Goal: Communication & Community: Answer question/provide support

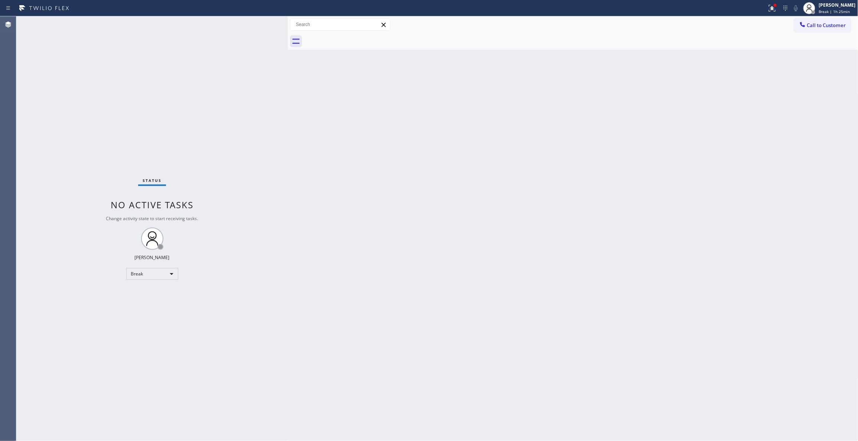
drag, startPoint x: 815, startPoint y: 13, endPoint x: 816, endPoint y: 42, distance: 29.0
click at [819, 13] on span "Break | 1h 25min" at bounding box center [834, 11] width 31 height 5
click at [798, 46] on button "Unavailable" at bounding box center [821, 49] width 74 height 10
click at [820, 7] on div "[PERSON_NAME]" at bounding box center [837, 5] width 37 height 6
click at [809, 40] on button "Available" at bounding box center [821, 40] width 74 height 10
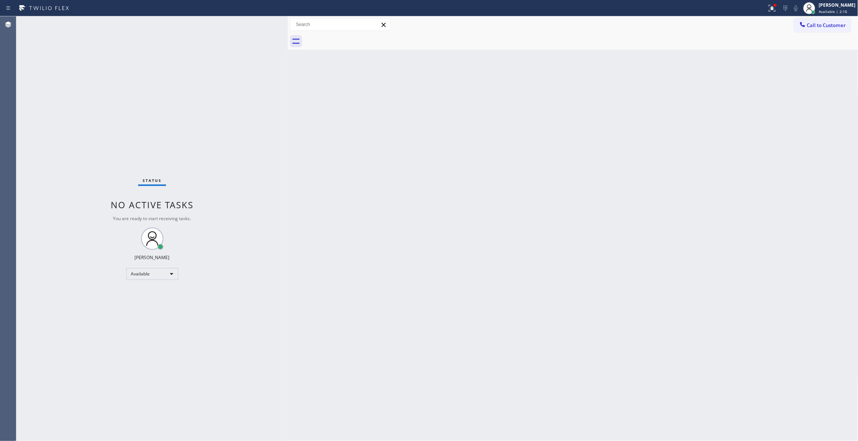
click at [11, 88] on div "Agent Desktop" at bounding box center [8, 228] width 16 height 425
click at [827, 28] on span "Call to Customer" at bounding box center [826, 25] width 39 height 7
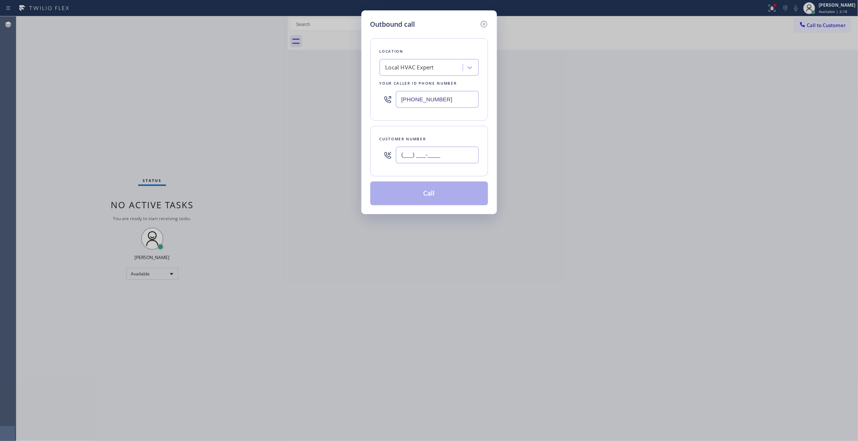
click at [445, 158] on input "(___) ___-____" at bounding box center [437, 155] width 83 height 17
paste input "831) 233-0660"
type input "[PHONE_NUMBER]"
click at [761, 7] on div "Outbound call Location Local HVAC Expert Your caller id phone number [PHONE_NUM…" at bounding box center [429, 220] width 858 height 441
click at [40, 74] on div "Outbound call Location Local HVAC Expert Your caller id phone number [PHONE_NUM…" at bounding box center [429, 220] width 858 height 441
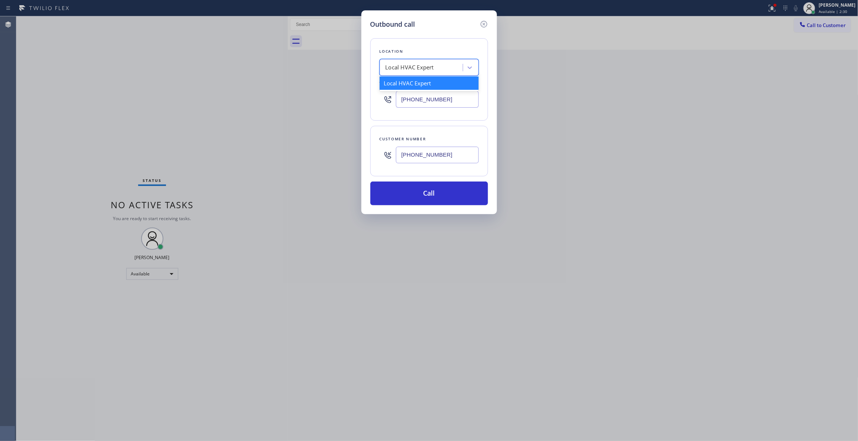
click at [428, 68] on div "Local HVAC Expert" at bounding box center [409, 67] width 48 height 9
paste input "Whittier Appliance Squad"
type input "Whittier Appliance Squad"
click at [403, 85] on div "Whittier Appliance Squad" at bounding box center [428, 82] width 99 height 13
type input "[PHONE_NUMBER]"
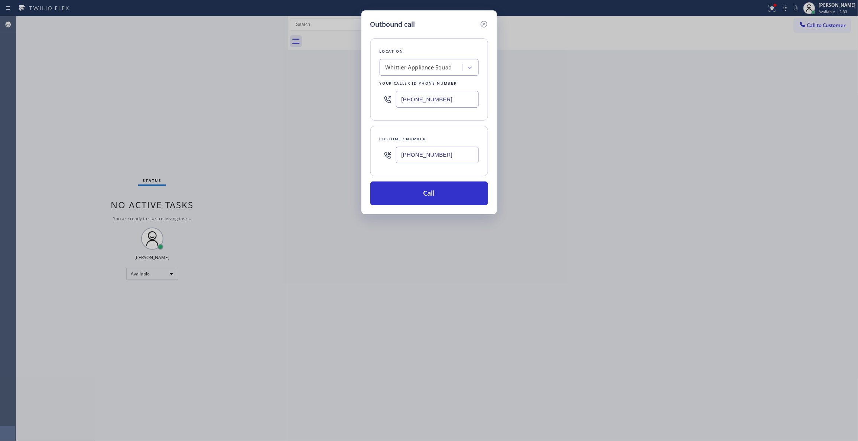
drag, startPoint x: 455, startPoint y: 156, endPoint x: 375, endPoint y: 153, distance: 80.2
click at [375, 153] on div "Customer number [PHONE_NUMBER]" at bounding box center [429, 151] width 118 height 50
click at [421, 190] on button "Call" at bounding box center [429, 194] width 118 height 24
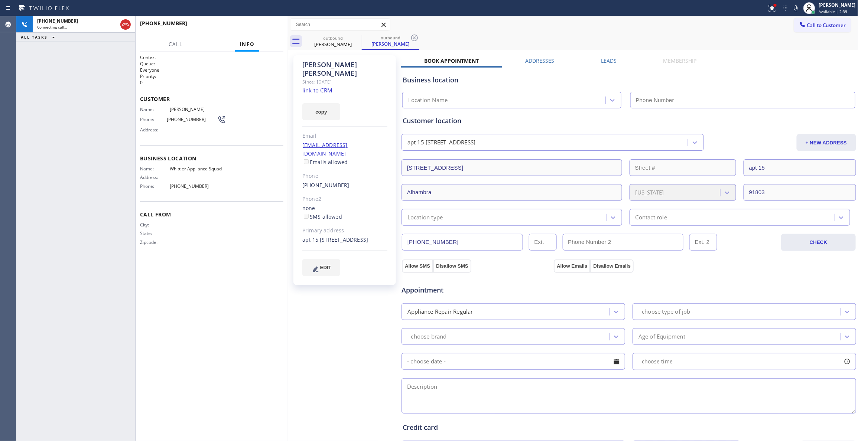
type input "[PHONE_NUMBER]"
click at [249, 162] on span "Business location" at bounding box center [211, 158] width 143 height 7
drag, startPoint x: 223, startPoint y: 181, endPoint x: 168, endPoint y: 106, distance: 93.5
click at [168, 106] on div "Context Queue: Everyone Priority: 0 Customer Name: [PERSON_NAME] Phone: [PHONE_…" at bounding box center [211, 155] width 143 height 203
copy div "[PERSON_NAME] Phone: [PHONE_NUMBER] Address: Business location Name: Whittier A…"
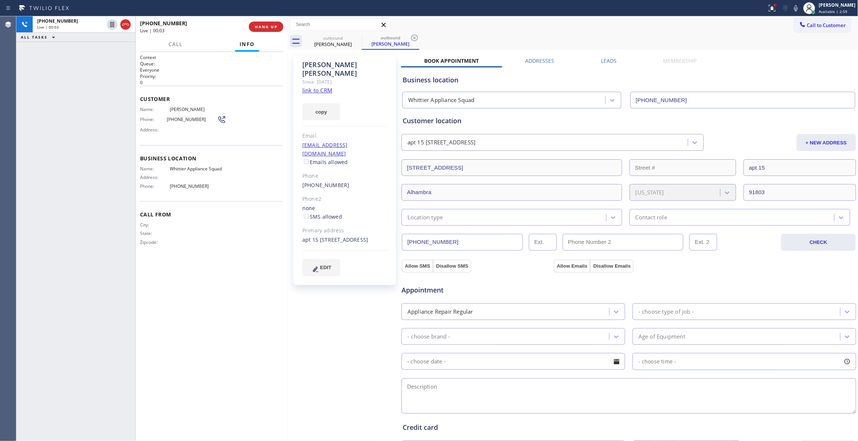
click at [316, 341] on div "[PERSON_NAME] Since: [DATE] link to CRM copy Email [EMAIL_ADDRESS][DOMAIN_NAME]…" at bounding box center [345, 300] width 111 height 496
click at [285, 323] on div "Context Queue: Everyone Priority: 0 Customer Name: [PERSON_NAME] Phone: [PHONE_…" at bounding box center [211, 246] width 152 height 389
click at [288, 352] on div at bounding box center [288, 228] width 0 height 425
drag, startPoint x: 253, startPoint y: 244, endPoint x: 245, endPoint y: 235, distance: 11.6
click at [252, 244] on div "City: State: Zipcode:" at bounding box center [211, 235] width 143 height 26
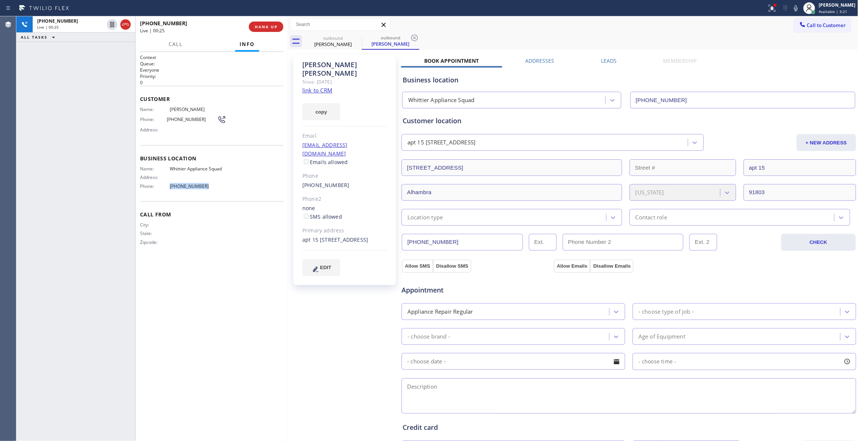
drag, startPoint x: 203, startPoint y: 186, endPoint x: 166, endPoint y: 183, distance: 36.6
click at [166, 183] on div "Name: [PERSON_NAME] Appliance Squad Address: Phone: [PHONE_NUMBER]" at bounding box center [182, 179] width 85 height 26
copy div "[PHONE_NUMBER]"
drag, startPoint x: 413, startPoint y: 36, endPoint x: 337, endPoint y: 84, distance: 89.6
click at [413, 36] on icon at bounding box center [414, 37] width 9 height 9
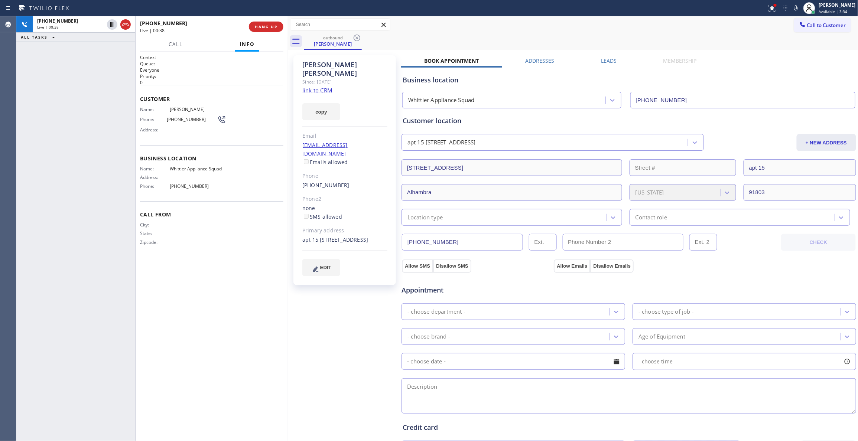
click at [327, 86] on link "link to CRM" at bounding box center [317, 89] width 30 height 7
click at [265, 24] on span "COMPLETE" at bounding box center [265, 26] width 26 height 5
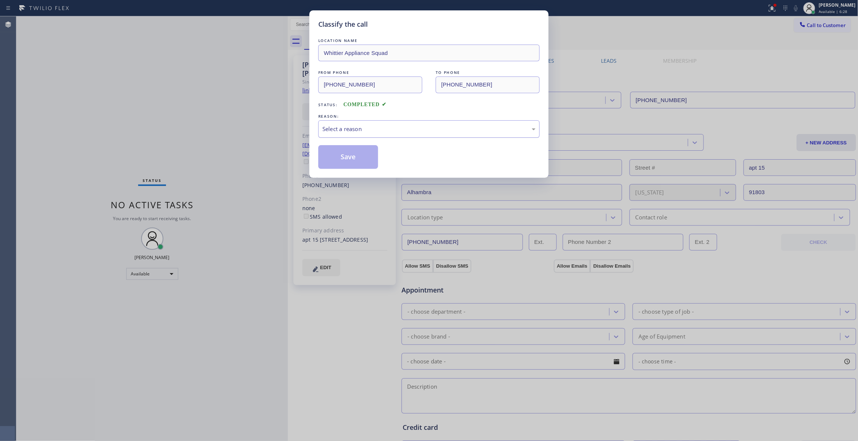
drag, startPoint x: 342, startPoint y: 135, endPoint x: 336, endPoint y: 134, distance: 6.0
click at [336, 134] on div "Select a reason" at bounding box center [428, 128] width 221 height 17
click at [338, 159] on button "Save" at bounding box center [348, 157] width 60 height 24
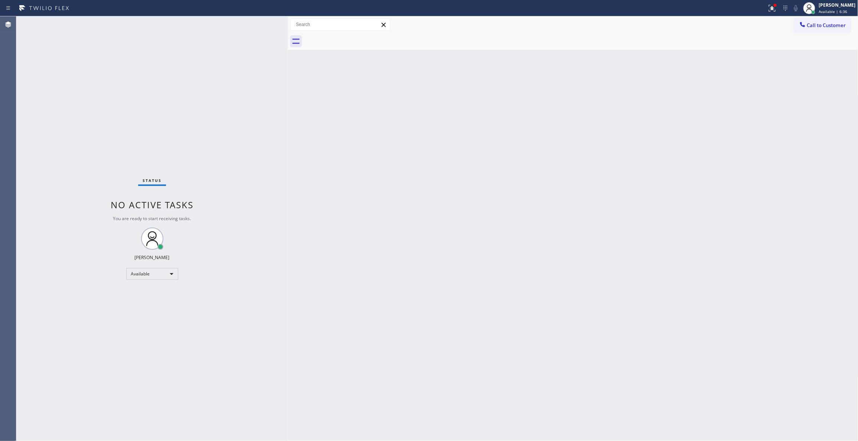
click at [22, 145] on div "Status No active tasks You are ready to start receiving tasks. [PERSON_NAME] Av…" at bounding box center [151, 228] width 271 height 425
drag, startPoint x: 366, startPoint y: 259, endPoint x: 360, endPoint y: 255, distance: 7.2
click at [366, 257] on div "Back to Dashboard Change Sender ID Customers Technicians Select a contact Outbo…" at bounding box center [573, 228] width 570 height 425
click at [415, 140] on div "Back to Dashboard Change Sender ID Customers Technicians Select a contact Outbo…" at bounding box center [573, 228] width 570 height 425
click at [30, 161] on div "Status No active tasks You are ready to start receiving tasks. [PERSON_NAME] Av…" at bounding box center [151, 228] width 271 height 425
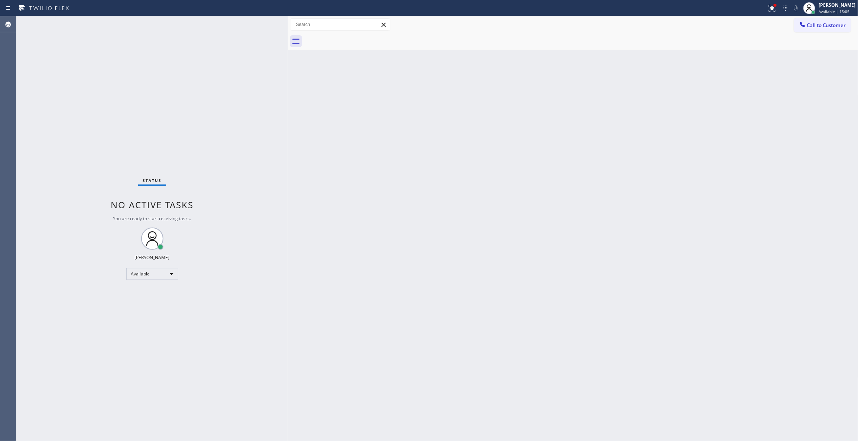
click at [241, 225] on div "Status No active tasks You are ready to start receiving tasks. [PERSON_NAME] Av…" at bounding box center [151, 228] width 271 height 425
drag, startPoint x: 526, startPoint y: 145, endPoint x: 557, endPoint y: 109, distance: 47.1
click at [532, 132] on div "Back to Dashboard Change Sender ID Customers Technicians Select a contact Outbo…" at bounding box center [573, 228] width 570 height 425
click at [829, 27] on span "Call to Customer" at bounding box center [826, 25] width 39 height 7
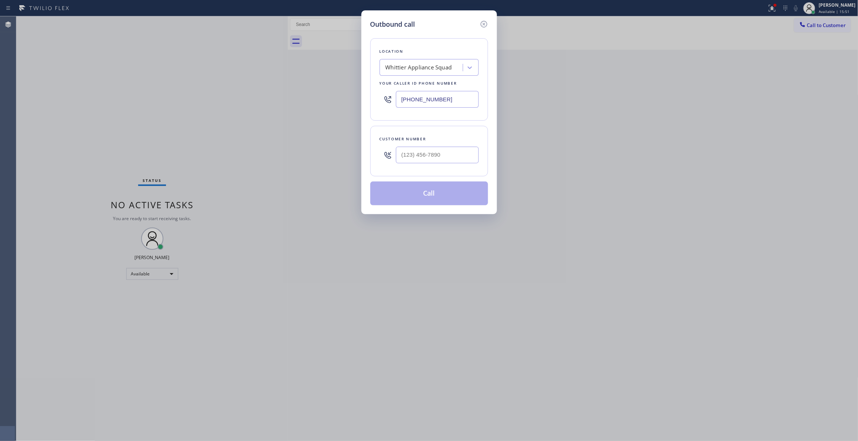
drag, startPoint x: 454, startPoint y: 97, endPoint x: 102, endPoint y: 104, distance: 352.0
click at [127, 104] on div "Outbound call Location Whittier Appliance Squad Your caller id phone number [PH…" at bounding box center [429, 220] width 858 height 441
paste input "51) 239-9945"
type input "[PHONE_NUMBER]"
click at [412, 144] on div at bounding box center [437, 155] width 83 height 24
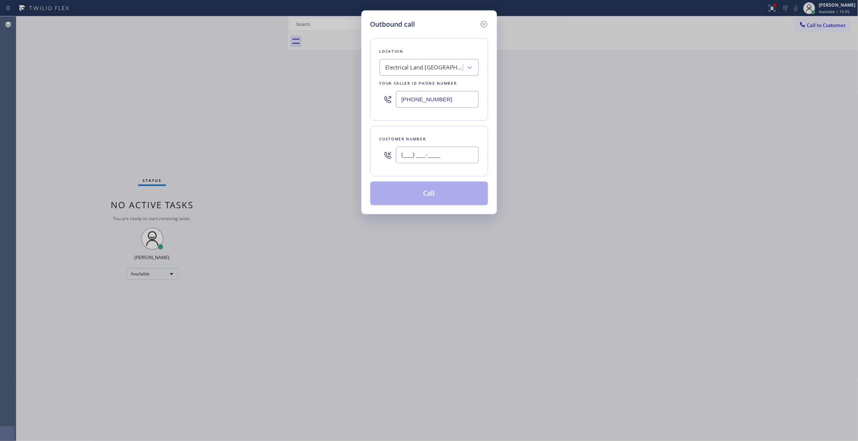
click at [416, 153] on input "(___) ___-____" at bounding box center [437, 155] width 83 height 17
paste input "609) 862-7430"
type input "[PHONE_NUMBER]"
click at [418, 195] on button "Call" at bounding box center [429, 194] width 118 height 24
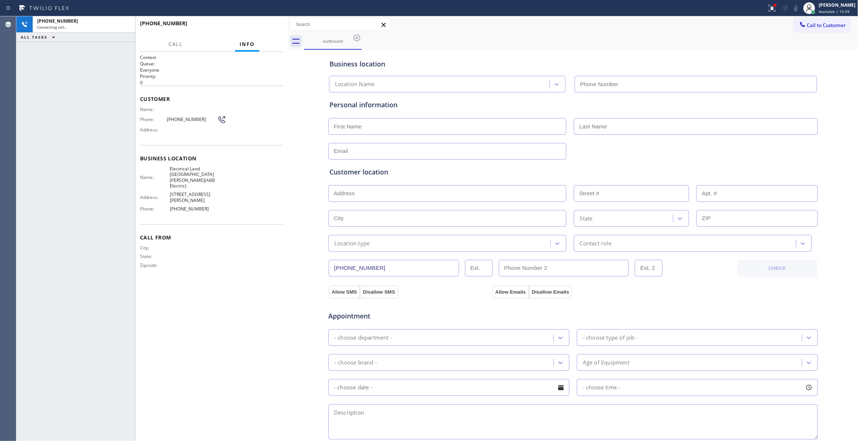
type input "[PHONE_NUMBER]"
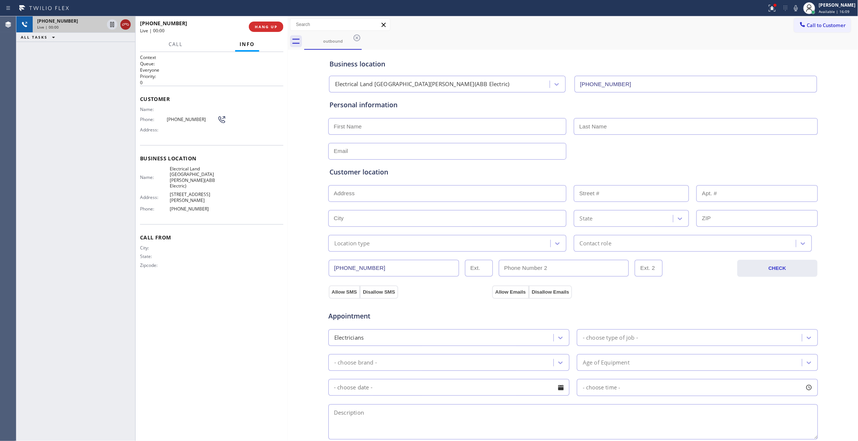
click at [124, 25] on icon at bounding box center [125, 24] width 9 height 9
click at [180, 117] on span "[PHONE_NUMBER]" at bounding box center [192, 120] width 50 height 6
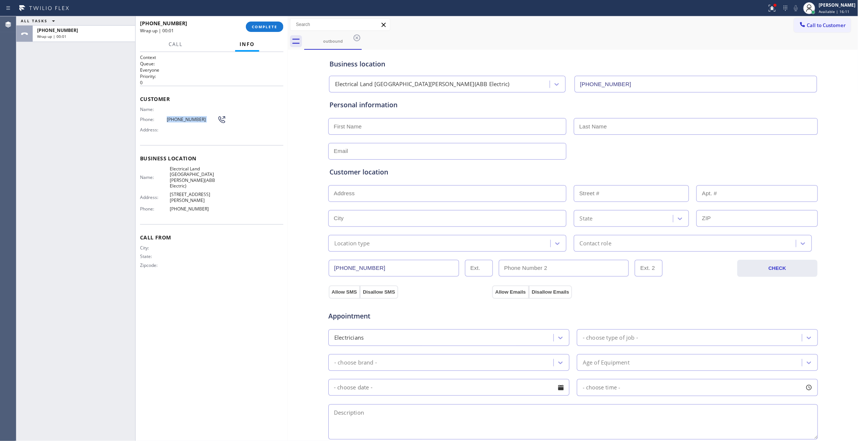
click at [180, 117] on span "[PHONE_NUMBER]" at bounding box center [192, 120] width 50 height 6
copy div "[PHONE_NUMBER]"
click at [254, 27] on span "COMPLETE" at bounding box center [265, 26] width 26 height 5
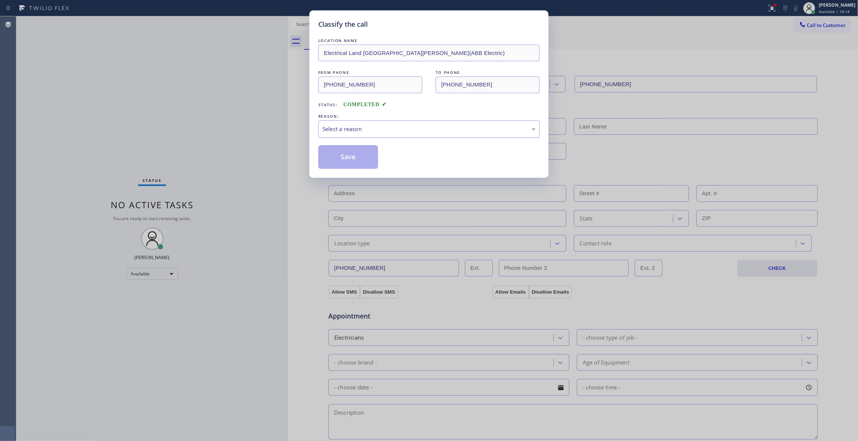
click at [343, 135] on div "Select a reason" at bounding box center [428, 128] width 221 height 17
click at [361, 155] on button "Save" at bounding box center [348, 157] width 60 height 24
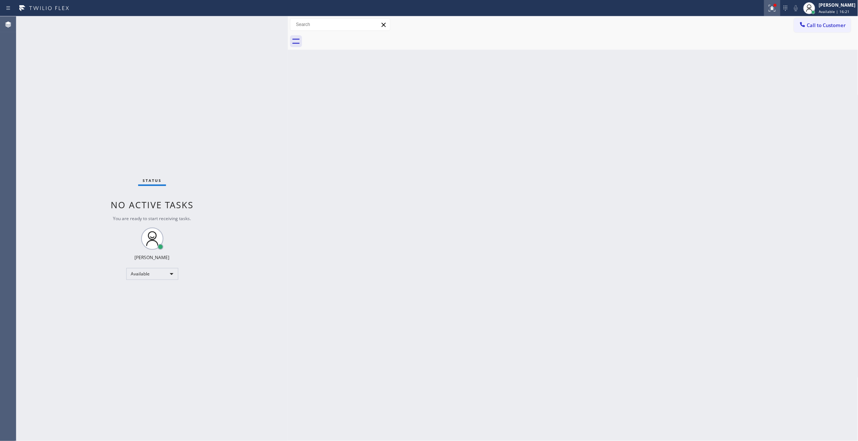
click at [764, 13] on button at bounding box center [772, 8] width 16 height 16
click at [740, 97] on span "Clear issues" at bounding box center [723, 97] width 35 height 5
click at [812, 26] on span "Call to Customer" at bounding box center [826, 25] width 39 height 7
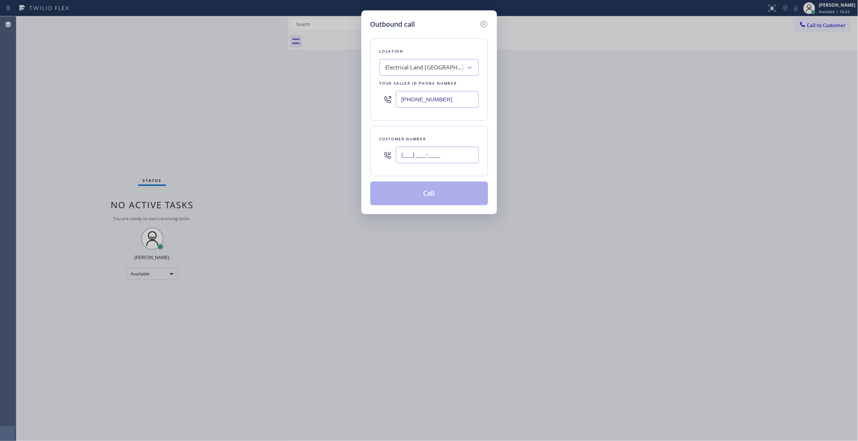
click at [434, 155] on input "(___) ___-____" at bounding box center [437, 155] width 83 height 17
paste input "609) 862-7430"
type input "[PHONE_NUMBER]"
click at [422, 202] on button "Call" at bounding box center [429, 194] width 118 height 24
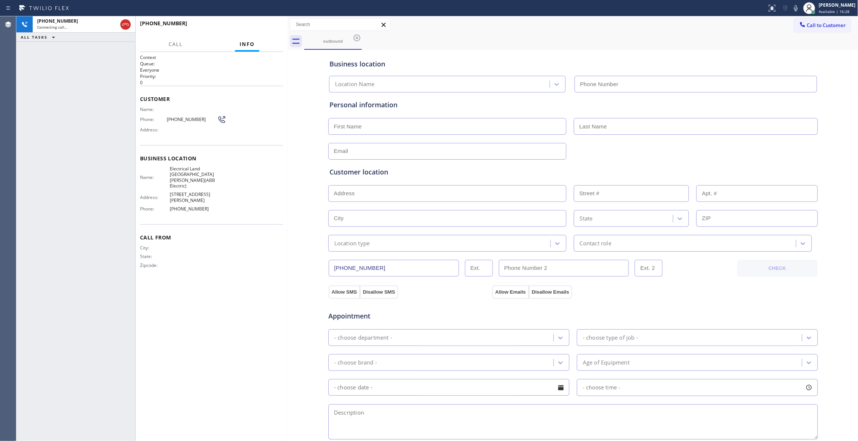
type input "[PHONE_NUMBER]"
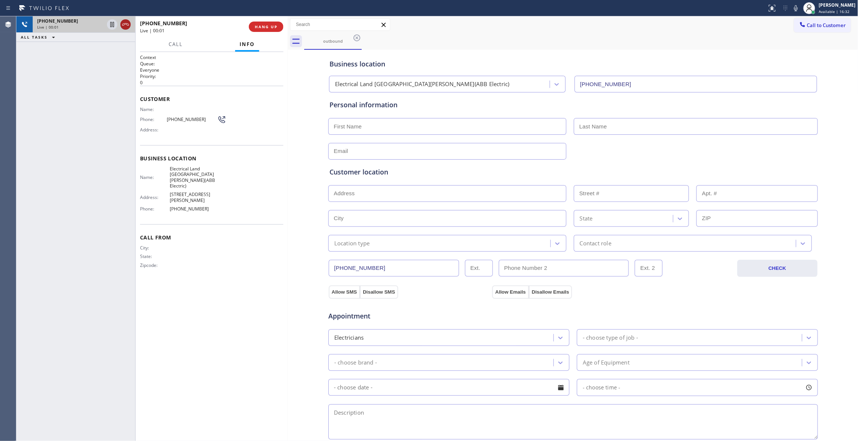
click at [127, 26] on icon at bounding box center [125, 24] width 9 height 9
click at [249, 31] on button "COMPLETE" at bounding box center [264, 27] width 37 height 10
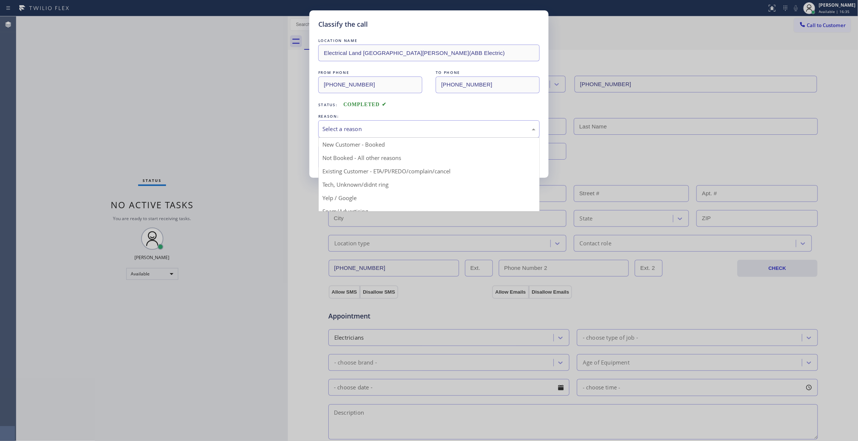
click at [339, 135] on div "Select a reason" at bounding box center [428, 128] width 221 height 17
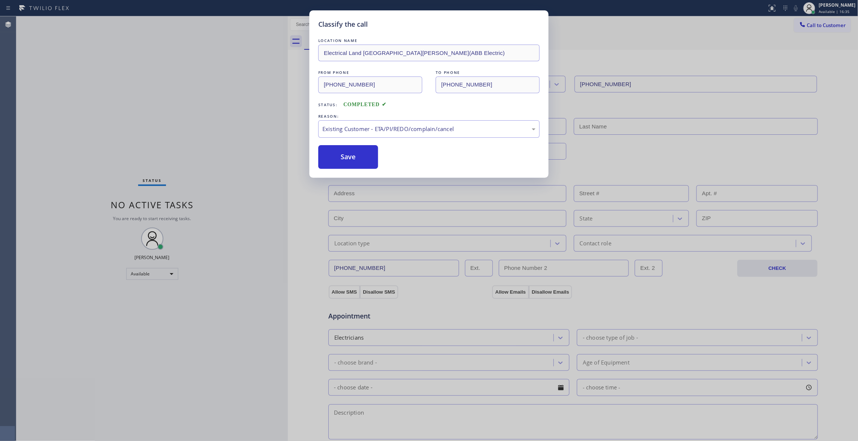
click at [330, 165] on button "Save" at bounding box center [348, 157] width 60 height 24
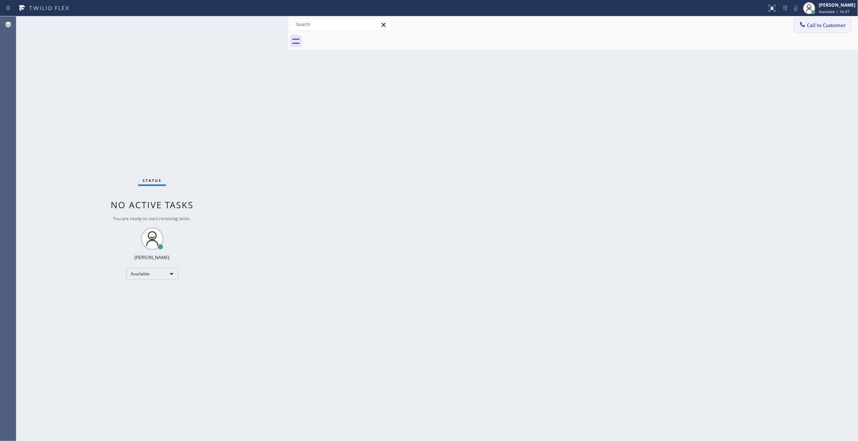
click at [833, 32] on button "Call to Customer" at bounding box center [822, 25] width 57 height 14
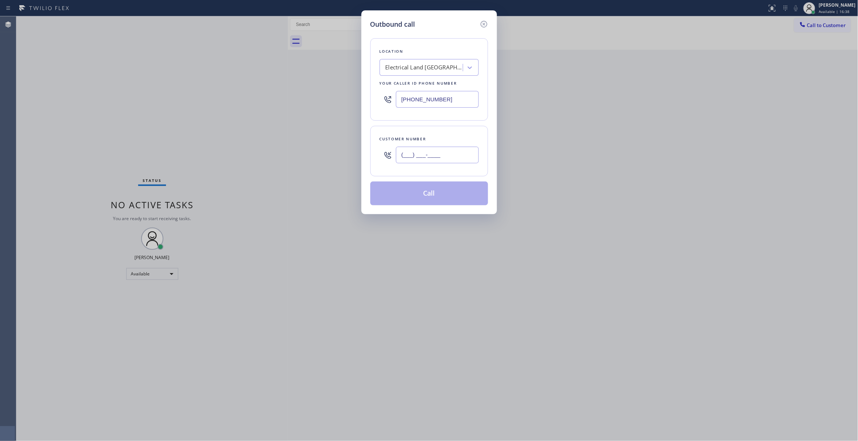
click at [468, 154] on input "(___) ___-____" at bounding box center [437, 155] width 83 height 17
paste input "609) 862-7430"
type input "[PHONE_NUMBER]"
click at [408, 211] on div "Outbound call Location Electrical Land [GEOGRAPHIC_DATA][PERSON_NAME](ABB Elect…" at bounding box center [428, 112] width 135 height 204
click at [401, 203] on button "Call" at bounding box center [429, 194] width 118 height 24
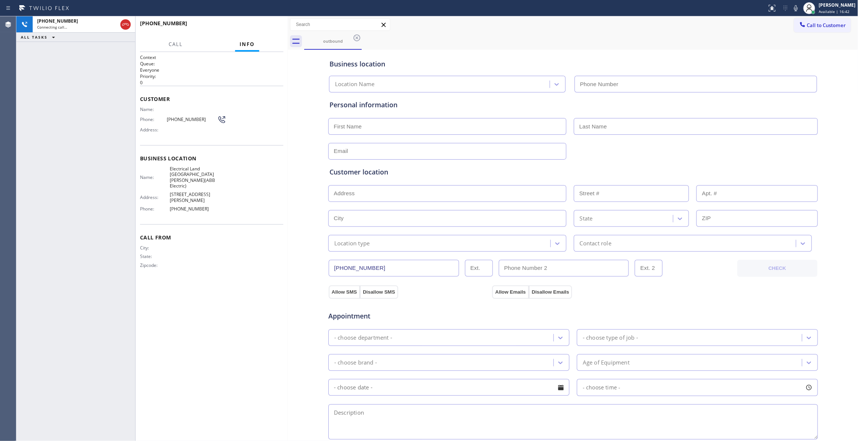
type input "[PHONE_NUMBER]"
drag, startPoint x: 101, startPoint y: 313, endPoint x: 111, endPoint y: 234, distance: 79.3
click at [102, 303] on div "[PHONE_NUMBER] Live | 00:01 ALL TASKS ALL TASKS ACTIVE TASKS TASKS IN WRAP UP" at bounding box center [75, 228] width 119 height 425
click at [274, 25] on span "HANG UP" at bounding box center [266, 26] width 23 height 5
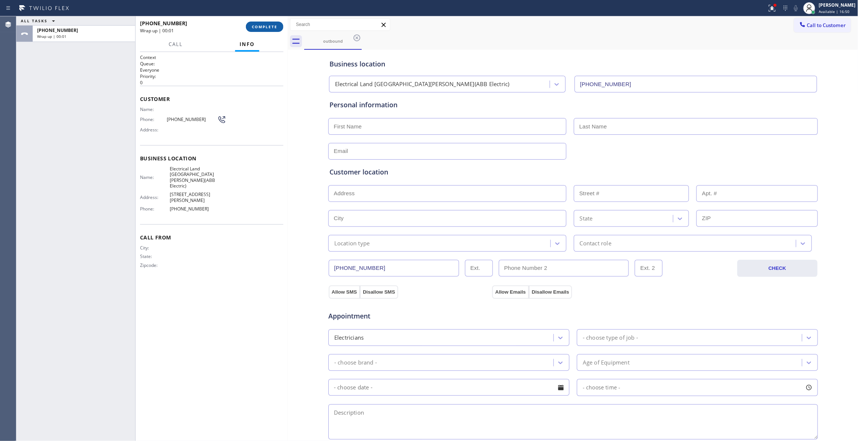
click at [274, 25] on span "COMPLETE" at bounding box center [265, 26] width 26 height 5
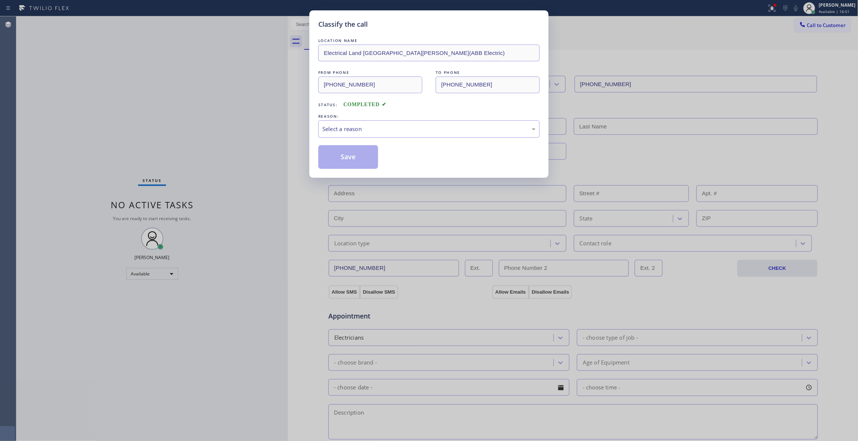
click at [358, 118] on div "REASON:" at bounding box center [428, 116] width 221 height 8
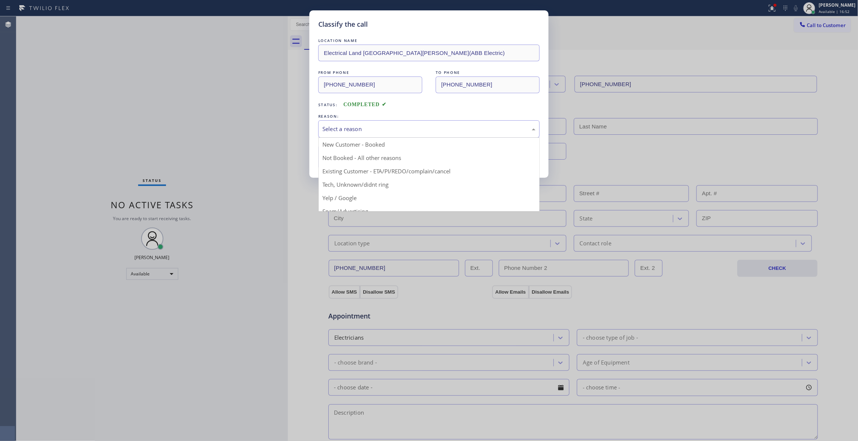
click at [340, 127] on div "Select a reason" at bounding box center [428, 129] width 213 height 9
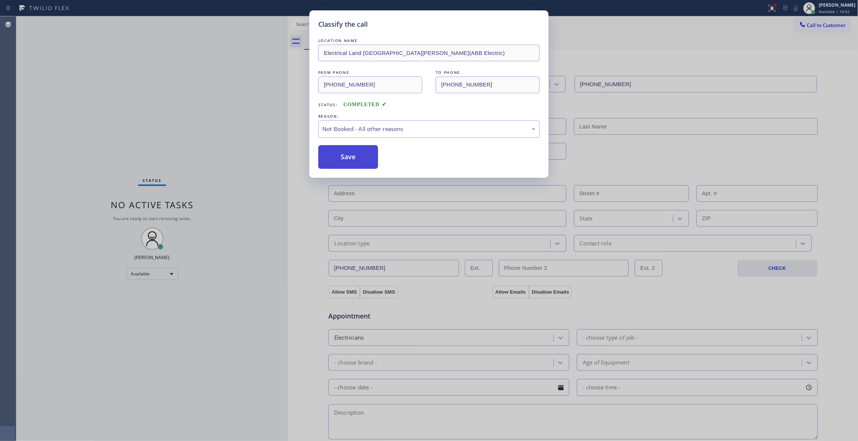
click at [348, 159] on button "Save" at bounding box center [348, 157] width 60 height 24
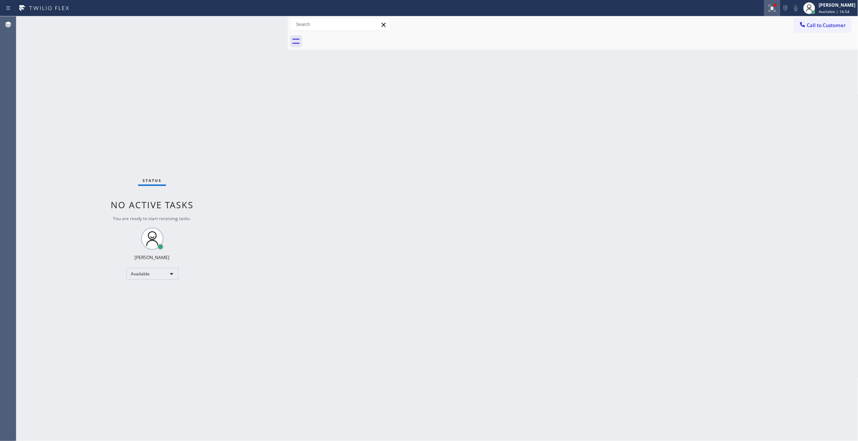
click at [767, 8] on icon at bounding box center [771, 8] width 9 height 9
click at [688, 105] on div "Status report Issues detected These issues could affect your workflow. Please c…" at bounding box center [723, 61] width 97 height 91
click at [686, 100] on button "Clear issues" at bounding box center [723, 97] width 87 height 10
click at [830, 28] on span "Call to Customer" at bounding box center [826, 25] width 39 height 7
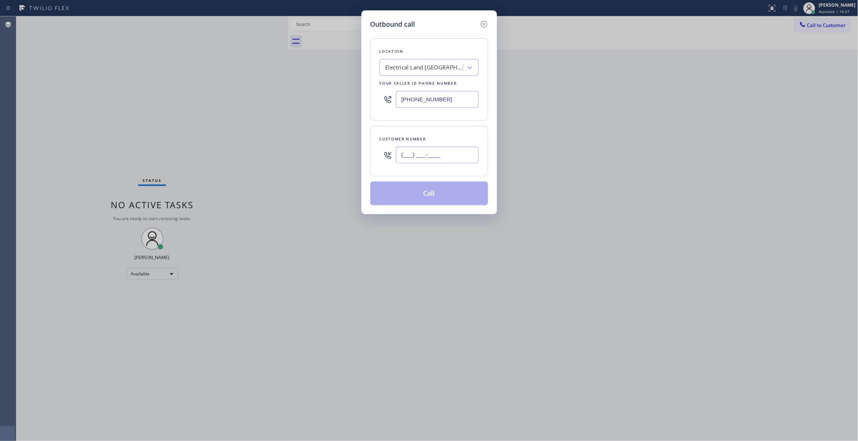
click at [407, 158] on input "(___) ___-____" at bounding box center [437, 155] width 83 height 17
paste input "609) 862-7430"
type input "[PHONE_NUMBER]"
drag, startPoint x: 407, startPoint y: 152, endPoint x: 424, endPoint y: 128, distance: 28.7
click at [424, 129] on div "Customer number [PHONE_NUMBER]" at bounding box center [429, 151] width 118 height 50
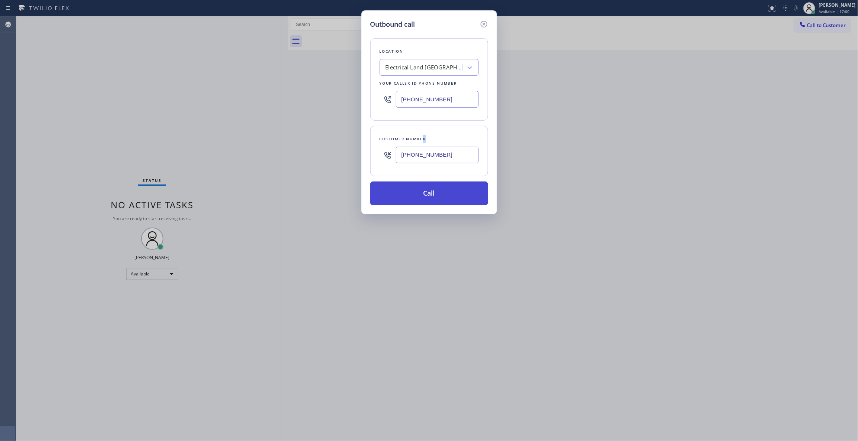
click at [401, 184] on button "Call" at bounding box center [429, 194] width 118 height 24
click at [402, 190] on button "Call" at bounding box center [429, 194] width 118 height 24
click at [434, 198] on button "Call" at bounding box center [429, 194] width 118 height 24
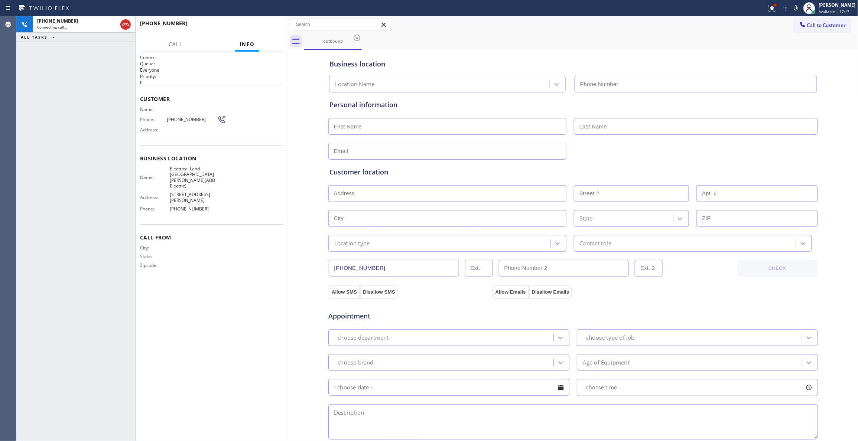
type input "[PHONE_NUMBER]"
click at [276, 29] on button "HANG UP" at bounding box center [266, 27] width 35 height 10
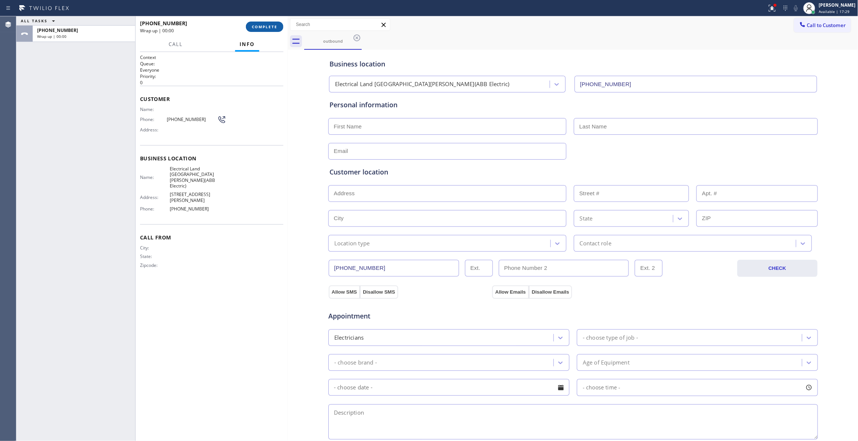
click at [276, 29] on button "COMPLETE" at bounding box center [264, 27] width 37 height 10
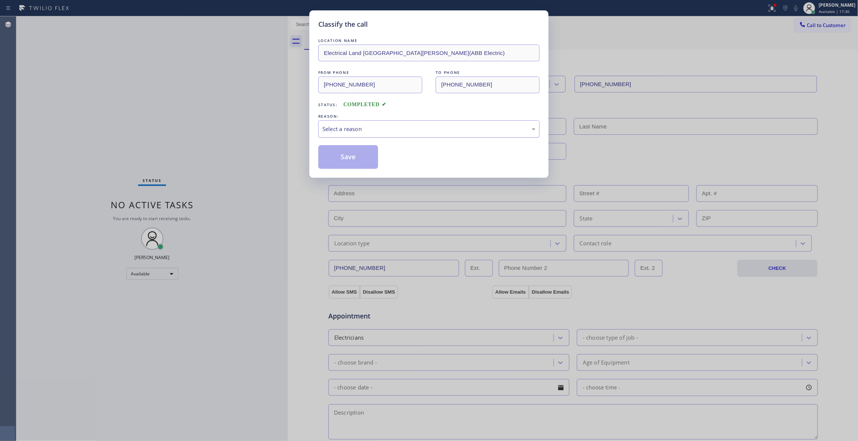
click at [346, 129] on div "Select a reason" at bounding box center [428, 129] width 213 height 9
click at [338, 156] on button "Save" at bounding box center [348, 157] width 60 height 24
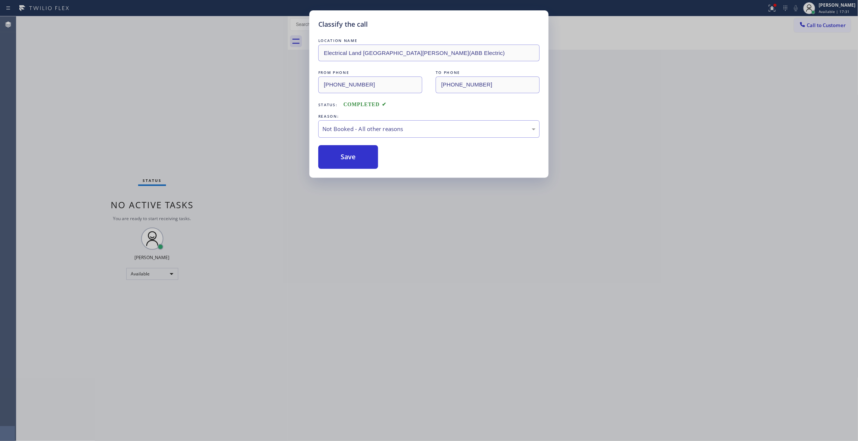
drag, startPoint x: 338, startPoint y: 156, endPoint x: 856, endPoint y: 1, distance: 540.5
click at [340, 156] on button "Save" at bounding box center [348, 157] width 60 height 24
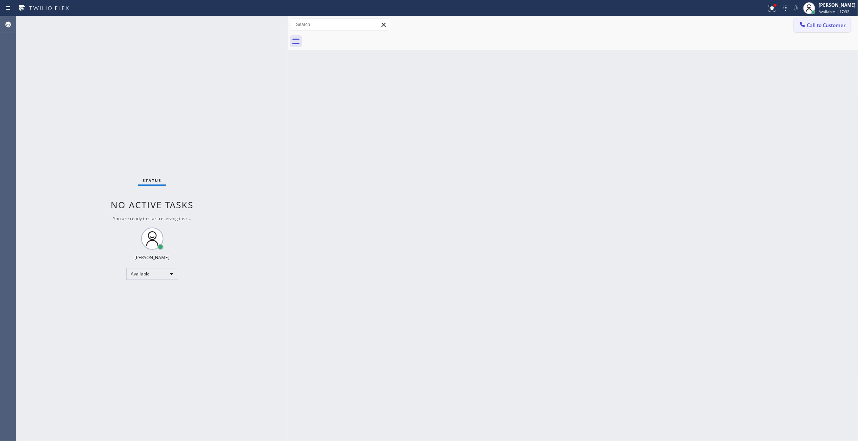
click at [823, 28] on span "Call to Customer" at bounding box center [826, 25] width 39 height 7
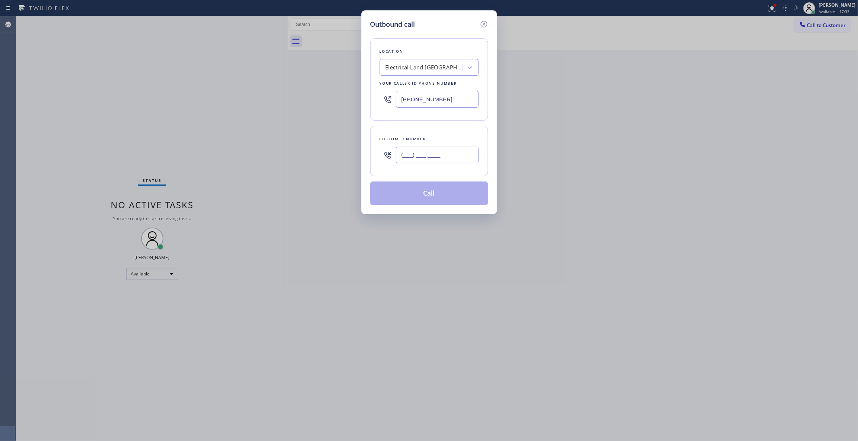
click at [434, 160] on input "(___) ___-____" at bounding box center [437, 155] width 83 height 17
paste input "609) 862-7430"
type input "[PHONE_NUMBER]"
click at [411, 191] on button "Call" at bounding box center [429, 194] width 118 height 24
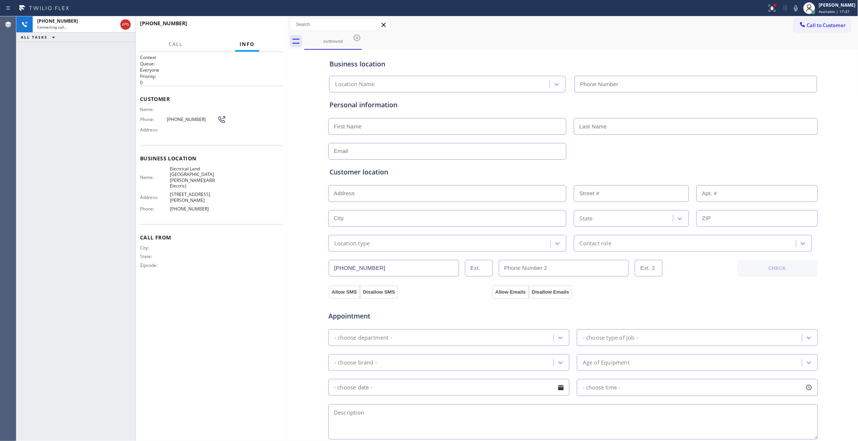
type input "[PHONE_NUMBER]"
click at [275, 29] on span "HANG UP" at bounding box center [266, 26] width 23 height 5
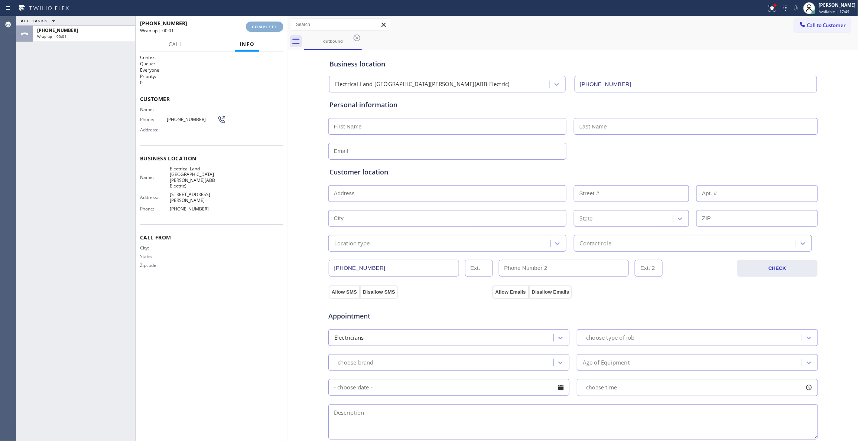
click at [276, 29] on span "COMPLETE" at bounding box center [265, 26] width 26 height 5
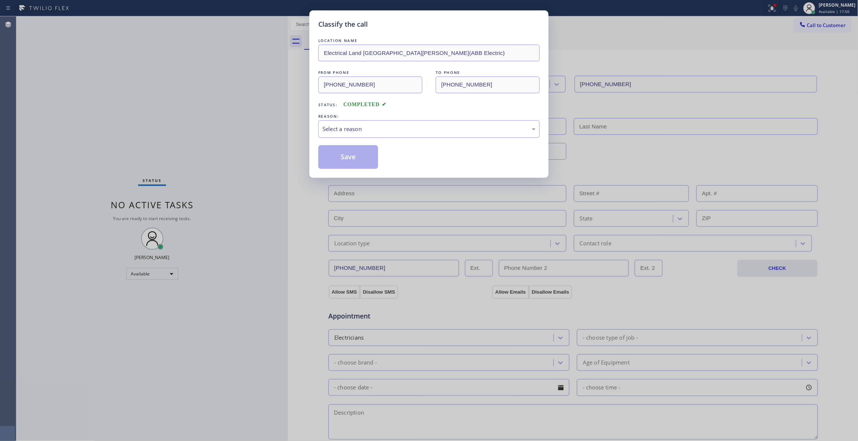
click at [282, 17] on div "Classify the call LOCATION NAME Electrical Land [GEOGRAPHIC_DATA][PERSON_NAME](…" at bounding box center [429, 220] width 858 height 441
click at [338, 130] on div "Select a reason" at bounding box center [428, 129] width 213 height 9
click at [346, 152] on button "Save" at bounding box center [348, 157] width 60 height 24
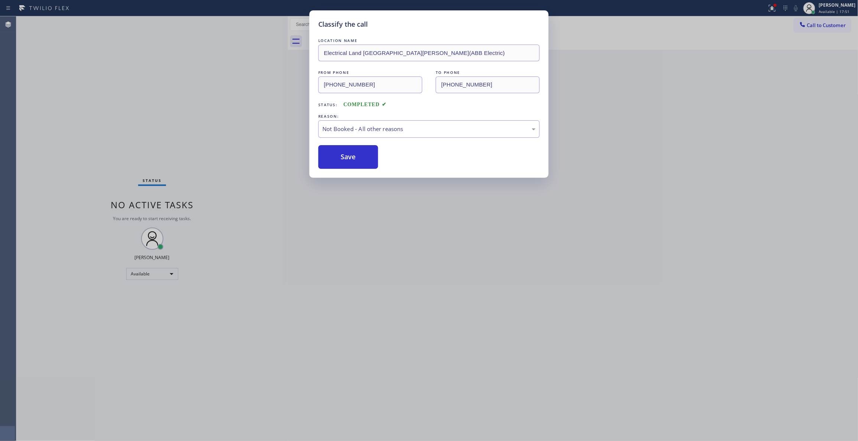
click at [346, 152] on button "Save" at bounding box center [348, 157] width 60 height 24
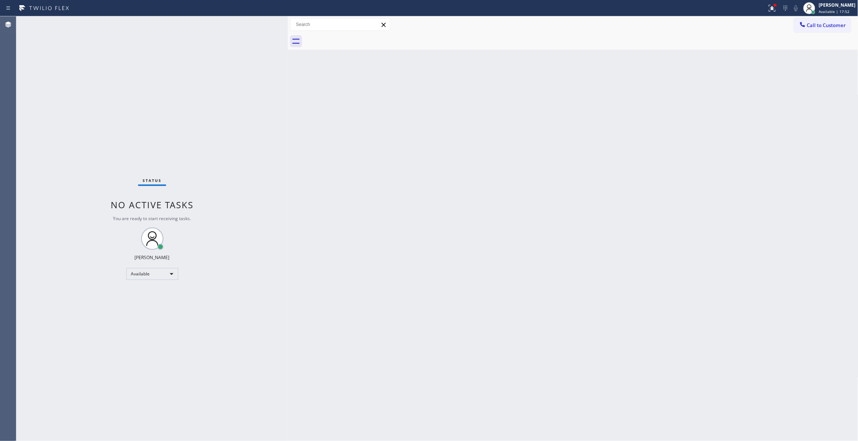
click at [822, 27] on span "Call to Customer" at bounding box center [826, 25] width 39 height 7
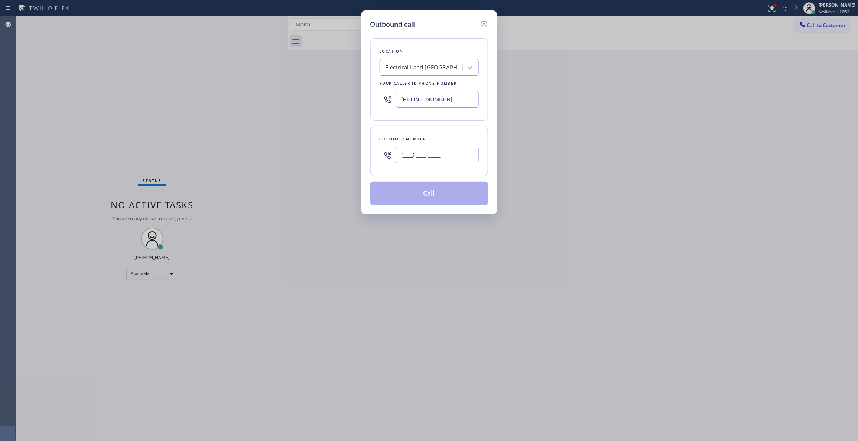
click at [407, 150] on input "(___) ___-____" at bounding box center [437, 155] width 83 height 17
paste input "609) 862-7430"
type input "[PHONE_NUMBER]"
click at [432, 196] on button "Call" at bounding box center [429, 194] width 118 height 24
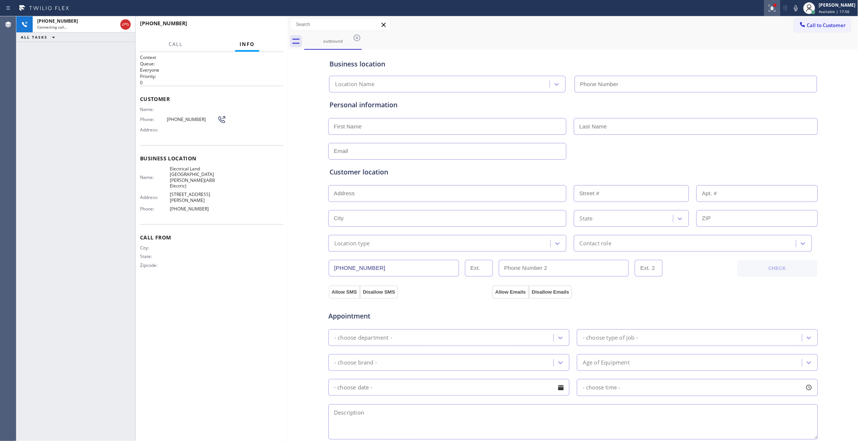
click at [767, 10] on icon at bounding box center [771, 8] width 9 height 9
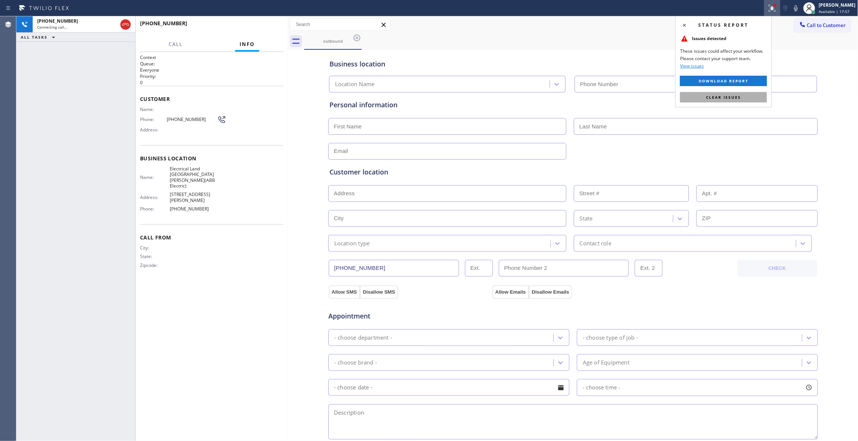
type input "[PHONE_NUMBER]"
click at [731, 100] on button "Clear issues" at bounding box center [723, 97] width 87 height 10
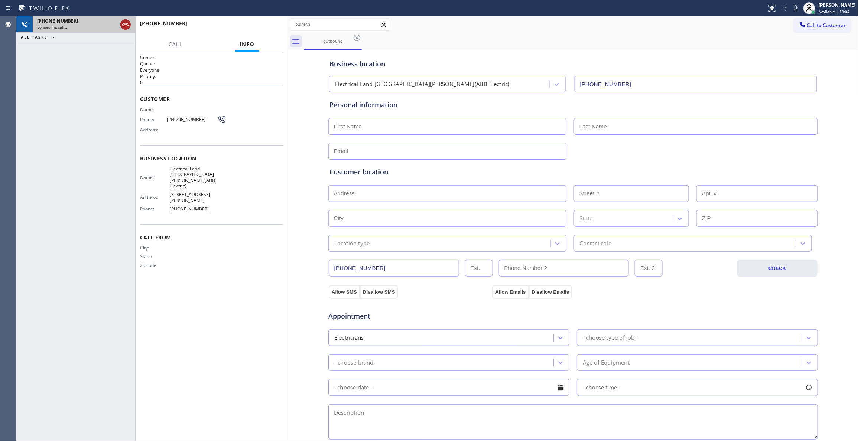
click at [126, 24] on icon at bounding box center [125, 24] width 9 height 9
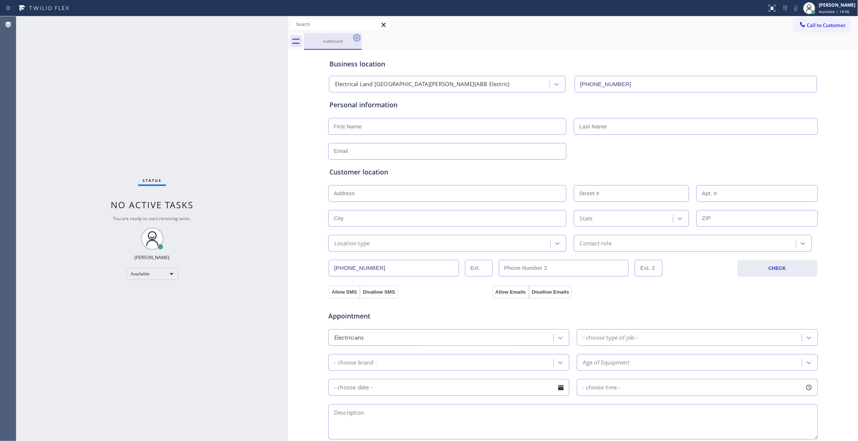
click at [355, 39] on icon at bounding box center [356, 37] width 9 height 9
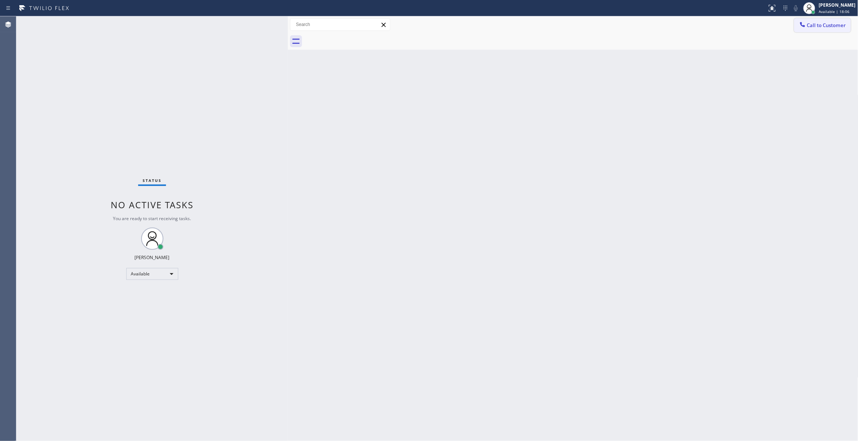
click at [842, 31] on button "Call to Customer" at bounding box center [822, 25] width 57 height 14
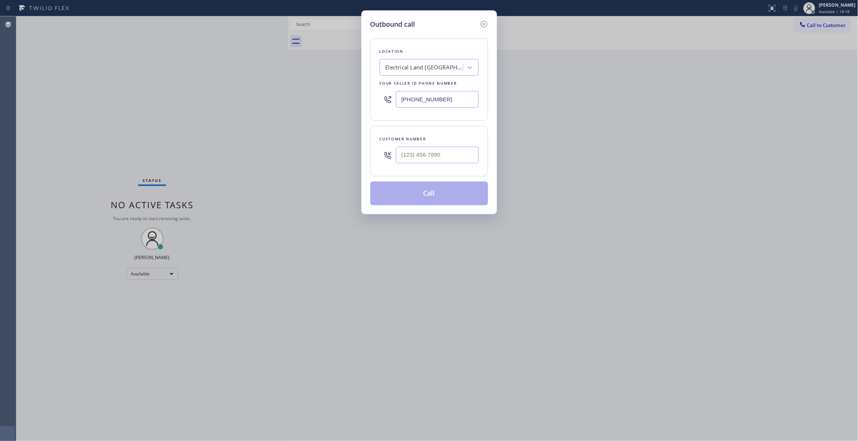
drag, startPoint x: 519, startPoint y: 71, endPoint x: 509, endPoint y: 71, distance: 9.3
drag, startPoint x: 509, startPoint y: 71, endPoint x: 490, endPoint y: 72, distance: 19.4
drag, startPoint x: 489, startPoint y: 73, endPoint x: 418, endPoint y: 164, distance: 115.4
click at [418, 163] on input "(___) ___-____" at bounding box center [437, 155] width 83 height 17
paste input "609) 862-7430"
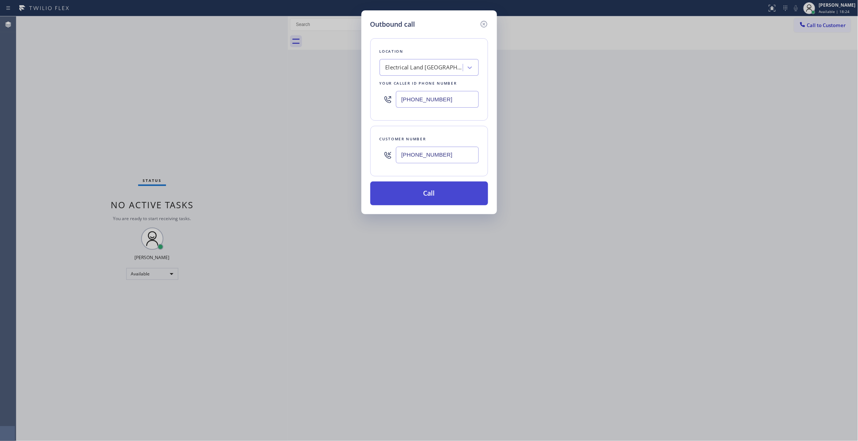
type input "[PHONE_NUMBER]"
click at [408, 195] on button "Call" at bounding box center [429, 194] width 118 height 24
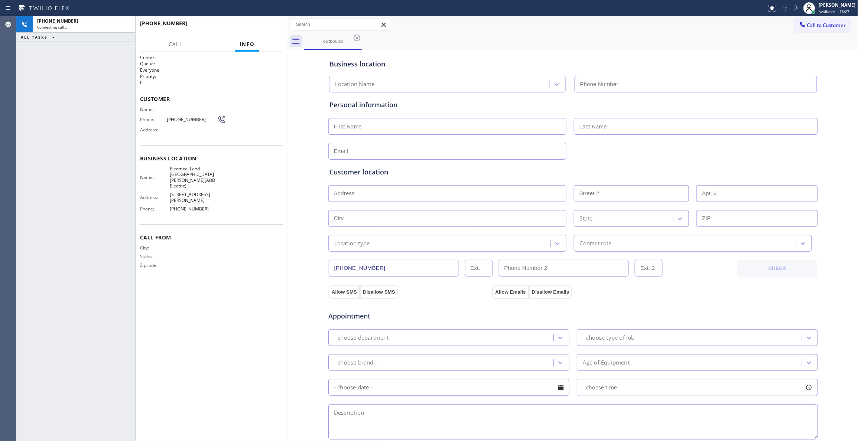
type input "[PHONE_NUMBER]"
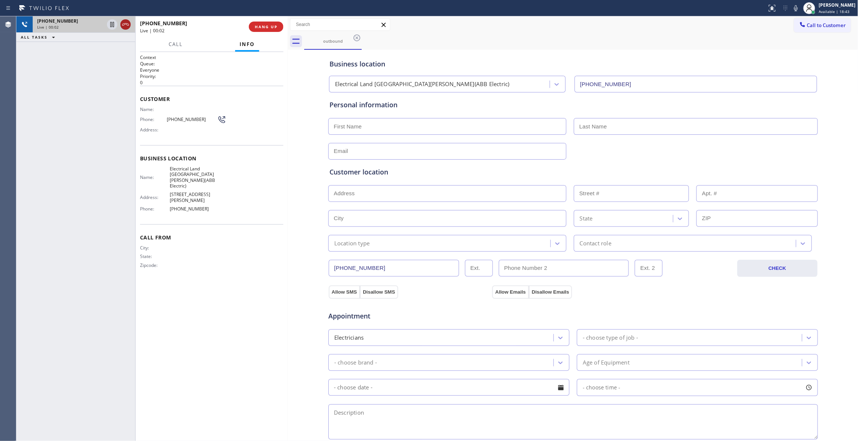
click at [128, 25] on icon at bounding box center [125, 24] width 7 height 2
click at [274, 26] on span "COMPLETE" at bounding box center [265, 26] width 26 height 5
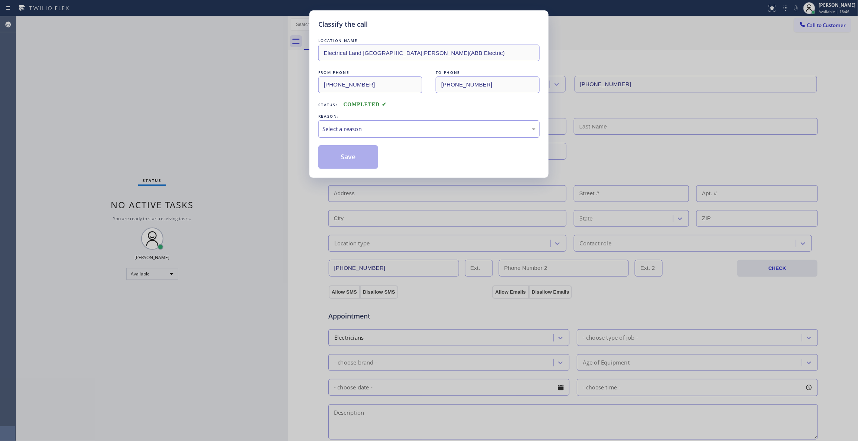
click at [376, 132] on div "Select a reason" at bounding box center [428, 129] width 213 height 9
click at [367, 159] on button "Save" at bounding box center [348, 157] width 60 height 24
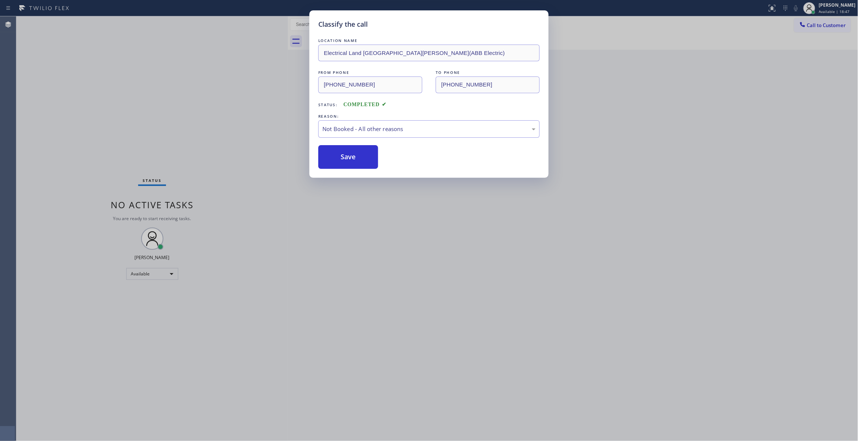
click at [367, 159] on button "Save" at bounding box center [348, 157] width 60 height 24
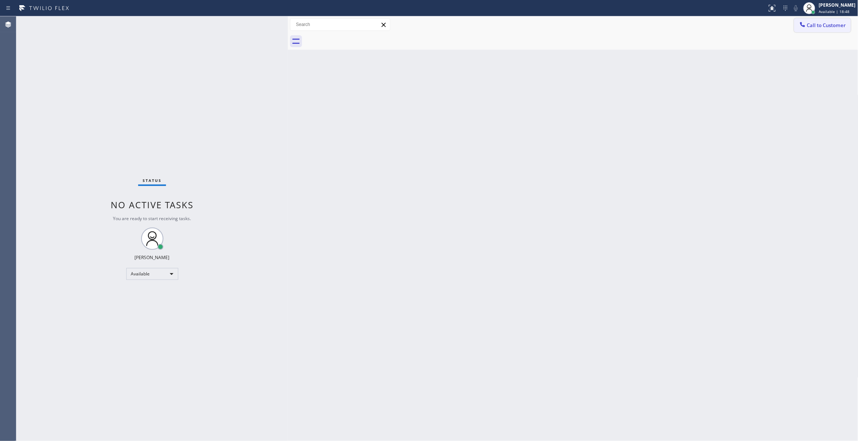
click at [837, 27] on span "Call to Customer" at bounding box center [826, 25] width 39 height 7
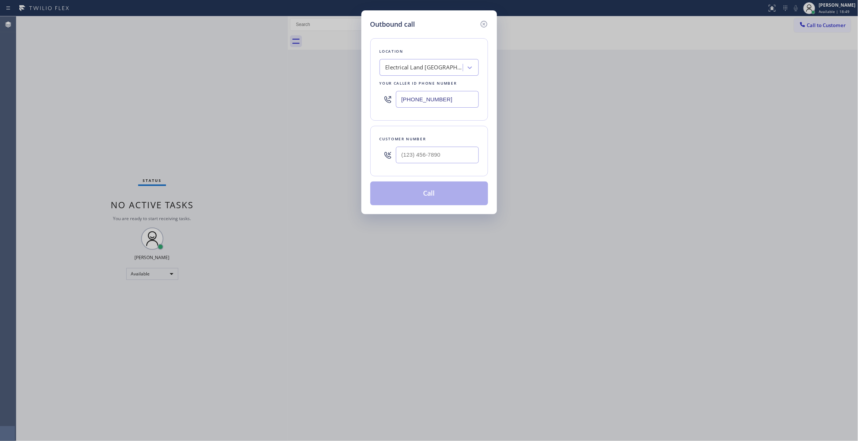
click at [435, 165] on div at bounding box center [437, 155] width 83 height 24
click at [432, 159] on input "(___) ___-____" at bounding box center [437, 155] width 83 height 17
paste input "609) 862-7430"
type input "[PHONE_NUMBER]"
click at [447, 198] on button "Call" at bounding box center [429, 194] width 118 height 24
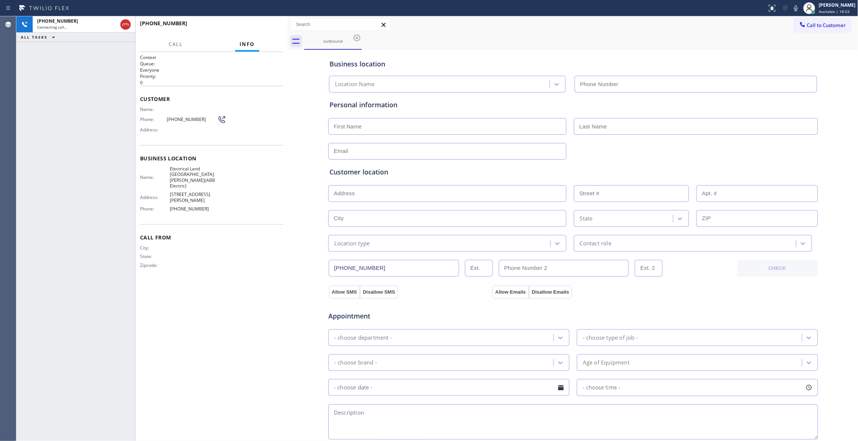
type input "[PHONE_NUMBER]"
click at [267, 23] on button "HANG UP" at bounding box center [266, 27] width 35 height 10
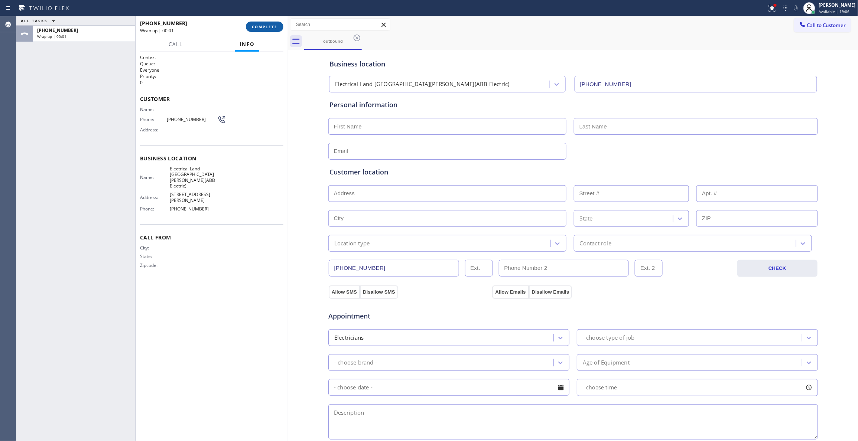
click at [264, 22] on button "COMPLETE" at bounding box center [264, 27] width 37 height 10
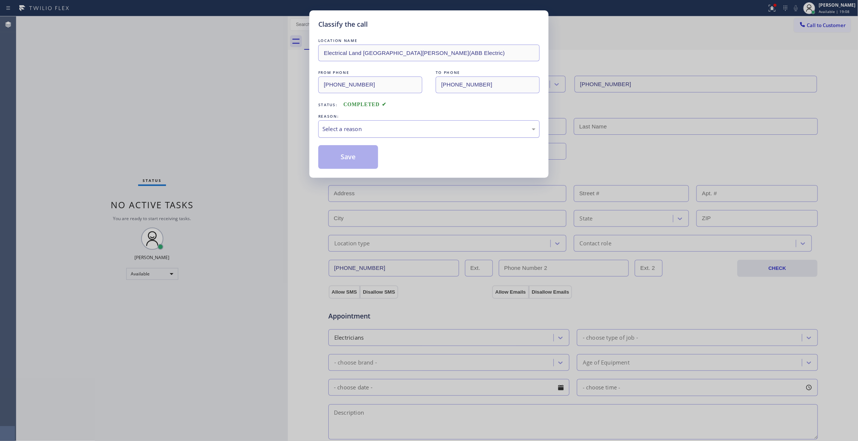
click at [340, 125] on div "Select a reason" at bounding box center [428, 129] width 213 height 9
click at [333, 160] on button "Save" at bounding box center [348, 157] width 60 height 24
click at [333, 159] on button "Save" at bounding box center [348, 157] width 60 height 24
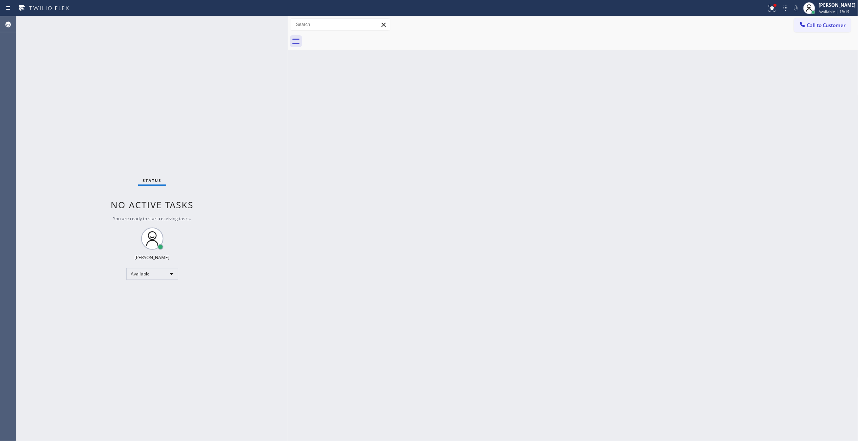
click at [22, 127] on div "Status No active tasks You are ready to start receiving tasks. [PERSON_NAME] Av…" at bounding box center [151, 228] width 271 height 425
drag, startPoint x: 505, startPoint y: 206, endPoint x: 842, endPoint y: 20, distance: 385.2
click at [515, 183] on div "Back to Dashboard Change Sender ID Customers Technicians Select a contact Outbo…" at bounding box center [573, 228] width 570 height 425
click at [827, 26] on span "Call to Customer" at bounding box center [826, 25] width 39 height 7
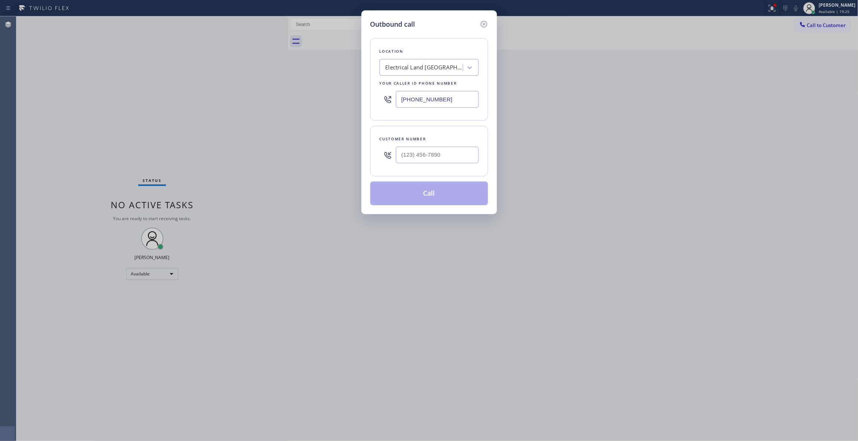
paste input "888) 493-2313"
drag, startPoint x: 456, startPoint y: 92, endPoint x: 148, endPoint y: 99, distance: 308.2
click at [132, 98] on div "Outbound call Location Electrical Land [GEOGRAPHIC_DATA][PERSON_NAME](ABB Elect…" at bounding box center [429, 220] width 858 height 441
type input "[PHONE_NUMBER]"
click at [437, 159] on input "(___) ___-____" at bounding box center [437, 155] width 83 height 17
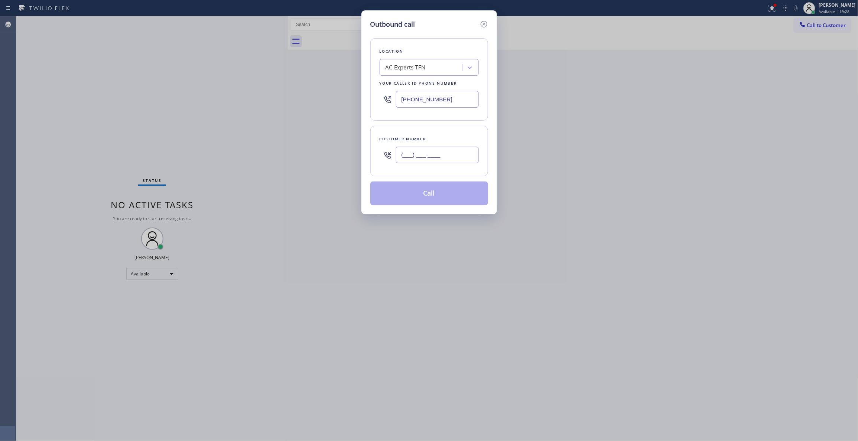
paste input "626) 880-6122"
type input "[PHONE_NUMBER]"
click at [437, 196] on button "Call" at bounding box center [429, 194] width 118 height 24
paste input "05) 600-5332"
drag, startPoint x: 451, startPoint y: 100, endPoint x: 279, endPoint y: 88, distance: 172.7
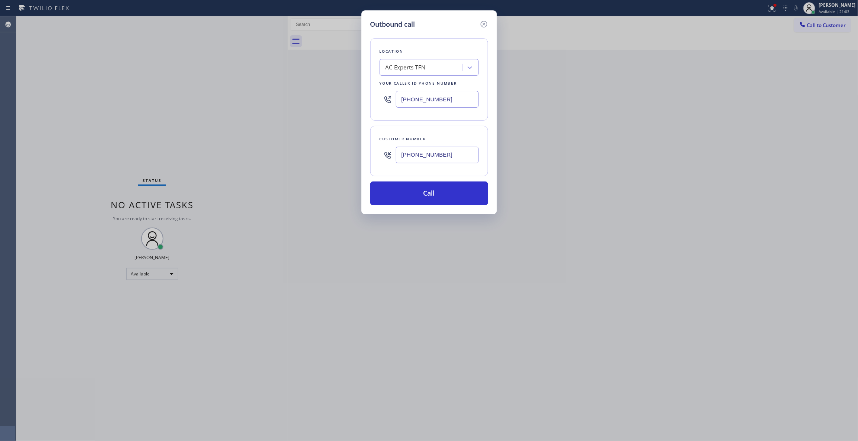
click at [279, 88] on div "Outbound call Location AC Experts TFN Your caller id phone number [PHONE_NUMBER…" at bounding box center [429, 220] width 858 height 441
type input "[PHONE_NUMBER]"
click at [443, 158] on input "[PHONE_NUMBER]" at bounding box center [437, 155] width 83 height 17
paste input "02) 536-9008"
drag, startPoint x: 449, startPoint y: 157, endPoint x: 428, endPoint y: 195, distance: 42.9
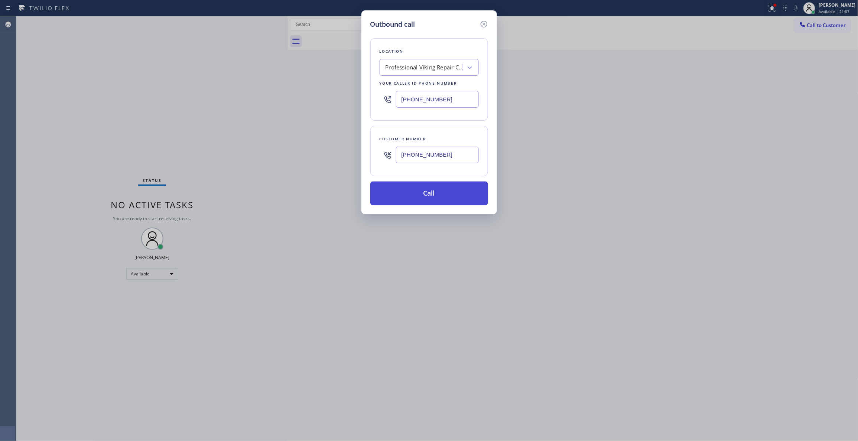
click at [218, 128] on div "Outbound call Location Professional Viking Repair [GEOGRAPHIC_DATA] Your caller…" at bounding box center [429, 220] width 858 height 441
type input "[PHONE_NUMBER]"
click at [450, 194] on button "Call" at bounding box center [429, 194] width 118 height 24
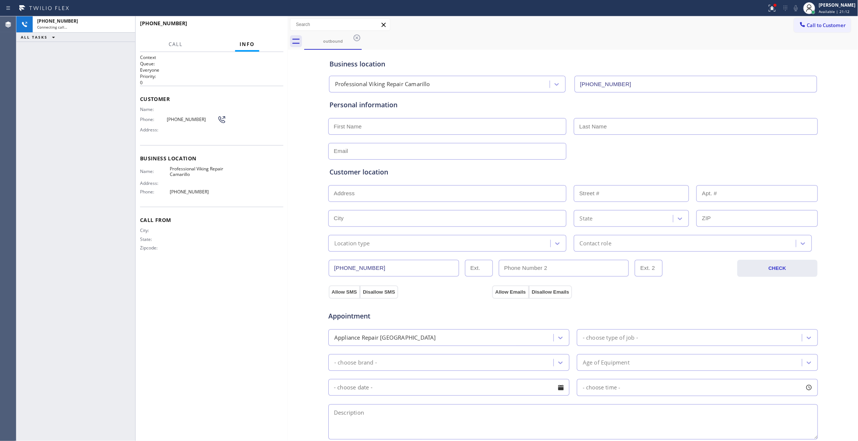
type input "[PHONE_NUMBER]"
click at [271, 27] on span "HANG UP" at bounding box center [266, 26] width 23 height 5
click at [271, 26] on span "COMPLETE" at bounding box center [265, 26] width 26 height 5
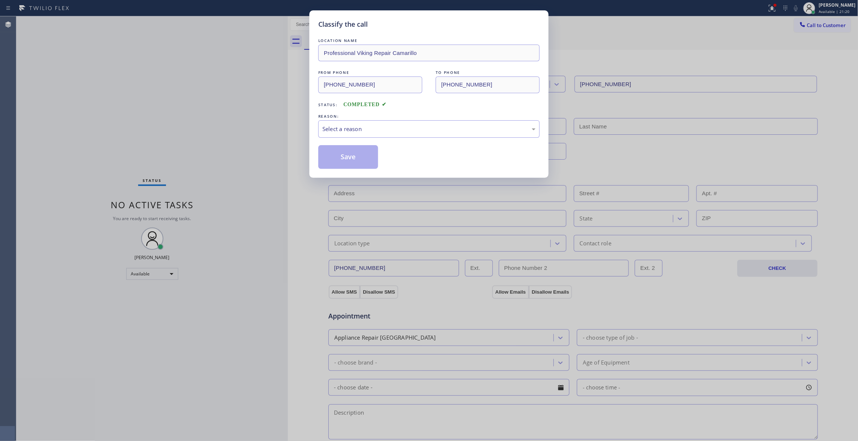
click at [364, 120] on div "REASON:" at bounding box center [428, 116] width 221 height 8
click at [357, 133] on div "Select a reason" at bounding box center [428, 129] width 213 height 9
drag, startPoint x: 344, startPoint y: 163, endPoint x: 344, endPoint y: 159, distance: 4.2
click at [344, 159] on button "Save" at bounding box center [348, 157] width 60 height 24
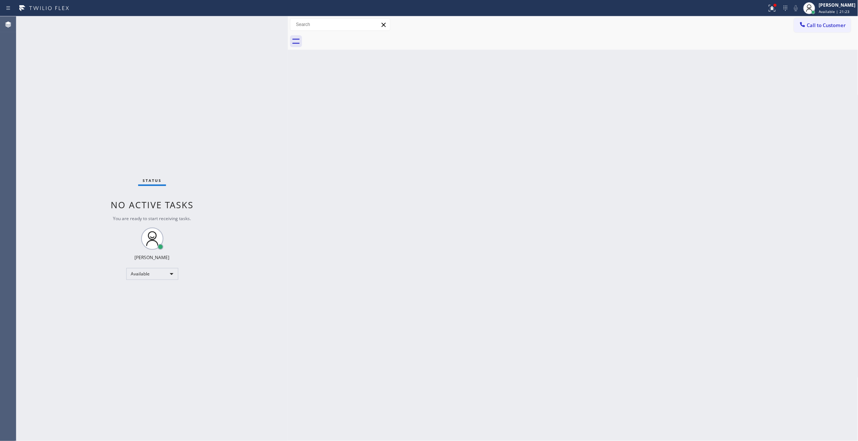
click at [818, 26] on span "Call to Customer" at bounding box center [826, 25] width 39 height 7
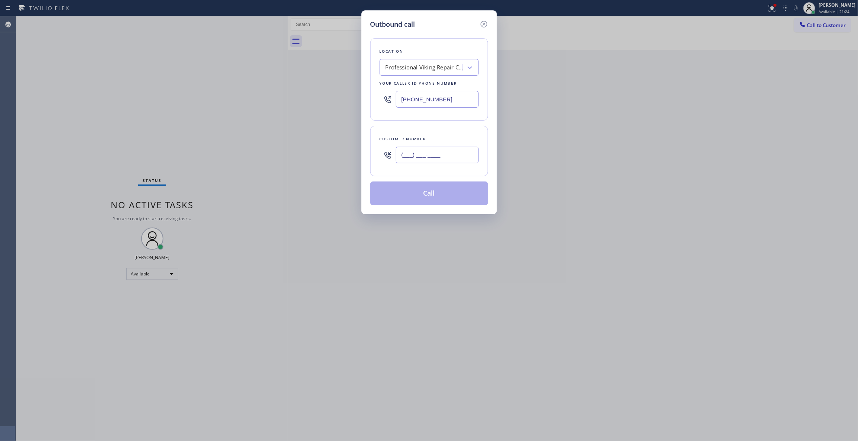
click at [451, 154] on input "(___) ___-____" at bounding box center [437, 155] width 83 height 17
paste input "602) 536-9008"
type input "[PHONE_NUMBER]"
click at [437, 187] on button "Call" at bounding box center [429, 194] width 118 height 24
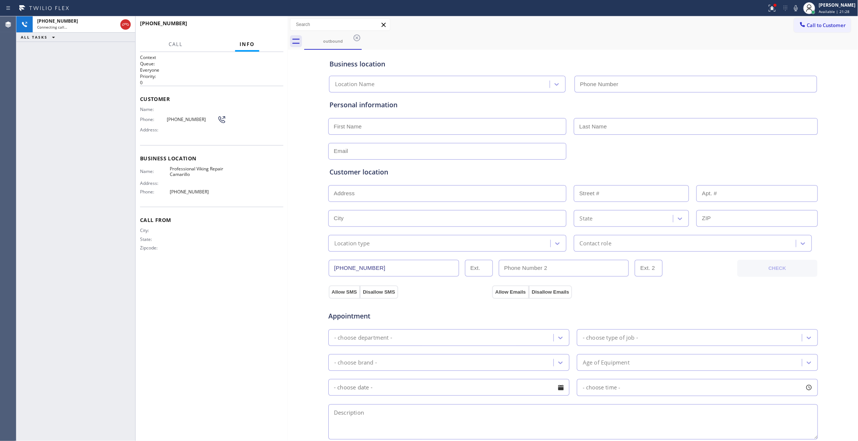
type input "[PHONE_NUMBER]"
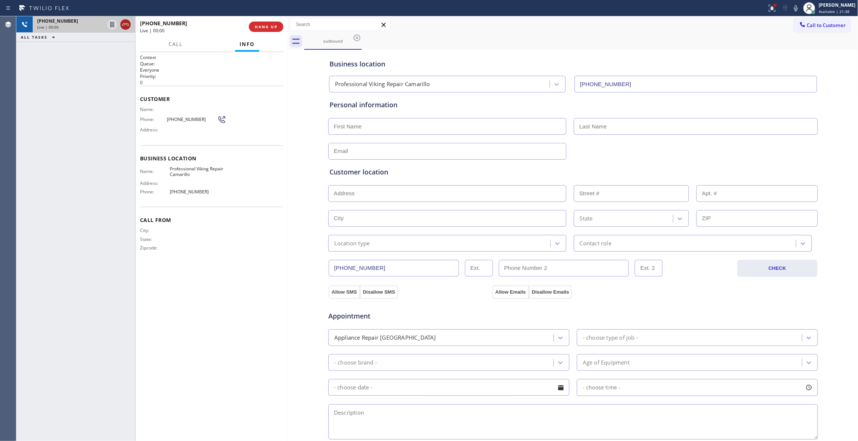
drag, startPoint x: 426, startPoint y: 168, endPoint x: 125, endPoint y: 23, distance: 334.4
click at [125, 23] on icon at bounding box center [125, 24] width 9 height 9
click at [272, 26] on span "COMPLETE" at bounding box center [265, 26] width 26 height 5
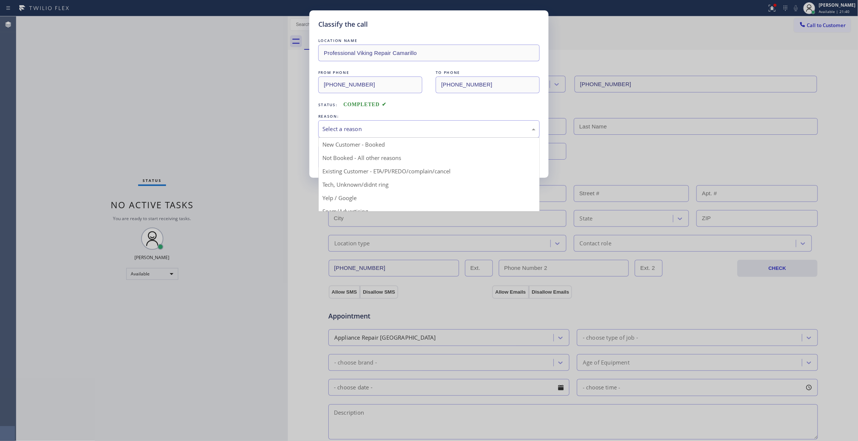
click at [357, 125] on div "Select a reason" at bounding box center [428, 129] width 213 height 9
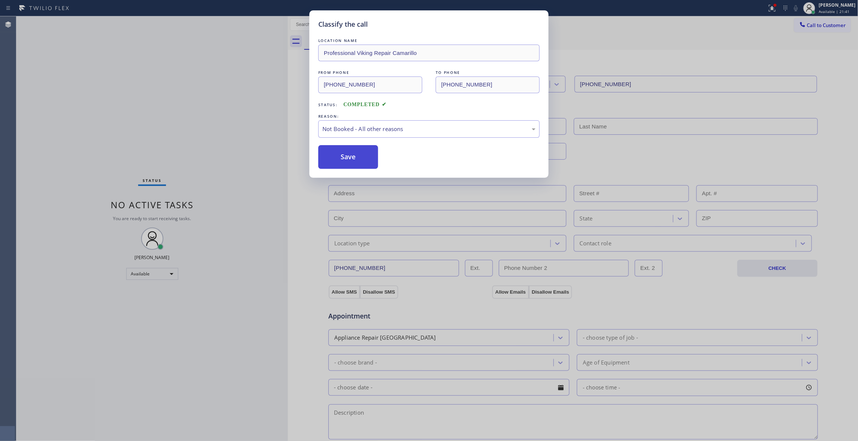
click at [357, 158] on button "Save" at bounding box center [348, 157] width 60 height 24
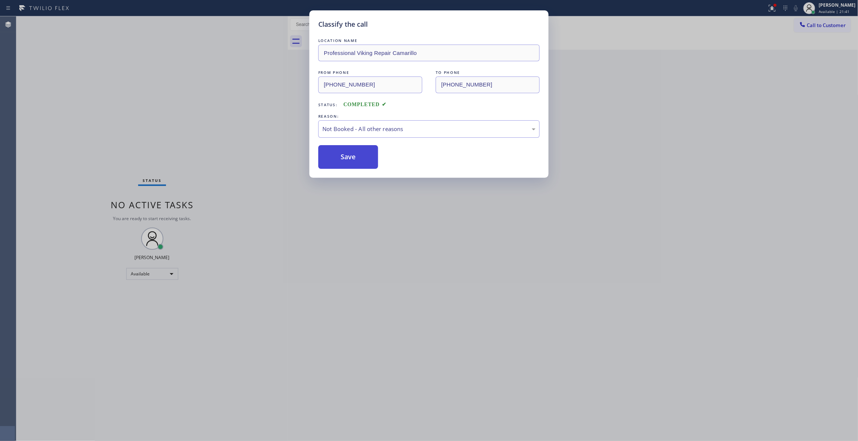
click at [357, 158] on button "Save" at bounding box center [348, 157] width 60 height 24
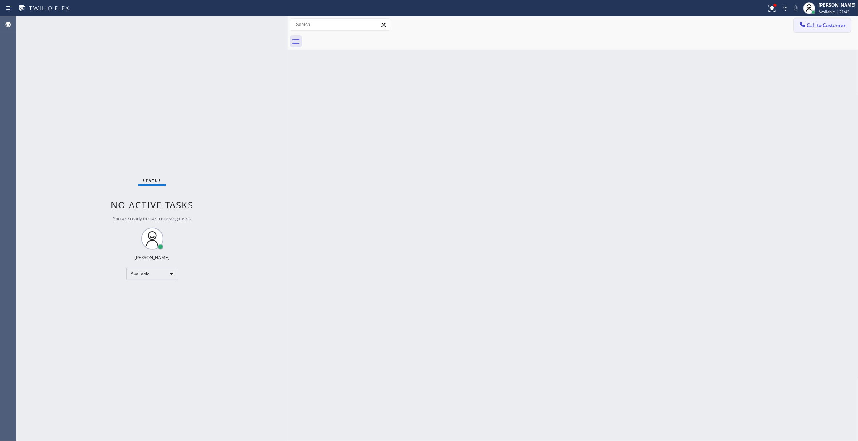
click at [824, 26] on span "Call to Customer" at bounding box center [826, 25] width 39 height 7
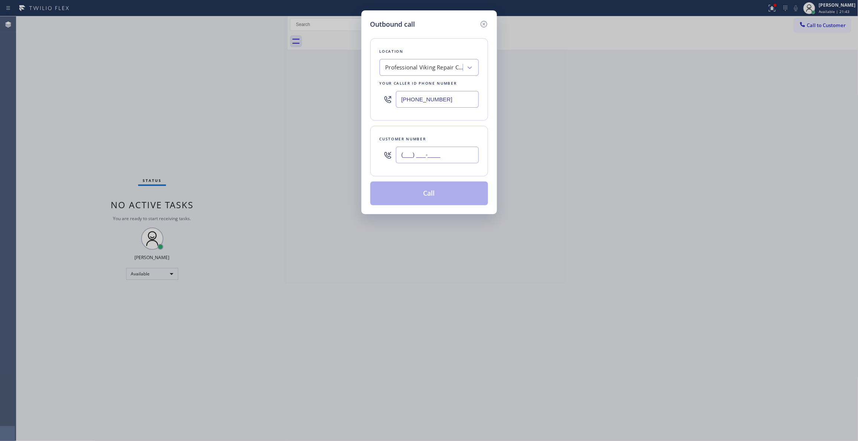
click at [466, 155] on input "(___) ___-____" at bounding box center [437, 155] width 83 height 17
paste input "602) 536-9008"
type input "[PHONE_NUMBER]"
click at [431, 194] on button "Call" at bounding box center [429, 194] width 118 height 24
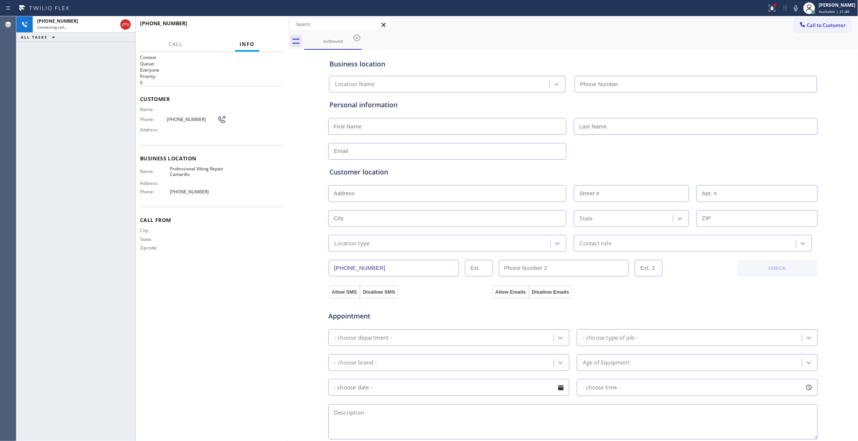
type input "[PHONE_NUMBER]"
click at [767, 9] on icon at bounding box center [771, 8] width 9 height 9
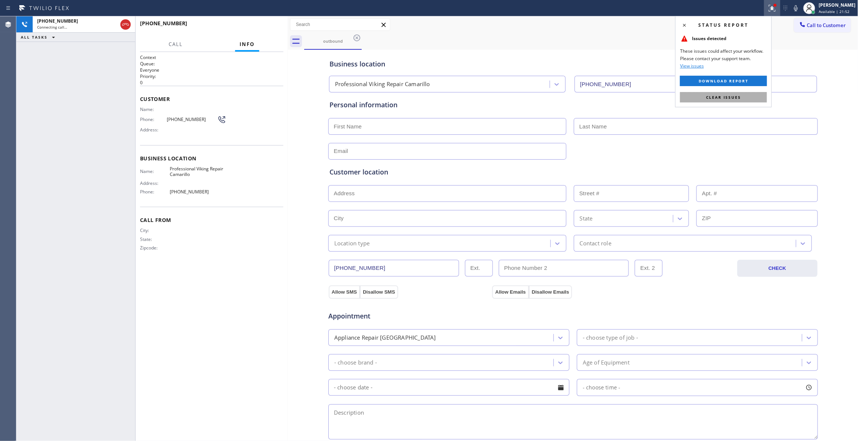
drag, startPoint x: 725, startPoint y: 97, endPoint x: 546, endPoint y: 75, distance: 180.7
click at [725, 98] on span "Clear issues" at bounding box center [723, 97] width 35 height 5
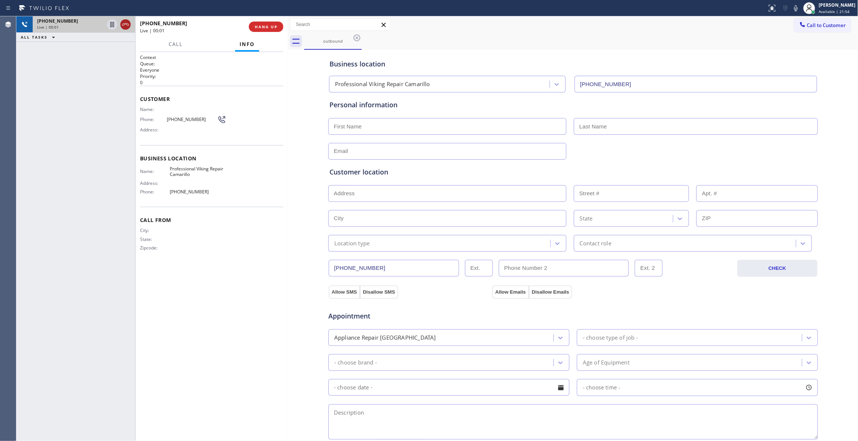
click at [126, 22] on icon at bounding box center [125, 24] width 9 height 9
click at [269, 30] on button "HANG UP" at bounding box center [266, 27] width 35 height 10
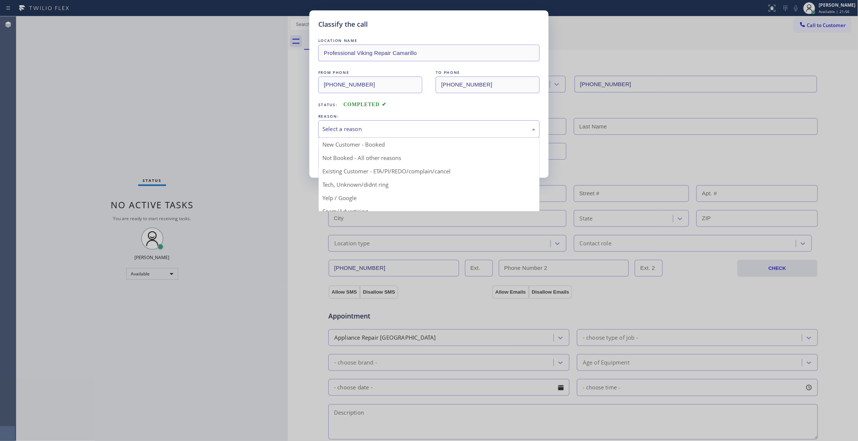
click at [349, 125] on div "Select a reason" at bounding box center [428, 129] width 213 height 9
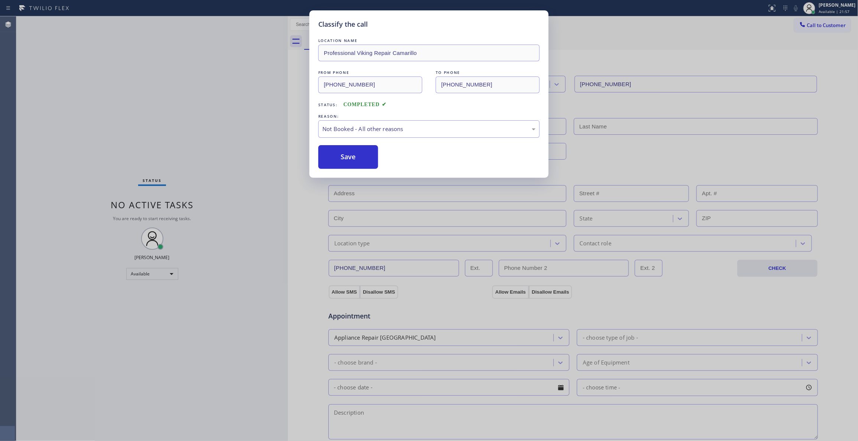
click at [344, 158] on button "Save" at bounding box center [348, 157] width 60 height 24
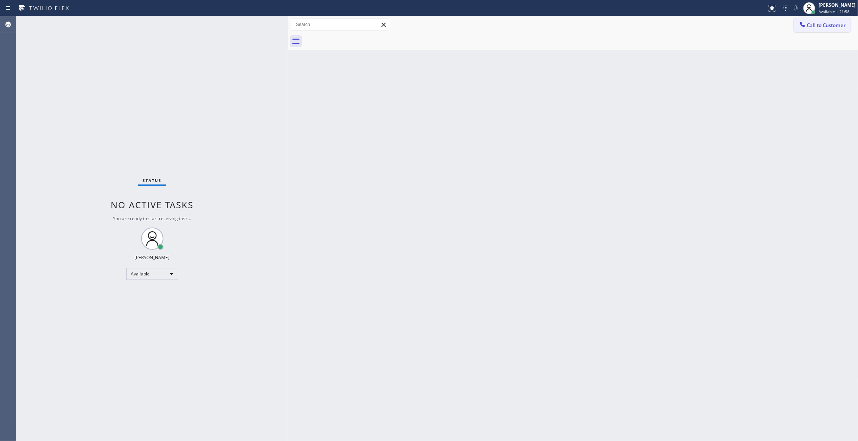
click at [832, 26] on span "Call to Customer" at bounding box center [826, 25] width 39 height 7
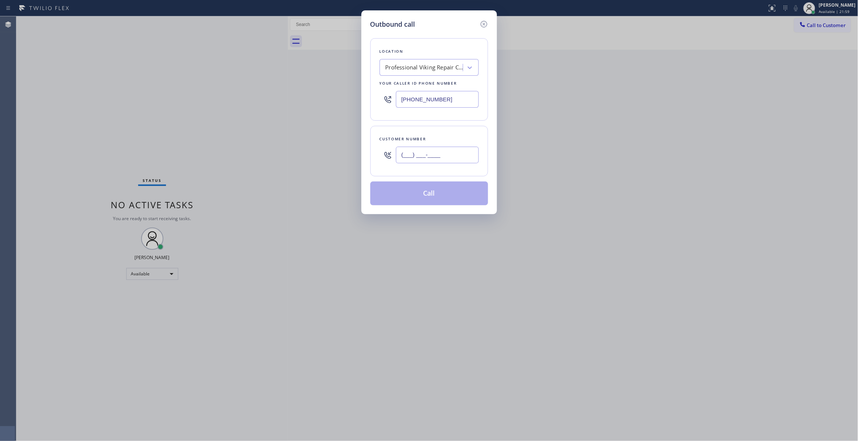
click at [400, 156] on input "(___) ___-____" at bounding box center [437, 155] width 83 height 17
paste input "602) 536-9008"
type input "[PHONE_NUMBER]"
click at [425, 195] on button "Call" at bounding box center [429, 194] width 118 height 24
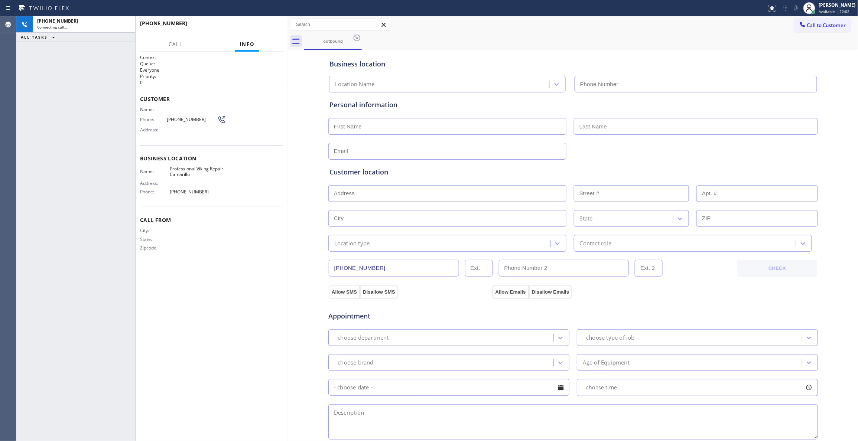
type input "[PHONE_NUMBER]"
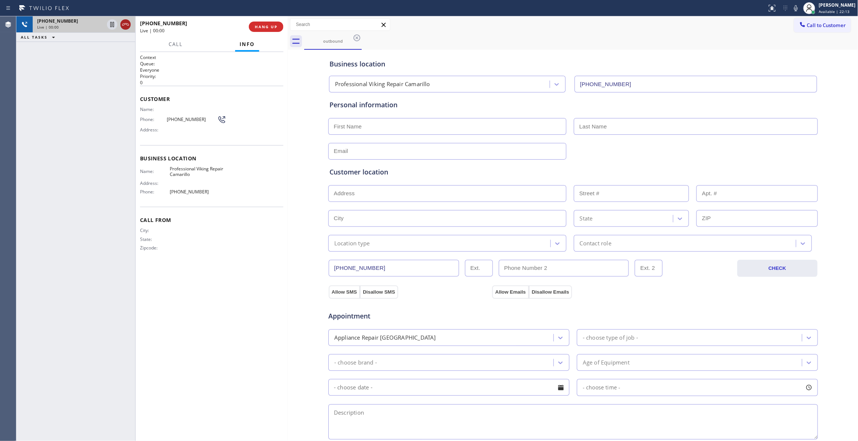
click at [127, 23] on icon at bounding box center [125, 24] width 9 height 9
click at [264, 25] on span "HANG UP" at bounding box center [266, 26] width 23 height 5
click at [264, 25] on span "COMPLETE" at bounding box center [265, 26] width 26 height 5
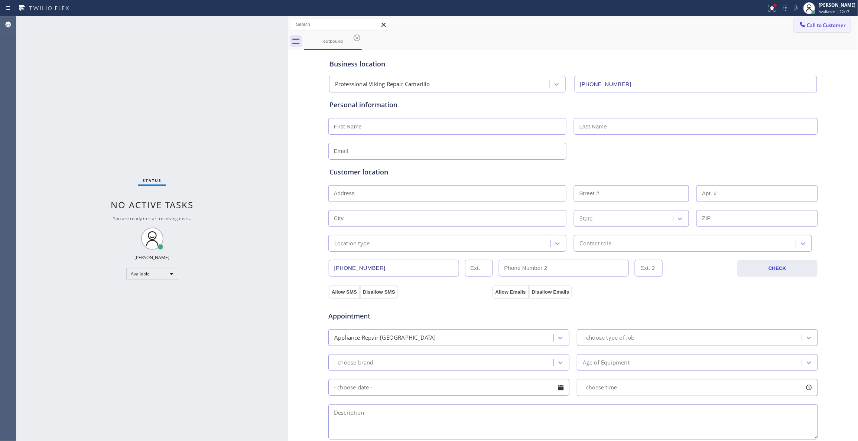
click at [817, 26] on span "Call to Customer" at bounding box center [826, 25] width 39 height 7
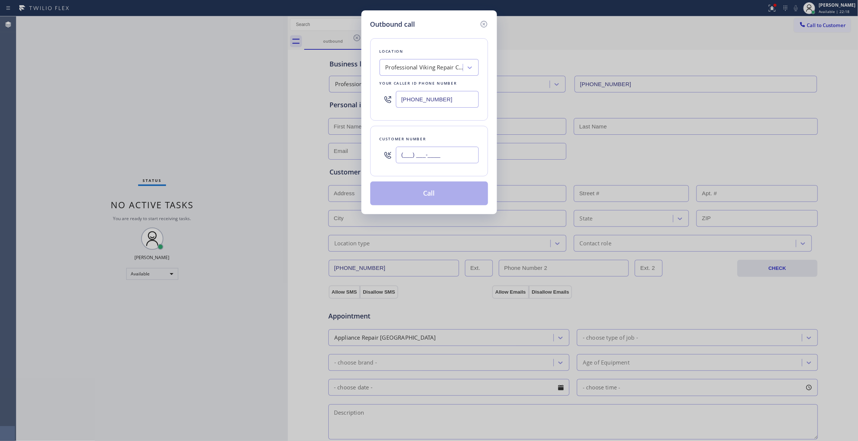
click at [422, 155] on input "(___) ___-____" at bounding box center [437, 155] width 83 height 17
paste input "602) 536-9008"
type input "[PHONE_NUMBER]"
click at [418, 194] on button "Call" at bounding box center [429, 194] width 118 height 24
click at [221, 118] on div "Classify the call LOCATION NAME Reliable Heating and Air Conditioning Service F…" at bounding box center [436, 228] width 841 height 425
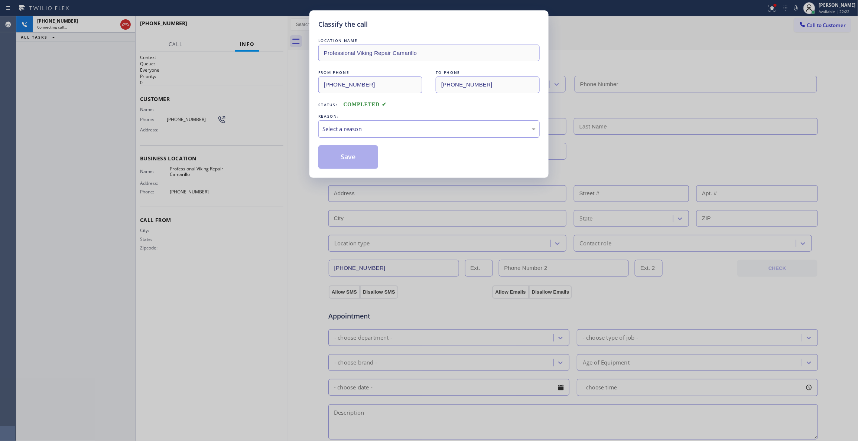
click at [352, 125] on div "Select a reason" at bounding box center [428, 129] width 213 height 9
type input "[PHONE_NUMBER]"
click at [343, 164] on button "Save" at bounding box center [348, 157] width 60 height 24
click at [343, 162] on button "Save" at bounding box center [348, 157] width 60 height 24
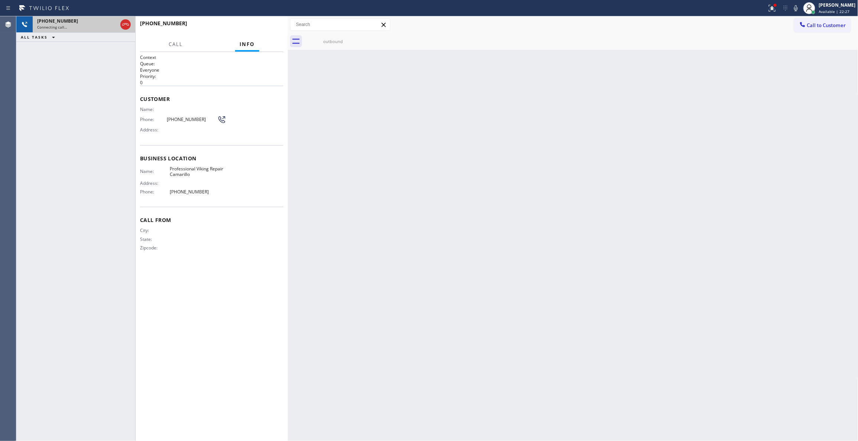
click at [75, 25] on div "Connecting call…" at bounding box center [77, 27] width 80 height 5
click at [342, 42] on div "outbound" at bounding box center [333, 42] width 56 height 6
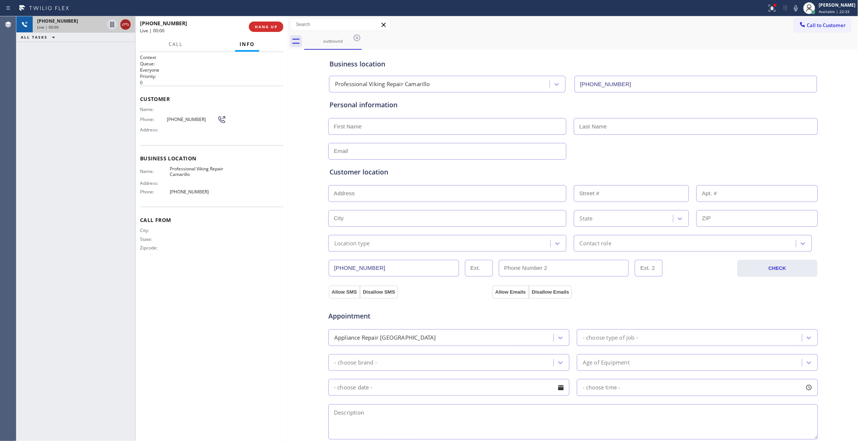
click at [122, 25] on icon at bounding box center [125, 24] width 7 height 2
click at [265, 33] on div "[PHONE_NUMBER] Wrap up | 00:01 COMPLETE" at bounding box center [211, 26] width 143 height 19
click at [265, 27] on span "COMPLETE" at bounding box center [265, 26] width 26 height 5
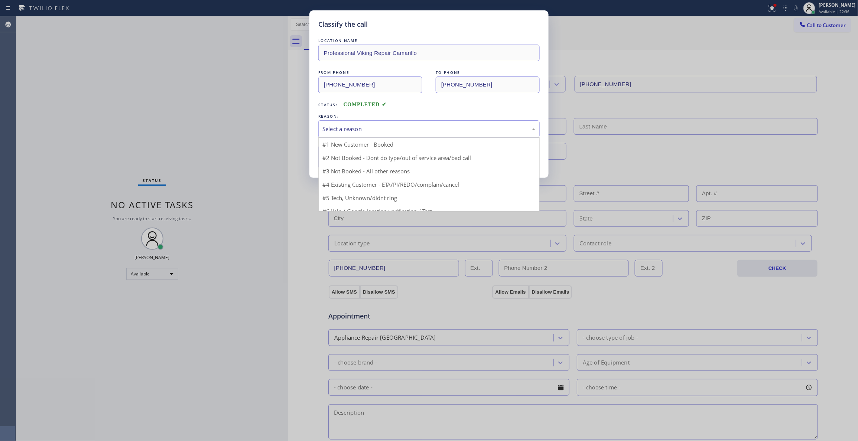
click at [360, 128] on div "Select a reason" at bounding box center [428, 129] width 213 height 9
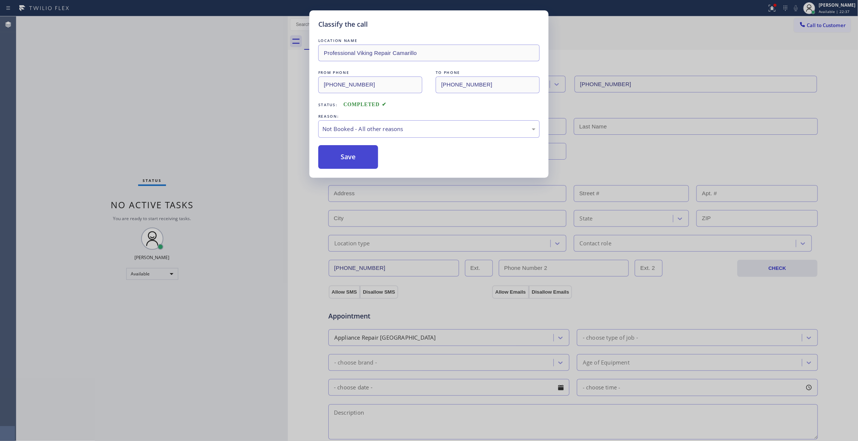
click at [347, 160] on button "Save" at bounding box center [348, 157] width 60 height 24
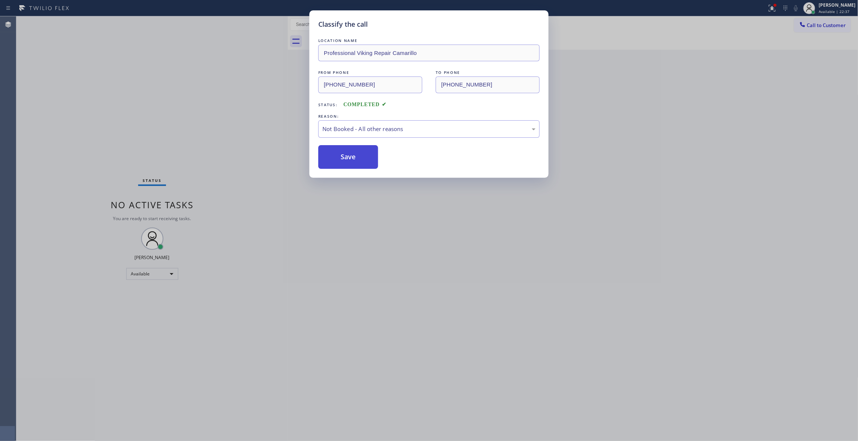
click at [347, 159] on button "Save" at bounding box center [348, 157] width 60 height 24
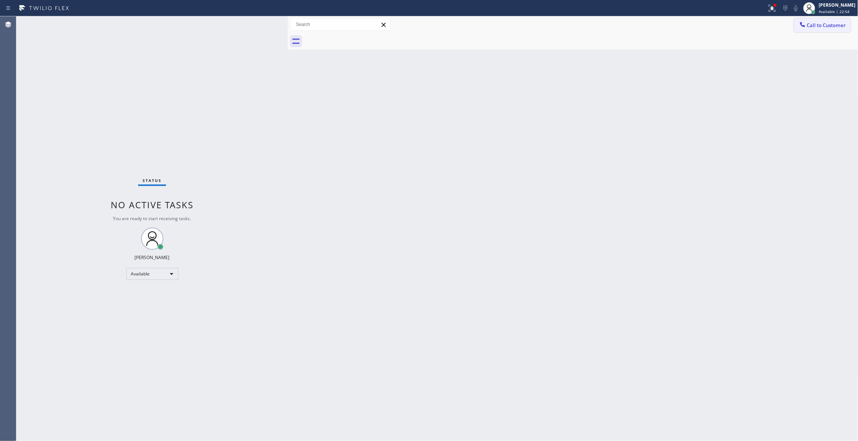
click at [816, 23] on span "Call to Customer" at bounding box center [826, 25] width 39 height 7
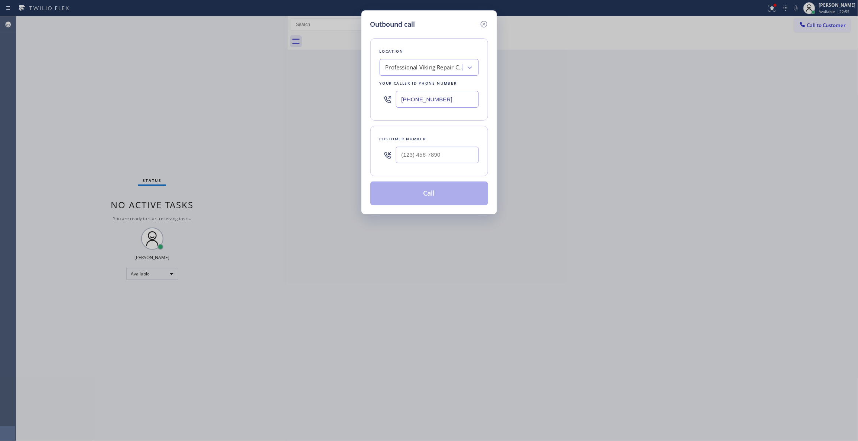
drag, startPoint x: 448, startPoint y: 101, endPoint x: 186, endPoint y: 97, distance: 262.1
click at [160, 86] on div "Outbound call Location Professional Viking Repair [GEOGRAPHIC_DATA] Your caller…" at bounding box center [429, 220] width 858 height 441
paste input "18) 696-4939"
type input "[PHONE_NUMBER]"
click at [446, 160] on input "(___) ___-____" at bounding box center [437, 155] width 83 height 17
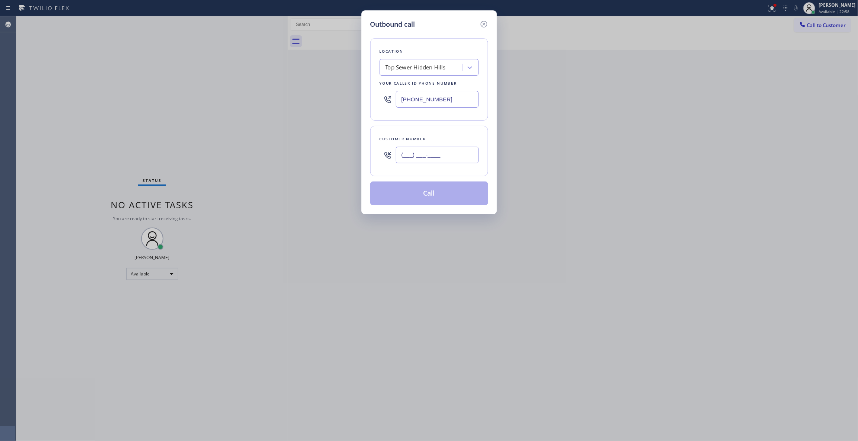
paste input "810) 314-8298"
type input "[PHONE_NUMBER]"
click at [457, 190] on button "Call" at bounding box center [429, 194] width 118 height 24
click at [446, 192] on button "Call" at bounding box center [429, 194] width 118 height 24
click at [327, 50] on div "No tabs Call to Customer Outbound call Location Top Sewer [GEOGRAPHIC_DATA] You…" at bounding box center [573, 32] width 570 height 33
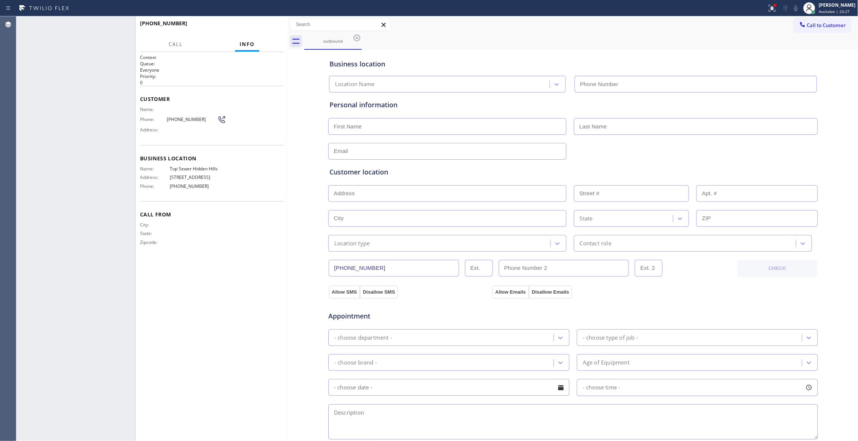
click at [419, 195] on input "text" at bounding box center [447, 193] width 238 height 17
click at [265, 268] on div "Context Queue: Everyone Priority: 0 Customer Name: Phone: [PHONE_NUMBER] Addres…" at bounding box center [211, 246] width 143 height 385
type input "[PHONE_NUMBER]"
drag, startPoint x: 125, startPoint y: 24, endPoint x: 190, endPoint y: 22, distance: 65.4
click at [125, 24] on icon at bounding box center [125, 24] width 7 height 2
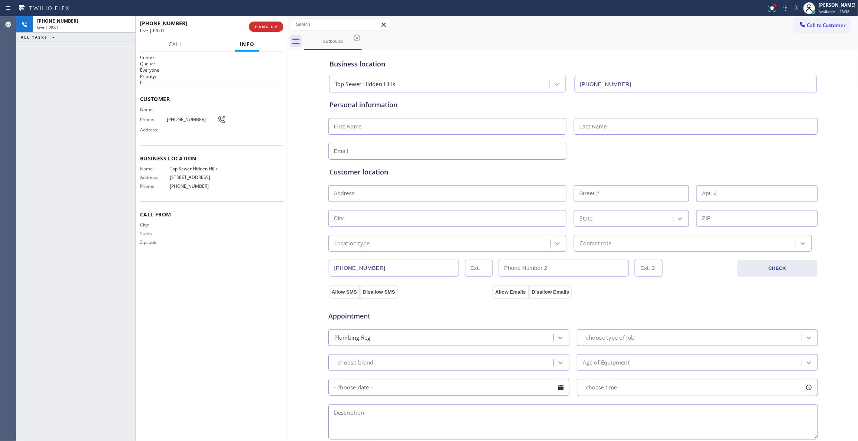
click at [254, 20] on div "[PHONE_NUMBER] Live | 00:01 HANG UP" at bounding box center [211, 26] width 143 height 19
click at [263, 26] on span "COMPLETE" at bounding box center [265, 26] width 26 height 5
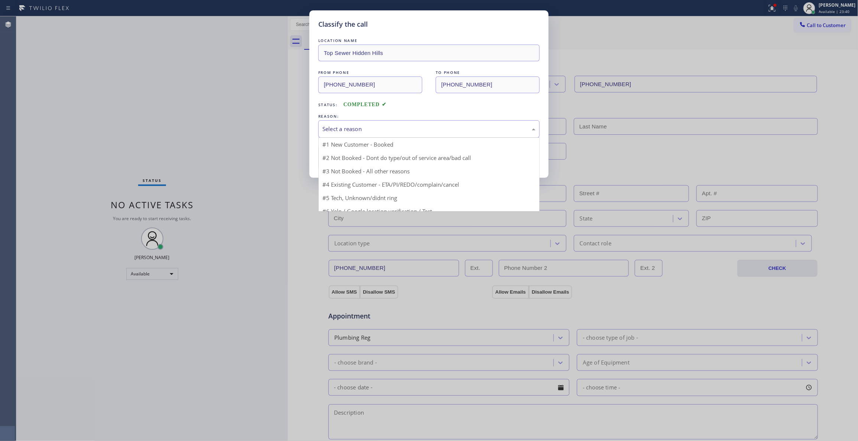
click at [344, 128] on div "Select a reason" at bounding box center [428, 129] width 213 height 9
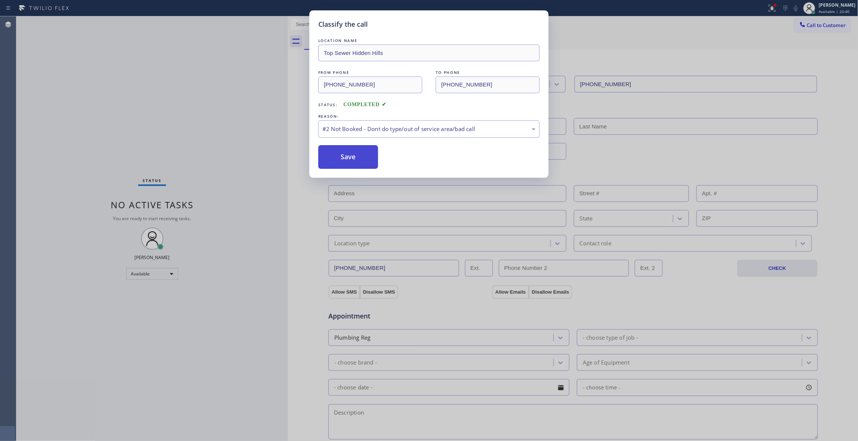
click at [343, 160] on button "Save" at bounding box center [348, 157] width 60 height 24
click at [343, 159] on button "Save" at bounding box center [348, 157] width 60 height 24
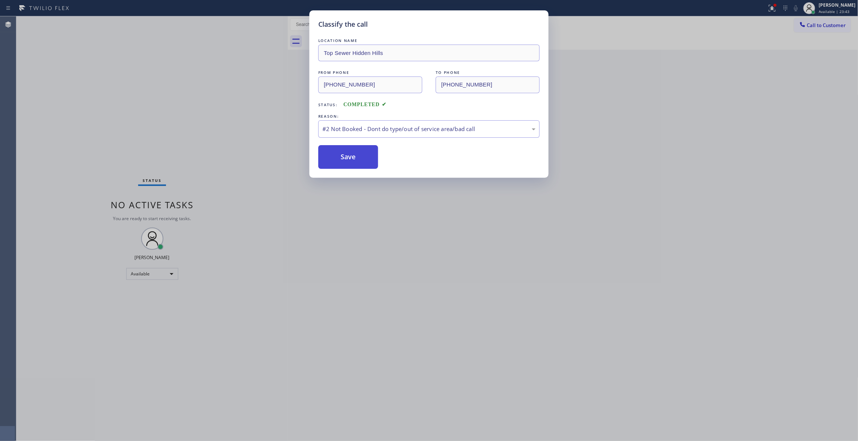
click at [362, 156] on button "Save" at bounding box center [348, 157] width 60 height 24
click at [359, 158] on button "Save" at bounding box center [348, 157] width 60 height 24
click at [355, 158] on button "Save" at bounding box center [348, 157] width 60 height 24
click at [355, 157] on button "Save" at bounding box center [348, 157] width 60 height 24
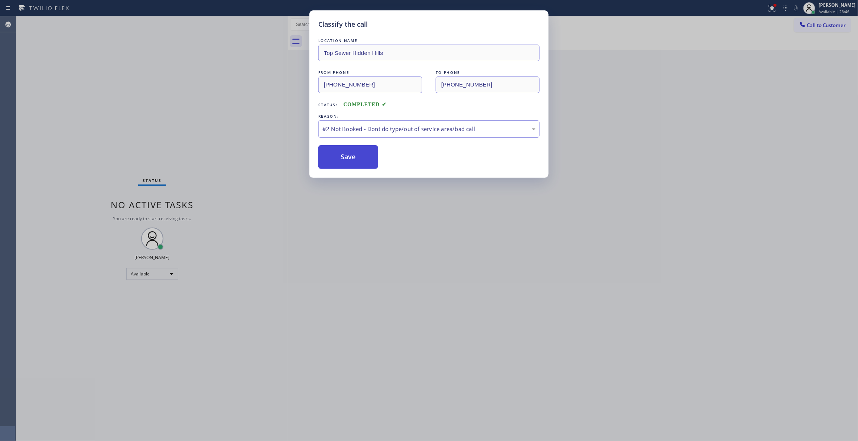
click at [358, 150] on button "Save" at bounding box center [348, 157] width 60 height 24
click at [358, 149] on button "Save" at bounding box center [348, 157] width 60 height 24
click at [360, 154] on button "Save" at bounding box center [348, 157] width 60 height 24
click at [662, 295] on div "Classify the call LOCATION NAME Top Sewer Hidden Hills FROM PHONE [PHONE_NUMBER…" at bounding box center [429, 220] width 858 height 441
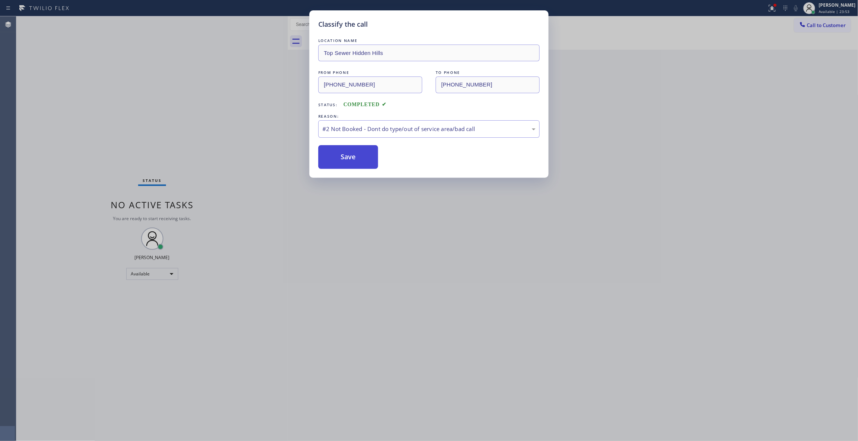
click at [345, 147] on button "Save" at bounding box center [348, 157] width 60 height 24
click at [349, 153] on button "Save" at bounding box center [348, 157] width 60 height 24
click at [494, 226] on div "Classify the call LOCATION NAME Top Sewer Hidden Hills FROM PHONE [PHONE_NUMBER…" at bounding box center [429, 220] width 858 height 441
click at [347, 140] on div "LOCATION NAME Top Sewer Hidden Hills FROM PHONE [PHONE_NUMBER] TO PHONE [PHONE_…" at bounding box center [428, 103] width 221 height 132
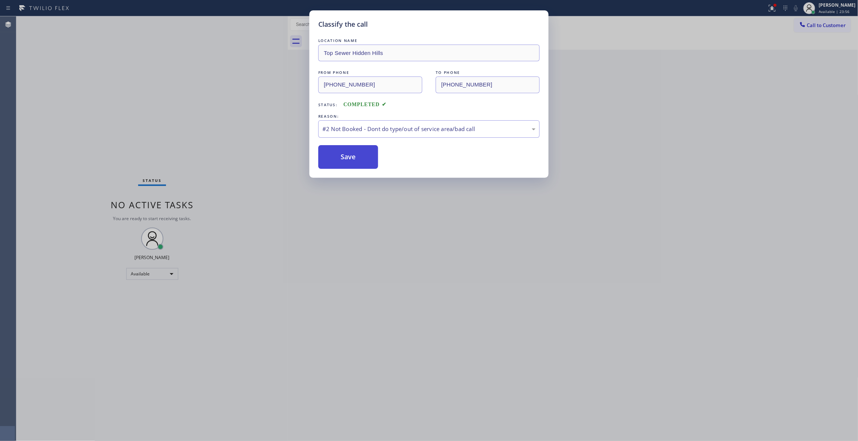
click at [347, 160] on button "Save" at bounding box center [348, 157] width 60 height 24
click at [347, 159] on button "Save" at bounding box center [348, 157] width 60 height 24
click at [346, 154] on button "Save" at bounding box center [348, 157] width 60 height 24
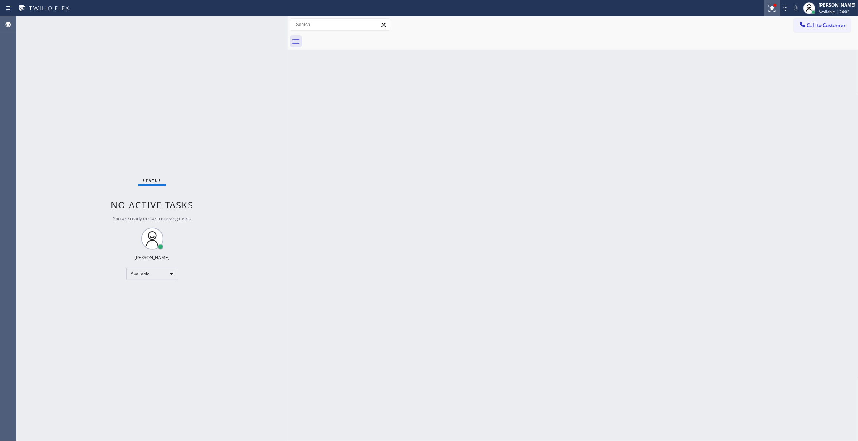
click at [767, 11] on icon at bounding box center [771, 8] width 9 height 9
click at [732, 95] on span "Clear issues" at bounding box center [723, 97] width 35 height 5
click at [826, 24] on span "Call to Customer" at bounding box center [826, 25] width 39 height 7
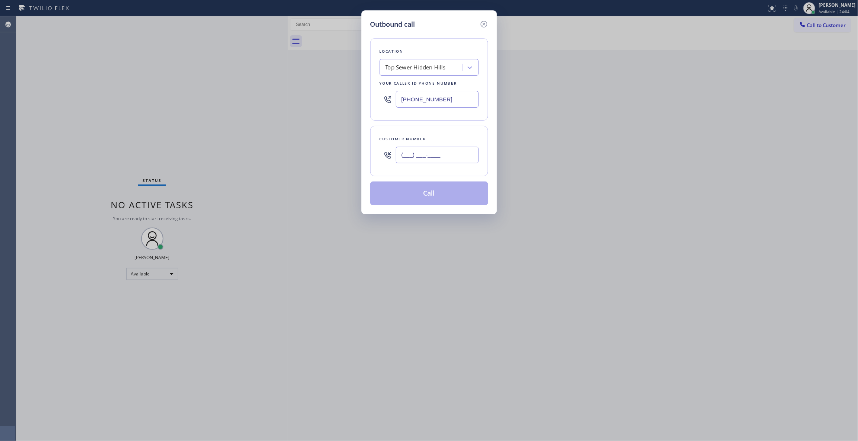
click at [422, 160] on input "(___) ___-____" at bounding box center [437, 155] width 83 height 17
paste input "810) 314-8298"
type input "[PHONE_NUMBER]"
click at [430, 195] on button "Call" at bounding box center [429, 194] width 118 height 24
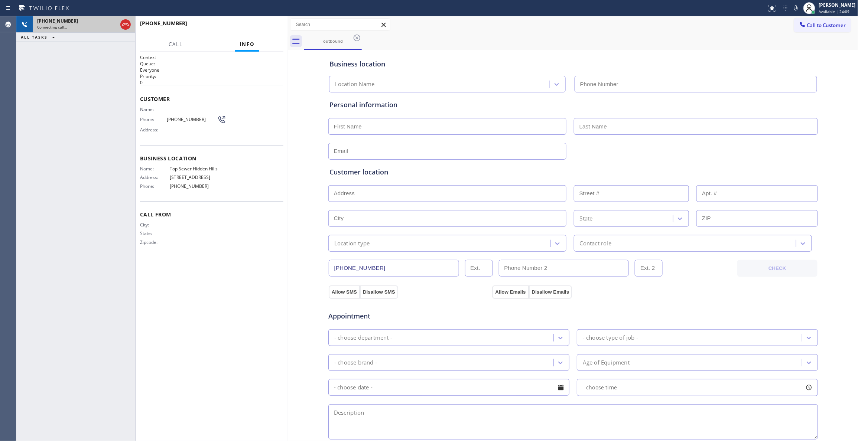
type input "[PHONE_NUMBER]"
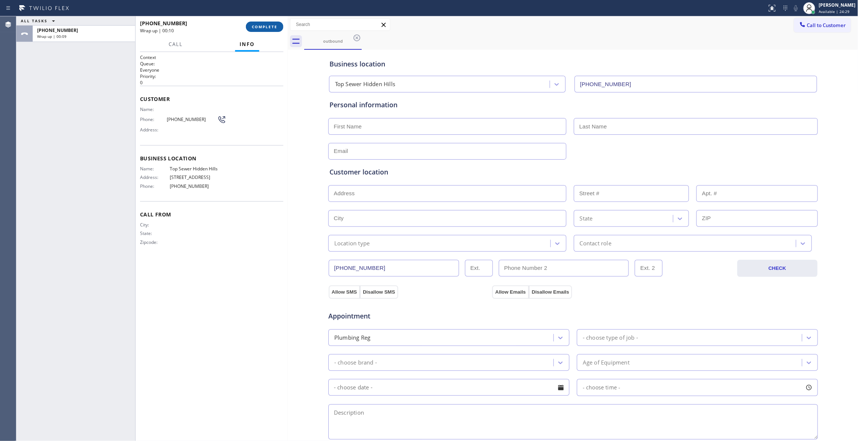
click at [266, 22] on button "COMPLETE" at bounding box center [264, 27] width 37 height 10
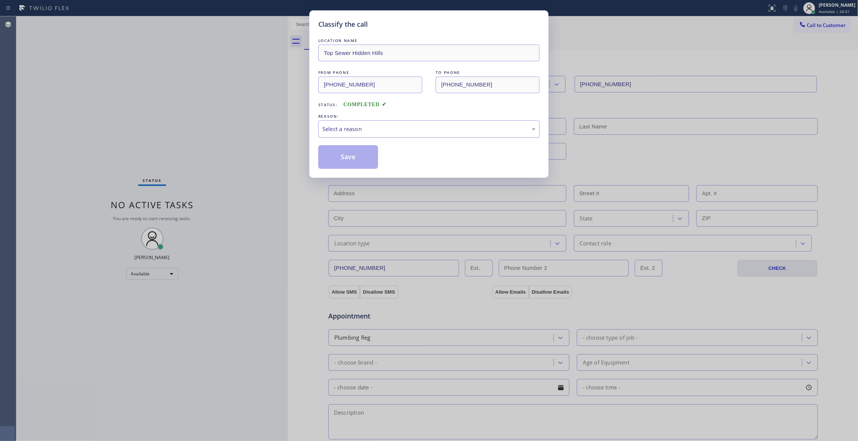
click at [347, 125] on div "Select a reason" at bounding box center [428, 129] width 213 height 9
click at [357, 161] on button "Save" at bounding box center [348, 157] width 60 height 24
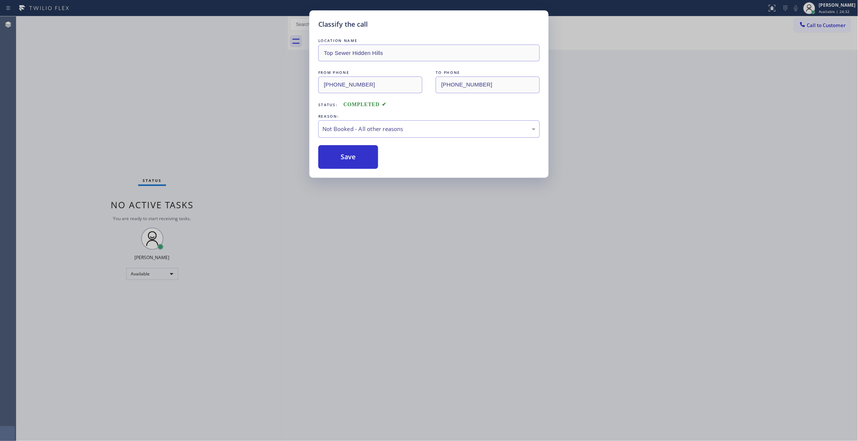
click at [357, 161] on button "Save" at bounding box center [348, 157] width 60 height 24
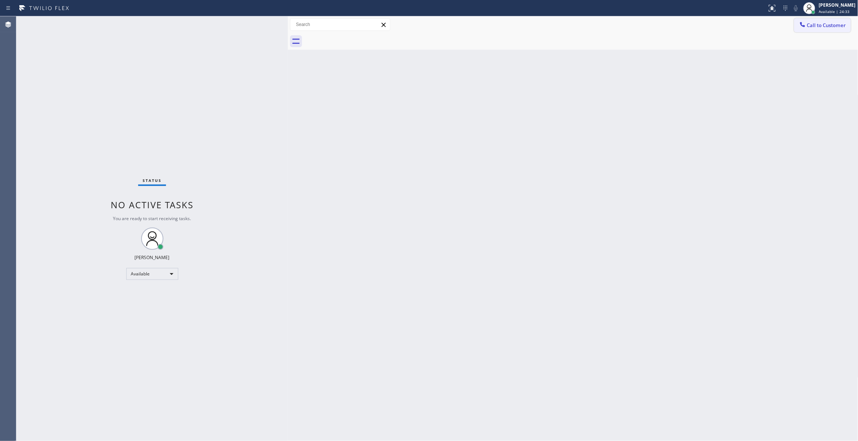
click at [824, 27] on span "Call to Customer" at bounding box center [826, 25] width 39 height 7
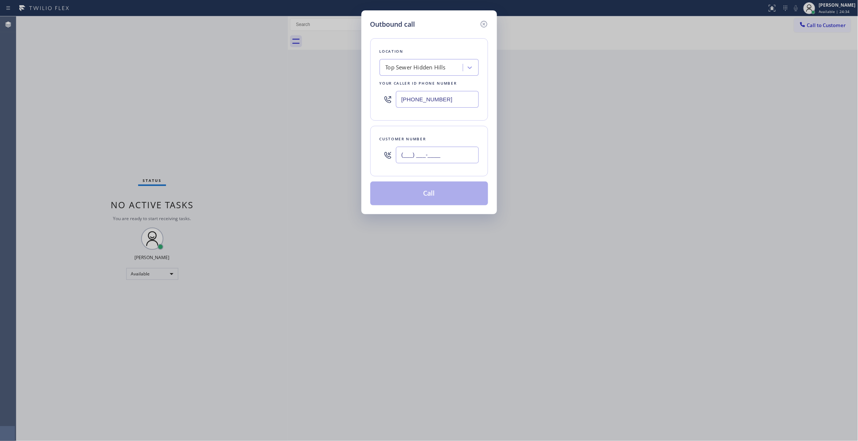
click at [415, 155] on input "(___) ___-____" at bounding box center [437, 155] width 83 height 17
paste input "810) 314-8298"
type input "[PHONE_NUMBER]"
click at [430, 193] on button "Call" at bounding box center [429, 194] width 118 height 24
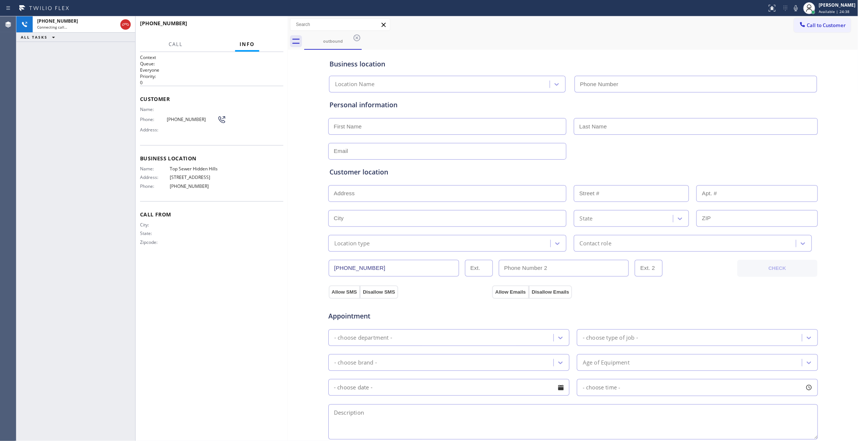
type input "[PHONE_NUMBER]"
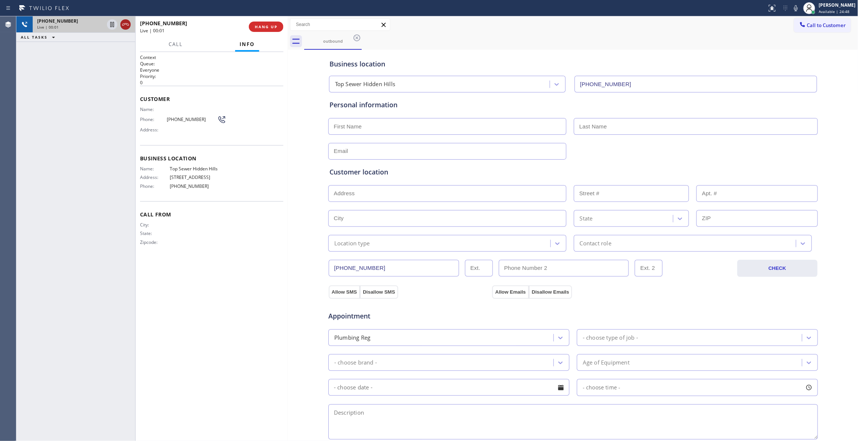
click at [125, 22] on icon at bounding box center [125, 24] width 9 height 9
click at [252, 25] on span "COMPLETE" at bounding box center [265, 26] width 26 height 5
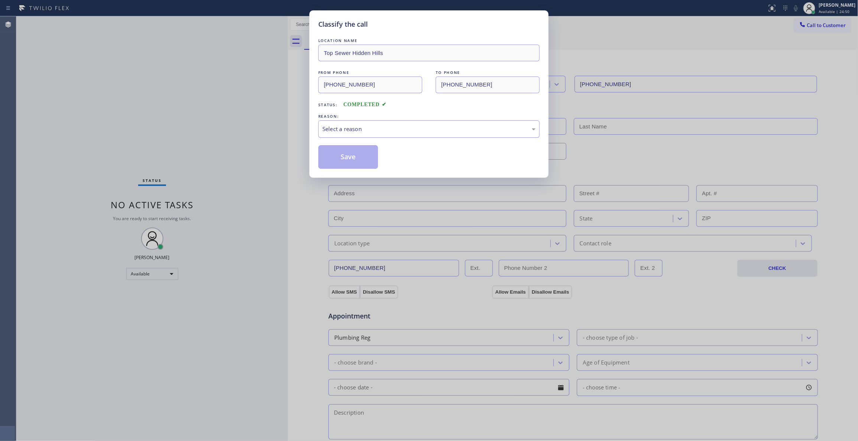
click at [363, 133] on div "Select a reason" at bounding box center [428, 129] width 213 height 9
click at [352, 157] on button "Save" at bounding box center [348, 157] width 60 height 24
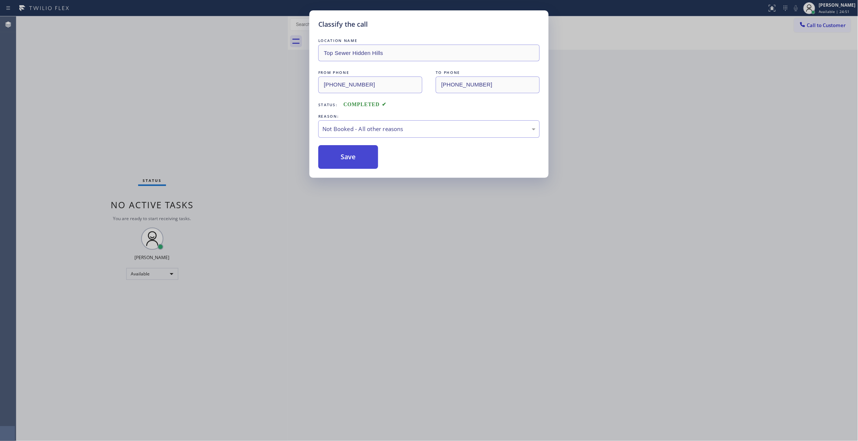
click at [352, 157] on button "Save" at bounding box center [348, 157] width 60 height 24
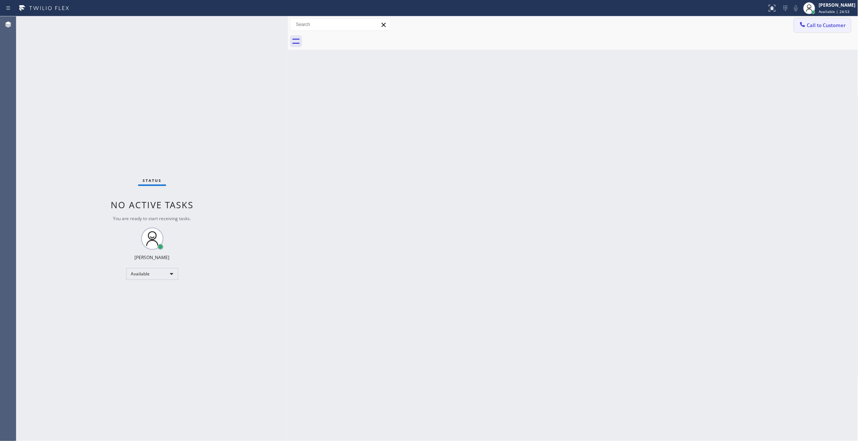
click at [826, 27] on span "Call to Customer" at bounding box center [826, 25] width 39 height 7
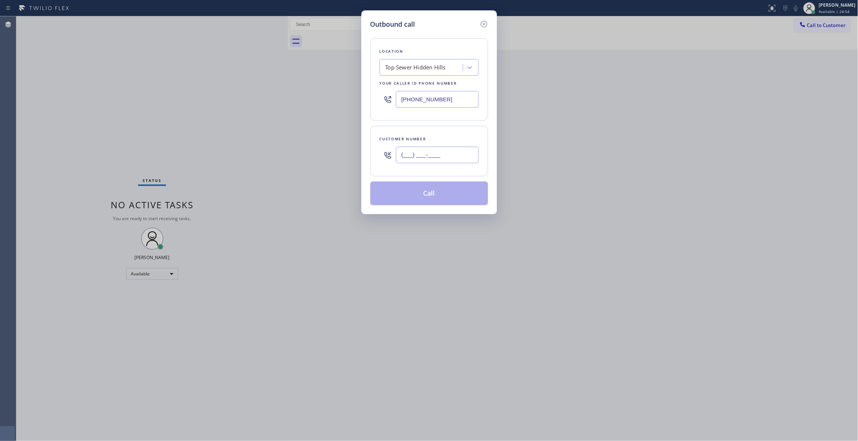
click at [457, 157] on input "(___) ___-____" at bounding box center [437, 155] width 83 height 17
paste input "810) 314-8298"
type input "[PHONE_NUMBER]"
click at [419, 195] on button "Call" at bounding box center [429, 194] width 118 height 24
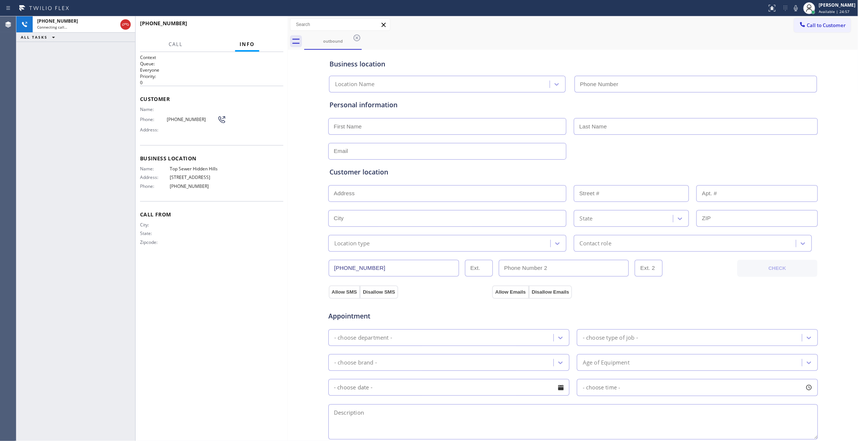
type input "[PHONE_NUMBER]"
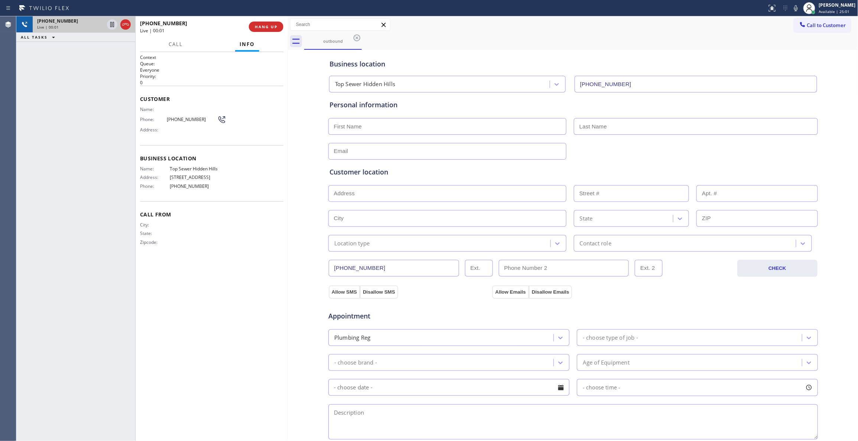
drag, startPoint x: 125, startPoint y: 23, endPoint x: 128, endPoint y: 18, distance: 5.3
click at [125, 23] on icon at bounding box center [125, 24] width 9 height 9
click at [268, 22] on button "COMPLETE" at bounding box center [264, 27] width 37 height 10
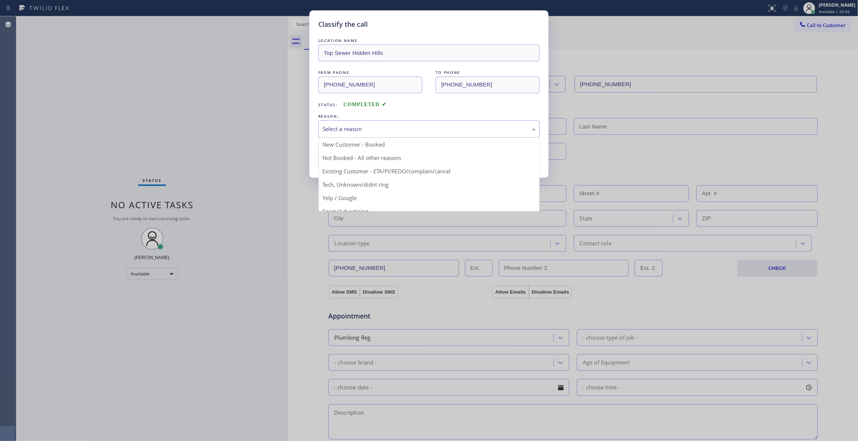
click at [357, 126] on div "Select a reason" at bounding box center [428, 129] width 213 height 9
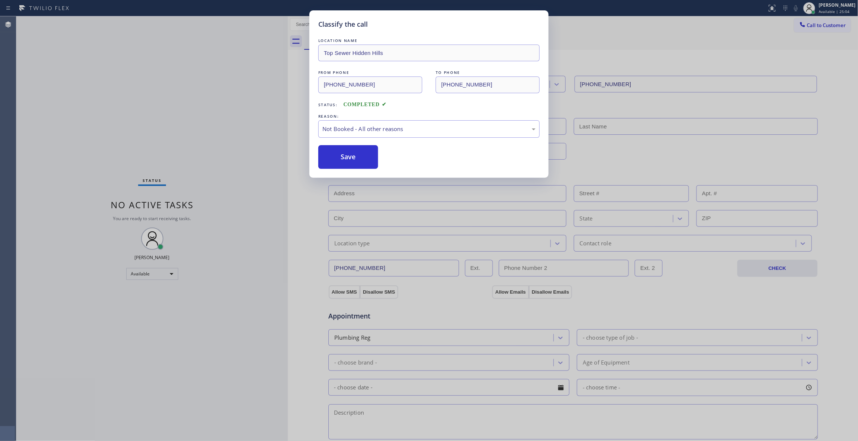
click at [342, 155] on button "Save" at bounding box center [348, 157] width 60 height 24
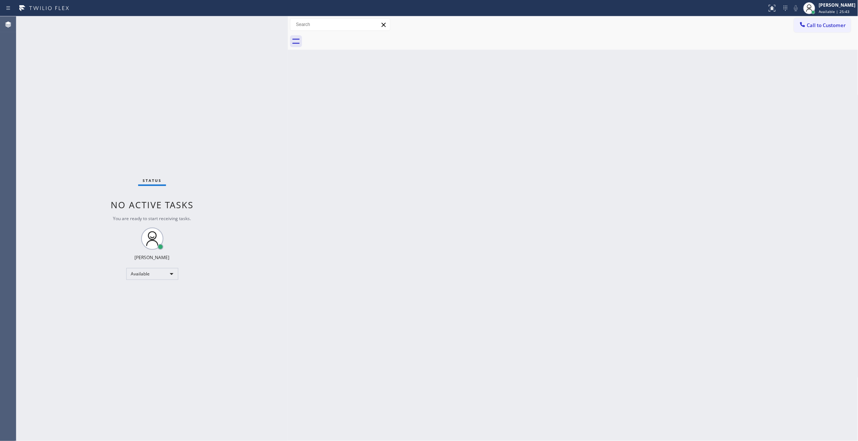
click at [96, 135] on div "Status No active tasks You are ready to start receiving tasks. [PERSON_NAME] Av…" at bounding box center [151, 228] width 271 height 425
click at [824, 27] on span "Call to Customer" at bounding box center [826, 25] width 39 height 7
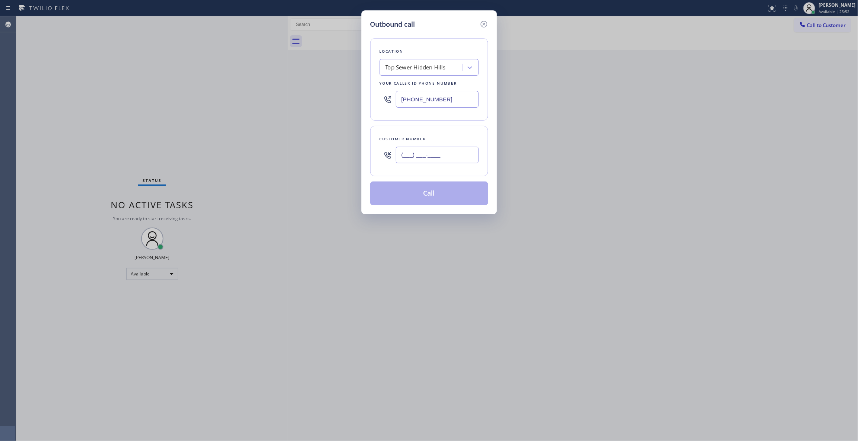
click at [417, 158] on input "(___) ___-____" at bounding box center [437, 155] width 83 height 17
paste input "810) 314-8298"
type input "[PHONE_NUMBER]"
click at [451, 192] on button "Call" at bounding box center [429, 194] width 118 height 24
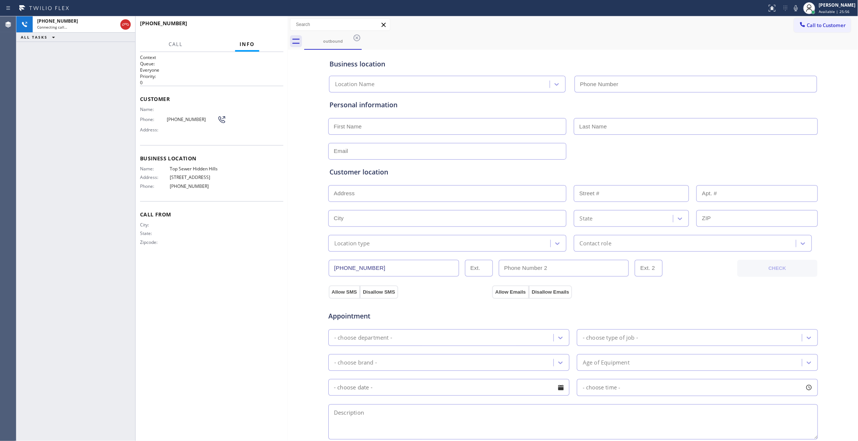
type input "[PHONE_NUMBER]"
click at [273, 27] on span "HANG UP" at bounding box center [266, 26] width 23 height 5
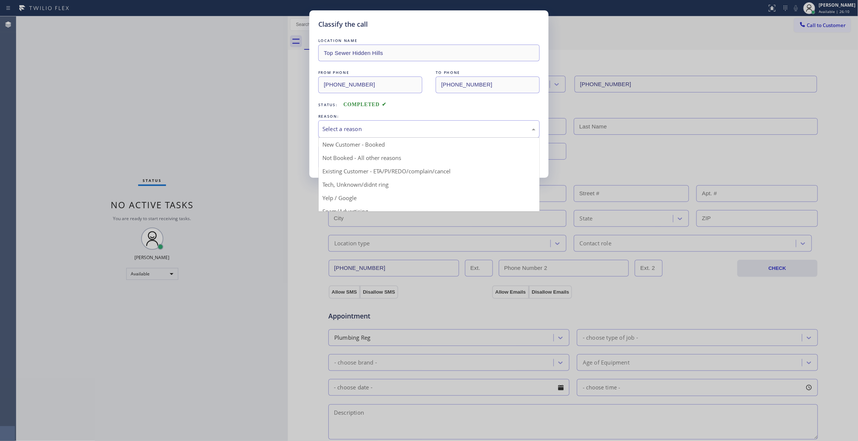
click at [336, 127] on div "Select a reason" at bounding box center [428, 129] width 213 height 9
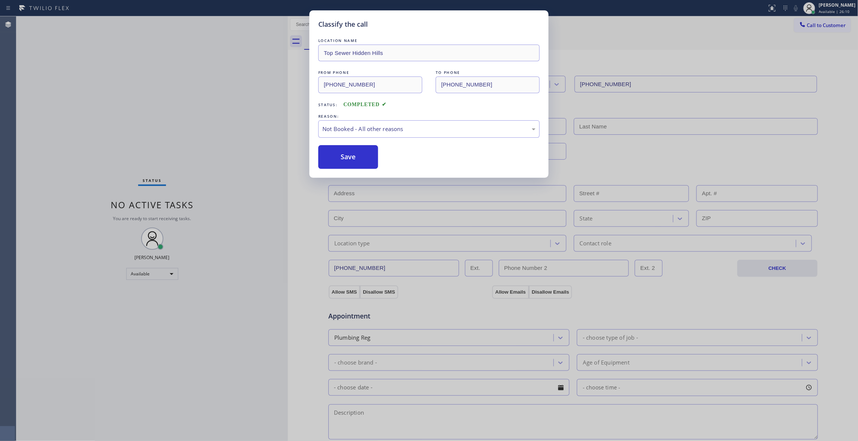
click at [337, 156] on button "Save" at bounding box center [348, 157] width 60 height 24
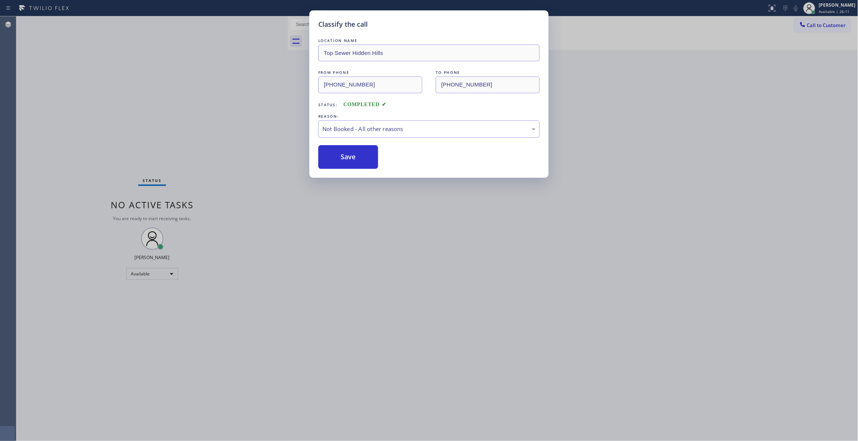
click at [337, 156] on button "Save" at bounding box center [348, 157] width 60 height 24
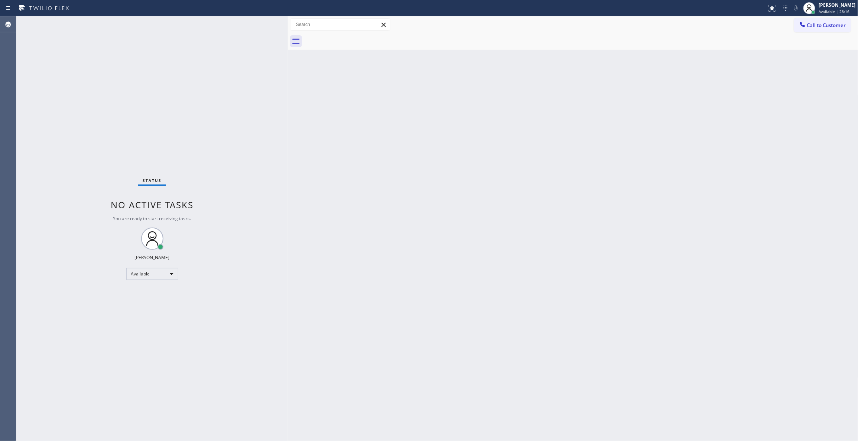
click at [156, 131] on div "Status No active tasks You are ready to start receiving tasks. [PERSON_NAME] Av…" at bounding box center [151, 228] width 271 height 425
click at [115, 94] on div "Status No active tasks You are ready to start receiving tasks. [PERSON_NAME] Av…" at bounding box center [151, 228] width 271 height 425
click at [540, 262] on div "Back to Dashboard Change Sender ID Customers Technicians Select a contact Outbo…" at bounding box center [573, 228] width 570 height 425
click at [104, 141] on div "Status No active tasks You are ready to start receiving tasks. [PERSON_NAME] Av…" at bounding box center [151, 228] width 271 height 425
click at [458, 143] on div "Back to Dashboard Change Sender ID Customers Technicians Select a contact Outbo…" at bounding box center [573, 228] width 570 height 425
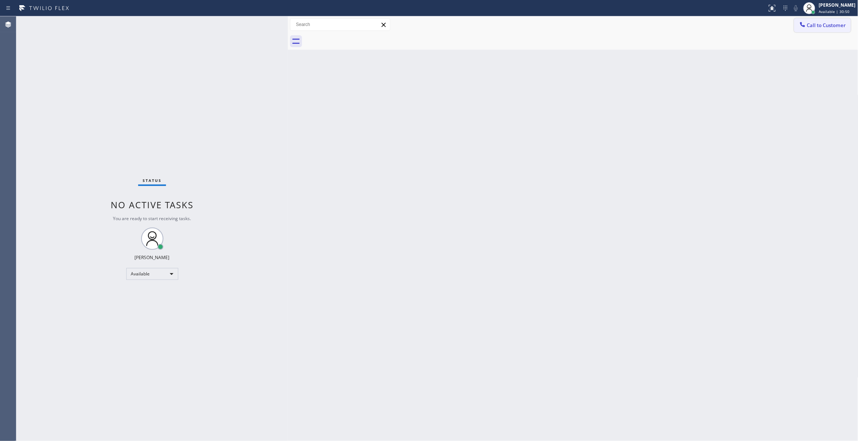
click at [818, 27] on span "Call to Customer" at bounding box center [826, 25] width 39 height 7
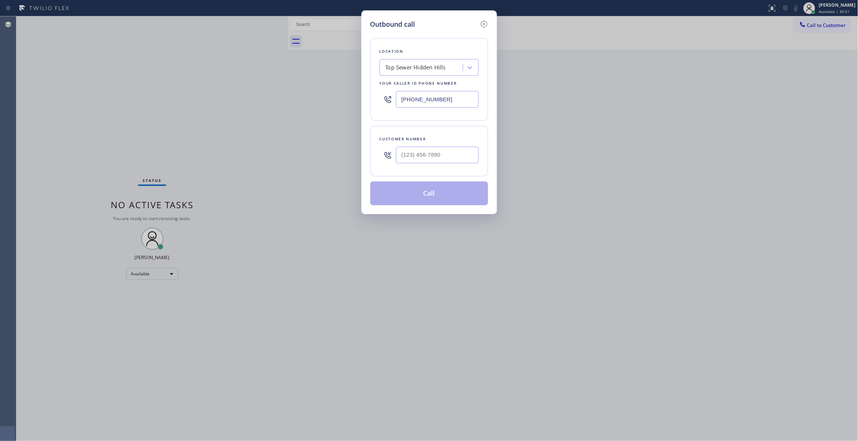
drag, startPoint x: 480, startPoint y: 97, endPoint x: 400, endPoint y: 98, distance: 80.2
click at [220, 98] on div "Outbound call Location Top Sewer [GEOGRAPHIC_DATA] Your caller id phone number …" at bounding box center [429, 220] width 858 height 441
paste input "602) 536-9008"
type input "[PHONE_NUMBER]"
click at [444, 155] on input "(___) ___-____" at bounding box center [437, 155] width 83 height 17
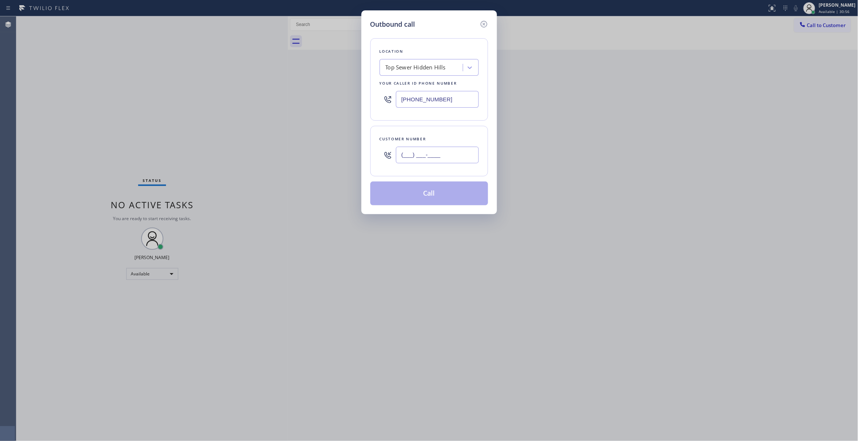
paste input "713) 425-4382"
type input "[PHONE_NUMBER]"
click at [434, 196] on button "Call" at bounding box center [429, 194] width 118 height 24
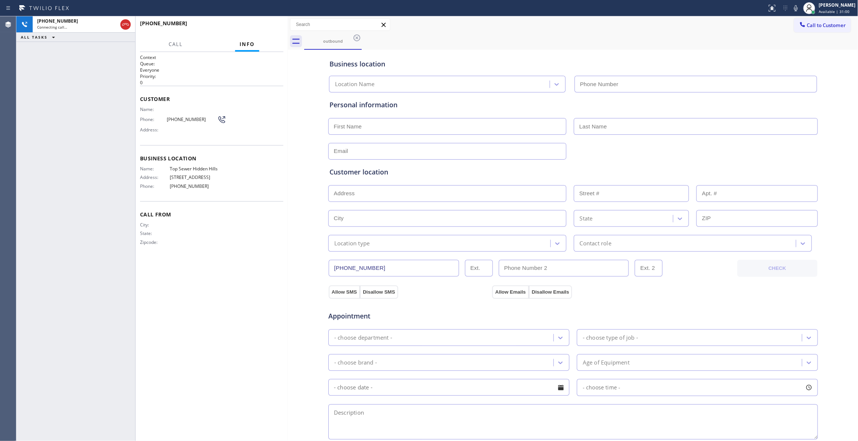
type input "[PHONE_NUMBER]"
click at [15, 130] on div "Agent Desktop" at bounding box center [8, 228] width 16 height 425
click at [264, 25] on span "HANG UP" at bounding box center [266, 26] width 23 height 5
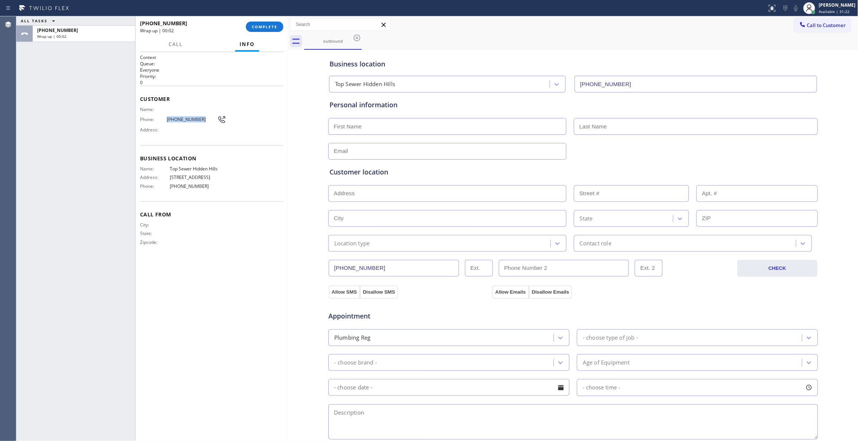
drag, startPoint x: 201, startPoint y: 124, endPoint x: 163, endPoint y: 119, distance: 38.5
click at [163, 119] on div "Phone: [PHONE_NUMBER]" at bounding box center [183, 119] width 86 height 9
copy div "[PHONE_NUMBER]"
click at [265, 27] on span "COMPLETE" at bounding box center [265, 26] width 26 height 5
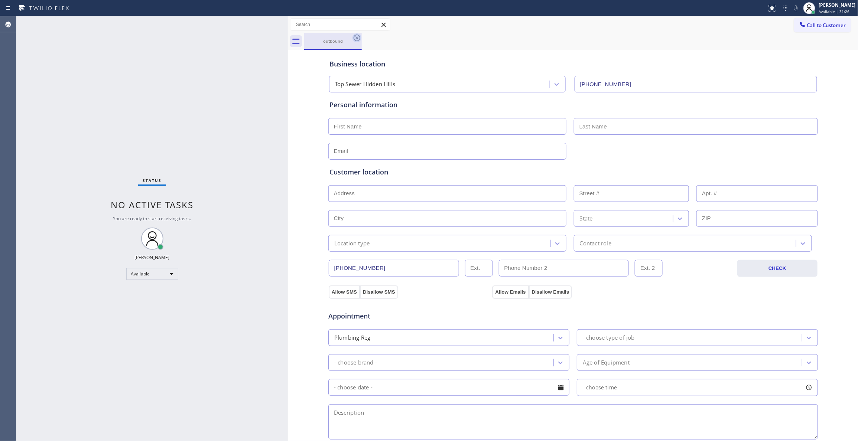
click at [356, 39] on icon at bounding box center [356, 37] width 9 height 9
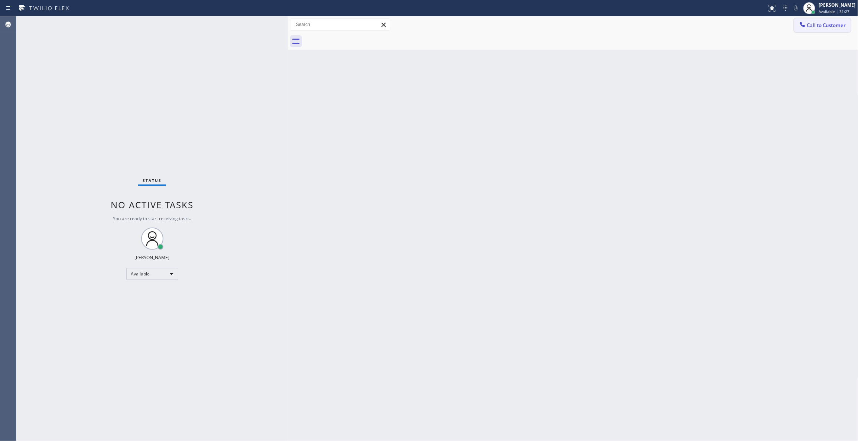
click at [805, 30] on button "Call to Customer" at bounding box center [822, 25] width 57 height 14
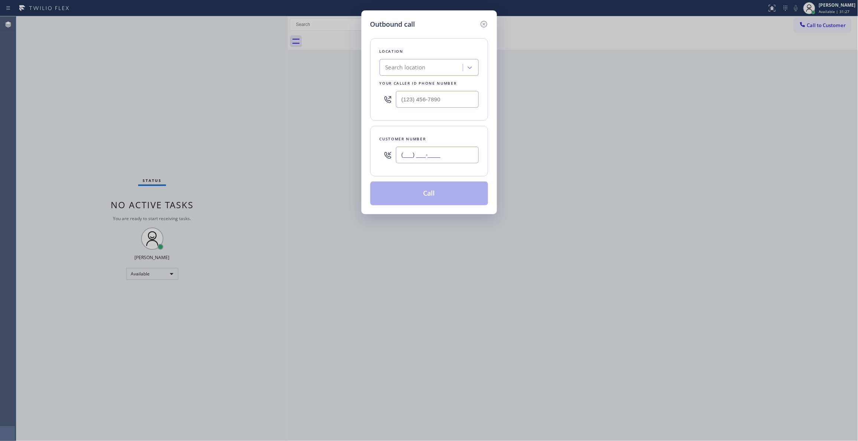
click at [435, 158] on input "(___) ___-____" at bounding box center [437, 155] width 83 height 17
paste input "713) 425-4382"
type input "[PHONE_NUMBER]"
drag, startPoint x: 450, startPoint y: 99, endPoint x: 177, endPoint y: 110, distance: 273.4
click at [147, 98] on div "Outbound call Location Search location Your caller id phone number (___) ___-__…" at bounding box center [429, 220] width 858 height 441
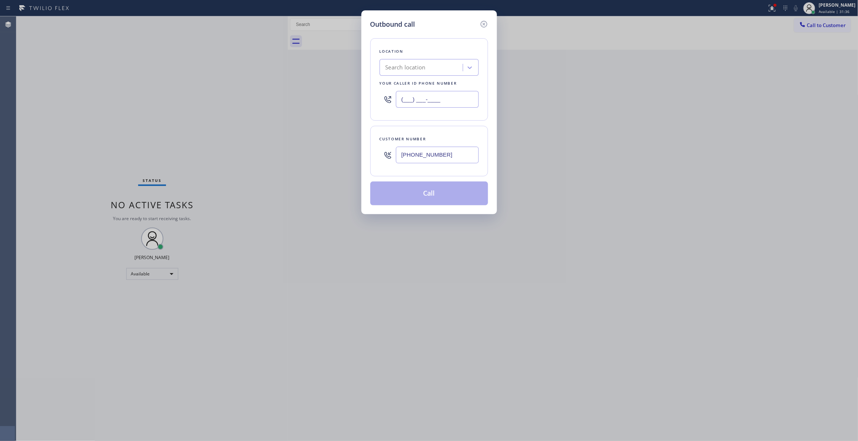
paste input "602) 536-9008"
type input "[PHONE_NUMBER]"
drag, startPoint x: 458, startPoint y: 154, endPoint x: 162, endPoint y: 147, distance: 296.0
click at [140, 146] on div "Outbound call Location Search location Your caller id phone number [PHONE_NUMBE…" at bounding box center [429, 220] width 858 height 441
paste input "415) 921-9606"
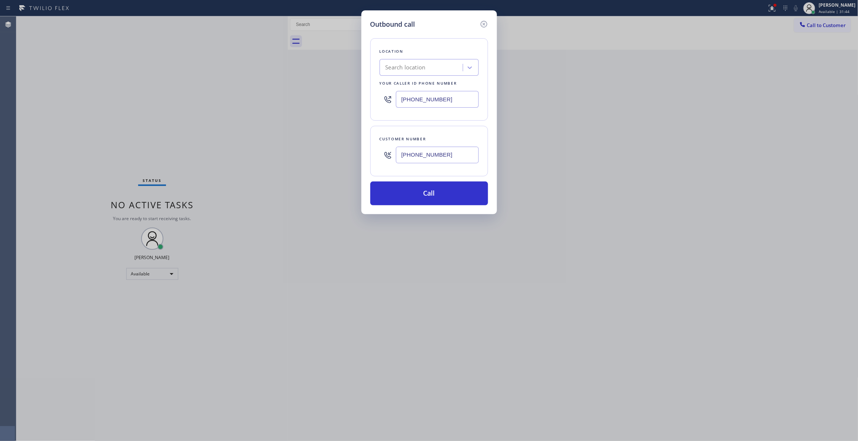
type input "[PHONE_NUMBER]"
drag, startPoint x: 447, startPoint y: 100, endPoint x: 210, endPoint y: 123, distance: 238.7
click at [115, 100] on div "Outbound call Location Search location Your caller id phone number [PHONE_NUMBE…" at bounding box center [429, 220] width 858 height 441
paste input "539) 812-7995"
type input "[PHONE_NUMBER]"
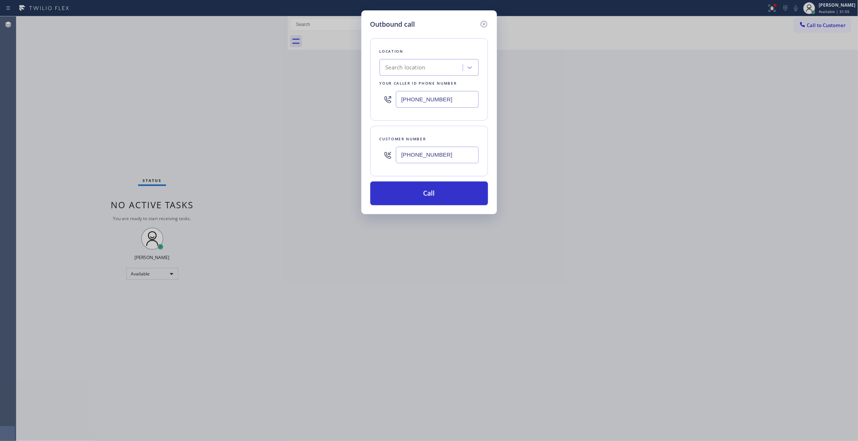
drag, startPoint x: 457, startPoint y: 157, endPoint x: 203, endPoint y: 168, distance: 253.4
click at [241, 164] on div "Outbound call Location Search location Your caller id phone number [PHONE_NUMBE…" at bounding box center [429, 220] width 858 height 441
paste input "539) 812-7995"
type input "[PHONE_NUMBER]"
drag, startPoint x: 370, startPoint y: 91, endPoint x: 79, endPoint y: 79, distance: 291.3
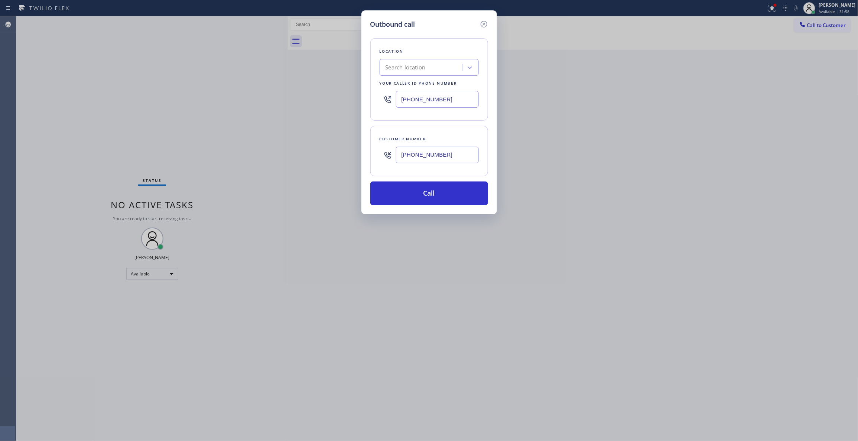
click at [81, 79] on div "Outbound call Location Search location Your caller id phone number [PHONE_NUMBE…" at bounding box center [429, 220] width 858 height 441
paste input "415) 921-9606"
type input "[PHONE_NUMBER]"
drag, startPoint x: 449, startPoint y: 157, endPoint x: 301, endPoint y: 154, distance: 148.5
click at [301, 154] on div "Outbound call Location High-Qualitative HVAC Repair [GEOGRAPHIC_DATA] Your call…" at bounding box center [429, 220] width 858 height 441
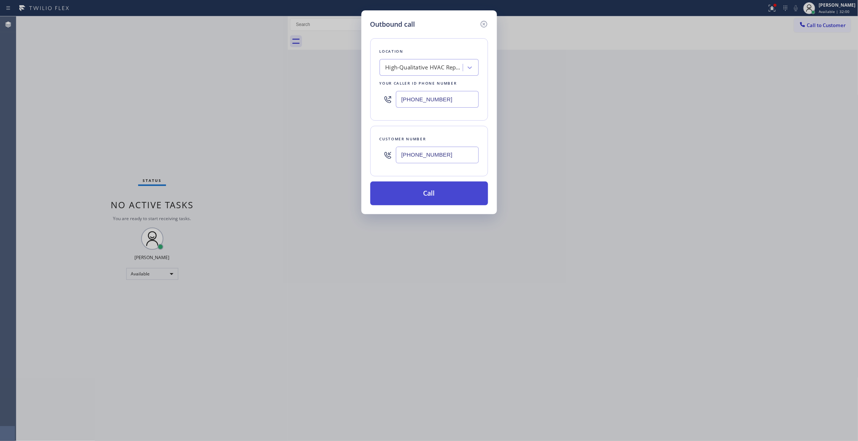
click at [419, 186] on button "Call" at bounding box center [429, 194] width 118 height 24
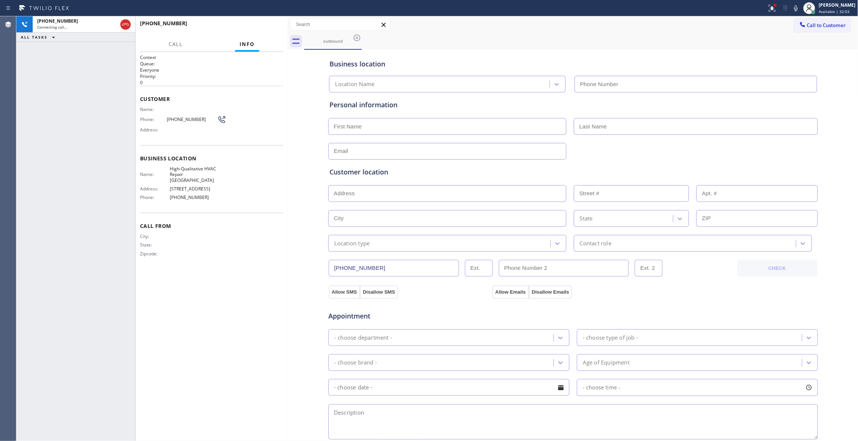
type input "[PHONE_NUMBER]"
click at [179, 120] on span "[PHONE_NUMBER]" at bounding box center [192, 120] width 50 height 6
copy div "[PHONE_NUMBER]"
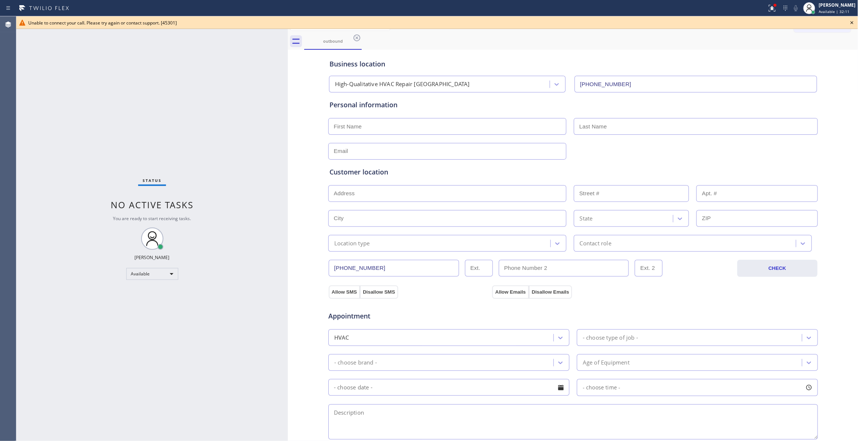
click at [853, 22] on icon at bounding box center [851, 22] width 9 height 9
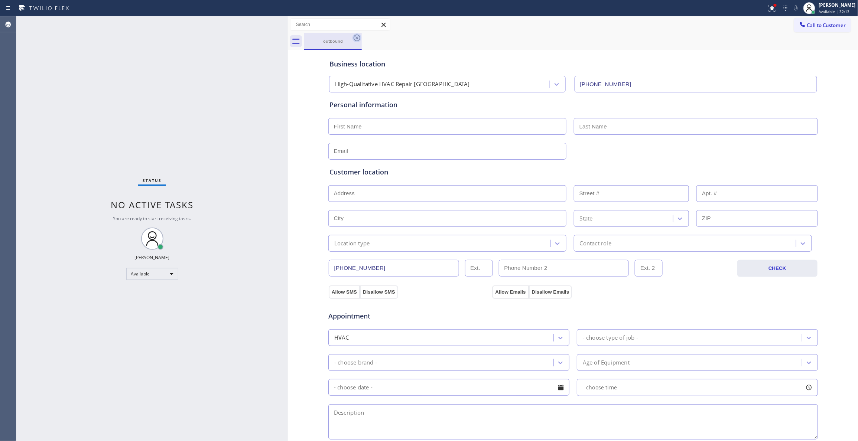
click at [354, 39] on icon at bounding box center [356, 38] width 7 height 7
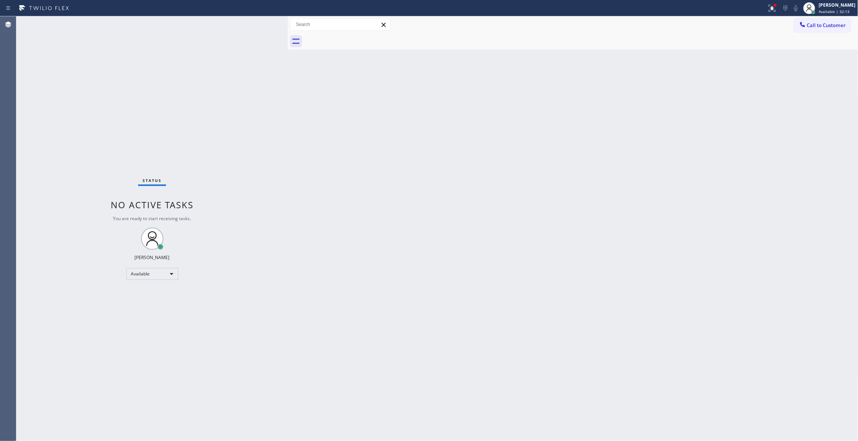
drag, startPoint x: 826, startPoint y: 23, endPoint x: 773, endPoint y: 33, distance: 54.0
click at [823, 23] on span "Call to Customer" at bounding box center [826, 25] width 39 height 7
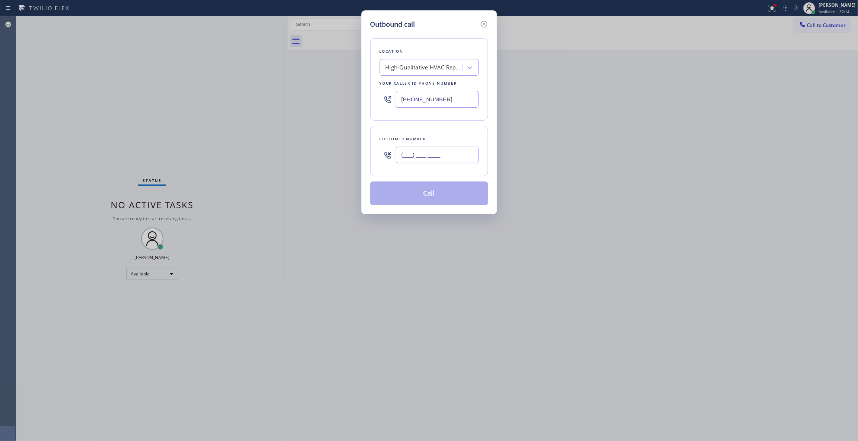
click at [428, 152] on input "(___) ___-____" at bounding box center [437, 155] width 83 height 17
paste input "539) 812-7995"
type input "[PHONE_NUMBER]"
click at [405, 197] on button "Call" at bounding box center [429, 194] width 118 height 24
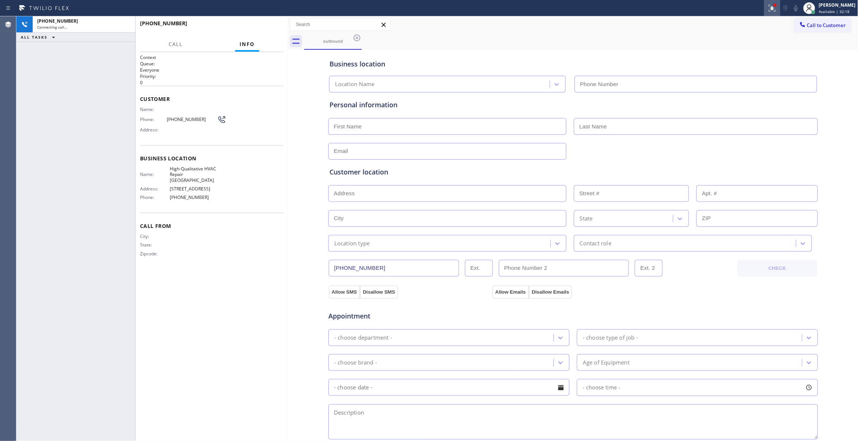
type input "[PHONE_NUMBER]"
click at [767, 9] on icon at bounding box center [771, 8] width 9 height 9
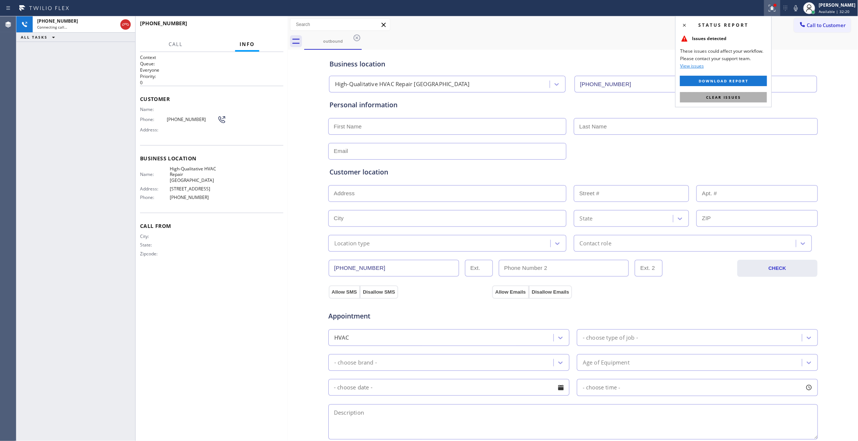
click at [721, 99] on span "Clear issues" at bounding box center [723, 97] width 35 height 5
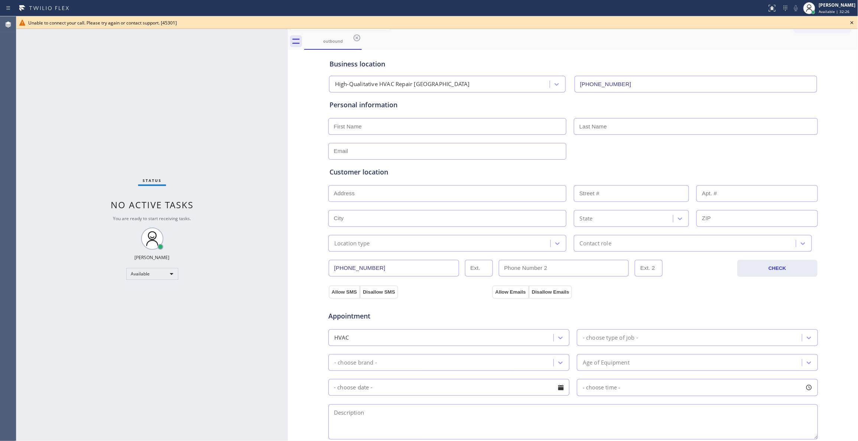
click at [850, 25] on icon at bounding box center [851, 22] width 9 height 9
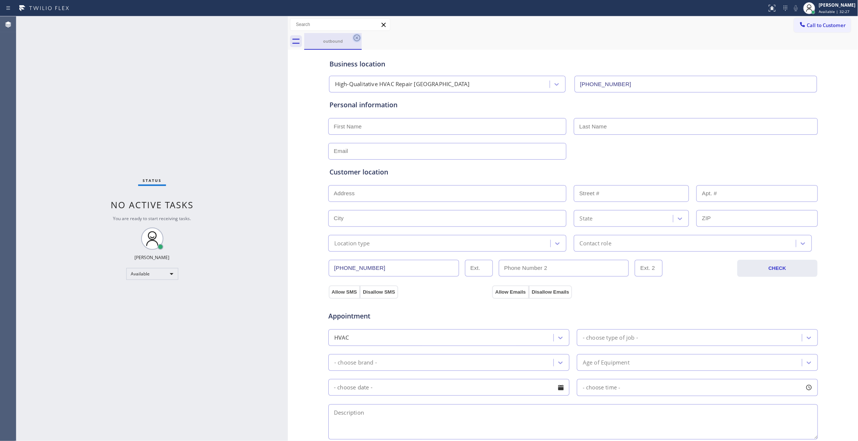
click at [356, 38] on icon at bounding box center [356, 38] width 7 height 7
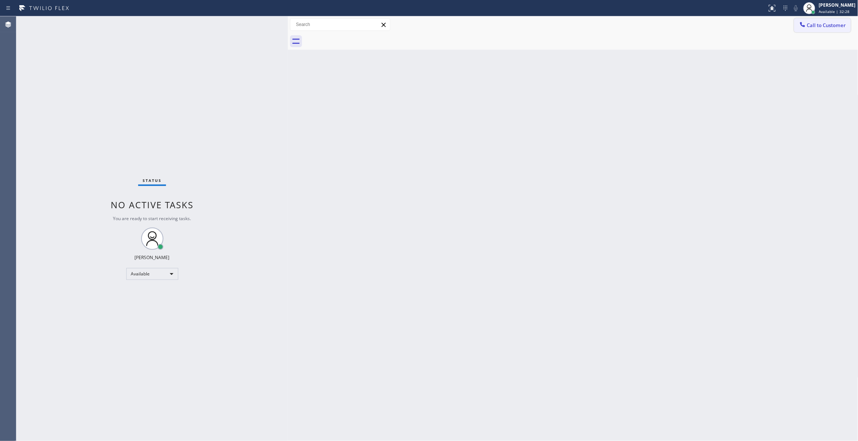
click at [837, 26] on span "Call to Customer" at bounding box center [826, 25] width 39 height 7
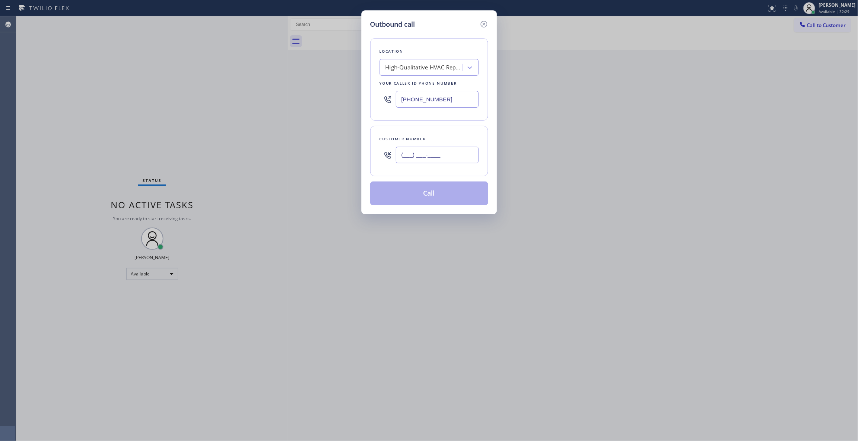
click at [422, 159] on input "(___) ___-____" at bounding box center [437, 155] width 83 height 17
paste input "539) 812-7995"
type input "[PHONE_NUMBER]"
click at [428, 195] on button "Call" at bounding box center [429, 194] width 118 height 24
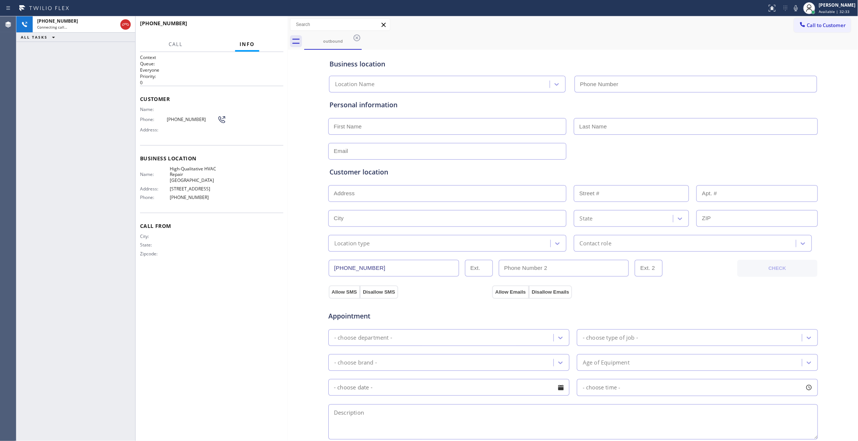
type input "[PHONE_NUMBER]"
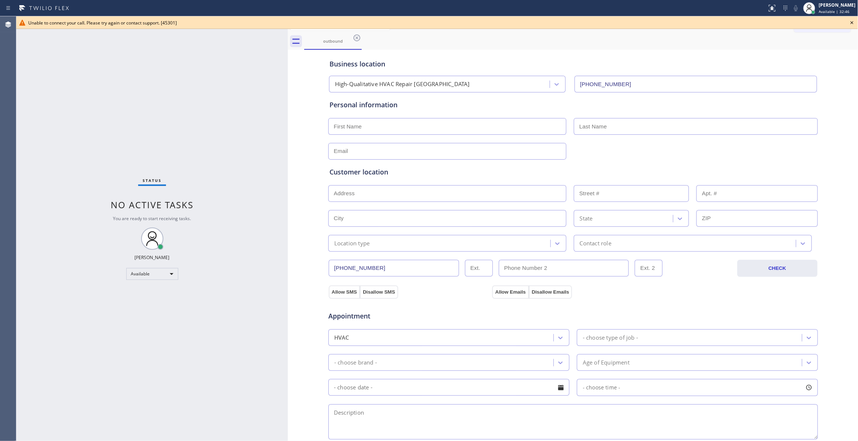
click at [855, 22] on icon at bounding box center [851, 22] width 9 height 9
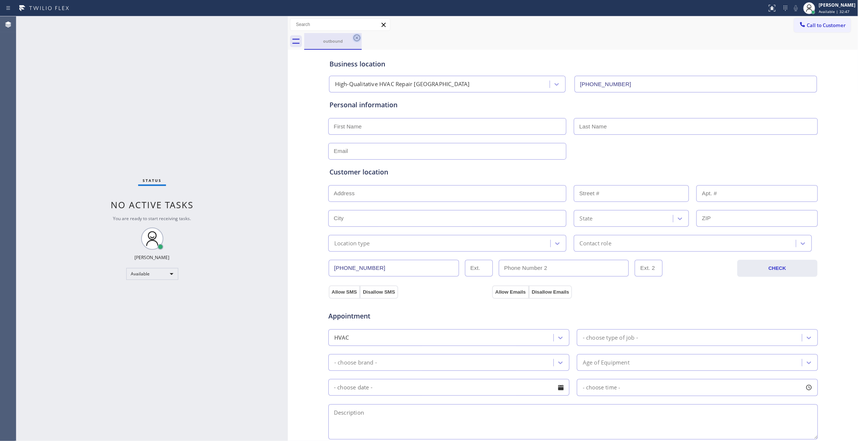
click at [357, 36] on icon at bounding box center [356, 37] width 9 height 9
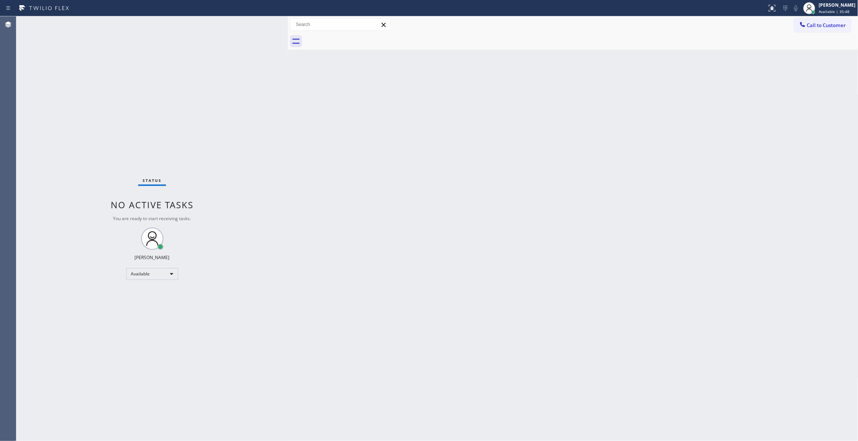
click at [120, 149] on div "Status No active tasks You are ready to start receiving tasks. [PERSON_NAME] Av…" at bounding box center [151, 228] width 271 height 425
drag, startPoint x: 828, startPoint y: 27, endPoint x: 817, endPoint y: 27, distance: 11.1
click at [827, 27] on span "Call to Customer" at bounding box center [826, 25] width 39 height 7
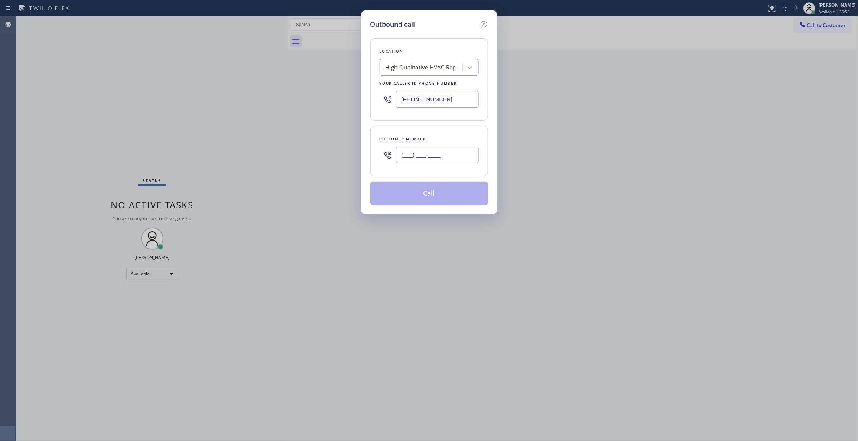
click at [440, 154] on input "(___) ___-____" at bounding box center [437, 155] width 83 height 17
paste input "539) 812-7995"
type input "[PHONE_NUMBER]"
click at [434, 197] on button "Call" at bounding box center [429, 194] width 118 height 24
click at [411, 195] on button "Call" at bounding box center [429, 194] width 118 height 24
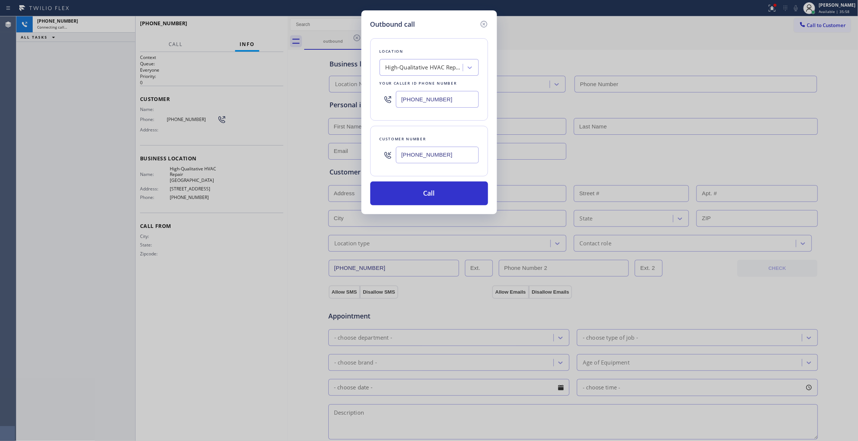
type input "[PHONE_NUMBER]"
click at [483, 22] on icon at bounding box center [483, 24] width 9 height 9
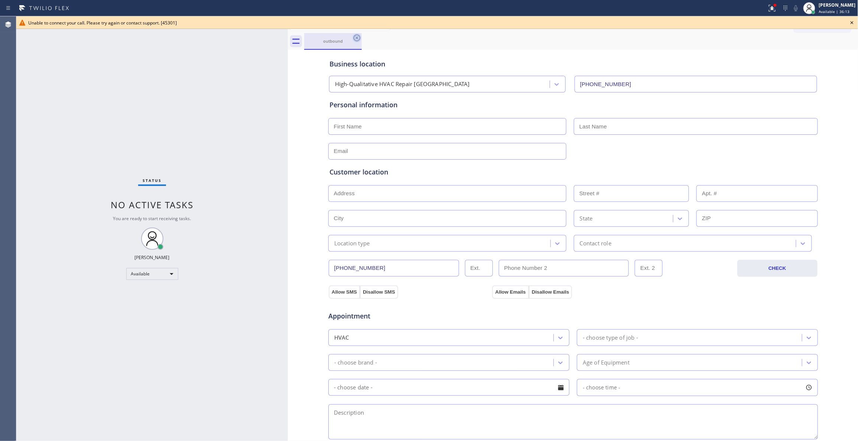
click at [359, 37] on icon at bounding box center [356, 37] width 9 height 9
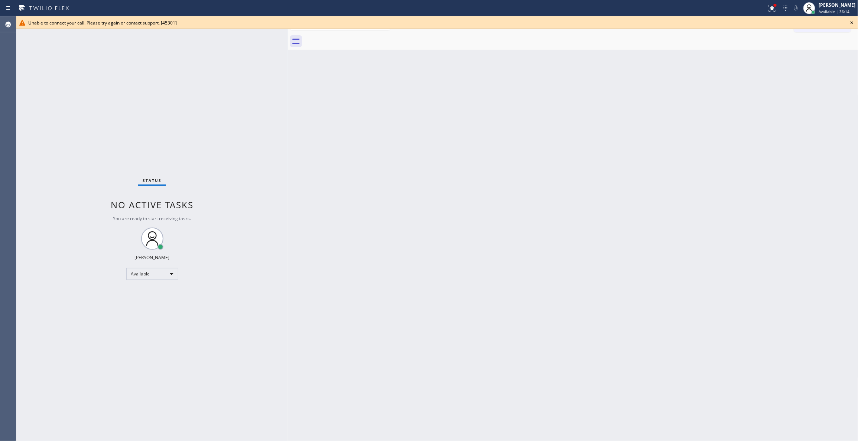
click at [852, 21] on icon at bounding box center [851, 22] width 9 height 9
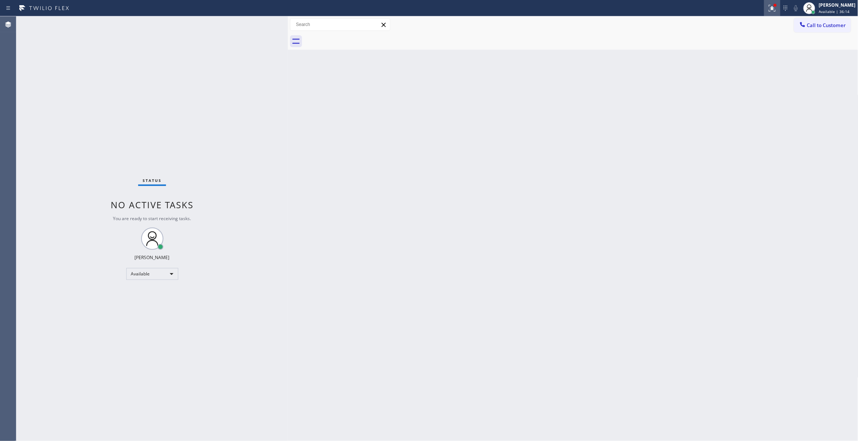
click at [764, 6] on div at bounding box center [772, 8] width 16 height 9
click at [745, 95] on button "Clear issues" at bounding box center [723, 97] width 87 height 10
click at [811, 29] on button "Call to Customer" at bounding box center [822, 25] width 57 height 14
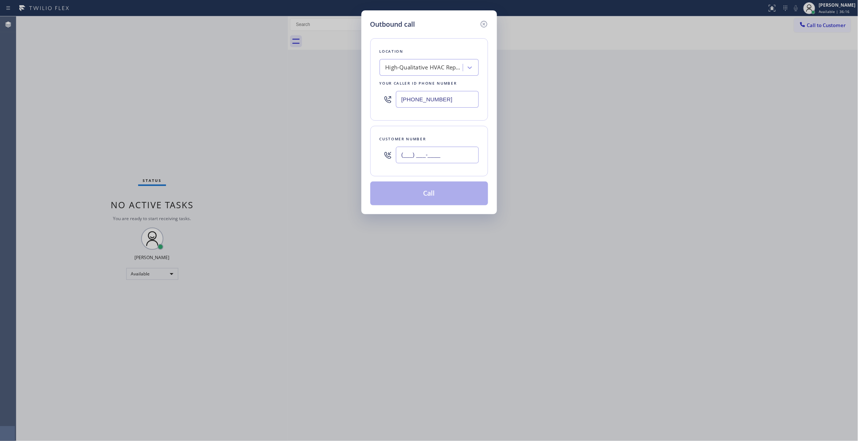
click at [428, 163] on input "(___) ___-____" at bounding box center [437, 155] width 83 height 17
paste input "539) 812-7995"
type input "[PHONE_NUMBER]"
click at [425, 196] on button "Call" at bounding box center [429, 194] width 118 height 24
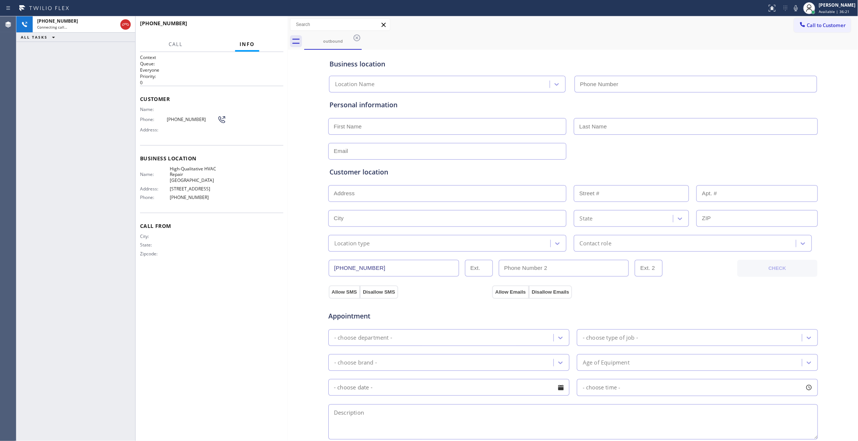
type input "[PHONE_NUMBER]"
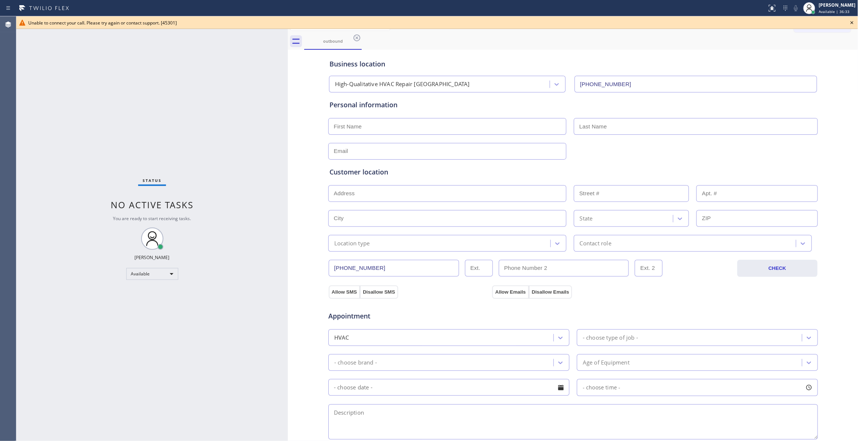
click at [853, 22] on icon at bounding box center [851, 22] width 3 height 3
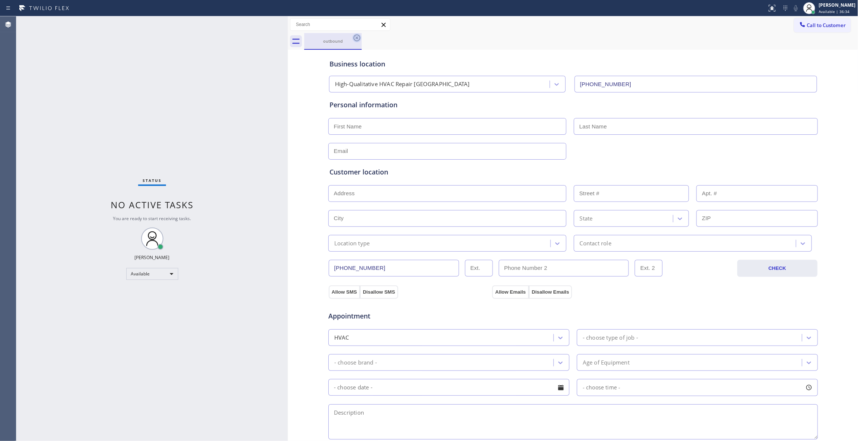
click at [356, 38] on icon at bounding box center [356, 38] width 7 height 7
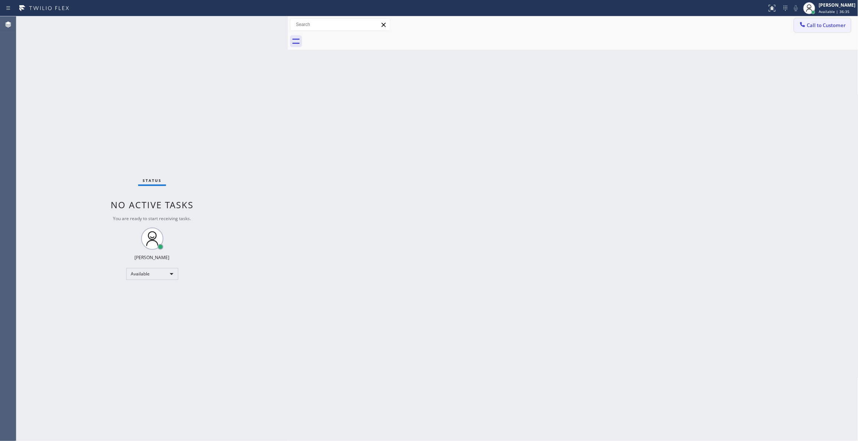
click at [824, 27] on span "Call to Customer" at bounding box center [826, 25] width 39 height 7
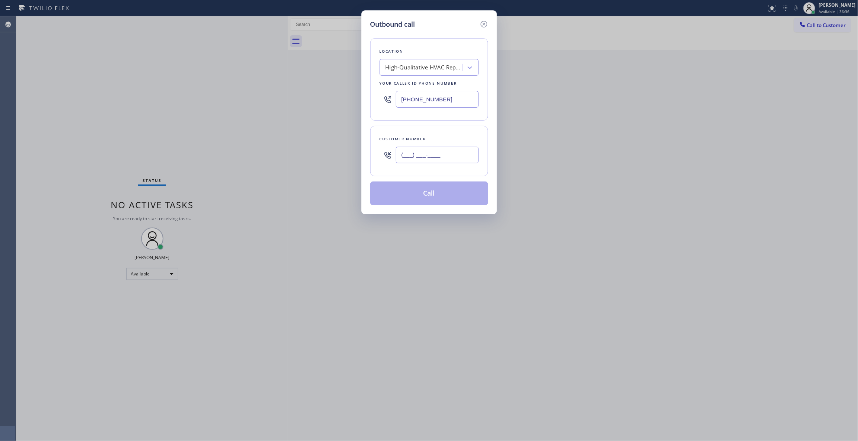
click at [415, 160] on input "(___) ___-____" at bounding box center [437, 155] width 83 height 17
paste input "539) 812-7995"
type input "[PHONE_NUMBER]"
click at [401, 195] on button "Call" at bounding box center [429, 194] width 118 height 24
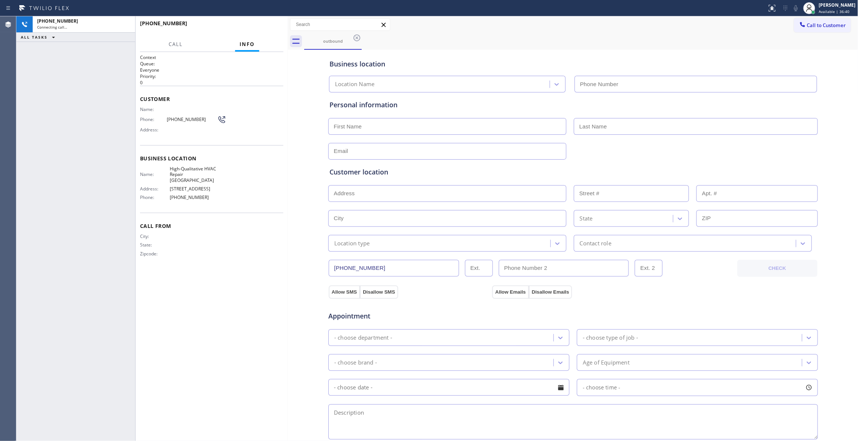
type input "[PHONE_NUMBER]"
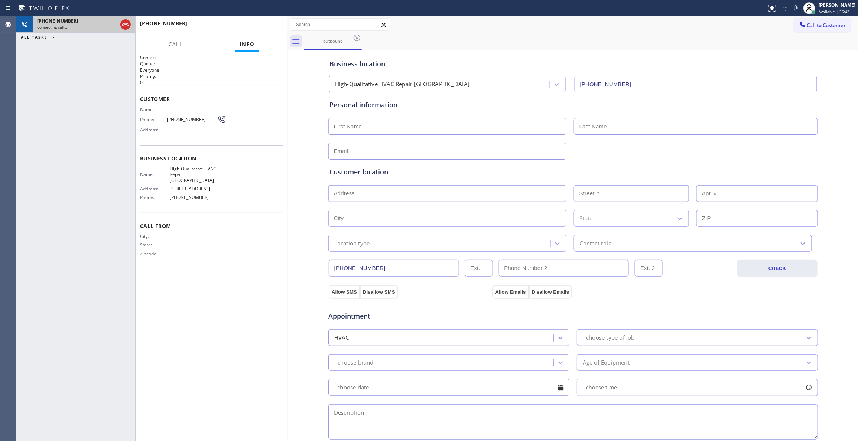
click at [101, 27] on div "Connecting call…" at bounding box center [77, 27] width 80 height 5
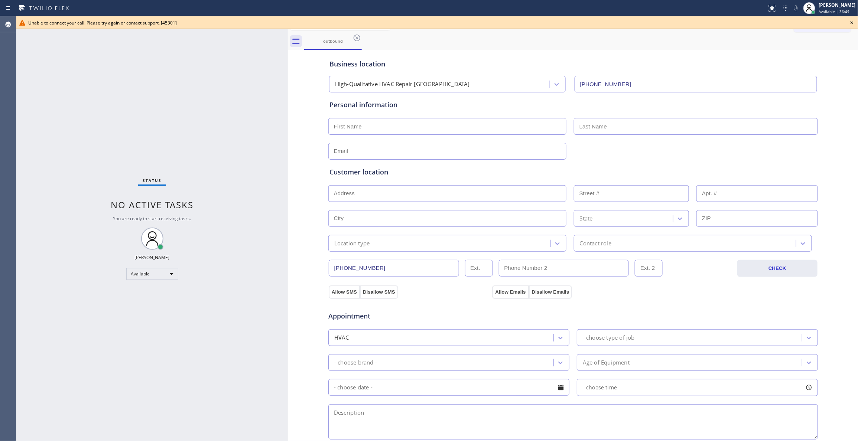
click at [851, 25] on icon at bounding box center [851, 22] width 9 height 9
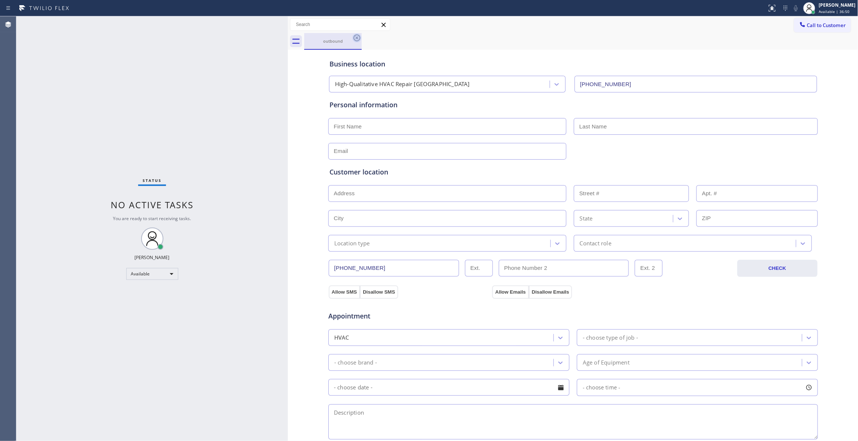
click at [354, 39] on icon at bounding box center [356, 38] width 7 height 7
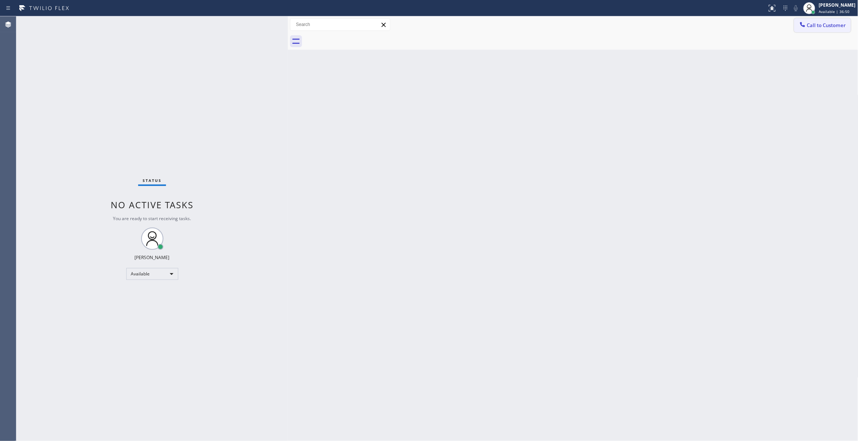
click at [826, 24] on span "Call to Customer" at bounding box center [826, 25] width 39 height 7
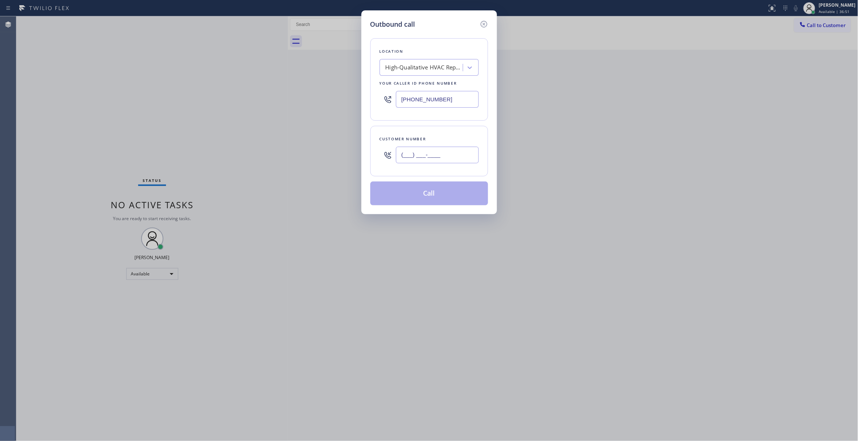
click at [425, 154] on input "(___) ___-____" at bounding box center [437, 155] width 83 height 17
paste input "539) 812-7995"
type input "[PHONE_NUMBER]"
click at [376, 201] on button "Call" at bounding box center [429, 194] width 118 height 24
drag, startPoint x: 453, startPoint y: 101, endPoint x: 281, endPoint y: 106, distance: 171.9
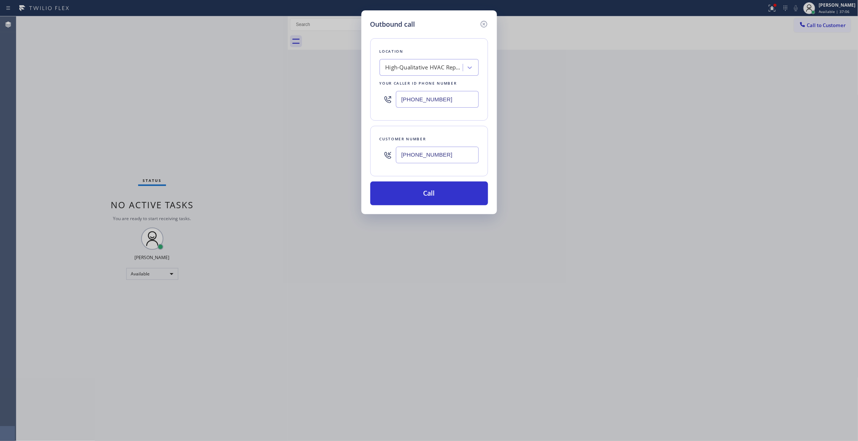
click at [200, 92] on div "Outbound call Location High-Qualitative HVAC Repair [GEOGRAPHIC_DATA] Your call…" at bounding box center [429, 220] width 858 height 441
paste input "539) 812-7995"
type input "[PHONE_NUMBER]"
drag, startPoint x: 454, startPoint y: 157, endPoint x: 321, endPoint y: 153, distance: 132.2
click at [321, 153] on div "Outbound call Location High-Qualitative HVAC Repair [GEOGRAPHIC_DATA] Your call…" at bounding box center [429, 220] width 858 height 441
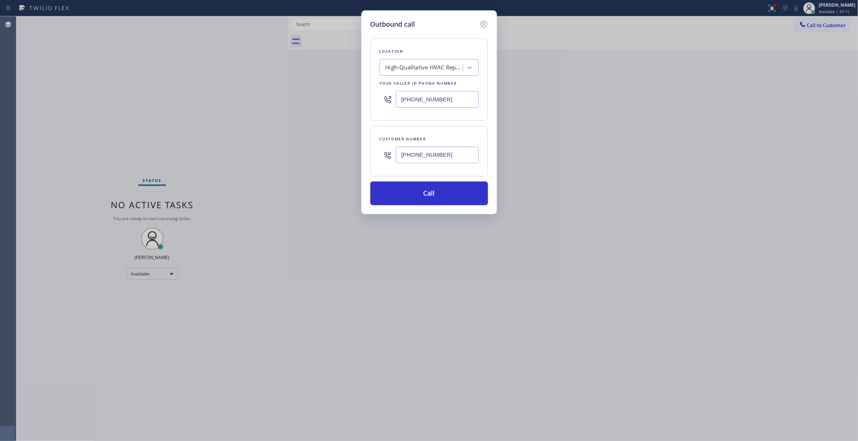
paste input "734) 541-2558"
type input "[PHONE_NUMBER]"
click at [415, 184] on button "Call" at bounding box center [429, 194] width 118 height 24
click at [425, 197] on button "Call" at bounding box center [429, 194] width 118 height 24
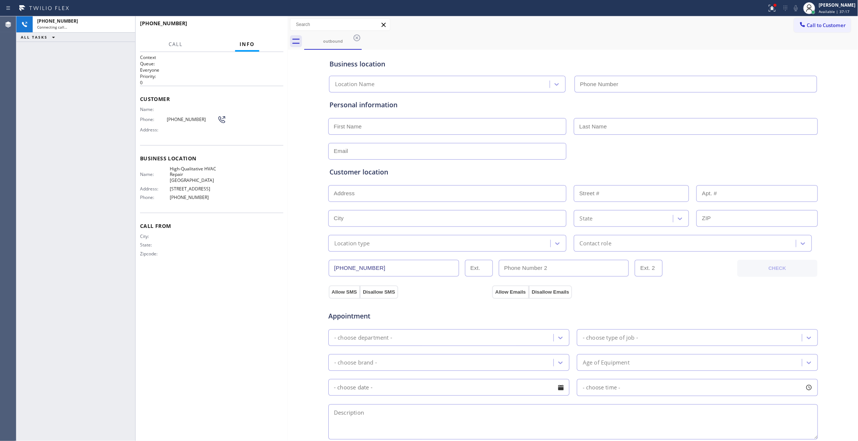
type input "[PHONE_NUMBER]"
click at [183, 119] on span "[PHONE_NUMBER]" at bounding box center [192, 120] width 50 height 6
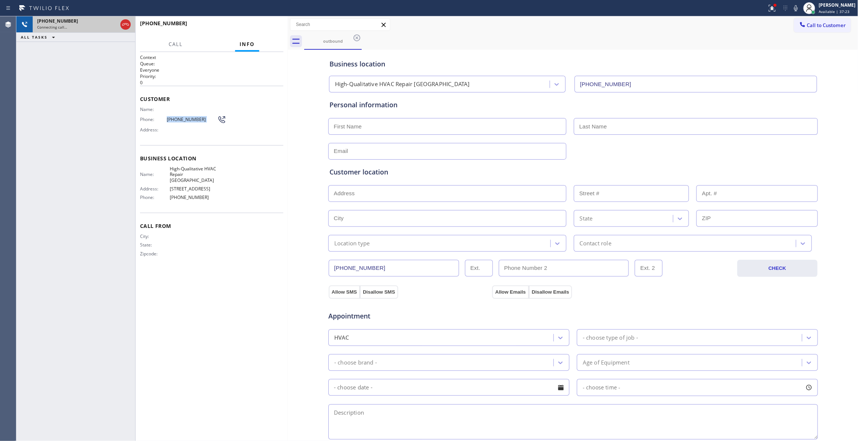
copy div "[PHONE_NUMBER]"
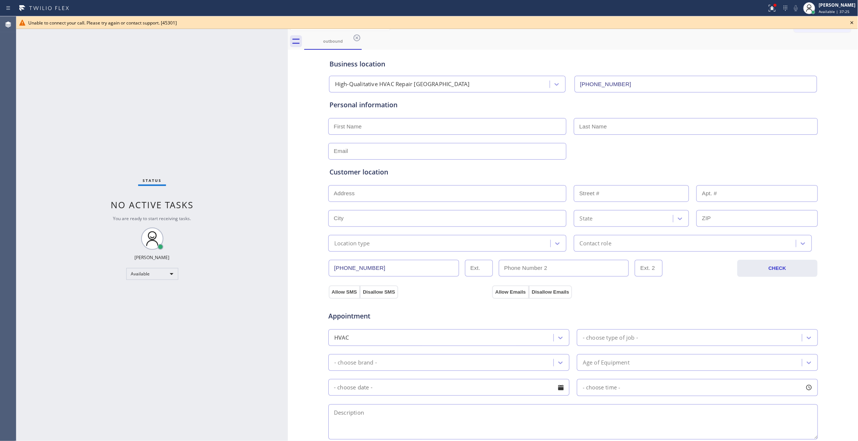
click at [127, 23] on span "Unable to connect your call. Please try again or contact support. [45301]" at bounding box center [102, 23] width 148 height 6
click at [358, 39] on icon at bounding box center [356, 37] width 9 height 9
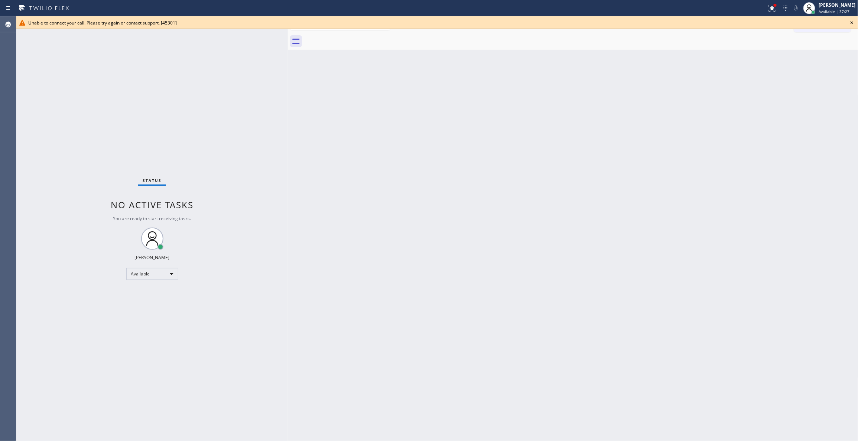
click at [850, 21] on icon at bounding box center [851, 22] width 9 height 9
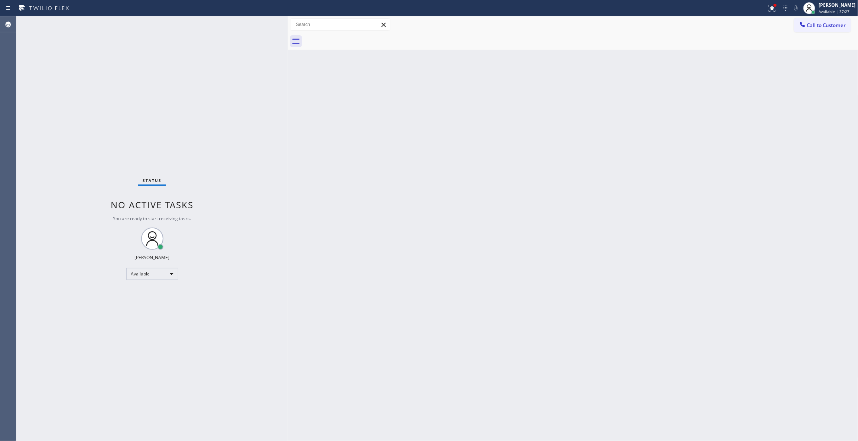
click at [847, 27] on button "Call to Customer" at bounding box center [822, 25] width 57 height 14
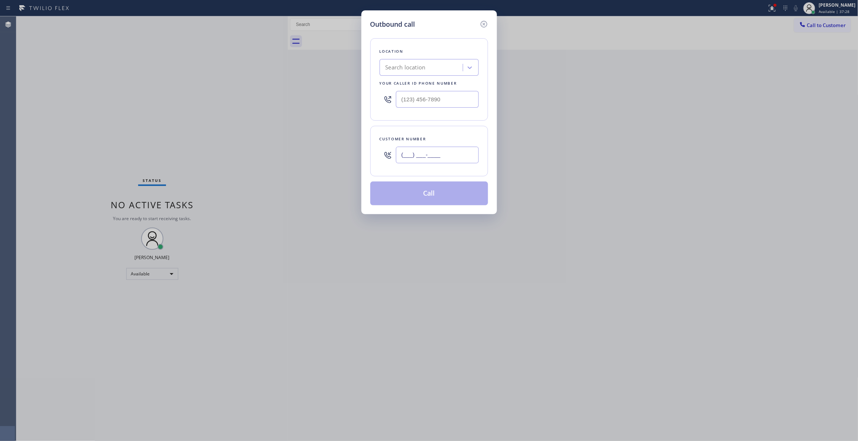
click at [435, 162] on input "(___) ___-____" at bounding box center [437, 155] width 83 height 17
paste input "734) 541-2558"
type input "[PHONE_NUMBER]"
drag, startPoint x: 455, startPoint y: 100, endPoint x: 180, endPoint y: 82, distance: 274.9
click at [171, 79] on div "Outbound call Location Search location Your caller id phone number (___) ___-__…" at bounding box center [429, 220] width 858 height 441
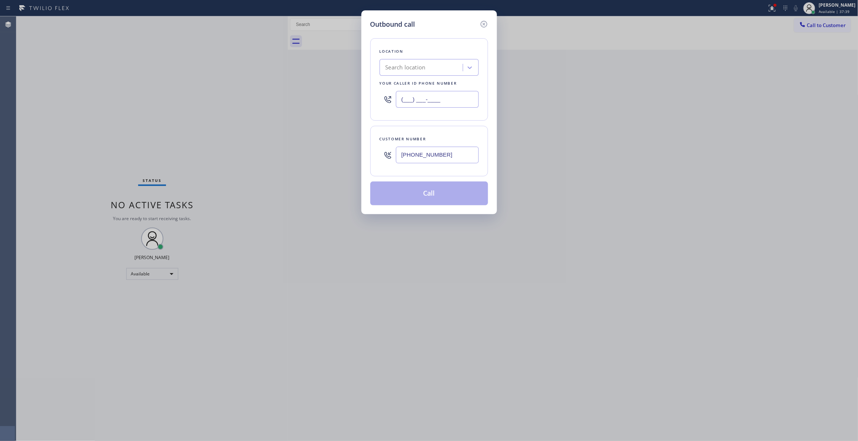
paste input "539) 812-7995"
drag, startPoint x: 459, startPoint y: 155, endPoint x: 310, endPoint y: 154, distance: 148.9
click at [310, 154] on div "Outbound call Location Search location Your caller id phone number [PHONE_NUMBE…" at bounding box center [429, 220] width 858 height 441
drag, startPoint x: 454, startPoint y: 99, endPoint x: 228, endPoint y: 115, distance: 226.6
click at [228, 115] on div "Outbound call Location Search location Your caller id phone number [PHONE_NUMBE…" at bounding box center [429, 220] width 858 height 441
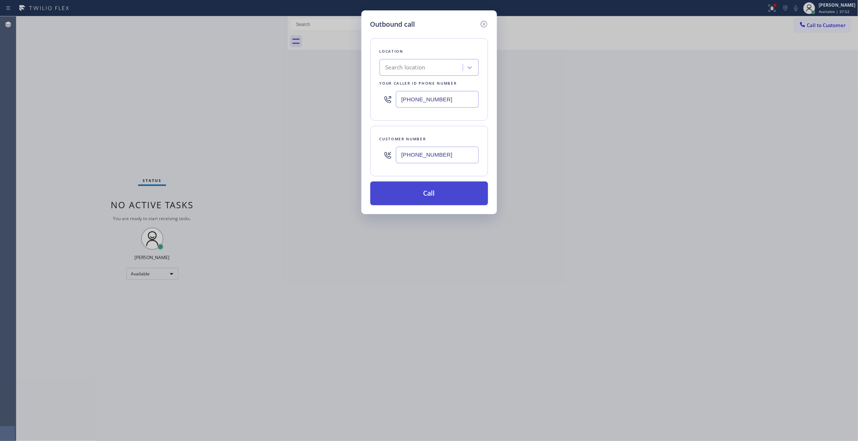
paste input "626) 507-9646"
type input "[PHONE_NUMBER]"
drag, startPoint x: 466, startPoint y: 154, endPoint x: 179, endPoint y: 155, distance: 287.3
click at [179, 155] on div "Outbound call Location Delux Heating & Cooling [GEOGRAPHIC_DATA] Your caller id…" at bounding box center [429, 220] width 858 height 441
paste input "925) 205-3472"
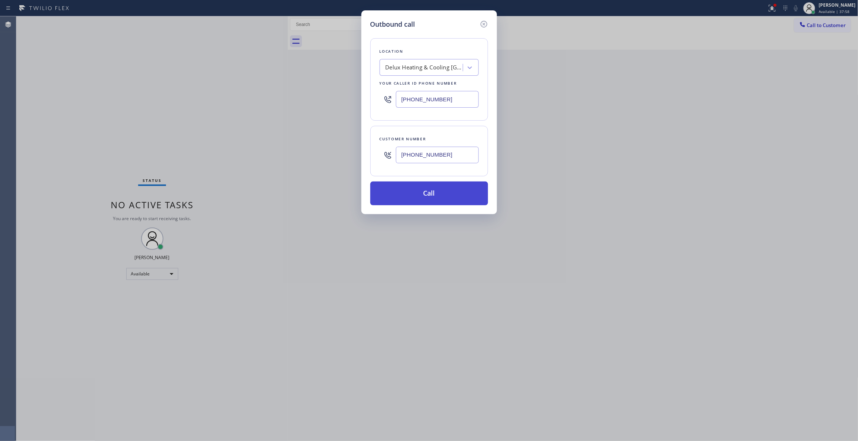
type input "[PHONE_NUMBER]"
click at [445, 193] on button "Call" at bounding box center [429, 194] width 118 height 24
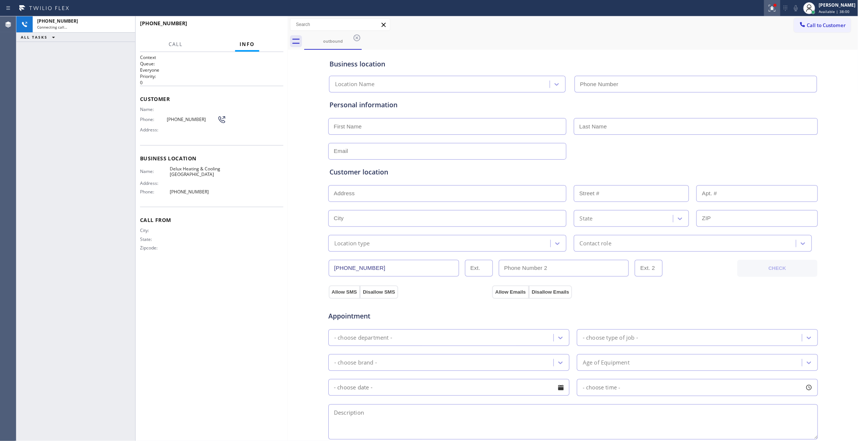
click at [767, 8] on icon at bounding box center [771, 8] width 9 height 9
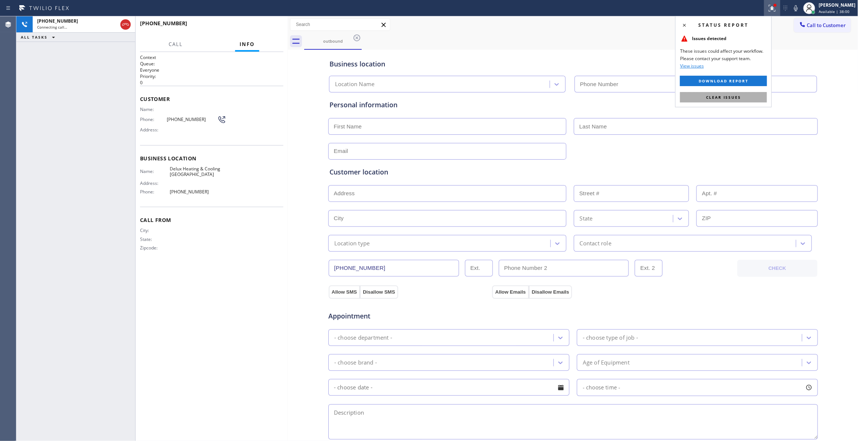
click at [731, 95] on span "Clear issues" at bounding box center [723, 97] width 35 height 5
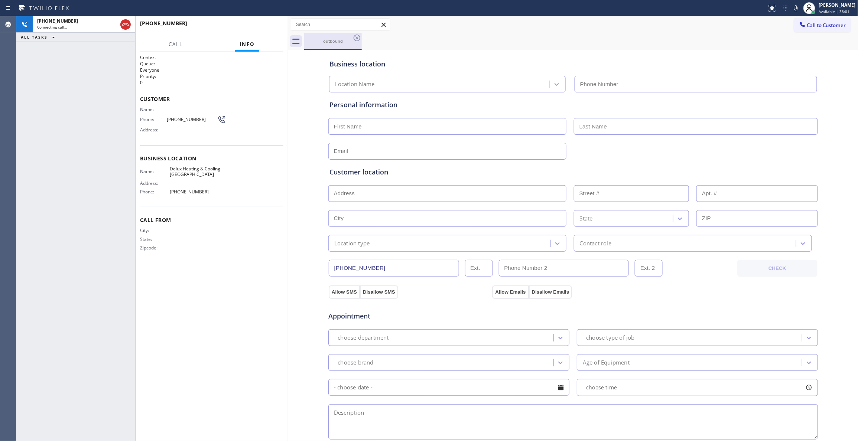
type input "[PHONE_NUMBER]"
click at [272, 30] on button "HANG UP" at bounding box center [266, 27] width 35 height 10
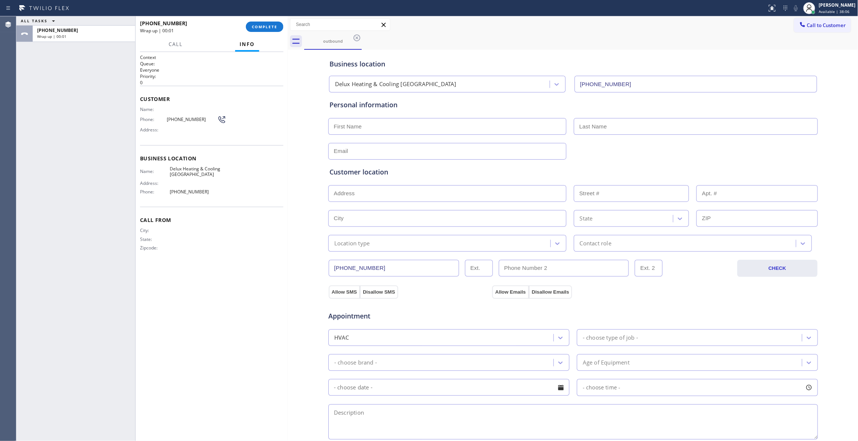
click at [188, 120] on span "[PHONE_NUMBER]" at bounding box center [192, 120] width 50 height 6
copy div "[PHONE_NUMBER]"
click at [256, 25] on span "COMPLETE" at bounding box center [265, 26] width 26 height 5
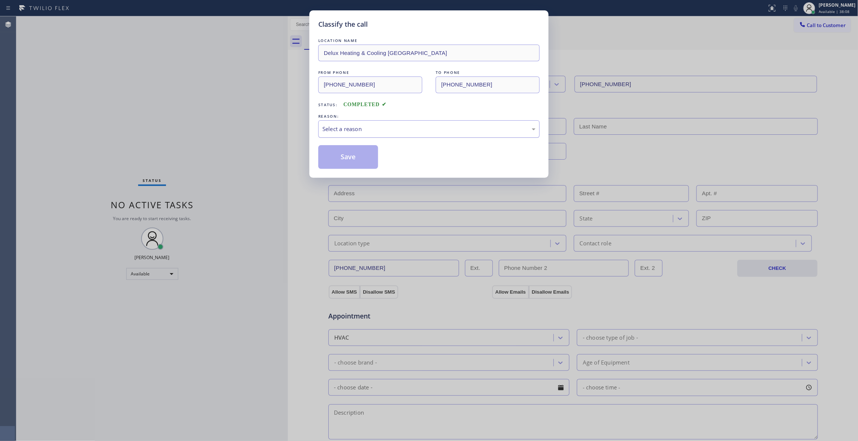
click at [367, 125] on div "Select a reason" at bounding box center [428, 129] width 213 height 9
click at [359, 159] on button "Save" at bounding box center [348, 157] width 60 height 24
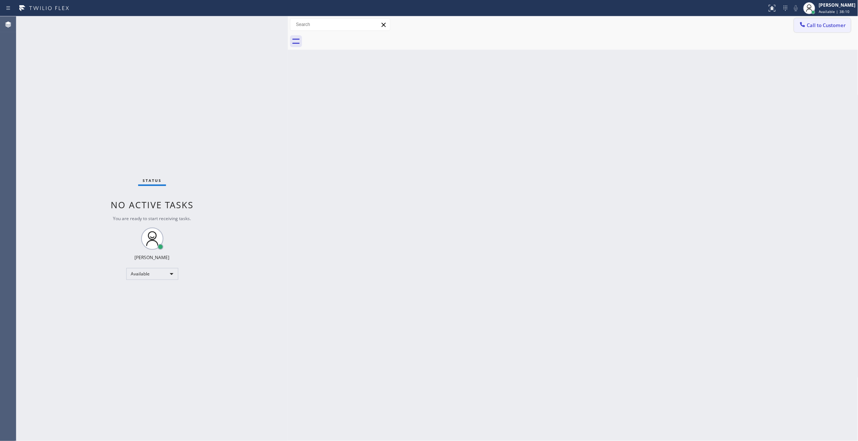
click at [826, 25] on span "Call to Customer" at bounding box center [826, 25] width 39 height 7
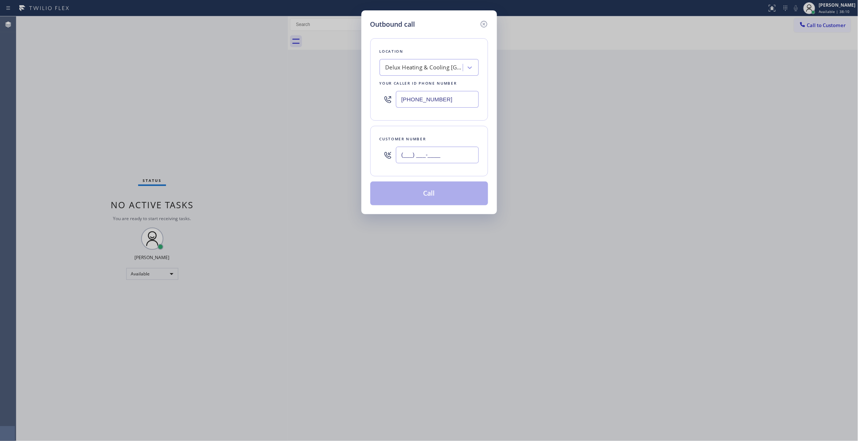
click at [420, 154] on input "(___) ___-____" at bounding box center [437, 155] width 83 height 17
paste input "925) 205-3472"
type input "[PHONE_NUMBER]"
click at [419, 197] on button "Call" at bounding box center [429, 194] width 118 height 24
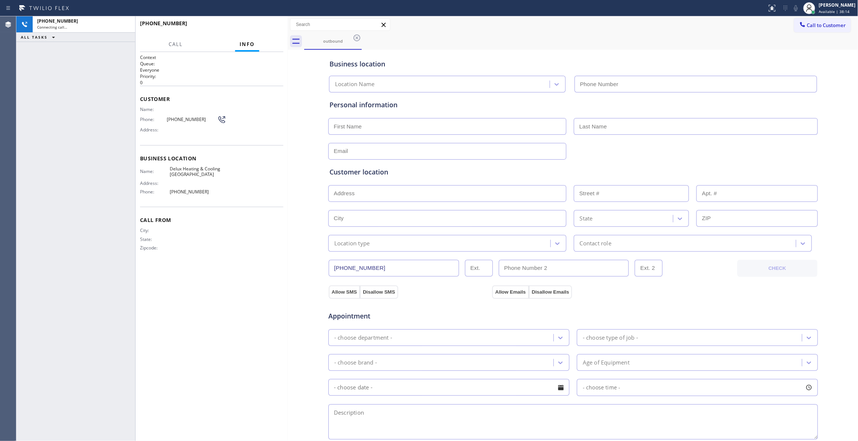
type input "[PHONE_NUMBER]"
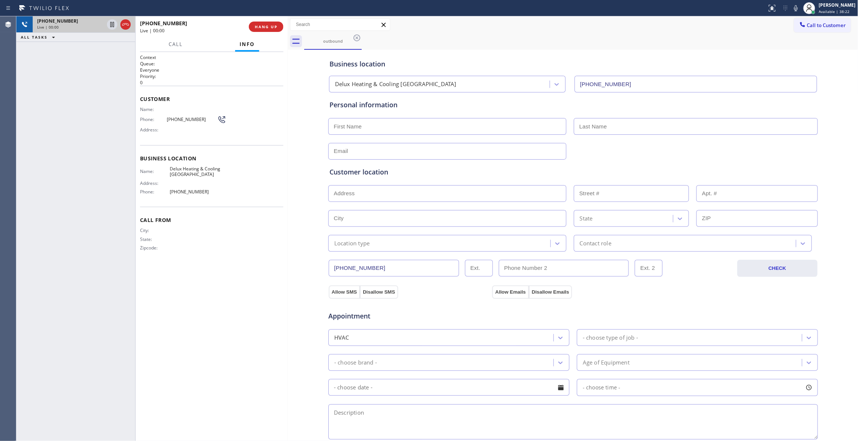
click at [125, 26] on icon at bounding box center [125, 24] width 9 height 9
click at [272, 27] on span "COMPLETE" at bounding box center [265, 26] width 26 height 5
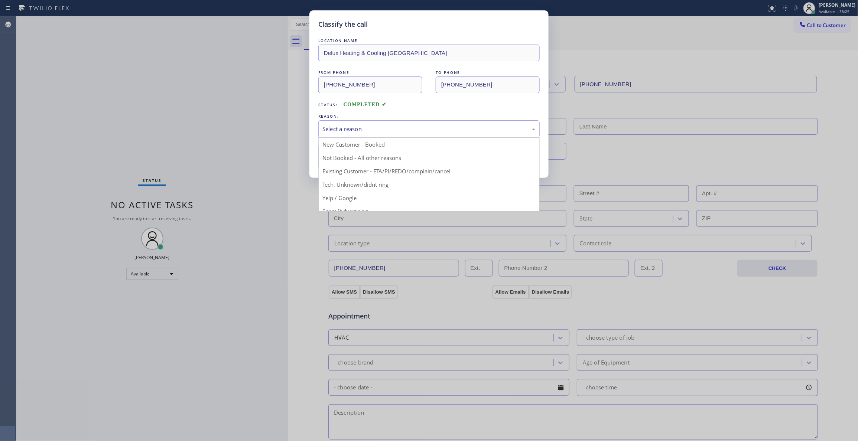
click at [364, 130] on div "Select a reason" at bounding box center [428, 129] width 213 height 9
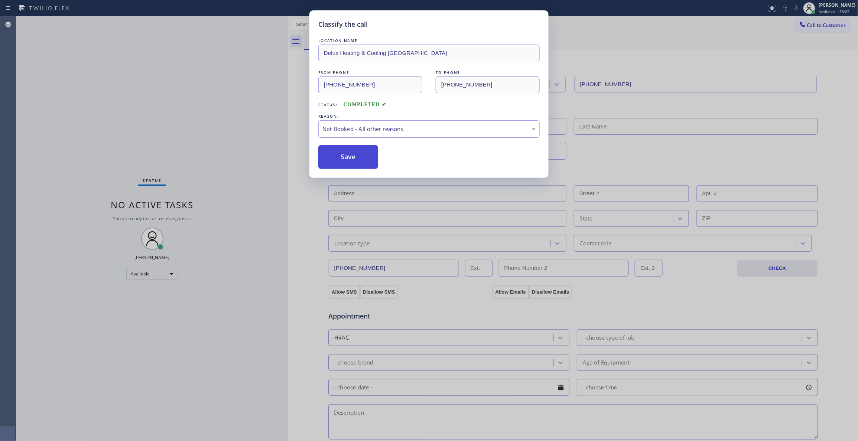
click at [356, 159] on button "Save" at bounding box center [348, 157] width 60 height 24
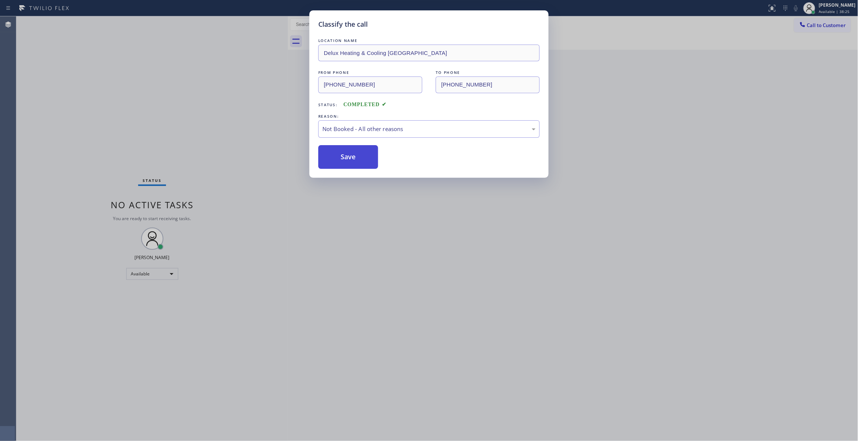
drag, startPoint x: 356, startPoint y: 159, endPoint x: 24, endPoint y: 265, distance: 348.2
click at [353, 162] on button "Save" at bounding box center [348, 157] width 60 height 24
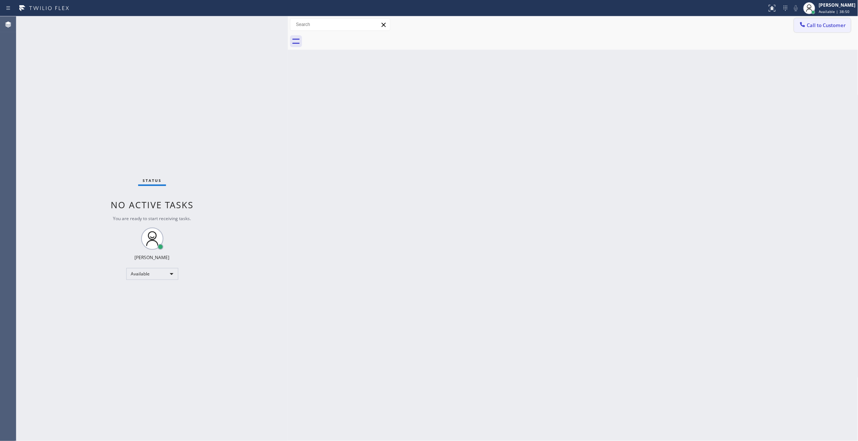
click at [822, 27] on span "Call to Customer" at bounding box center [826, 25] width 39 height 7
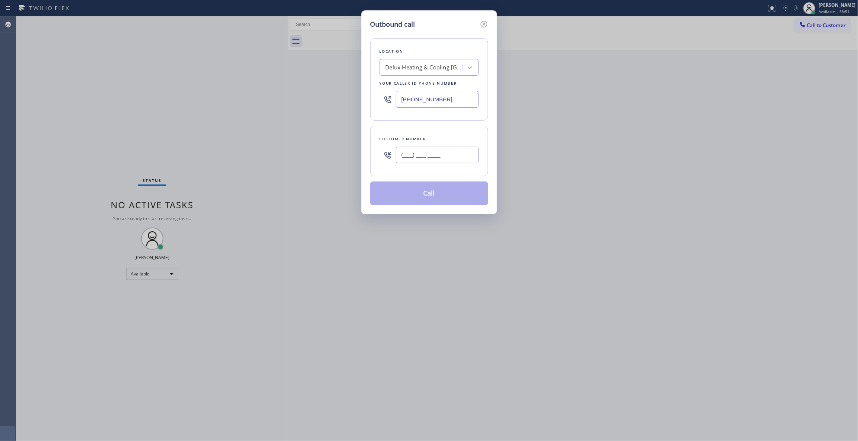
click at [428, 152] on input "(___) ___-____" at bounding box center [437, 155] width 83 height 17
paste input "925) 205-3472"
type input "[PHONE_NUMBER]"
click at [415, 194] on button "Call" at bounding box center [429, 194] width 118 height 24
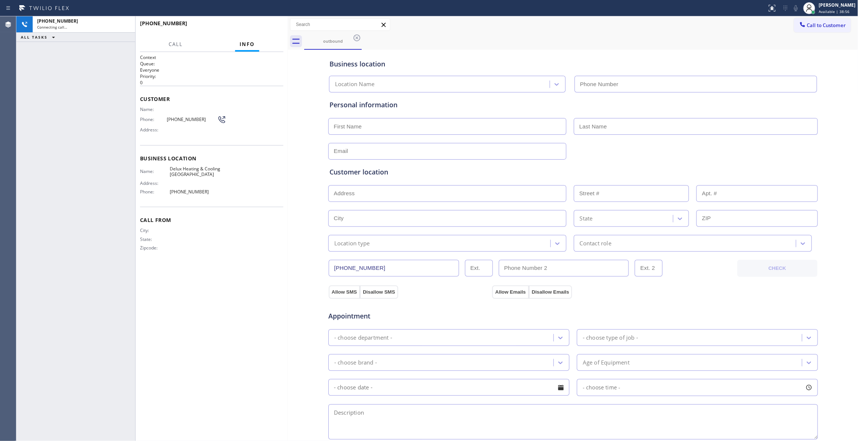
click at [235, 344] on div "Context Queue: Everyone Priority: 0 Customer Name: Phone: [PHONE_NUMBER] Addres…" at bounding box center [211, 246] width 143 height 385
type input "[PHONE_NUMBER]"
click at [88, 87] on div "[PHONE_NUMBER] Live | 00:03 ALL TASKS ALL TASKS ACTIVE TASKS TASKS IN WRAP UP" at bounding box center [75, 228] width 119 height 425
click at [266, 26] on span "HANG UP" at bounding box center [266, 26] width 23 height 5
click at [186, 123] on div "Phone: [PHONE_NUMBER]" at bounding box center [183, 119] width 86 height 9
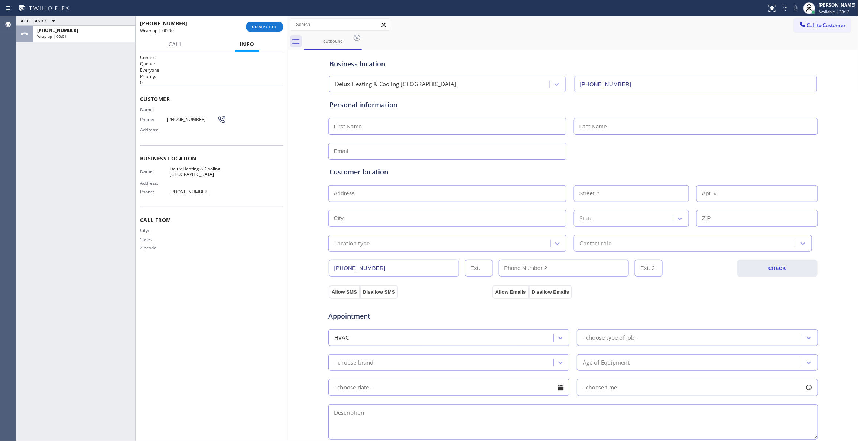
click at [186, 121] on span "[PHONE_NUMBER]" at bounding box center [192, 120] width 50 height 6
copy div "[PHONE_NUMBER]"
drag, startPoint x: 270, startPoint y: 29, endPoint x: 133, endPoint y: 46, distance: 138.5
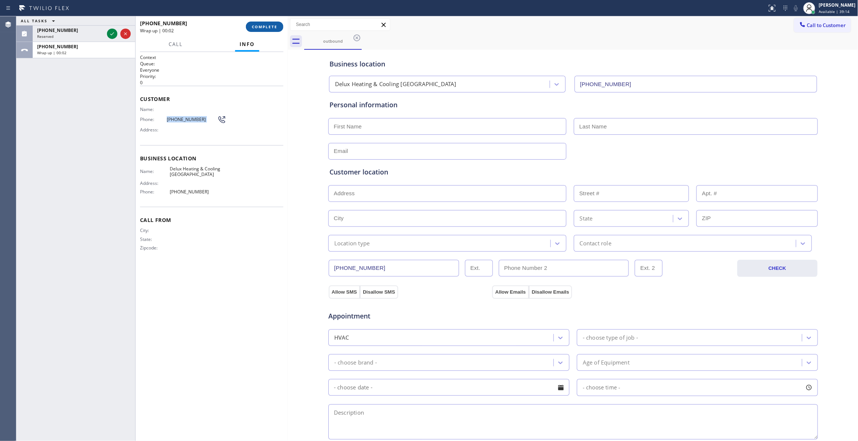
click at [269, 29] on span "COMPLETE" at bounding box center [265, 26] width 26 height 5
click at [112, 36] on icon at bounding box center [112, 33] width 9 height 9
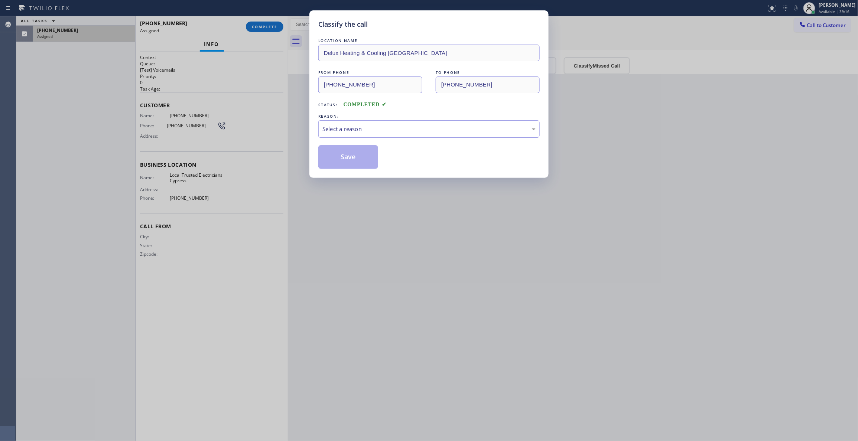
click at [112, 36] on div "Classify the call LOCATION NAME Delux Heating & Cooling Alhambra FROM PHONE [PH…" at bounding box center [429, 220] width 858 height 441
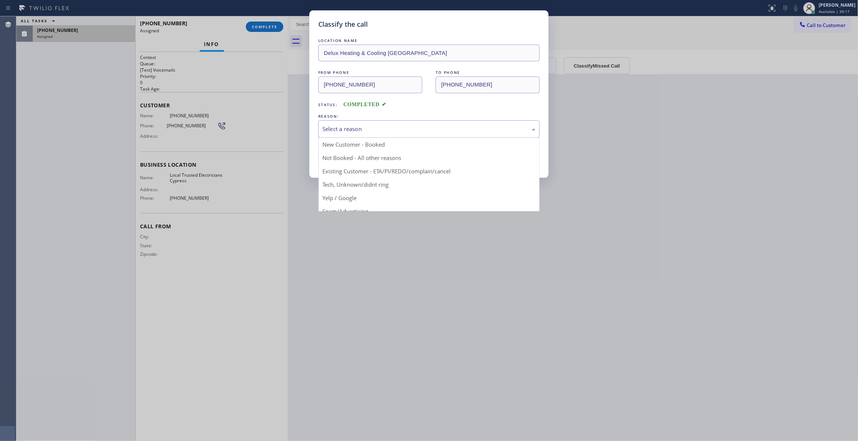
click at [363, 128] on div "Select a reason" at bounding box center [428, 129] width 213 height 9
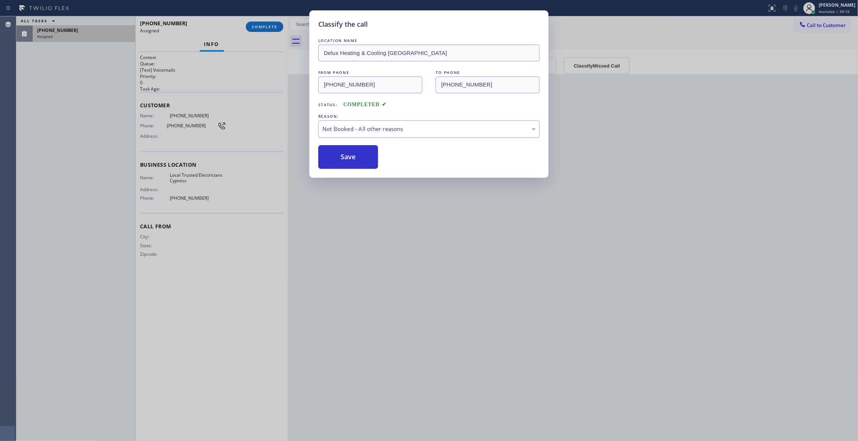
click at [344, 157] on button "Save" at bounding box center [348, 157] width 60 height 24
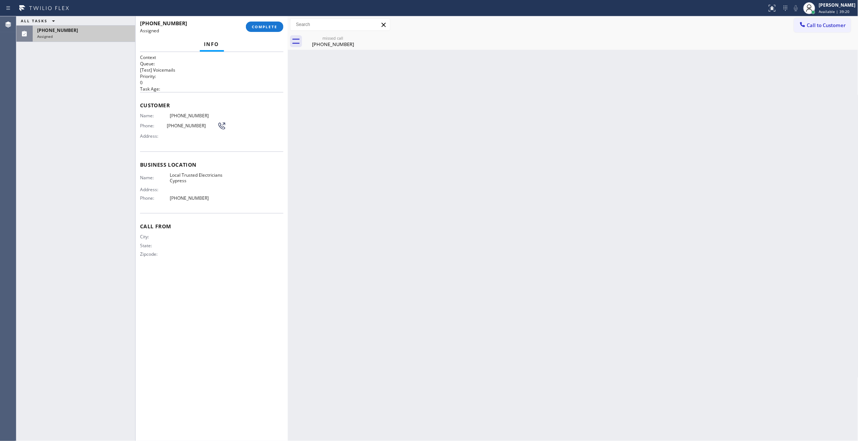
click at [106, 32] on div "[PHONE_NUMBER]" at bounding box center [84, 30] width 94 height 6
click at [312, 44] on div "[PHONE_NUMBER]" at bounding box center [333, 44] width 56 height 7
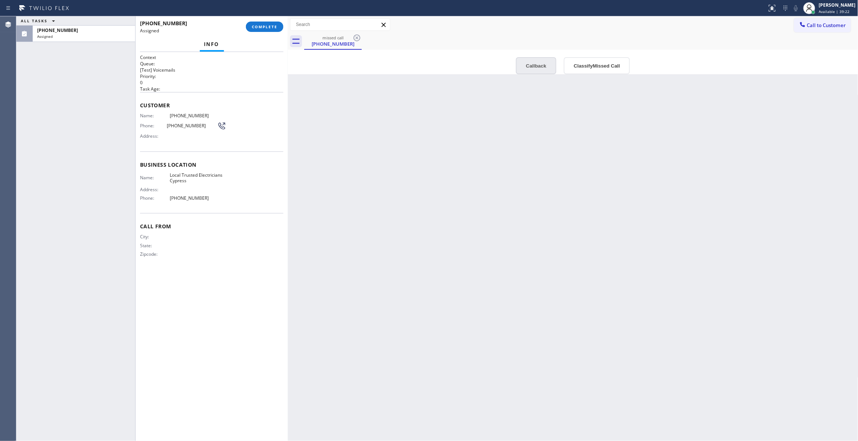
click at [541, 66] on button "Callback" at bounding box center [536, 65] width 40 height 17
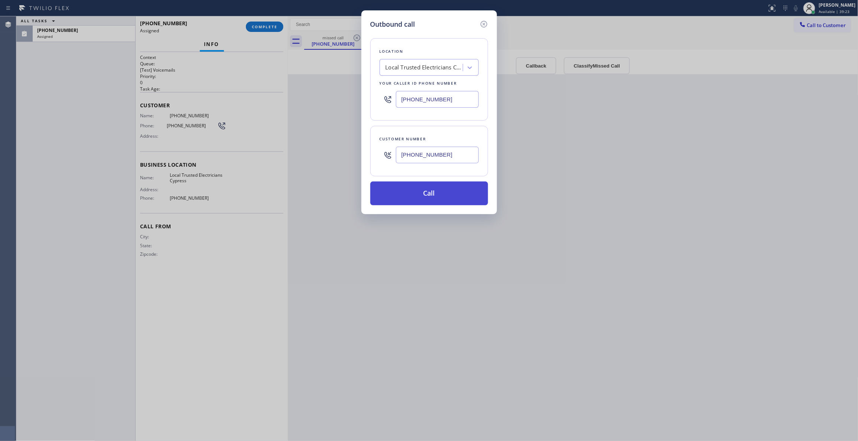
click at [433, 195] on button "Call" at bounding box center [429, 194] width 118 height 24
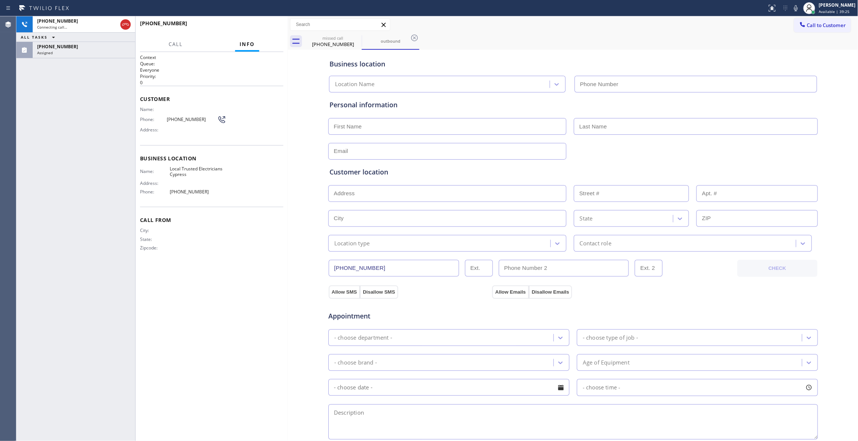
click at [100, 55] on div "Assigned" at bounding box center [84, 52] width 94 height 5
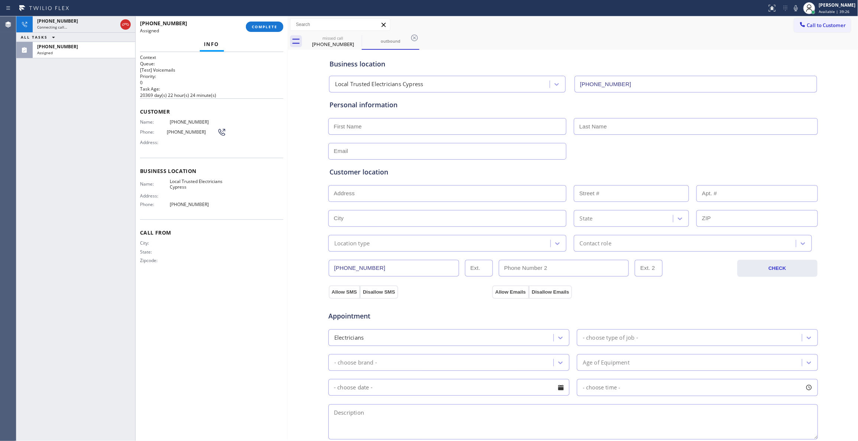
type input "[PHONE_NUMBER]"
click at [270, 25] on span "COMPLETE" at bounding box center [265, 26] width 26 height 5
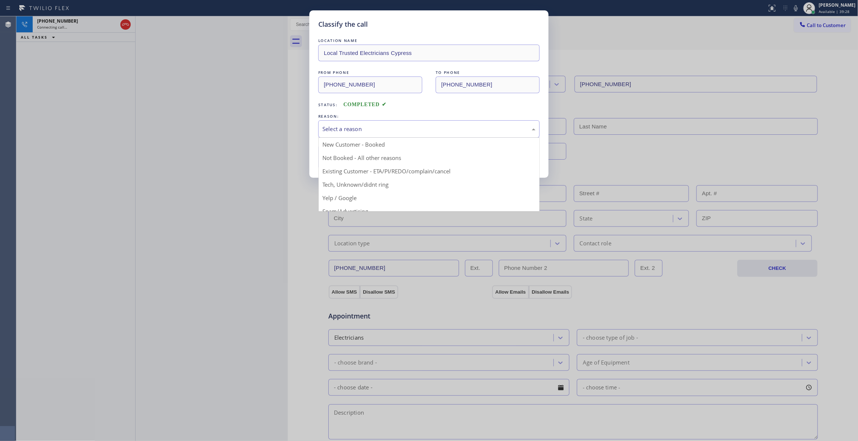
click at [365, 126] on div "Select a reason" at bounding box center [428, 129] width 213 height 9
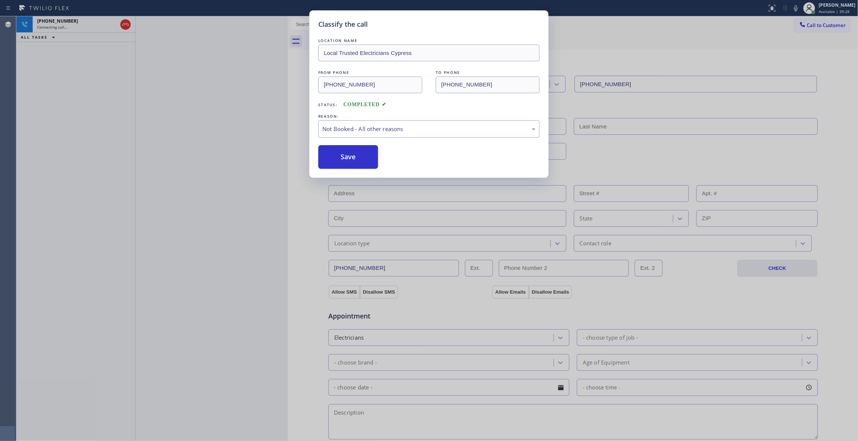
click at [356, 159] on button "Save" at bounding box center [348, 157] width 60 height 24
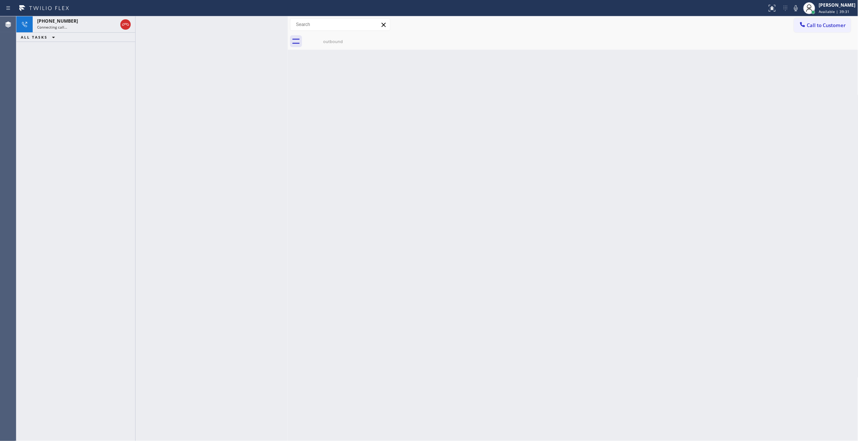
click at [84, 23] on div "[PHONE_NUMBER]" at bounding box center [77, 21] width 80 height 6
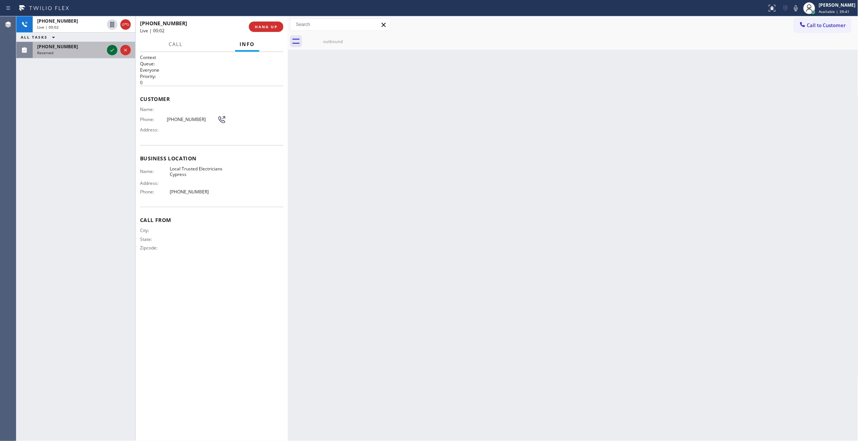
click at [111, 50] on icon at bounding box center [112, 50] width 9 height 9
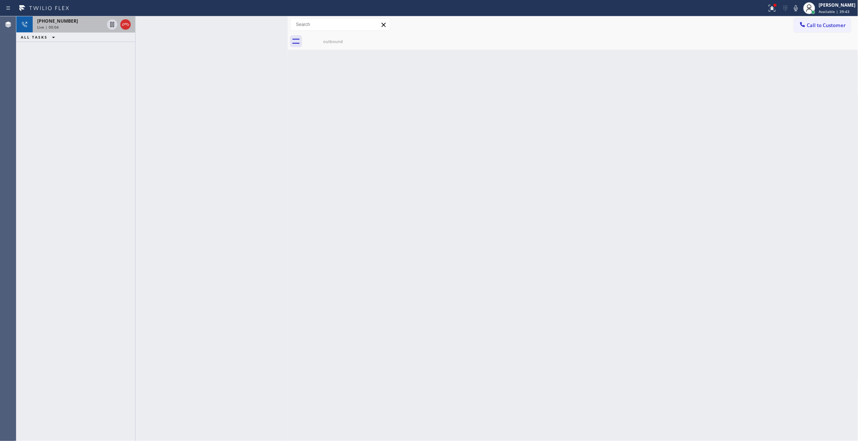
click at [82, 25] on div "Live | 00:04" at bounding box center [70, 27] width 67 height 5
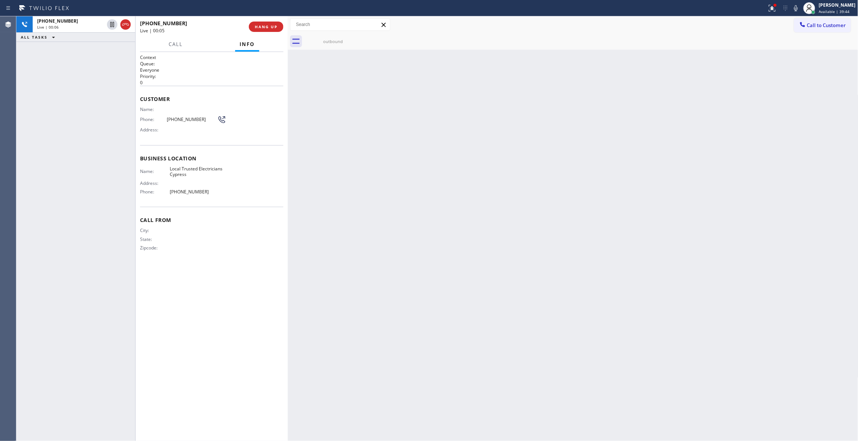
click at [187, 120] on span "[PHONE_NUMBER]" at bounding box center [192, 120] width 50 height 6
copy div "[PHONE_NUMBER]"
click at [264, 30] on button "HANG UP" at bounding box center [266, 27] width 35 height 10
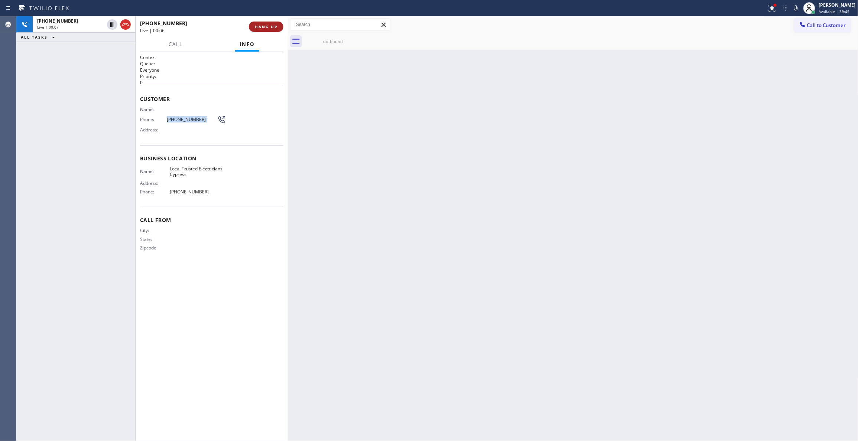
click at [263, 29] on button "HANG UP" at bounding box center [266, 27] width 35 height 10
click at [112, 33] on icon at bounding box center [112, 33] width 9 height 9
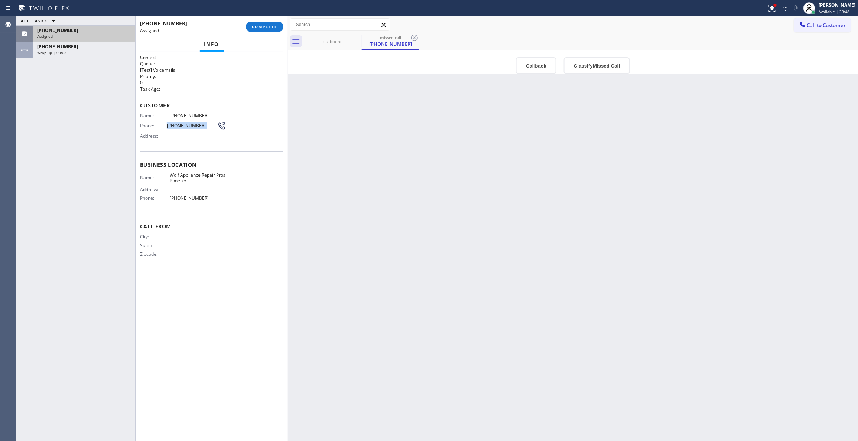
click at [111, 34] on div "Assigned" at bounding box center [84, 36] width 94 height 5
click at [539, 63] on button "Callback" at bounding box center [536, 65] width 40 height 17
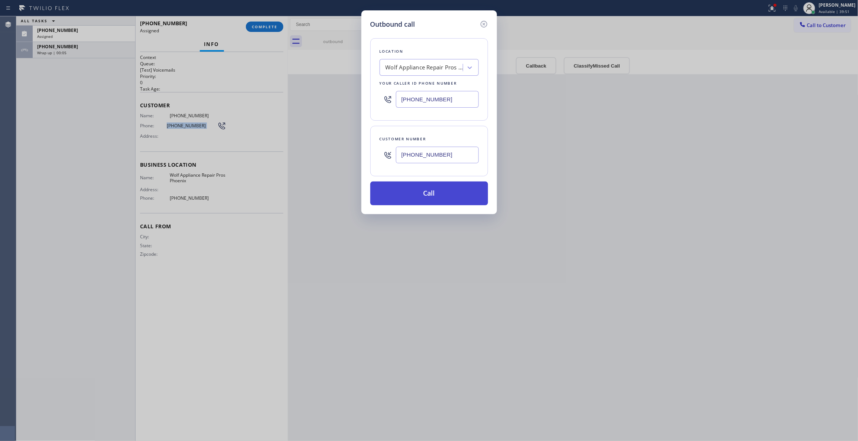
click at [424, 184] on button "Call" at bounding box center [429, 194] width 118 height 24
click at [424, 188] on button "Call" at bounding box center [429, 194] width 118 height 24
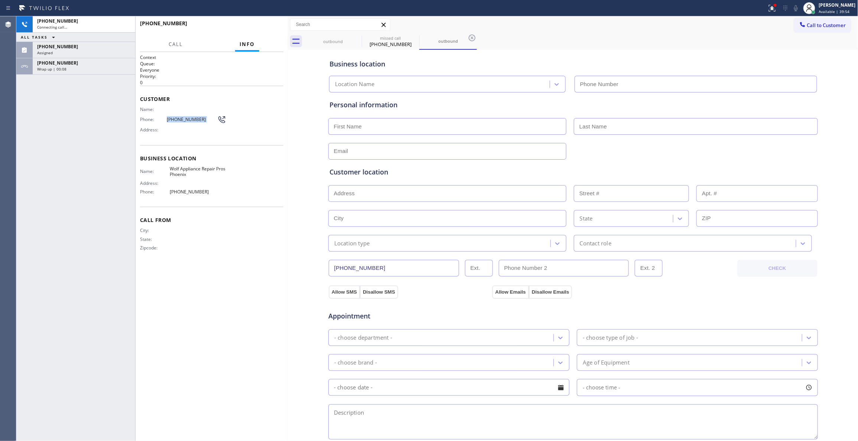
type input "[PHONE_NUMBER]"
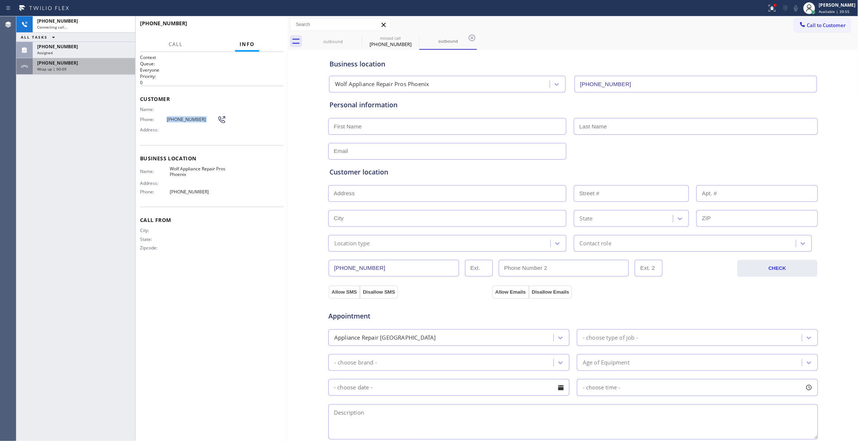
click at [94, 68] on div "Wrap up | 00:09" at bounding box center [84, 68] width 94 height 5
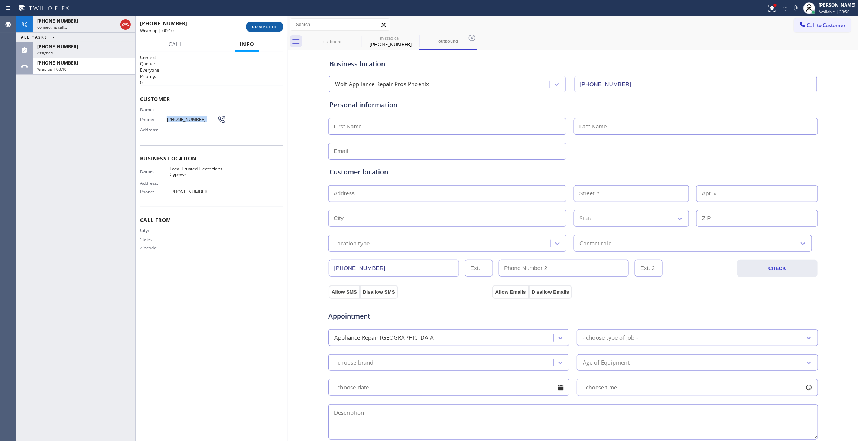
click at [261, 27] on span "COMPLETE" at bounding box center [265, 26] width 26 height 5
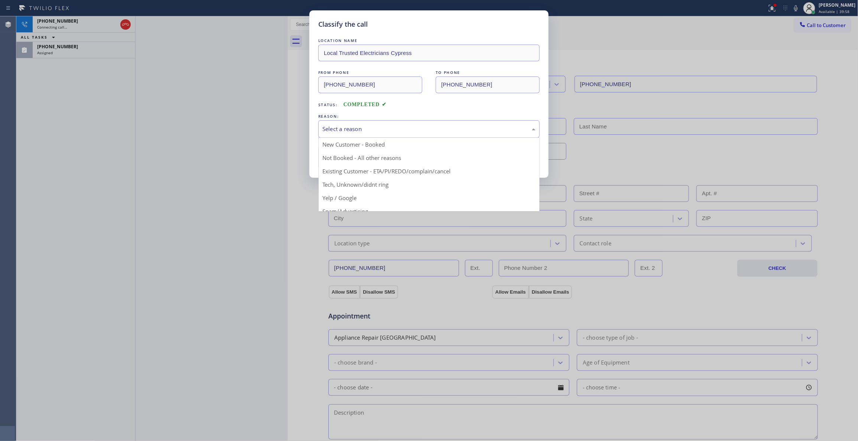
click at [355, 127] on div "Select a reason" at bounding box center [428, 129] width 213 height 9
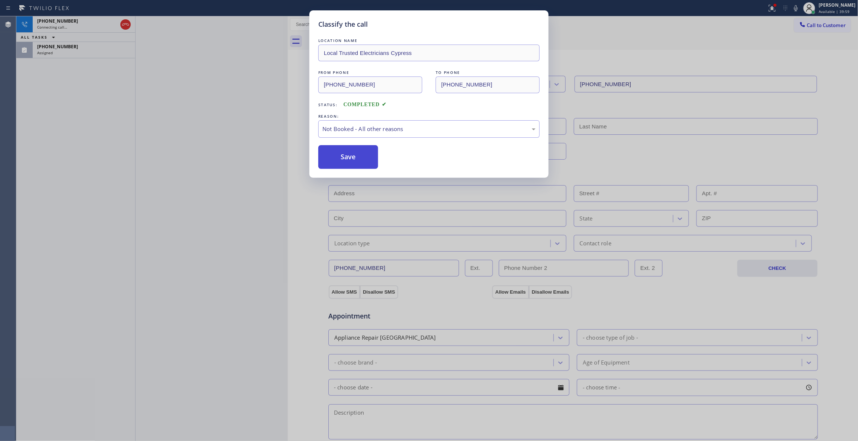
click at [336, 160] on button "Save" at bounding box center [348, 157] width 60 height 24
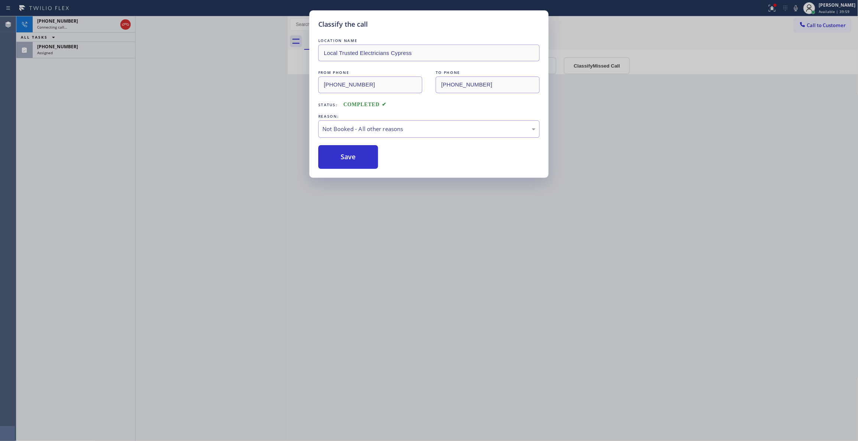
drag, startPoint x: 336, startPoint y: 160, endPoint x: 191, endPoint y: 94, distance: 159.8
click at [337, 160] on button "Save" at bounding box center [348, 157] width 60 height 24
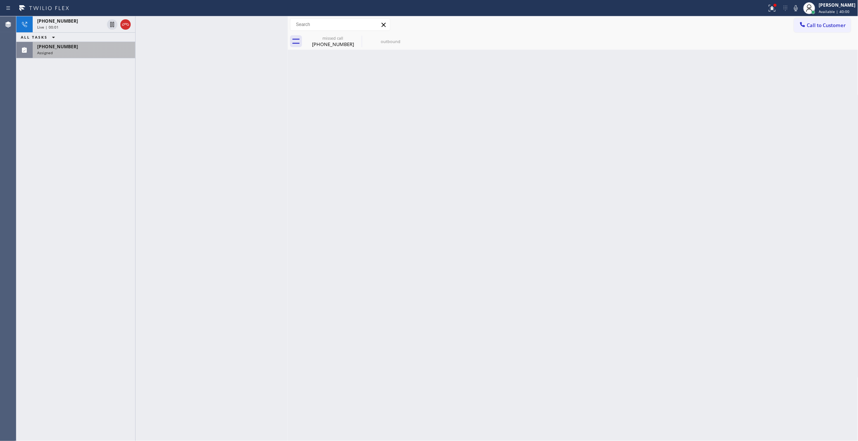
click at [78, 48] on div "[PHONE_NUMBER]" at bounding box center [84, 46] width 94 height 6
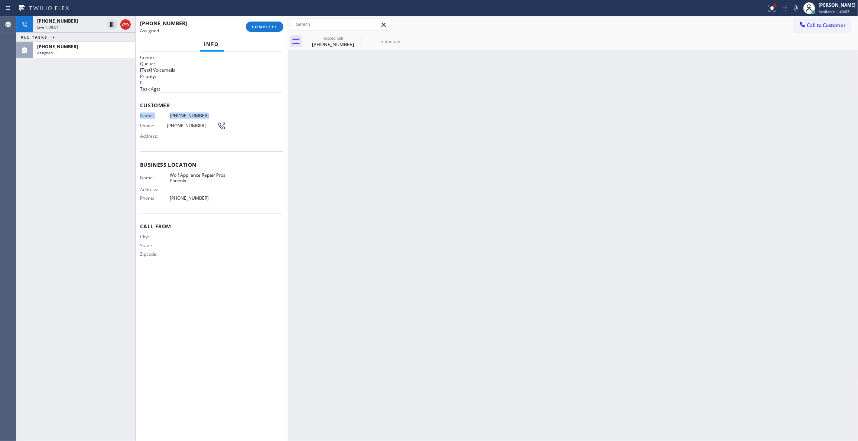
drag, startPoint x: 207, startPoint y: 117, endPoint x: 227, endPoint y: 109, distance: 21.4
click at [227, 109] on div "Customer Name: [PHONE_NUMBER] Phone: [PHONE_NUMBER] Address:" at bounding box center [211, 121] width 143 height 59
click at [264, 29] on span "COMPLETE" at bounding box center [265, 26] width 26 height 5
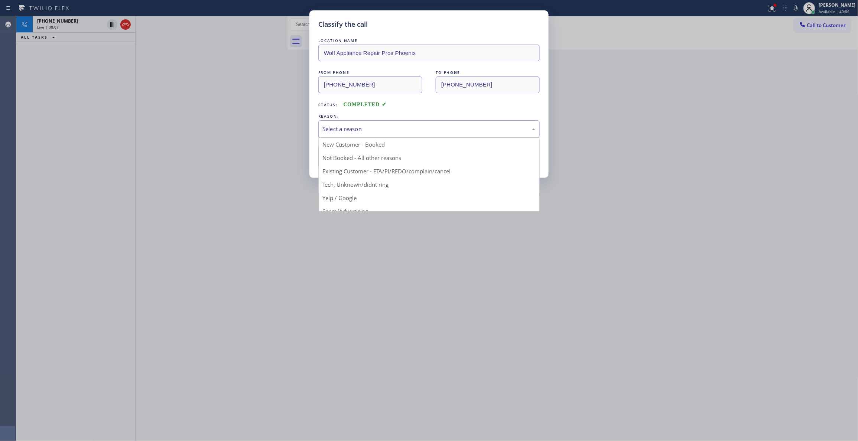
click at [331, 134] on div "Select a reason" at bounding box center [428, 128] width 221 height 17
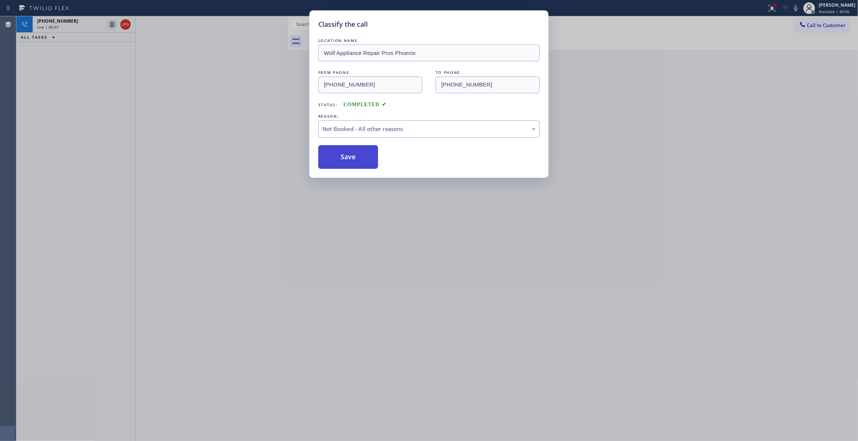
click at [342, 163] on button "Save" at bounding box center [348, 157] width 60 height 24
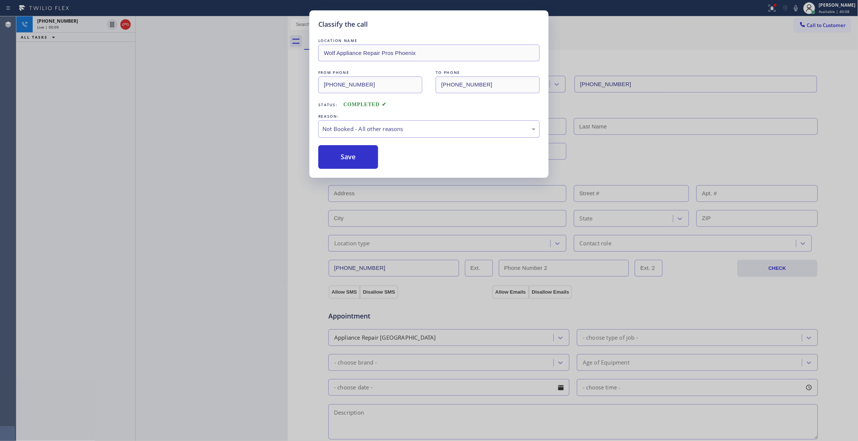
click at [87, 27] on div "Classify the call LOCATION NAME Reliable Heating and Air Conditioning Service F…" at bounding box center [436, 228] width 841 height 425
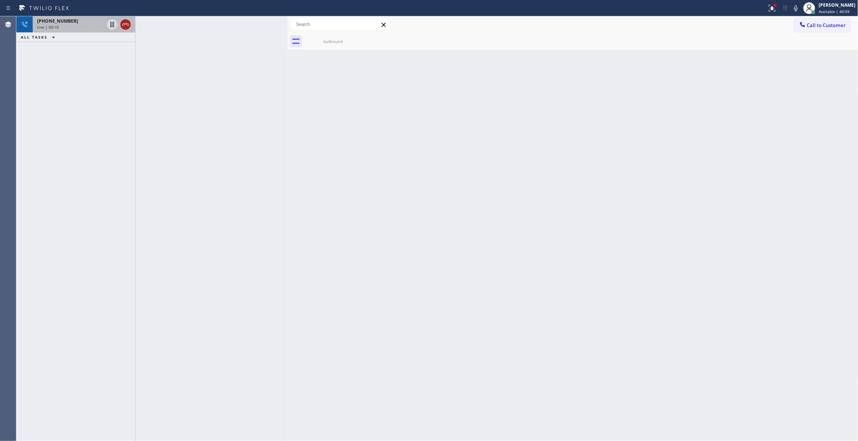
click at [127, 23] on icon at bounding box center [125, 24] width 9 height 9
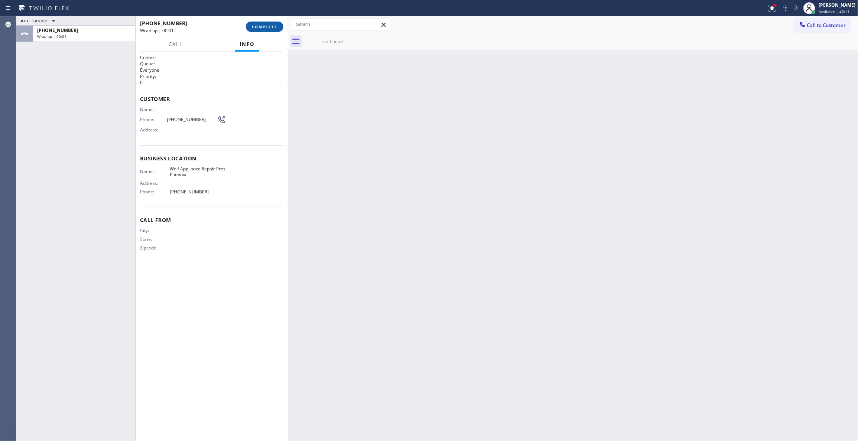
click at [272, 23] on button "COMPLETE" at bounding box center [264, 27] width 37 height 10
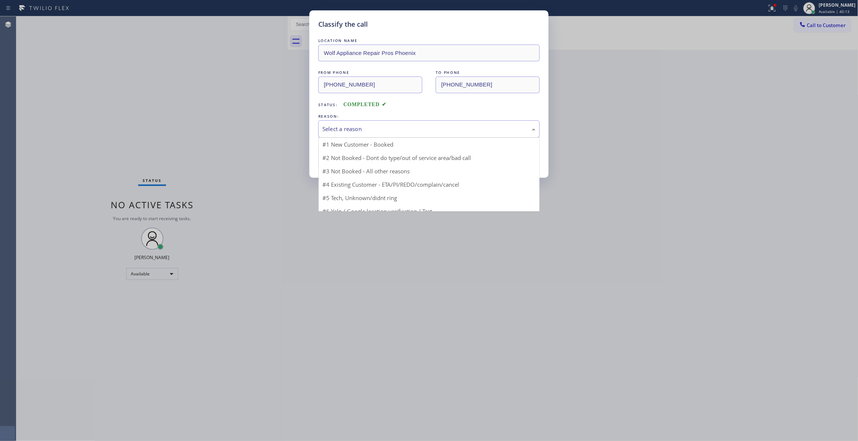
click at [351, 124] on div "Select a reason" at bounding box center [428, 128] width 221 height 17
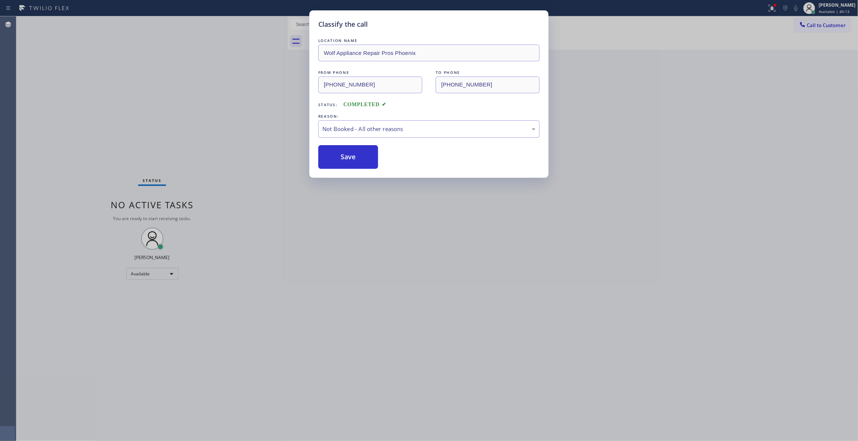
click at [348, 159] on button "Save" at bounding box center [348, 157] width 60 height 24
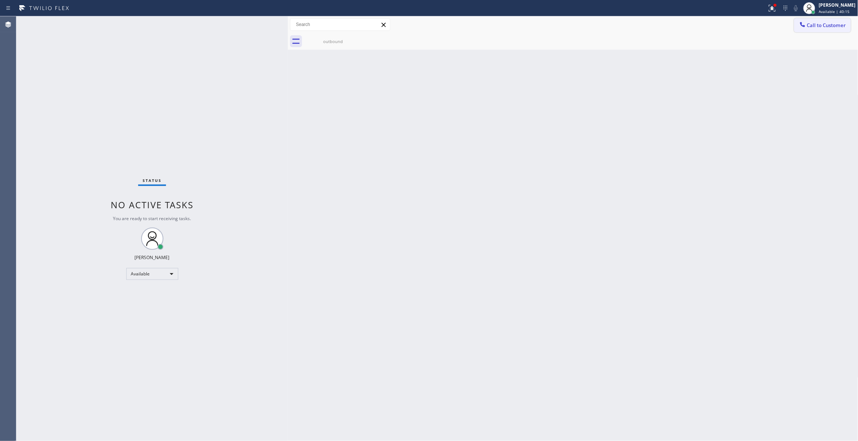
drag, startPoint x: 824, startPoint y: 27, endPoint x: 432, endPoint y: 137, distance: 406.9
click at [822, 27] on span "Call to Customer" at bounding box center [826, 25] width 39 height 7
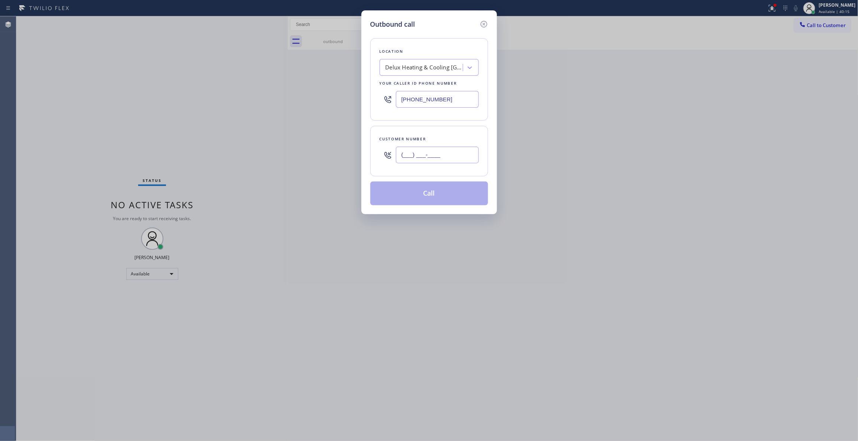
click at [452, 150] on input "(___) ___-____" at bounding box center [437, 155] width 83 height 17
paste input "607) 319-8991"
type input "[PHONE_NUMBER]"
click at [435, 190] on button "Call" at bounding box center [429, 194] width 118 height 24
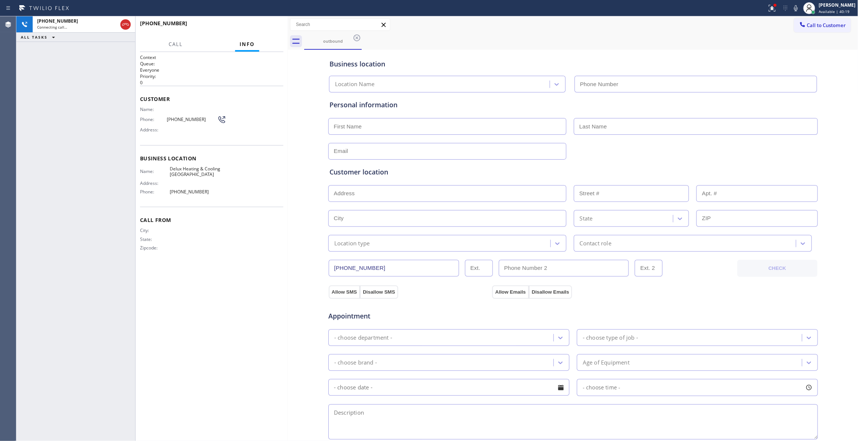
type input "[PHONE_NUMBER]"
click at [266, 28] on span "HANG UP" at bounding box center [266, 26] width 23 height 5
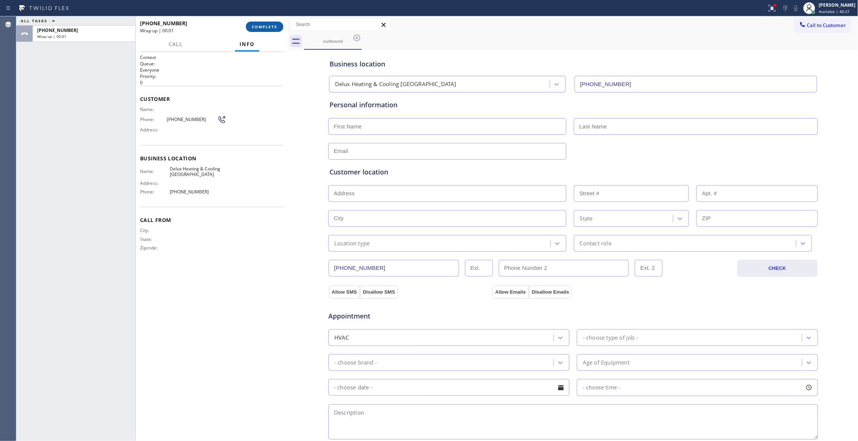
click at [261, 25] on span "COMPLETE" at bounding box center [265, 26] width 26 height 5
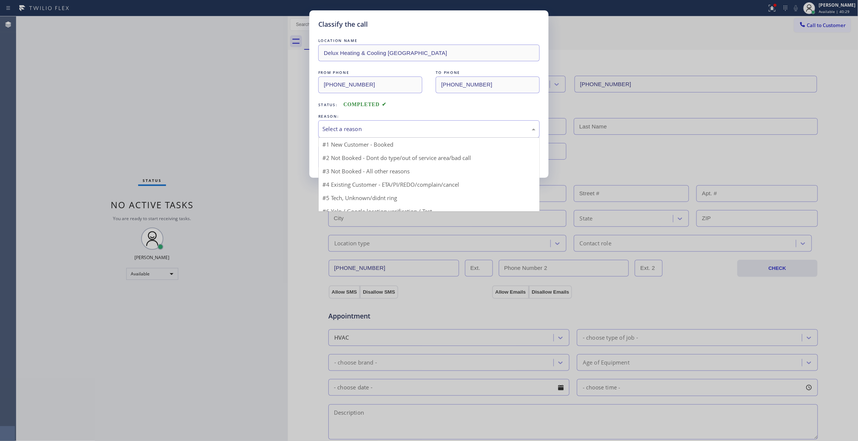
click at [356, 123] on div "Select a reason" at bounding box center [428, 128] width 221 height 17
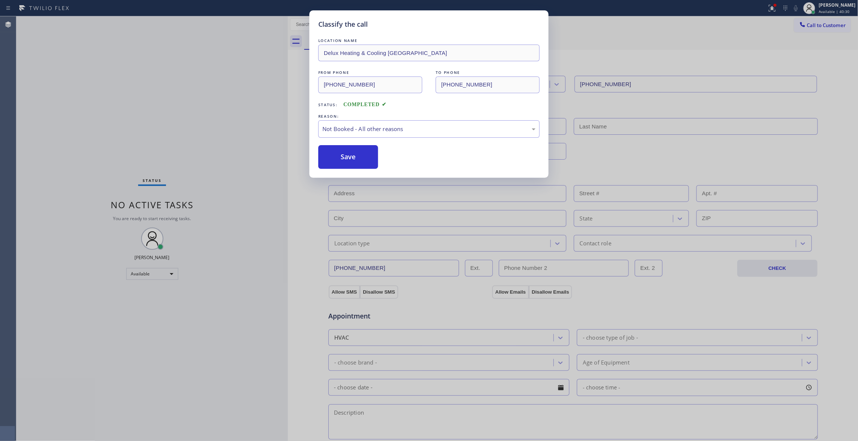
click at [355, 153] on button "Save" at bounding box center [348, 157] width 60 height 24
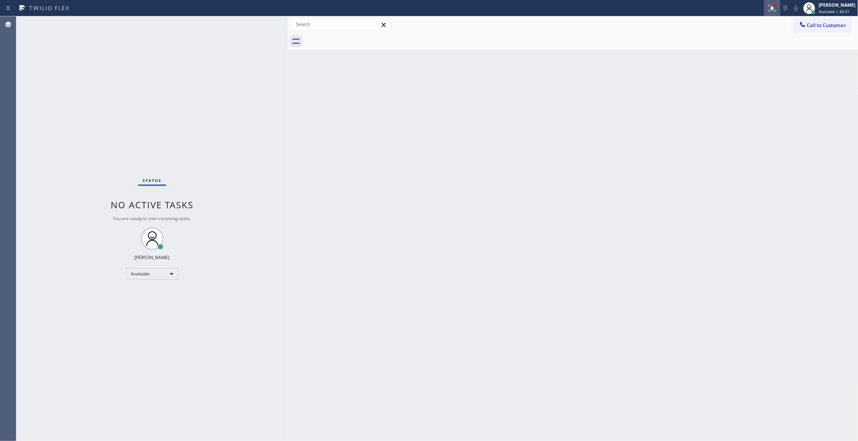
click at [767, 11] on icon at bounding box center [771, 8] width 9 height 9
drag, startPoint x: 740, startPoint y: 99, endPoint x: 857, endPoint y: 39, distance: 131.7
click at [739, 99] on span "Clear issues" at bounding box center [723, 97] width 35 height 5
click at [822, 26] on span "Call to Customer" at bounding box center [826, 25] width 39 height 7
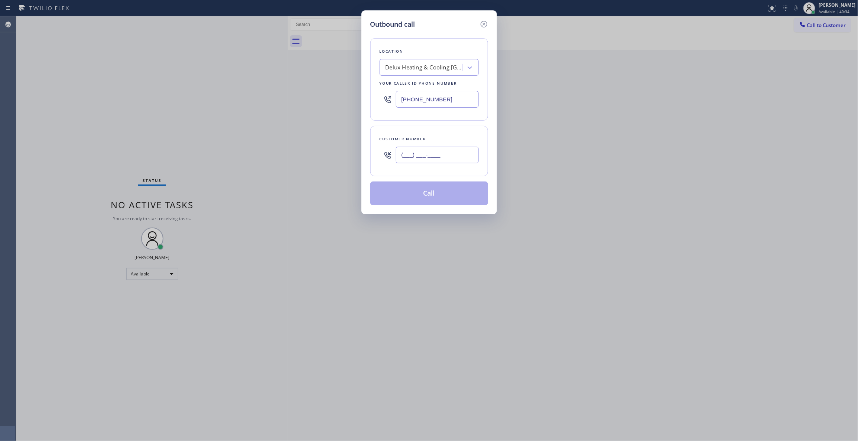
click at [441, 154] on input "(___) ___-____" at bounding box center [437, 155] width 83 height 17
paste input "607) 319-8991"
type input "[PHONE_NUMBER]"
click at [420, 192] on button "Call" at bounding box center [429, 194] width 118 height 24
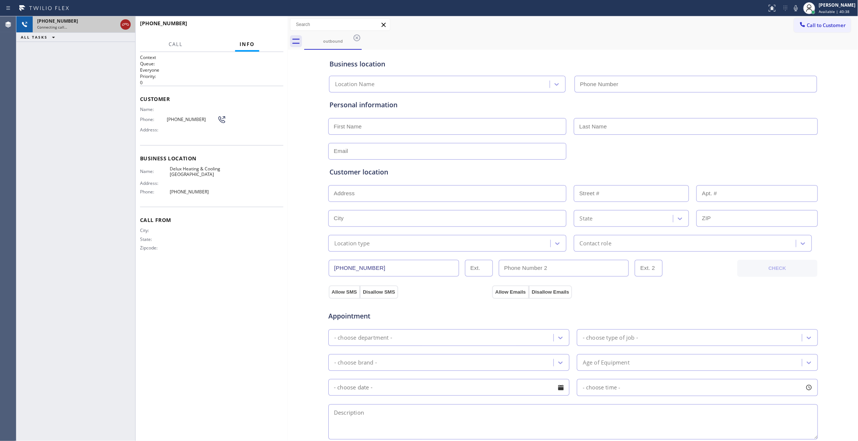
type input "[PHONE_NUMBER]"
click at [125, 26] on icon at bounding box center [125, 24] width 9 height 9
click at [255, 23] on button "HANG UP" at bounding box center [266, 27] width 35 height 10
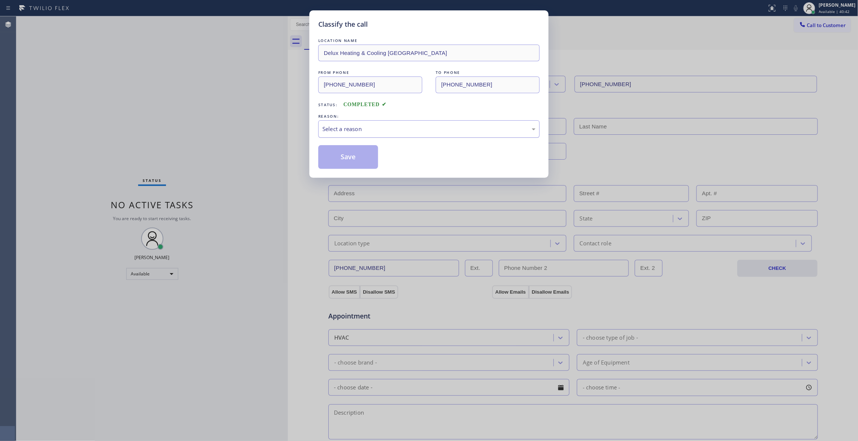
click at [336, 127] on div "Select a reason" at bounding box center [428, 129] width 213 height 9
click at [339, 171] on div "Classify the call LOCATION NAME Delux Heating & Cooling Alhambra FROM PHONE [PH…" at bounding box center [428, 93] width 239 height 167
click at [337, 156] on button "Save" at bounding box center [348, 157] width 60 height 24
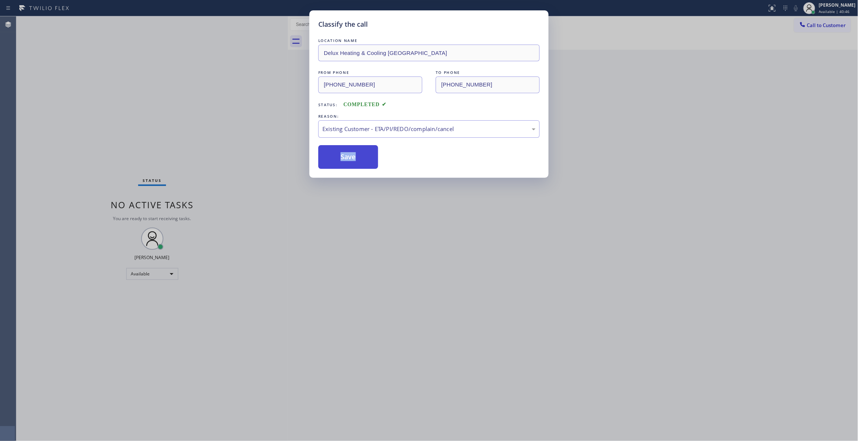
click at [364, 158] on button "Save" at bounding box center [348, 157] width 60 height 24
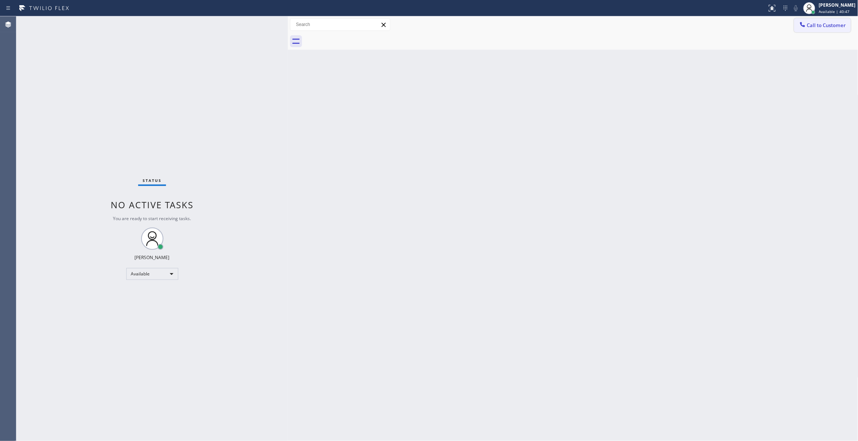
click at [826, 27] on span "Call to Customer" at bounding box center [826, 25] width 39 height 7
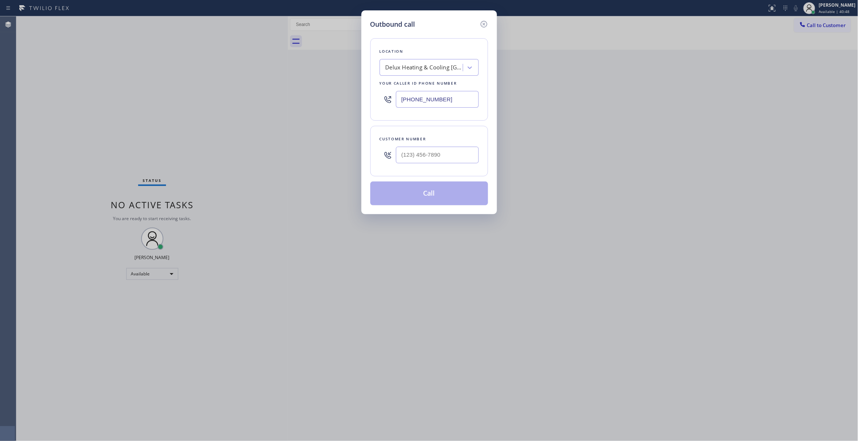
click at [428, 167] on div at bounding box center [437, 155] width 83 height 24
click at [428, 159] on input "(___) ___-____" at bounding box center [437, 155] width 83 height 17
paste input "607) 319-8991"
type input "[PHONE_NUMBER]"
click at [405, 195] on button "Call" at bounding box center [429, 194] width 118 height 24
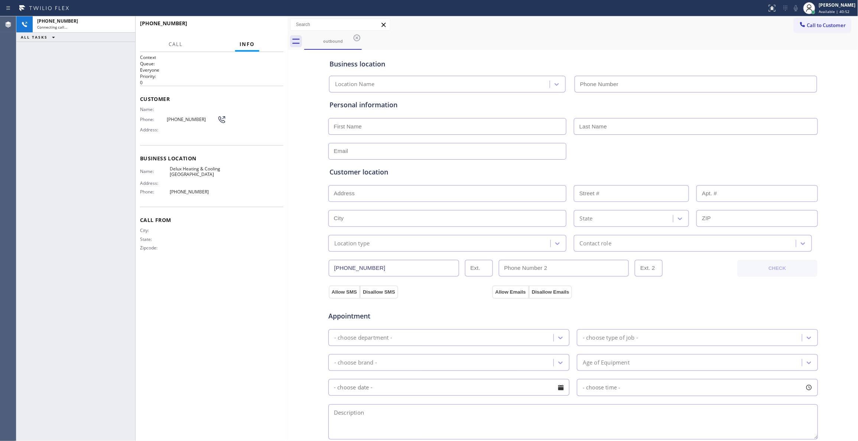
type input "[PHONE_NUMBER]"
click at [268, 26] on span "HANG UP" at bounding box center [266, 26] width 23 height 5
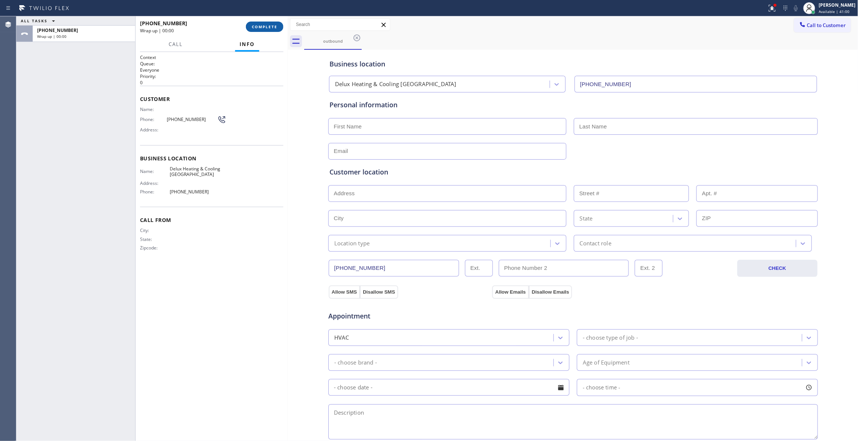
click at [268, 25] on span "COMPLETE" at bounding box center [265, 26] width 26 height 5
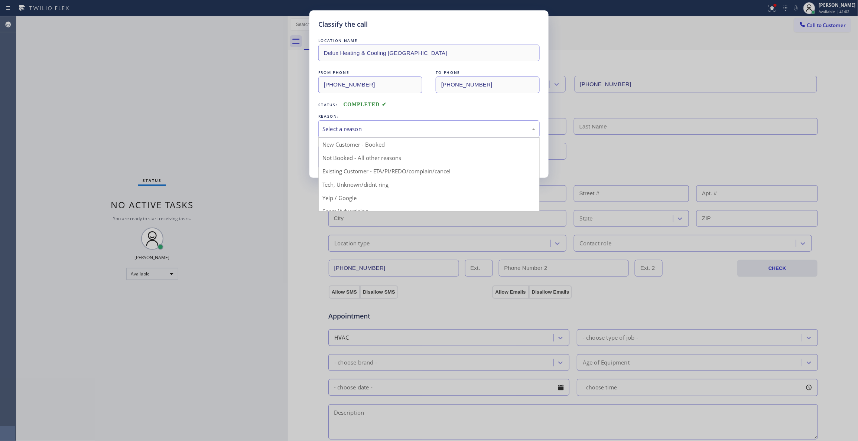
click at [370, 129] on div "Select a reason" at bounding box center [428, 129] width 213 height 9
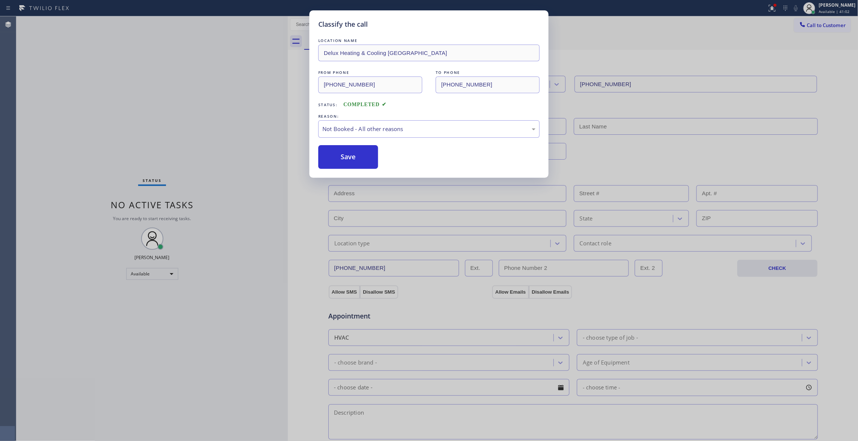
click at [342, 158] on button "Save" at bounding box center [348, 157] width 60 height 24
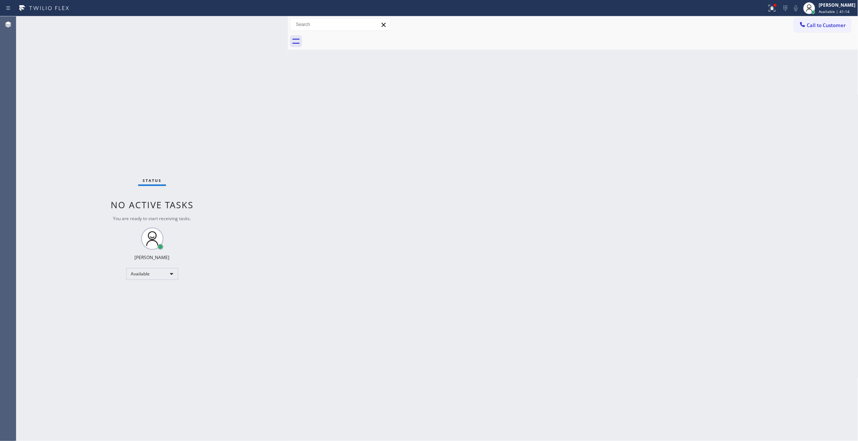
drag, startPoint x: 357, startPoint y: 128, endPoint x: 295, endPoint y: 6, distance: 137.3
click at [357, 121] on div "Back to Dashboard Change Sender ID Customers Technicians Select a contact Outbo…" at bounding box center [573, 228] width 570 height 425
drag, startPoint x: 418, startPoint y: 201, endPoint x: 347, endPoint y: 76, distance: 143.0
click at [417, 201] on div "Back to Dashboard Change Sender ID Customers Technicians Select a contact Outbo…" at bounding box center [573, 228] width 570 height 425
click at [837, 21] on button "Call to Customer" at bounding box center [822, 25] width 57 height 14
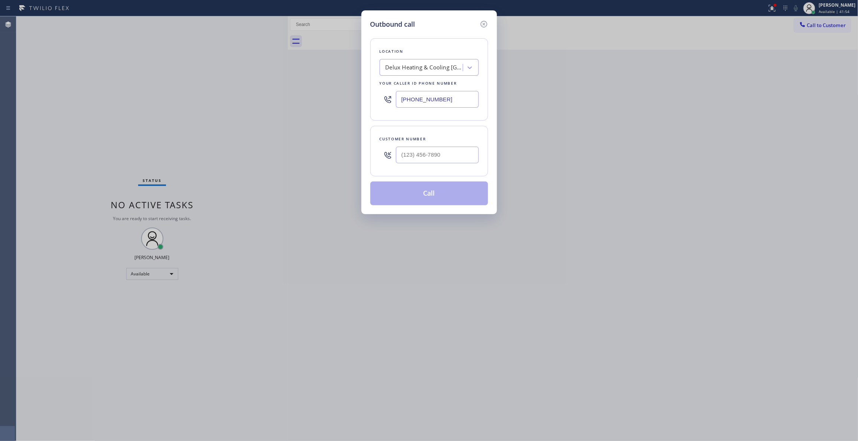
drag, startPoint x: 449, startPoint y: 98, endPoint x: 186, endPoint y: 89, distance: 263.7
click at [189, 89] on div "Outbound call Location Delux Heating & Cooling [GEOGRAPHIC_DATA] Your caller id…" at bounding box center [429, 220] width 858 height 441
paste input "855) 731-4952"
type input "[PHONE_NUMBER]"
click at [419, 159] on input "(___) ___-____" at bounding box center [437, 155] width 83 height 17
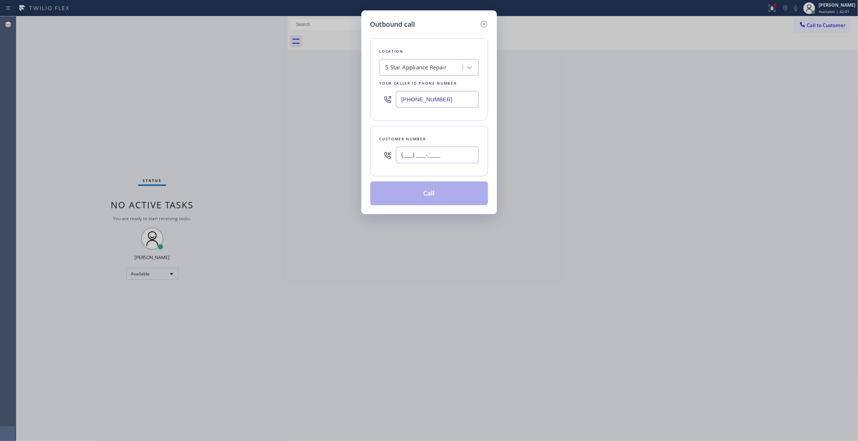
paste input "303) 396-8574"
type input "[PHONE_NUMBER]"
click at [428, 198] on button "Call" at bounding box center [429, 194] width 118 height 24
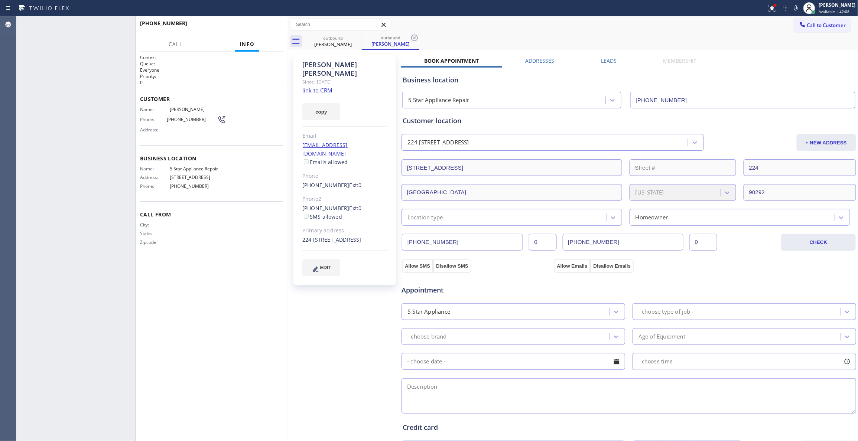
type input "[PHONE_NUMBER]"
click at [262, 30] on button "HANG UP" at bounding box center [266, 27] width 35 height 10
click at [173, 116] on div "Phone: [PHONE_NUMBER]" at bounding box center [183, 119] width 86 height 9
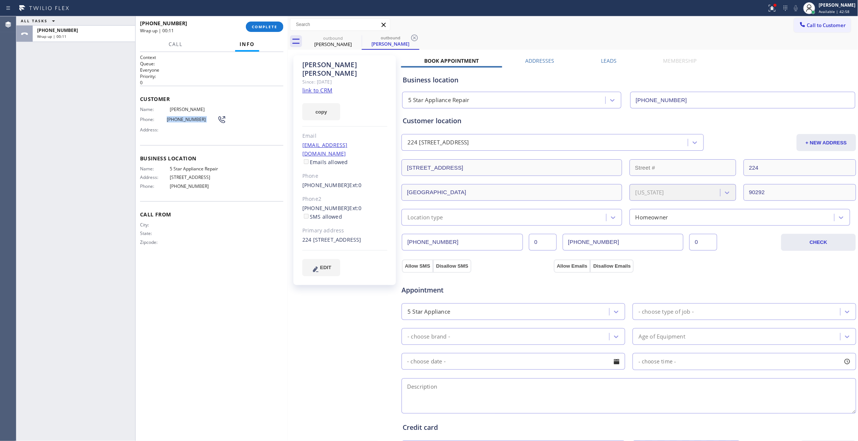
copy div "[PHONE_NUMBER]"
click at [272, 22] on button "COMPLETE" at bounding box center [264, 27] width 37 height 10
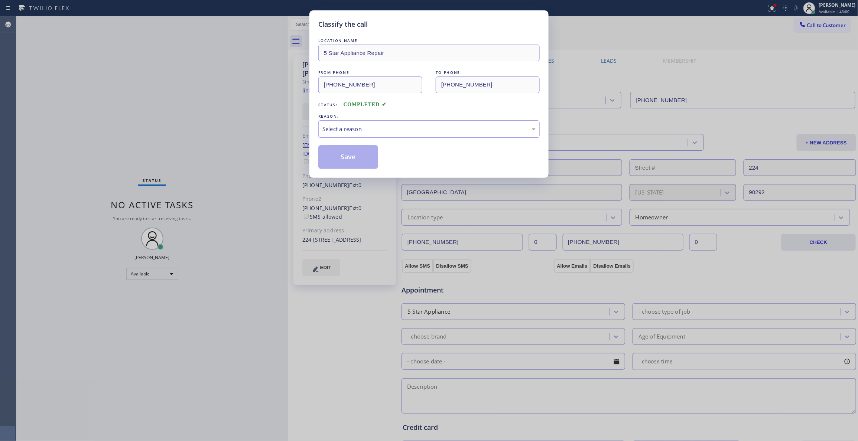
click at [356, 128] on div "Select a reason" at bounding box center [428, 129] width 213 height 9
click at [349, 159] on button "Save" at bounding box center [348, 157] width 60 height 24
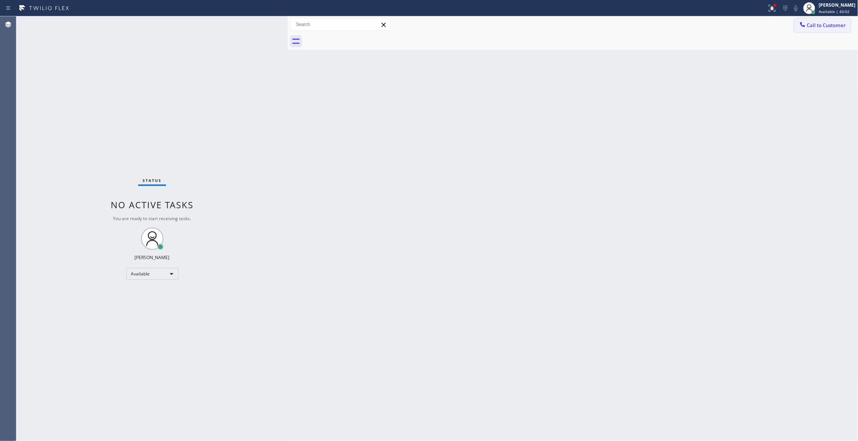
click at [817, 27] on span "Call to Customer" at bounding box center [826, 25] width 39 height 7
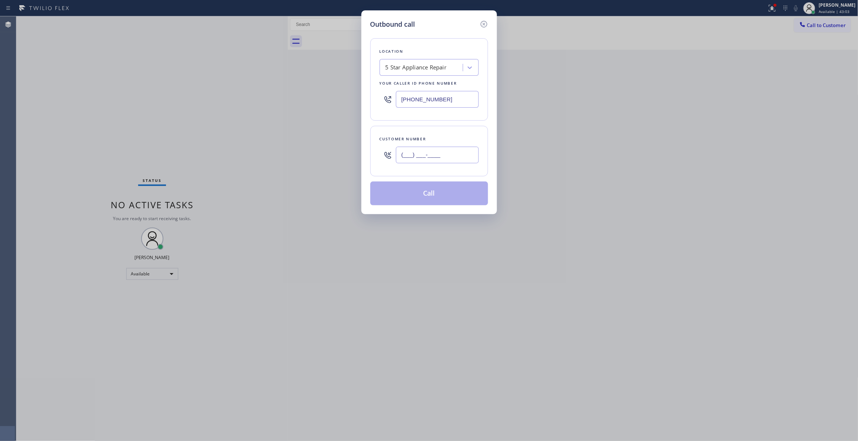
click at [425, 160] on input "(___) ___-____" at bounding box center [437, 155] width 83 height 17
paste input "303) 396-8574"
type input "[PHONE_NUMBER]"
click at [416, 201] on button "Call" at bounding box center [429, 194] width 118 height 24
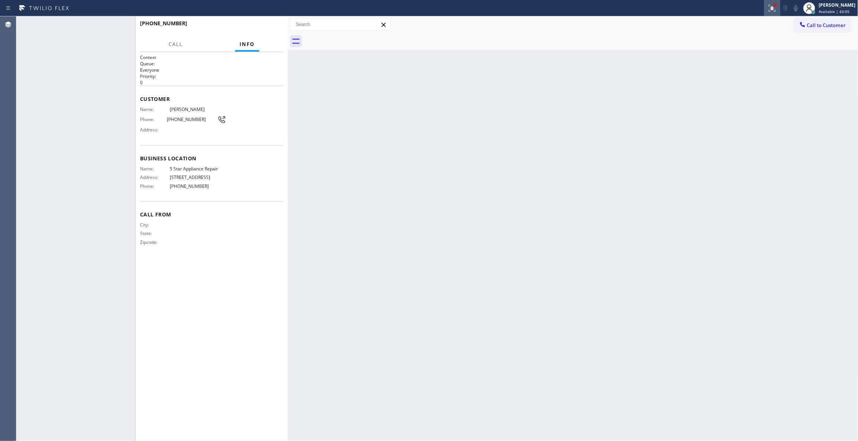
click at [767, 9] on icon at bounding box center [771, 8] width 9 height 9
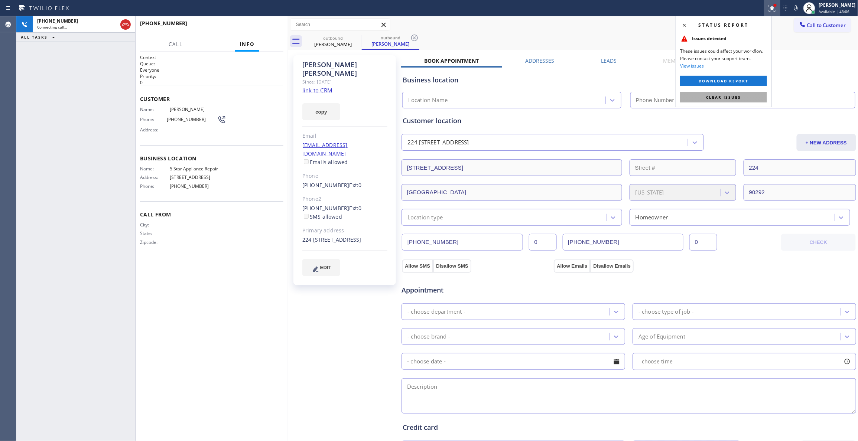
click at [703, 91] on div "Status report Issues detected These issues could affect your workflow. Please c…" at bounding box center [723, 61] width 97 height 91
click at [703, 94] on button "Clear issues" at bounding box center [723, 97] width 87 height 10
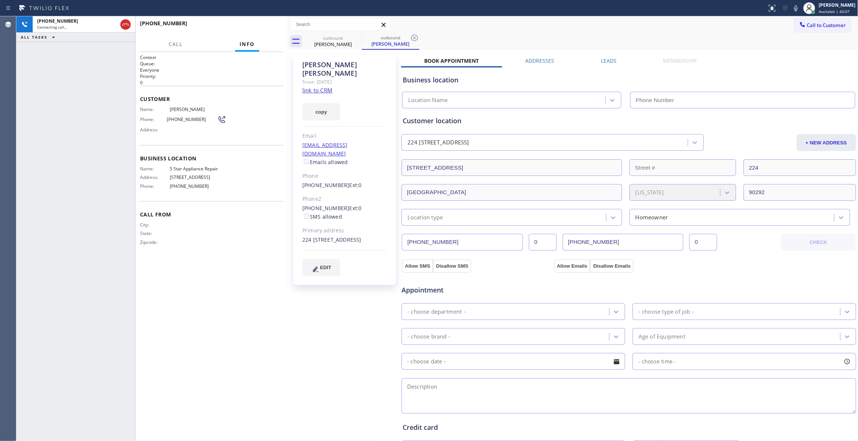
type input "[PHONE_NUMBER]"
click at [413, 40] on icon at bounding box center [414, 37] width 9 height 9
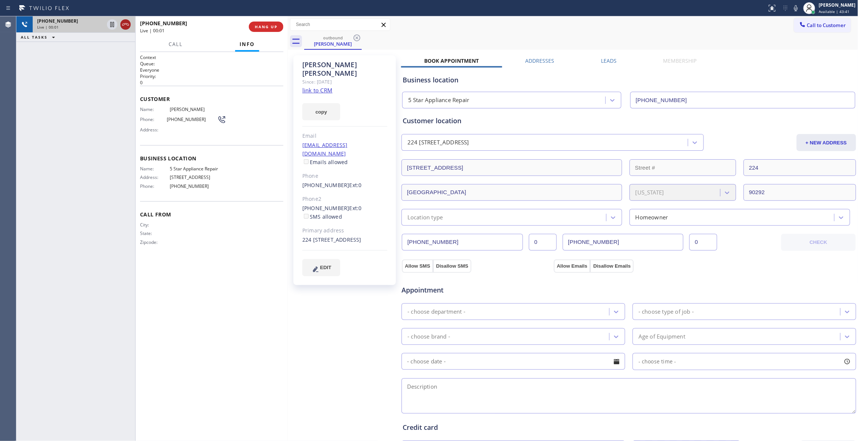
click at [123, 23] on icon at bounding box center [125, 24] width 9 height 9
click at [259, 29] on span "COMPLETE" at bounding box center [265, 26] width 26 height 5
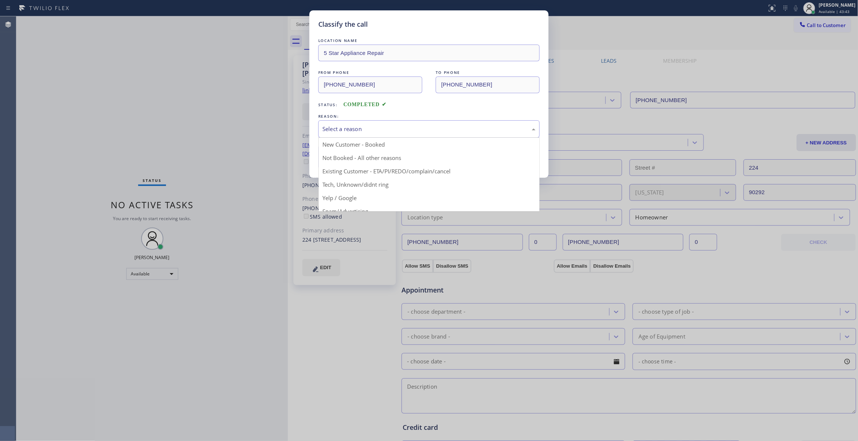
click at [336, 127] on div "Select a reason" at bounding box center [428, 129] width 213 height 9
click at [345, 159] on button "Save" at bounding box center [348, 157] width 60 height 24
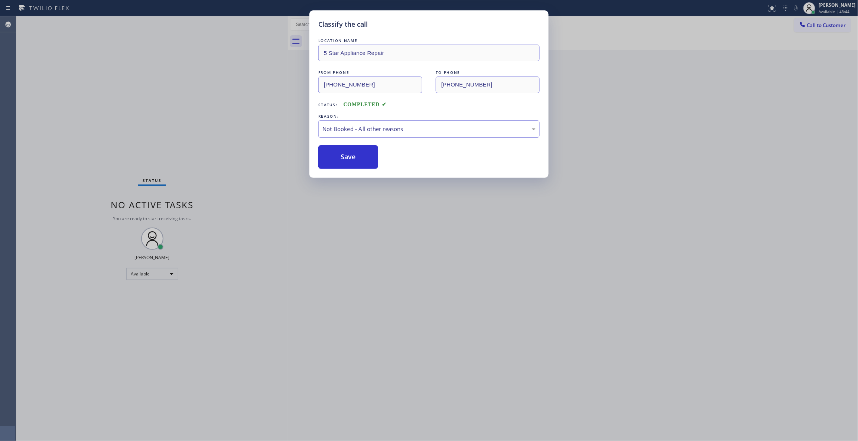
click at [345, 159] on button "Save" at bounding box center [348, 157] width 60 height 24
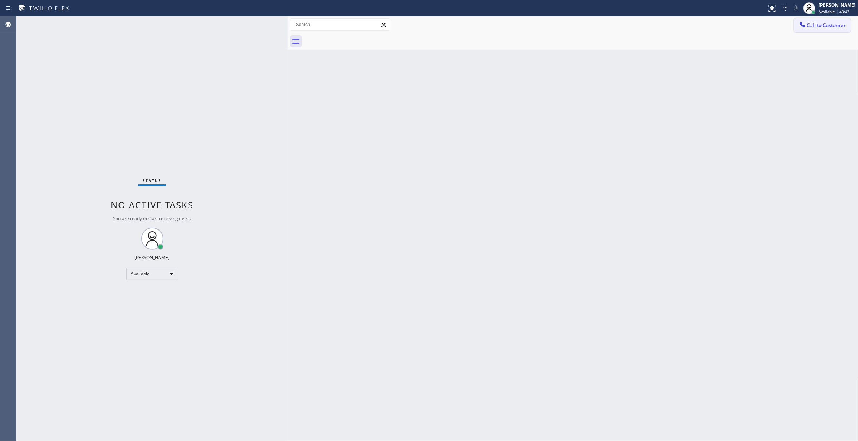
click at [815, 27] on span "Call to Customer" at bounding box center [826, 25] width 39 height 7
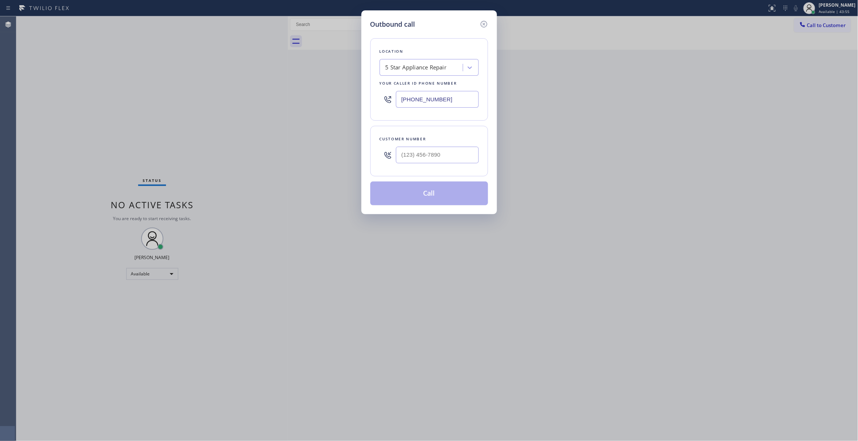
drag, startPoint x: 453, startPoint y: 97, endPoint x: 242, endPoint y: 66, distance: 213.1
click at [193, 85] on div "Outbound call Location 5 Star Appliance Repair Your caller id phone number [PHO…" at bounding box center [429, 220] width 858 height 441
paste input "347) 757-4373"
type input "[PHONE_NUMBER]"
click at [427, 151] on input "(___) ___-____" at bounding box center [437, 155] width 83 height 17
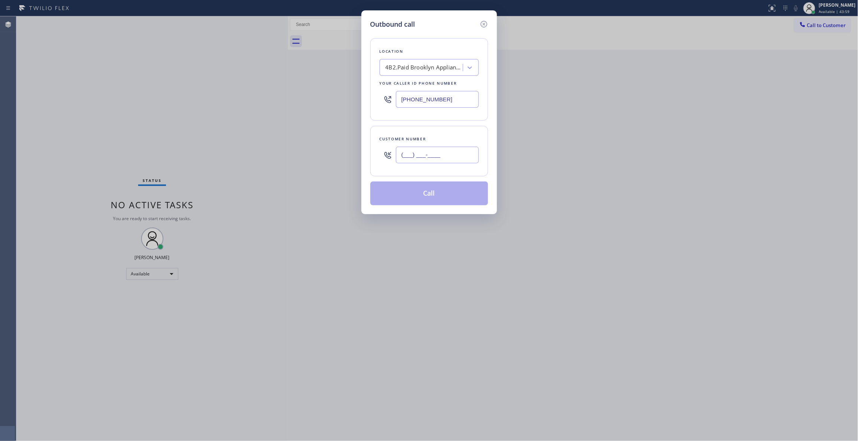
paste input "917) 721-7078"
type input "[PHONE_NUMBER]"
click at [430, 197] on button "Call" at bounding box center [429, 194] width 118 height 24
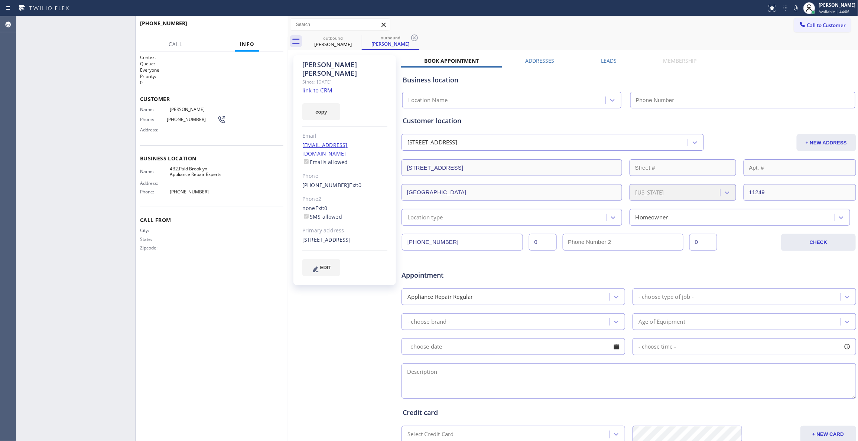
type input "[PHONE_NUMBER]"
click at [262, 26] on span "HANG UP" at bounding box center [266, 26] width 23 height 5
click at [186, 120] on span "[PHONE_NUMBER]" at bounding box center [192, 120] width 50 height 6
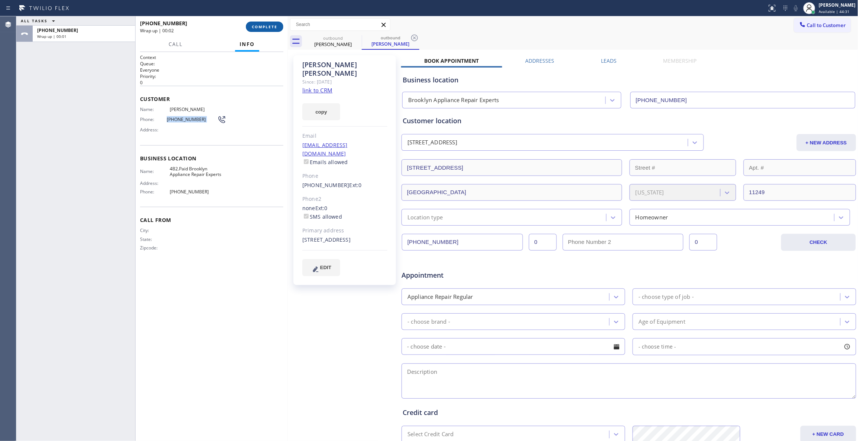
click at [267, 23] on button "COMPLETE" at bounding box center [264, 27] width 37 height 10
click at [414, 39] on icon at bounding box center [414, 37] width 9 height 9
click at [252, 20] on div "[PHONE_NUMBER] Wrap up | 00:07 COMPLETE" at bounding box center [211, 26] width 143 height 19
click at [259, 32] on div "[PHONE_NUMBER] Wrap up | 00:07 COMPLETE" at bounding box center [211, 26] width 143 height 19
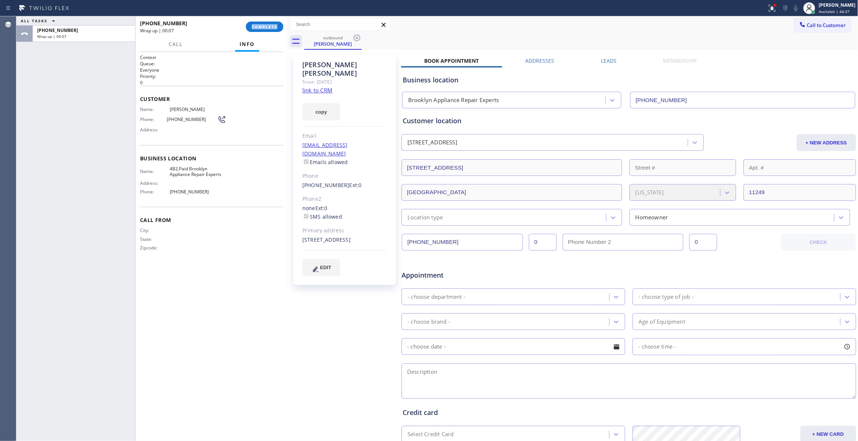
click at [259, 32] on div "[PHONE_NUMBER] Wrap up | 00:07 COMPLETE" at bounding box center [211, 26] width 143 height 19
click at [256, 30] on button "COMPLETE" at bounding box center [264, 27] width 37 height 10
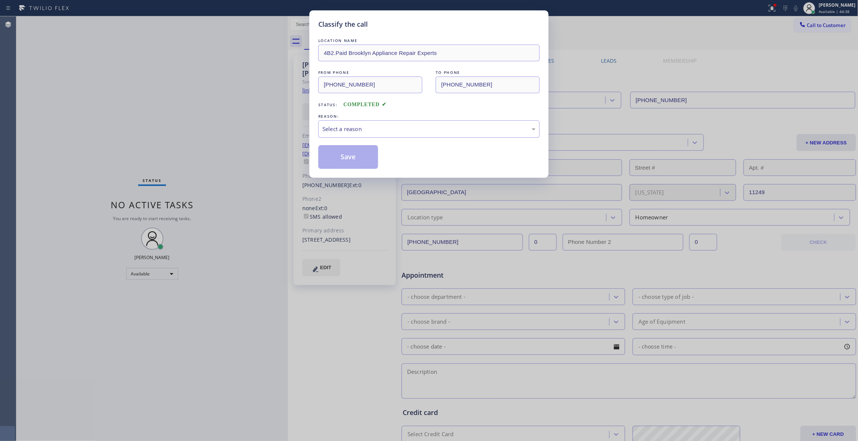
click at [258, 27] on div "Classify the call LOCATION NAME 4B2.Paid Brooklyn Appliance Repair Experts FROM…" at bounding box center [429, 220] width 858 height 441
click at [374, 133] on div "Select a reason" at bounding box center [428, 129] width 213 height 9
click at [362, 157] on button "Save" at bounding box center [348, 157] width 60 height 24
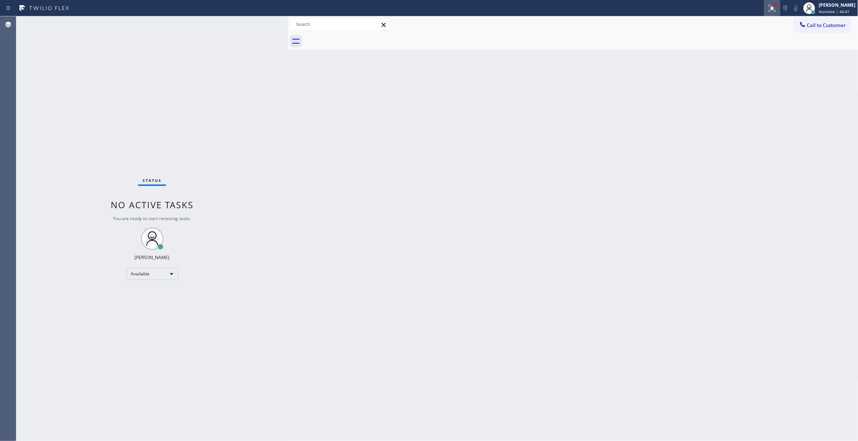
click at [768, 6] on div at bounding box center [772, 8] width 16 height 9
click at [740, 97] on span "Clear issues" at bounding box center [723, 97] width 35 height 5
click at [826, 27] on span "Call to Customer" at bounding box center [826, 25] width 39 height 7
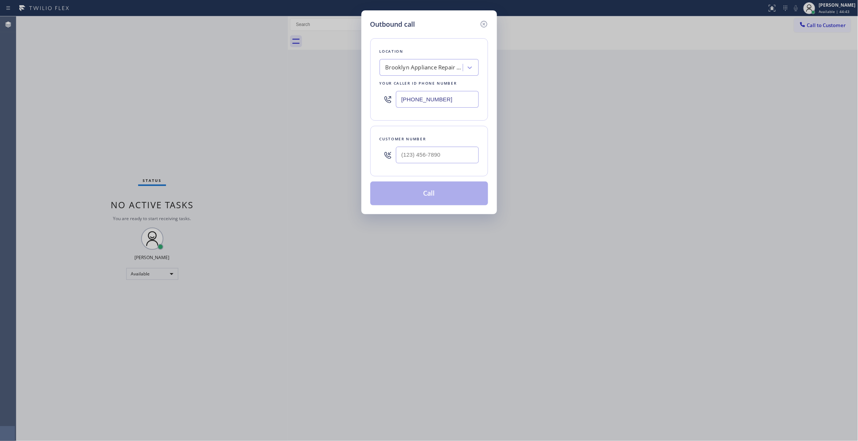
click at [424, 144] on div at bounding box center [437, 155] width 83 height 24
click at [426, 157] on input "(___) ___-____" at bounding box center [437, 155] width 83 height 17
paste input "917) 721-7078"
type input "[PHONE_NUMBER]"
click at [399, 65] on div "Brooklyn Appliance Repair Experts" at bounding box center [424, 67] width 78 height 9
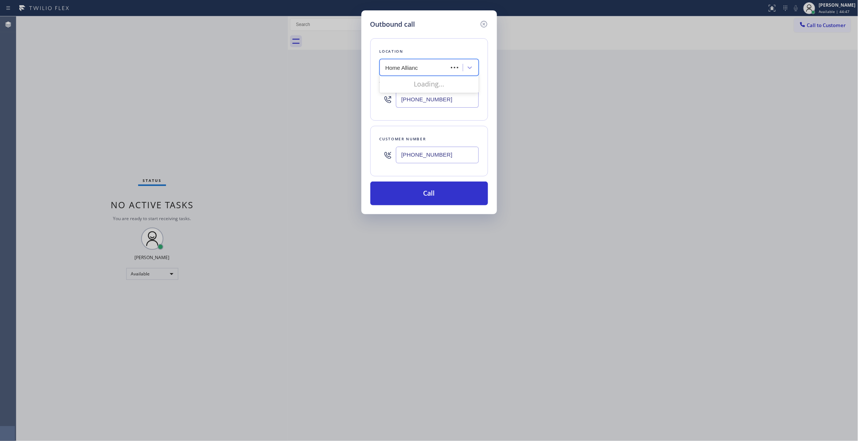
type input "Home Alliance"
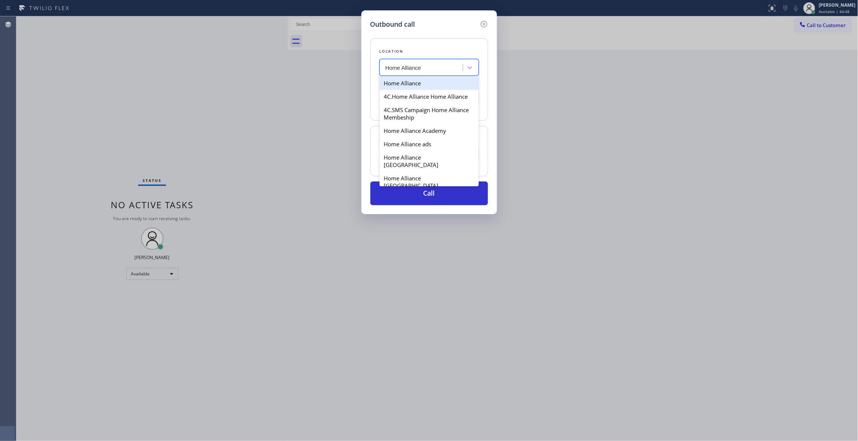
click at [418, 85] on div "Home Alliance" at bounding box center [428, 82] width 99 height 13
type input "[PHONE_NUMBER]"
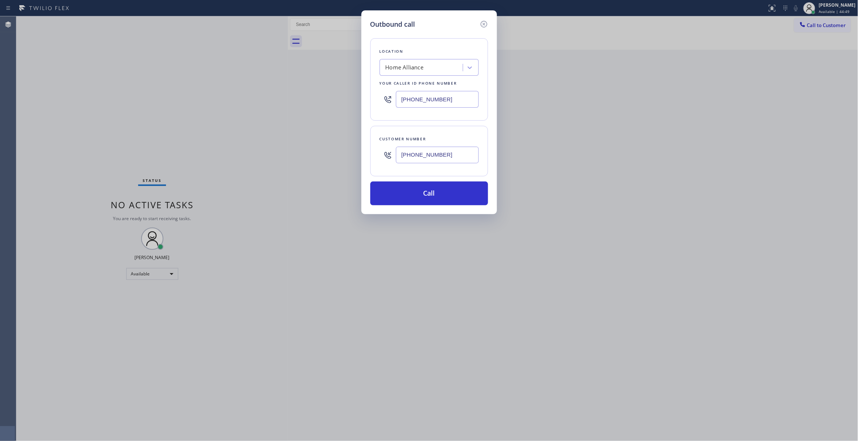
drag, startPoint x: 445, startPoint y: 156, endPoint x: 357, endPoint y: 149, distance: 89.0
click at [357, 149] on div "Outbound call Location Home Alliance Your caller id phone number [PHONE_NUMBER]…" at bounding box center [429, 220] width 858 height 441
click at [421, 205] on button "Call" at bounding box center [429, 194] width 118 height 24
click at [419, 199] on button "Call" at bounding box center [429, 194] width 118 height 24
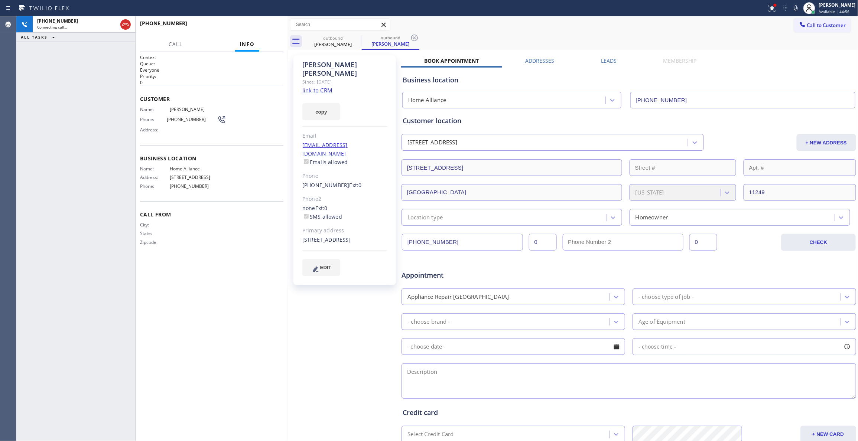
type input "[PHONE_NUMBER]"
drag, startPoint x: 92, startPoint y: 235, endPoint x: 192, endPoint y: 41, distance: 218.2
click at [92, 235] on div "[PHONE_NUMBER] Live | 00:02 ALL TASKS ALL TASKS ACTIVE TASKS TASKS IN WRAP UP" at bounding box center [75, 228] width 119 height 425
drag, startPoint x: 285, startPoint y: 0, endPoint x: 279, endPoint y: 21, distance: 21.6
click at [285, 5] on div "Status report Issue detected This issue could affect your workflow. Please cont…" at bounding box center [429, 8] width 858 height 16
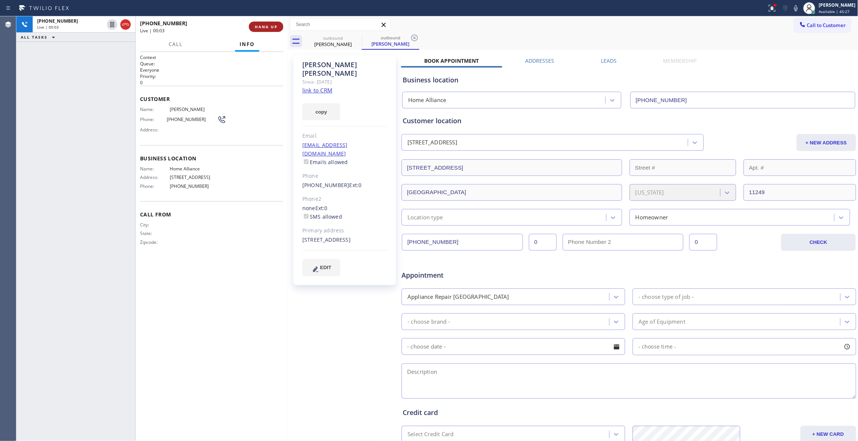
click at [276, 22] on button "HANG UP" at bounding box center [266, 27] width 35 height 10
click at [274, 23] on button "HANG UP" at bounding box center [266, 27] width 35 height 10
click at [261, 27] on span "COMPLETE" at bounding box center [265, 26] width 26 height 5
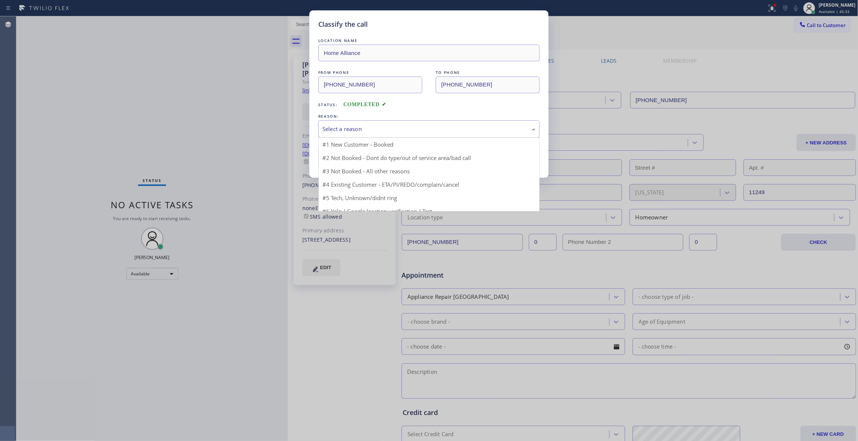
click at [346, 128] on div "Select a reason" at bounding box center [428, 129] width 213 height 9
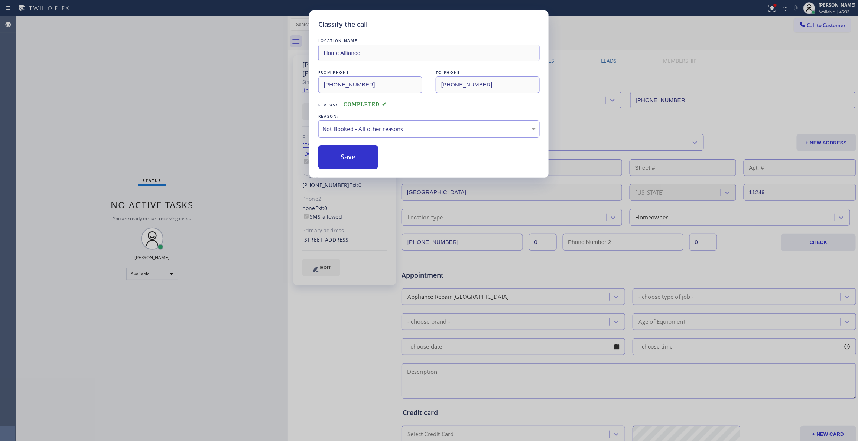
click at [346, 157] on button "Save" at bounding box center [348, 157] width 60 height 24
drag, startPoint x: 346, startPoint y: 157, endPoint x: 41, endPoint y: 1, distance: 343.3
click at [343, 157] on button "Save" at bounding box center [348, 157] width 60 height 24
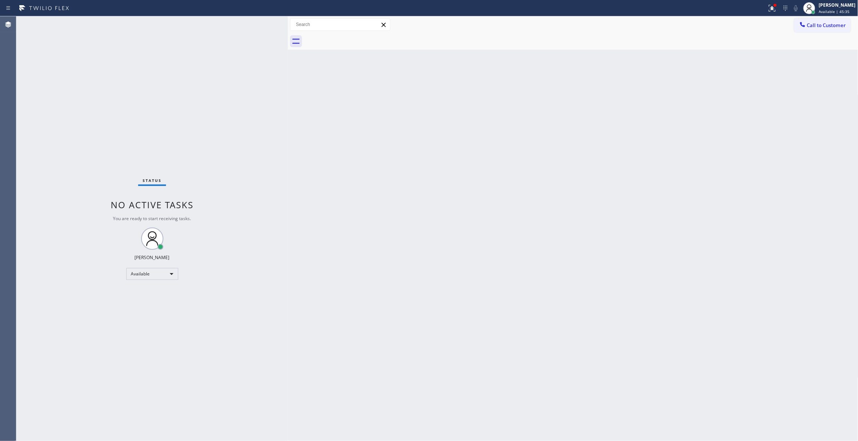
click at [449, 136] on div "Back to Dashboard Change Sender ID Customers Technicians Select a contact Outbo…" at bounding box center [573, 228] width 570 height 425
click at [832, 27] on span "Call to Customer" at bounding box center [826, 25] width 39 height 7
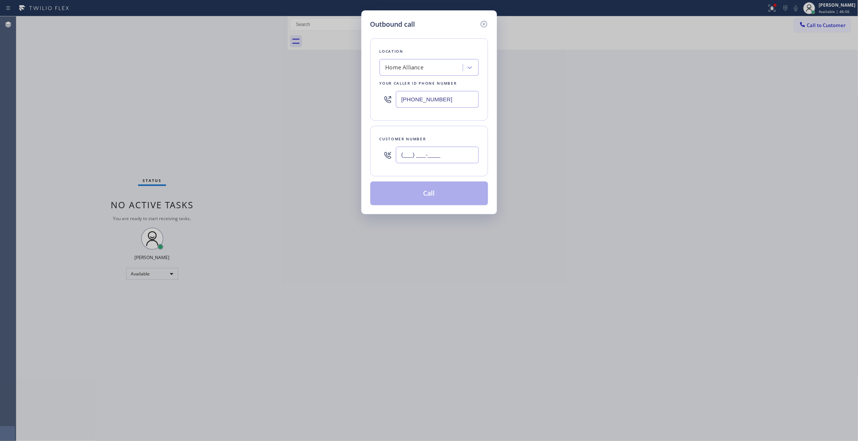
click at [456, 157] on input "(___) ___-____" at bounding box center [437, 155] width 83 height 17
paste input "949) 887-2038"
type input "[PHONE_NUMBER]"
click at [406, 195] on button "Call" at bounding box center [429, 194] width 118 height 24
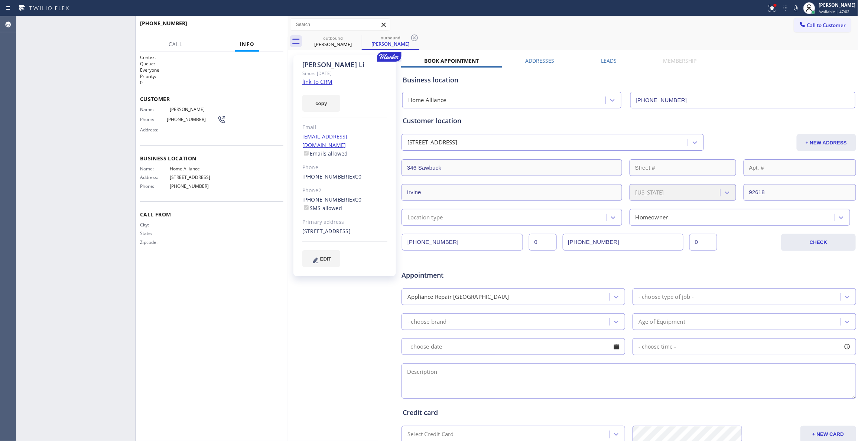
type input "[PHONE_NUMBER]"
click at [274, 25] on span "COMPLETE" at bounding box center [265, 26] width 26 height 5
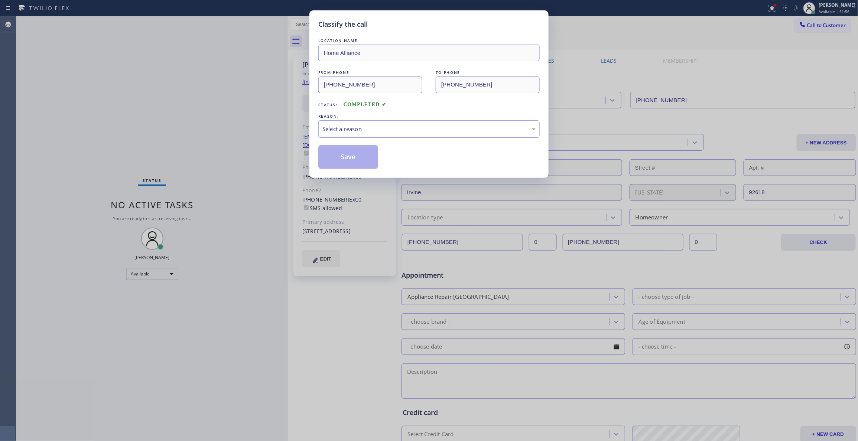
click at [333, 128] on div "Select a reason" at bounding box center [428, 129] width 213 height 9
click at [343, 156] on button "Save" at bounding box center [348, 157] width 60 height 24
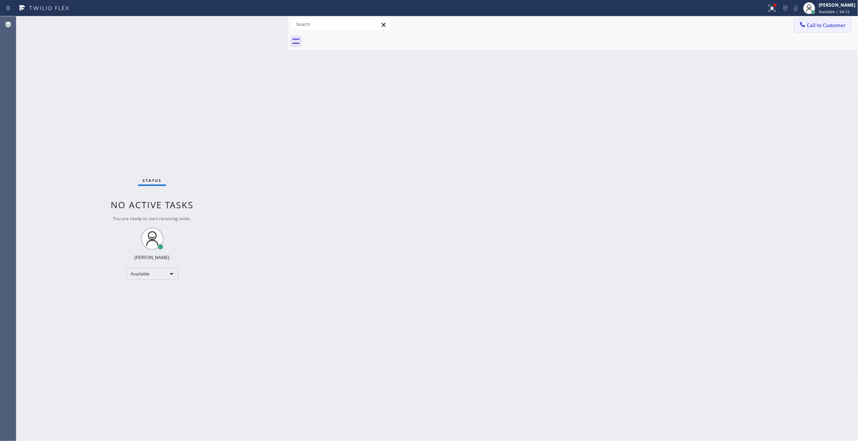
click at [826, 26] on span "Call to Customer" at bounding box center [826, 25] width 39 height 7
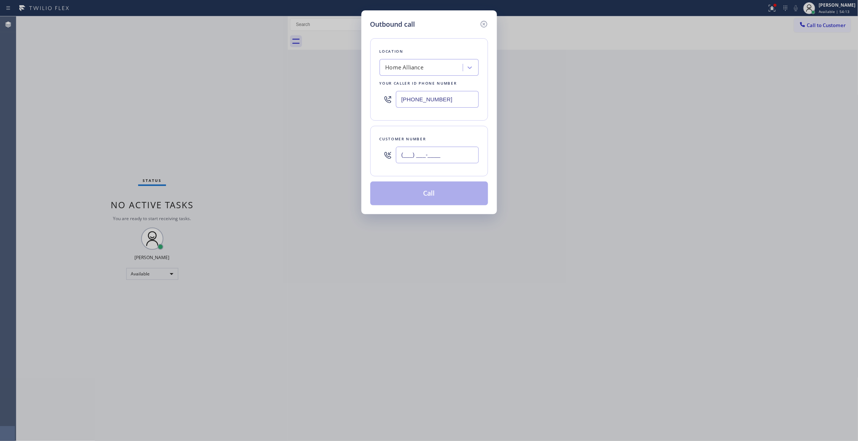
click at [422, 154] on input "(___) ___-____" at bounding box center [437, 155] width 83 height 17
paste input "714) 814-2691"
type input "[PHONE_NUMBER]"
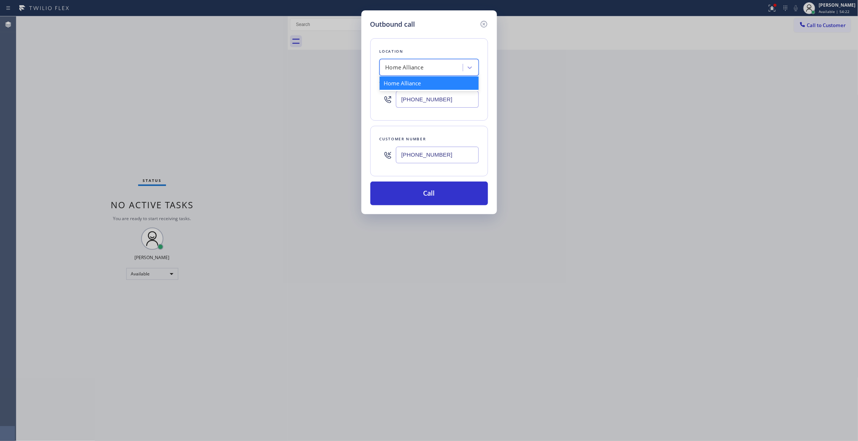
drag, startPoint x: 435, startPoint y: 68, endPoint x: 265, endPoint y: 38, distance: 173.5
click at [241, 46] on div "Outbound call Location option Home Alliance, selected. option Home Alliance foc…" at bounding box center [429, 220] width 858 height 441
paste input "Wolf Appliance Expert"
type input "Wolf Appliance Expert"
click at [422, 83] on div "[PERSON_NAME]'s Wolf Appliance Experts" at bounding box center [428, 86] width 99 height 21
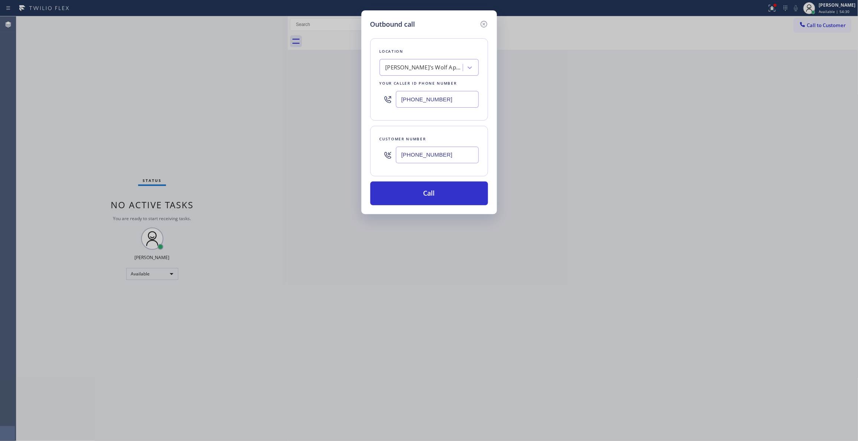
drag, startPoint x: 451, startPoint y: 100, endPoint x: 247, endPoint y: 101, distance: 203.4
click at [247, 101] on div "Outbound call Location [PERSON_NAME]'s Wolf Appliance Experts Your caller id ph…" at bounding box center [429, 220] width 858 height 441
paste input "949) 536-9698"
type input "[PHONE_NUMBER]"
drag, startPoint x: 457, startPoint y: 156, endPoint x: 326, endPoint y: 153, distance: 130.7
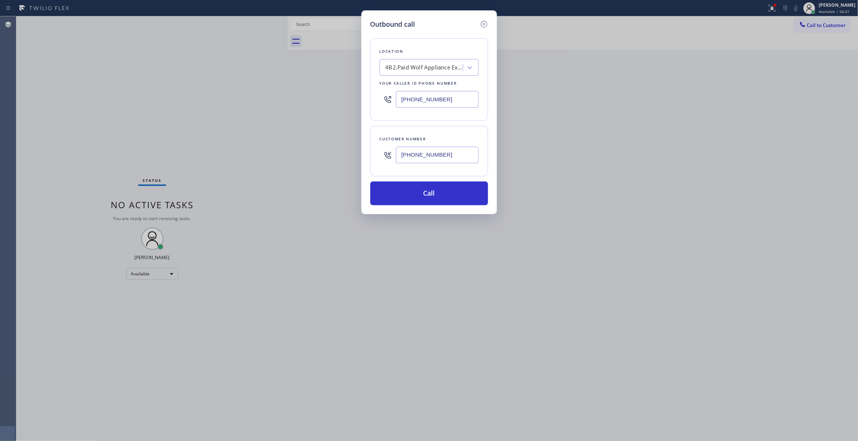
click at [325, 153] on div "Outbound call Location 4B2.Paid Wolf Appliance Expert Your caller id phone numb…" at bounding box center [429, 220] width 858 height 441
click at [403, 198] on button "Call" at bounding box center [429, 194] width 118 height 24
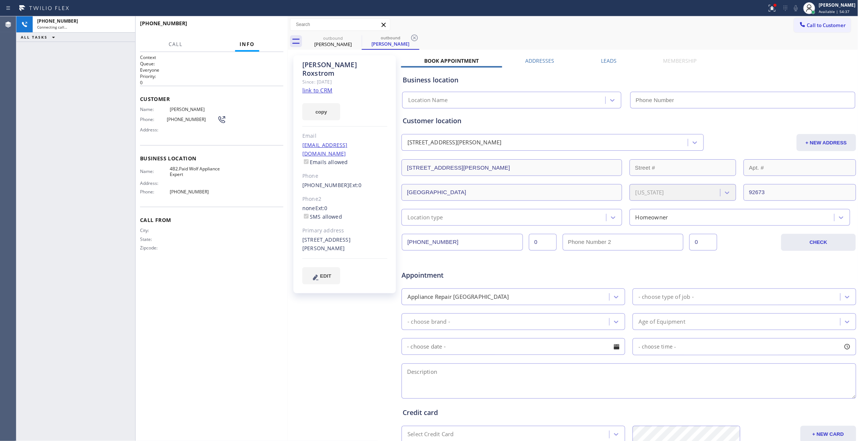
type input "[PHONE_NUMBER]"
click at [19, 201] on div "[PHONE_NUMBER] Live | 00:02 ALL TASKS ALL TASKS ACTIVE TASKS TASKS IN WRAP UP" at bounding box center [75, 228] width 119 height 425
click at [413, 38] on icon at bounding box center [414, 37] width 9 height 9
click at [266, 27] on span "HANG UP" at bounding box center [266, 26] width 23 height 5
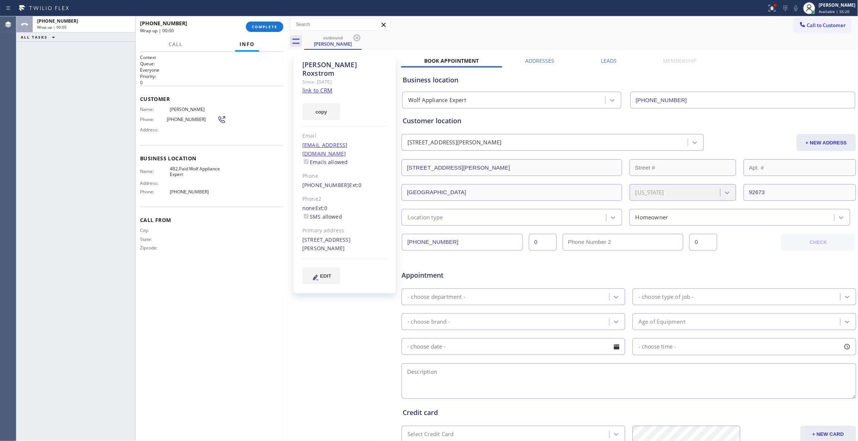
click at [180, 117] on span "[PHONE_NUMBER]" at bounding box center [192, 120] width 50 height 6
click at [267, 24] on button "COMPLETE" at bounding box center [264, 27] width 37 height 10
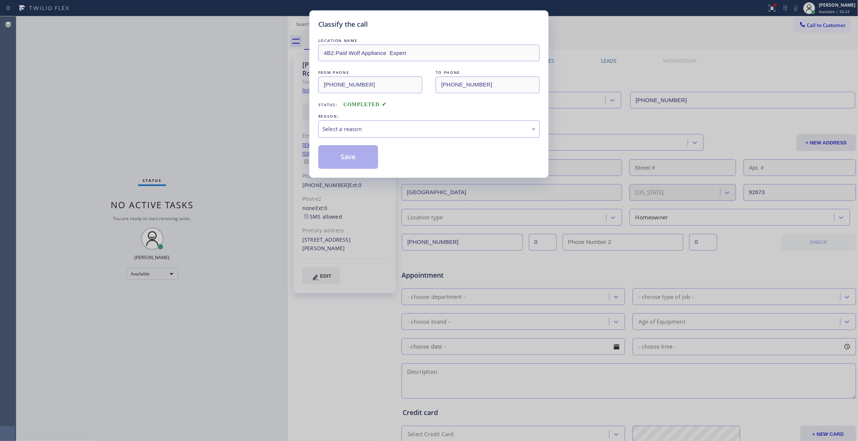
click at [362, 132] on div "Select a reason" at bounding box center [428, 129] width 213 height 9
click at [346, 158] on button "Save" at bounding box center [348, 157] width 60 height 24
drag, startPoint x: 346, startPoint y: 158, endPoint x: 373, endPoint y: 154, distance: 26.7
click at [346, 157] on button "Save" at bounding box center [348, 157] width 60 height 24
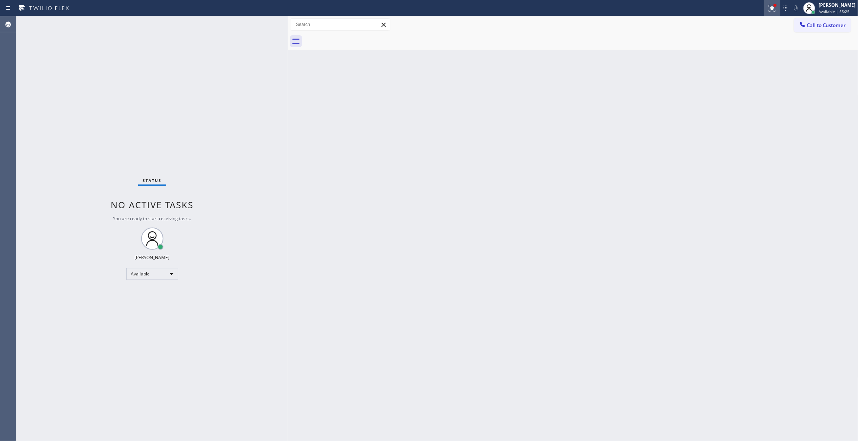
click at [767, 10] on icon at bounding box center [771, 8] width 9 height 9
click at [688, 103] on div "Status report Issues detected These issues could affect your workflow. Please c…" at bounding box center [723, 61] width 97 height 91
click at [689, 93] on button "Clear issues" at bounding box center [723, 97] width 87 height 10
click at [830, 27] on span "Call to Customer" at bounding box center [826, 25] width 39 height 7
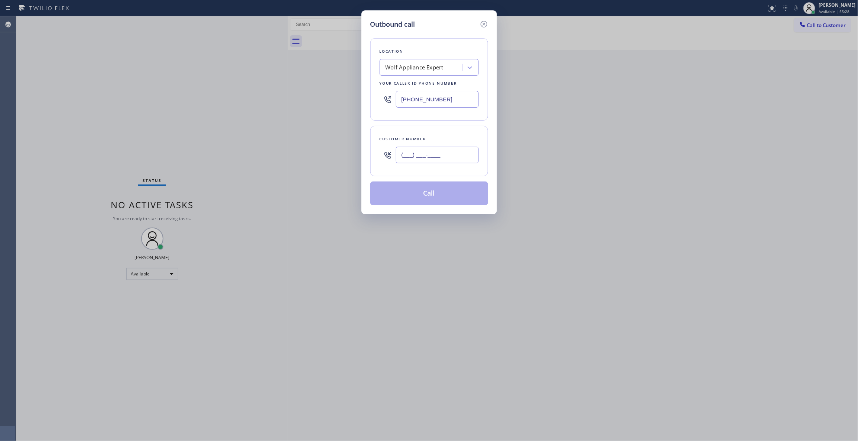
click at [446, 150] on input "(___) ___-____" at bounding box center [437, 155] width 83 height 17
paste input "714) 814-2691"
type input "[PHONE_NUMBER]"
click at [408, 198] on button "Call" at bounding box center [429, 194] width 118 height 24
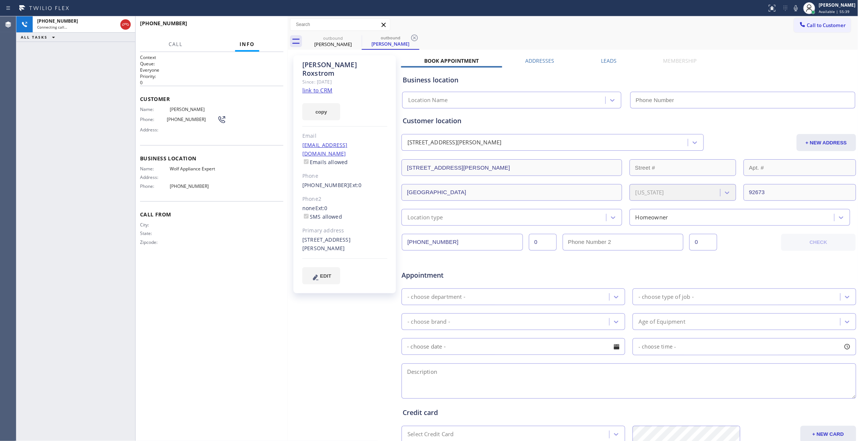
type input "[PHONE_NUMBER]"
click at [27, 84] on div "[PHONE_NUMBER] Live | 00:00 ALL TASKS ALL TASKS ACTIVE TASKS TASKS IN WRAP UP" at bounding box center [75, 228] width 119 height 425
click at [417, 36] on icon at bounding box center [414, 38] width 7 height 7
click at [267, 26] on span "HANG UP" at bounding box center [266, 26] width 23 height 5
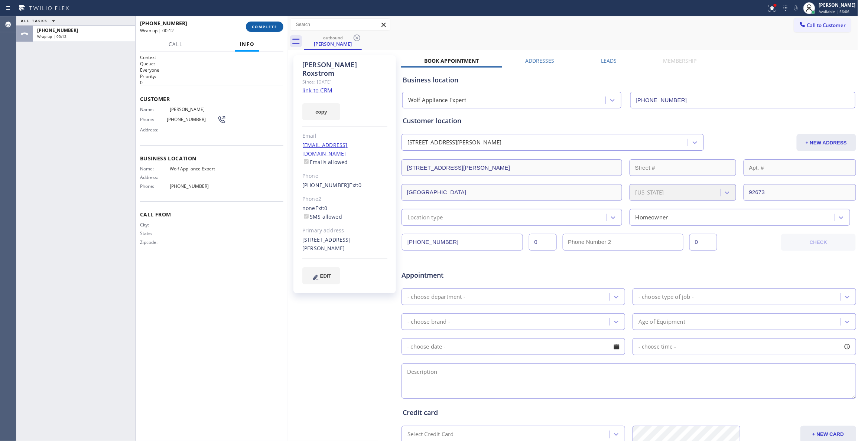
click at [272, 25] on span "COMPLETE" at bounding box center [265, 26] width 26 height 5
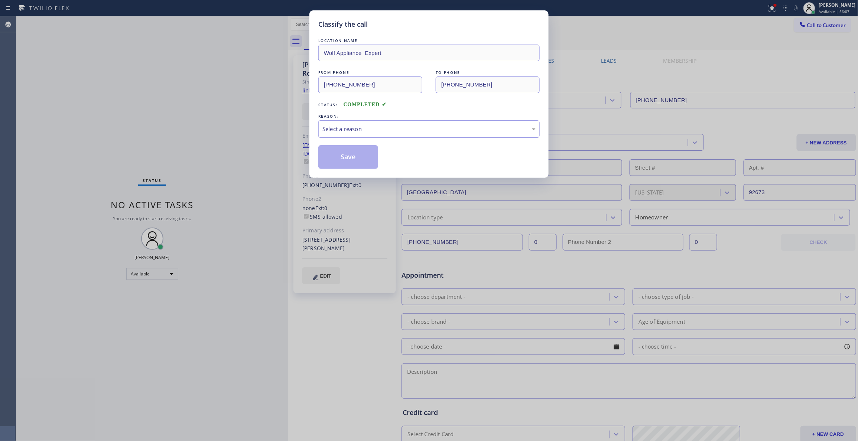
click at [355, 128] on div "Select a reason" at bounding box center [428, 129] width 213 height 9
click at [350, 159] on button "Save" at bounding box center [348, 157] width 60 height 24
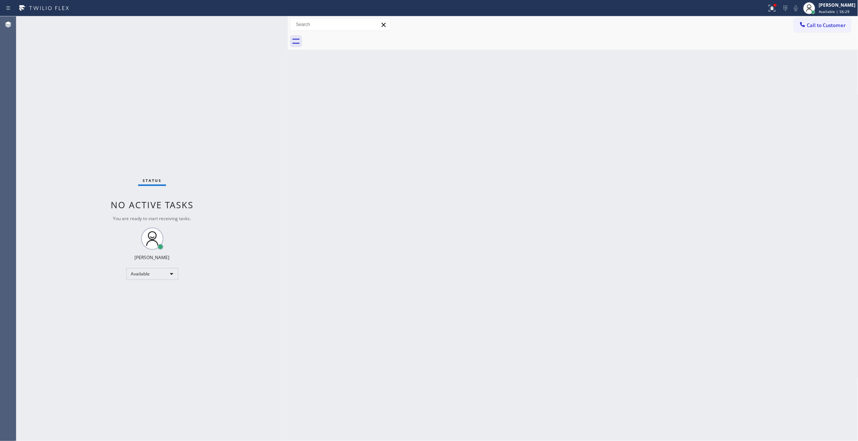
click at [91, 146] on div "Status No active tasks You are ready to start receiving tasks. [PERSON_NAME] Av…" at bounding box center [151, 228] width 271 height 425
click at [814, 24] on span "Call to Customer" at bounding box center [826, 25] width 39 height 7
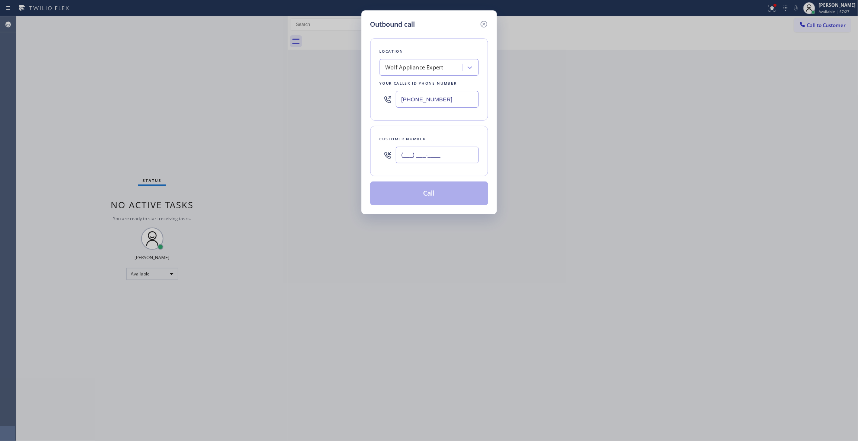
click at [442, 155] on input "(___) ___-____" at bounding box center [437, 155] width 83 height 17
paste input "949) 812-1707"
type input "[PHONE_NUMBER]"
drag, startPoint x: 448, startPoint y: 100, endPoint x: 218, endPoint y: 103, distance: 230.2
click at [172, 103] on div "Outbound call Location Wolf Appliance Expert Your caller id phone number [PHONE…" at bounding box center [429, 220] width 858 height 441
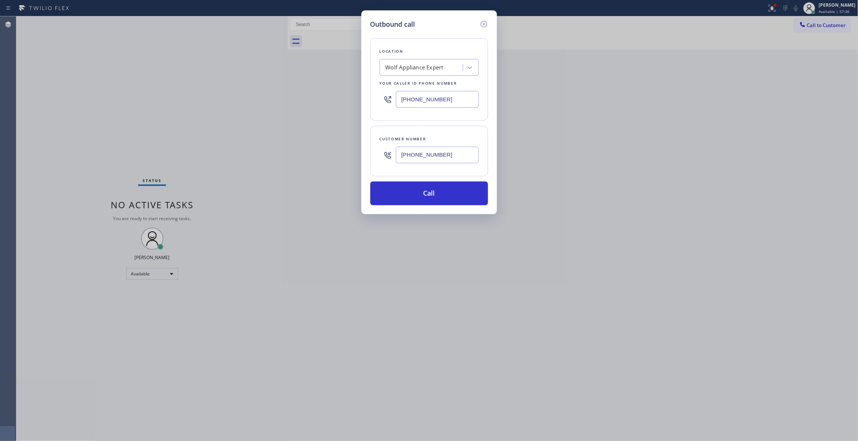
paste input "855) 731-4952"
type input "[PHONE_NUMBER]"
drag, startPoint x: 457, startPoint y: 155, endPoint x: 236, endPoint y: 133, distance: 222.0
click at [236, 133] on div "Outbound call Location 5 Star Appliance Repair Your caller id phone number [PHO…" at bounding box center [429, 220] width 858 height 441
click at [453, 190] on button "Call" at bounding box center [429, 194] width 118 height 24
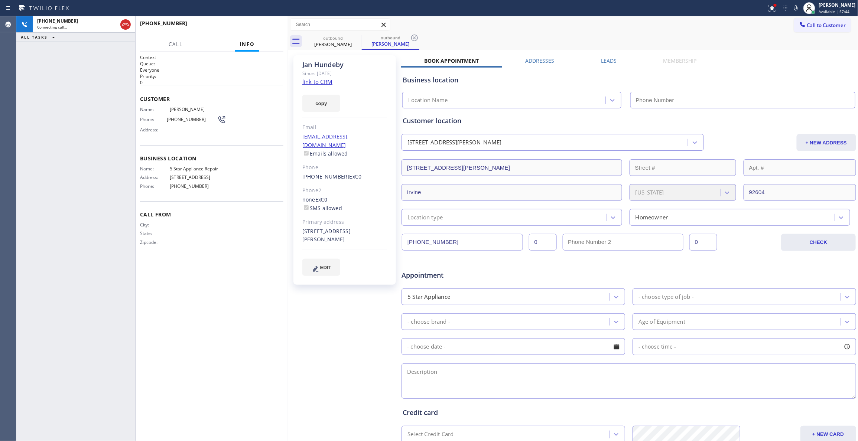
type input "[PHONE_NUMBER]"
click at [25, 158] on div "[PHONE_NUMBER] Connecting call… ALL TASKS ALL TASKS ACTIVE TASKS TASKS IN WRAP …" at bounding box center [75, 228] width 119 height 425
click at [416, 39] on icon at bounding box center [414, 37] width 9 height 9
click at [263, 25] on span "HANG UP" at bounding box center [266, 26] width 23 height 5
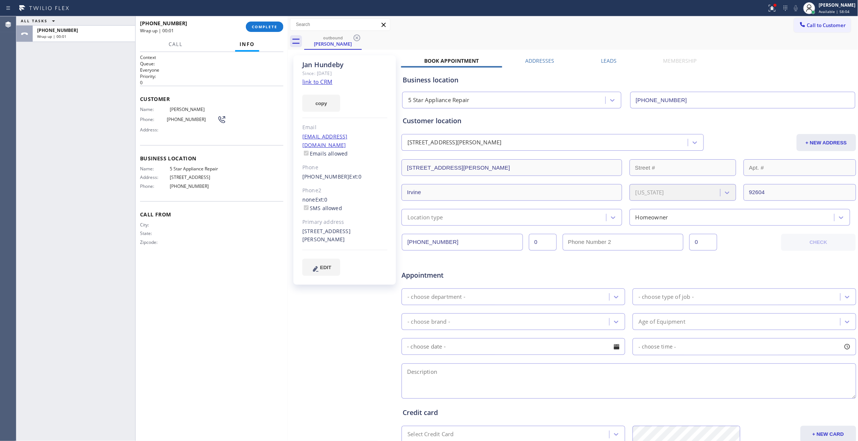
click at [183, 118] on span "[PHONE_NUMBER]" at bounding box center [192, 120] width 50 height 6
drag, startPoint x: 183, startPoint y: 118, endPoint x: 212, endPoint y: 60, distance: 64.6
click at [183, 118] on span "[PHONE_NUMBER]" at bounding box center [192, 120] width 50 height 6
click at [274, 29] on button "COMPLETE" at bounding box center [264, 27] width 37 height 10
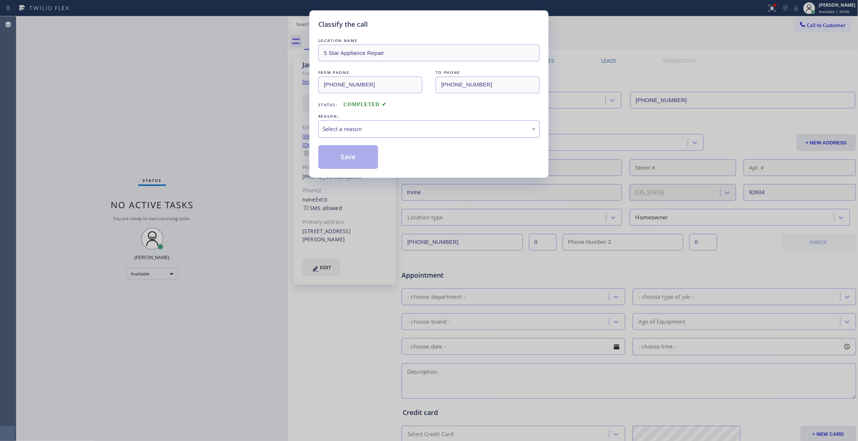
drag, startPoint x: 419, startPoint y: 127, endPoint x: 395, endPoint y: 134, distance: 25.0
click at [418, 126] on div "Select a reason" at bounding box center [428, 129] width 213 height 9
click at [372, 159] on button "Save" at bounding box center [348, 157] width 60 height 24
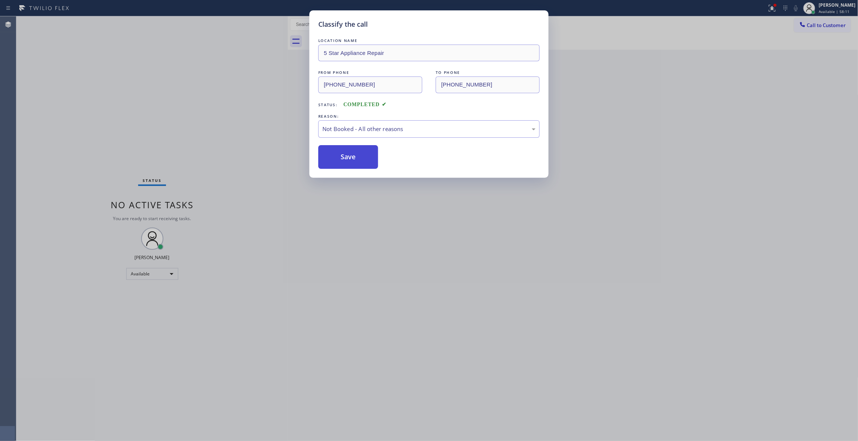
click at [337, 162] on button "Save" at bounding box center [348, 157] width 60 height 24
click at [337, 161] on button "Save" at bounding box center [348, 157] width 60 height 24
click at [369, 130] on div "Not Booked - All other reasons" at bounding box center [428, 129] width 213 height 9
click at [342, 163] on button "Save" at bounding box center [348, 157] width 60 height 24
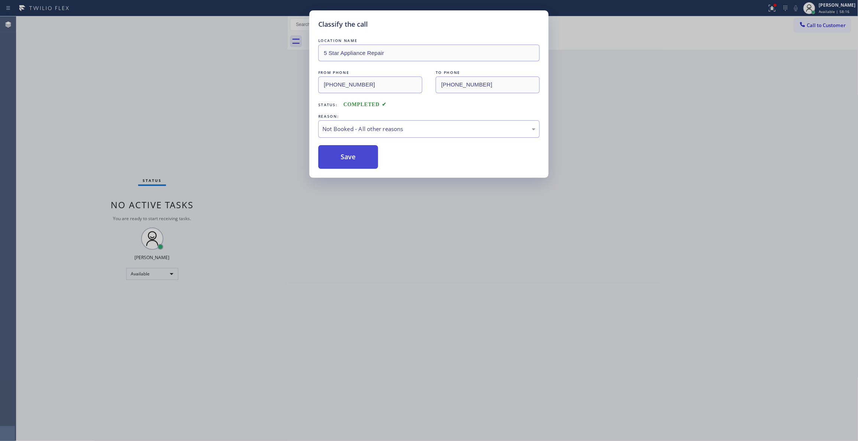
click at [342, 163] on button "Save" at bounding box center [348, 157] width 60 height 24
click at [764, 9] on div "Classify the call LOCATION NAME 5 Star Appliance Repair FROM PHONE [PHONE_NUMBE…" at bounding box center [429, 220] width 858 height 441
click at [764, 10] on div "Classify the call LOCATION NAME 5 Star Appliance Repair FROM PHONE [PHONE_NUMBE…" at bounding box center [429, 220] width 858 height 441
click at [763, 9] on div "Classify the call LOCATION NAME 5 Star Appliance Repair FROM PHONE [PHONE_NUMBE…" at bounding box center [429, 220] width 858 height 441
click at [373, 125] on div "Not Booked - All other reasons" at bounding box center [428, 129] width 213 height 9
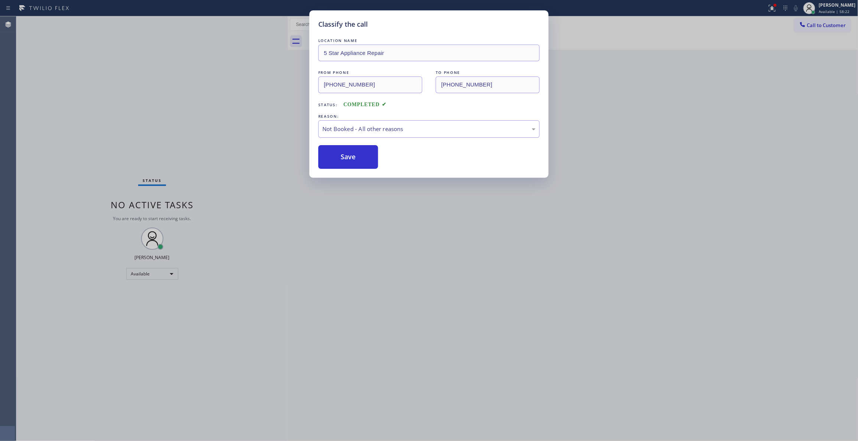
click at [348, 157] on button "Save" at bounding box center [348, 157] width 60 height 24
click at [349, 157] on button "Save" at bounding box center [348, 157] width 60 height 24
click at [351, 151] on button "Save" at bounding box center [348, 157] width 60 height 24
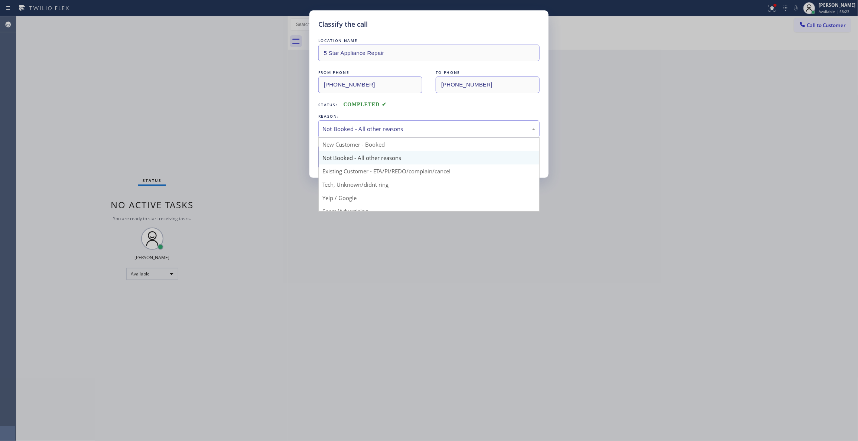
drag, startPoint x: 287, startPoint y: 125, endPoint x: 286, endPoint y: 137, distance: 11.9
click at [286, 129] on div "Classify the call LOCATION NAME 5 Star Appliance Repair FROM PHONE [PHONE_NUMBE…" at bounding box center [429, 220] width 858 height 441
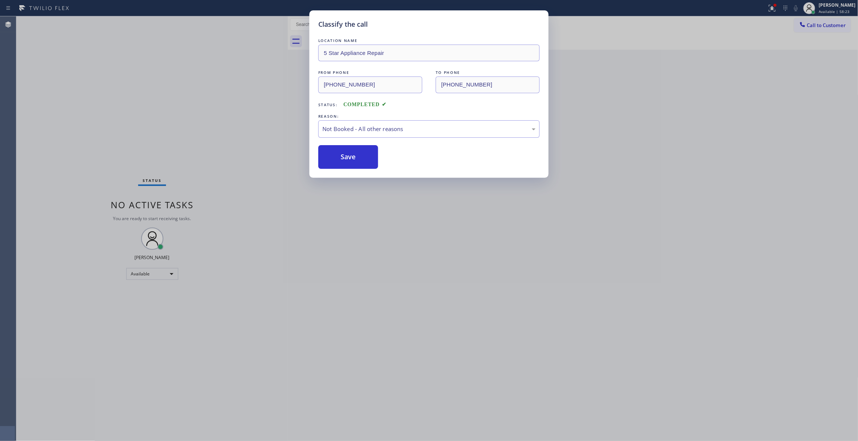
drag, startPoint x: 344, startPoint y: 174, endPoint x: 340, endPoint y: 170, distance: 5.9
click at [344, 175] on div "Classify the call LOCATION NAME 5 Star Appliance Repair FROM PHONE [PHONE_NUMBE…" at bounding box center [428, 93] width 239 height 167
click at [338, 156] on button "Save" at bounding box center [348, 157] width 60 height 24
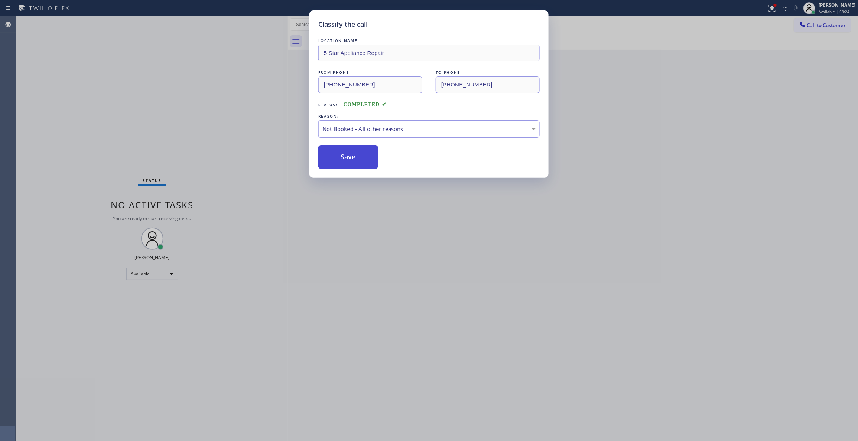
click at [338, 155] on button "Save" at bounding box center [348, 157] width 60 height 24
click at [341, 153] on button "Save" at bounding box center [348, 157] width 60 height 24
click at [342, 153] on button "Save" at bounding box center [348, 157] width 60 height 24
click at [342, 152] on button "Save" at bounding box center [348, 157] width 60 height 24
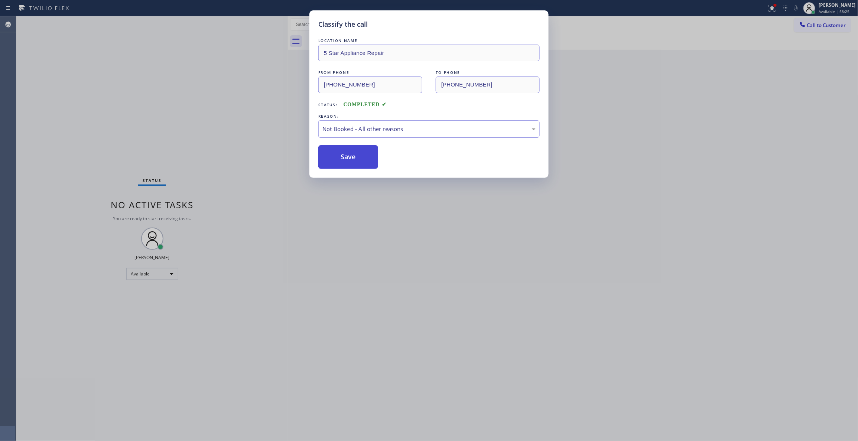
click at [343, 151] on button "Save" at bounding box center [348, 157] width 60 height 24
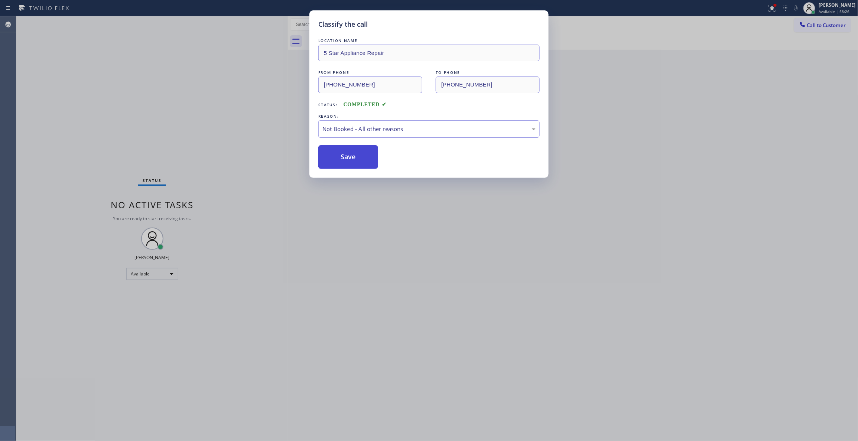
click at [343, 151] on button "Save" at bounding box center [348, 157] width 60 height 24
click at [344, 154] on button "Save" at bounding box center [348, 157] width 60 height 24
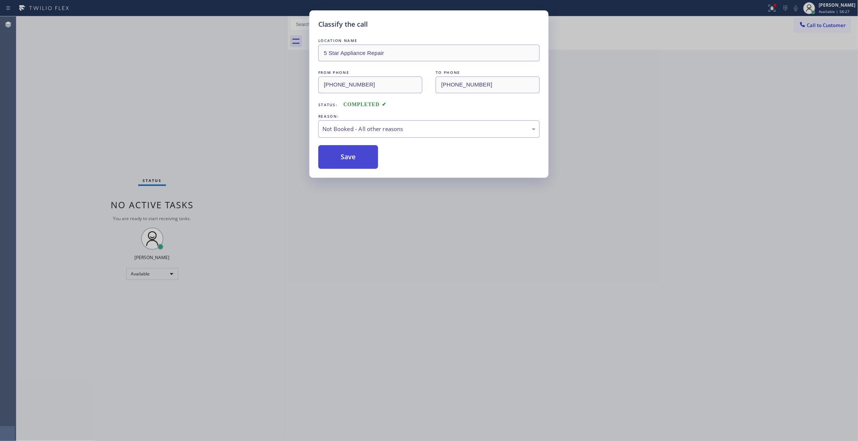
click at [346, 158] on button "Save" at bounding box center [348, 157] width 60 height 24
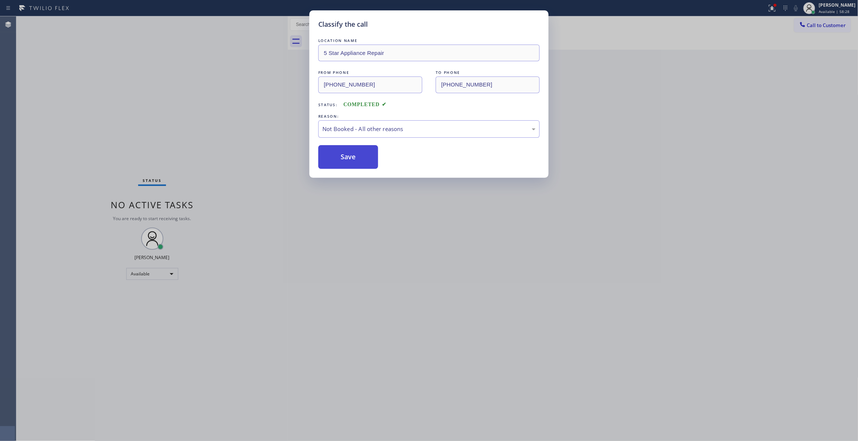
click at [346, 158] on button "Save" at bounding box center [348, 157] width 60 height 24
click at [346, 157] on button "Save" at bounding box center [348, 157] width 60 height 24
click at [346, 156] on button "Save" at bounding box center [348, 157] width 60 height 24
click at [346, 156] on div "Classify the call LOCATION NAME Reliable Heating and Air Conditioning Service F…" at bounding box center [436, 228] width 841 height 425
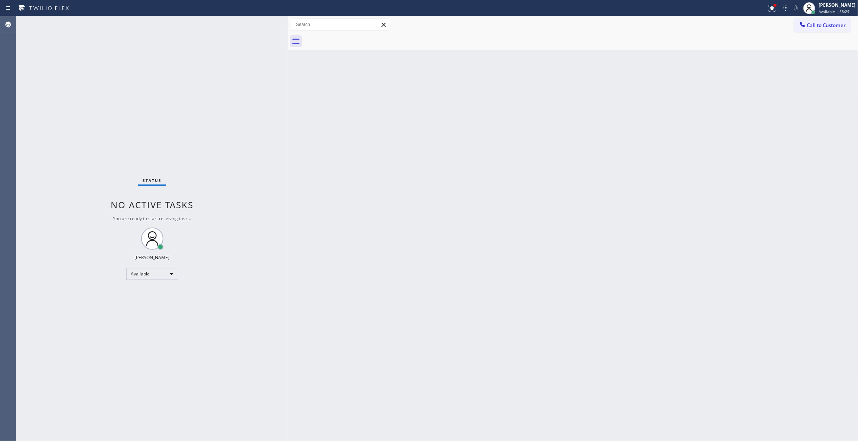
drag, startPoint x: 346, startPoint y: 155, endPoint x: 699, endPoint y: 42, distance: 369.9
click at [346, 154] on div "Back to Dashboard Change Sender ID Customers Technicians Select a contact Outbo…" at bounding box center [573, 228] width 570 height 425
click at [767, 7] on icon at bounding box center [771, 8] width 9 height 9
click at [743, 100] on button "Clear issues" at bounding box center [723, 97] width 87 height 10
click at [826, 27] on span "Call to Customer" at bounding box center [826, 25] width 39 height 7
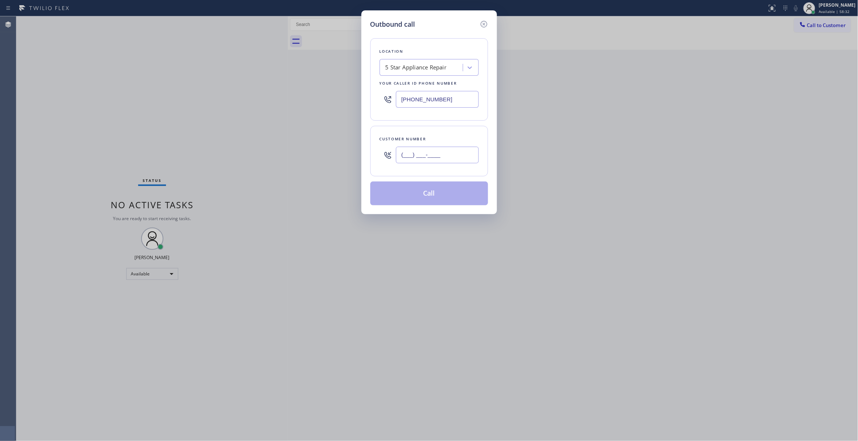
click at [424, 161] on input "(___) ___-____" at bounding box center [437, 155] width 83 height 17
paste input "949) 812-1707"
type input "[PHONE_NUMBER]"
click at [442, 195] on button "Call" at bounding box center [429, 194] width 118 height 24
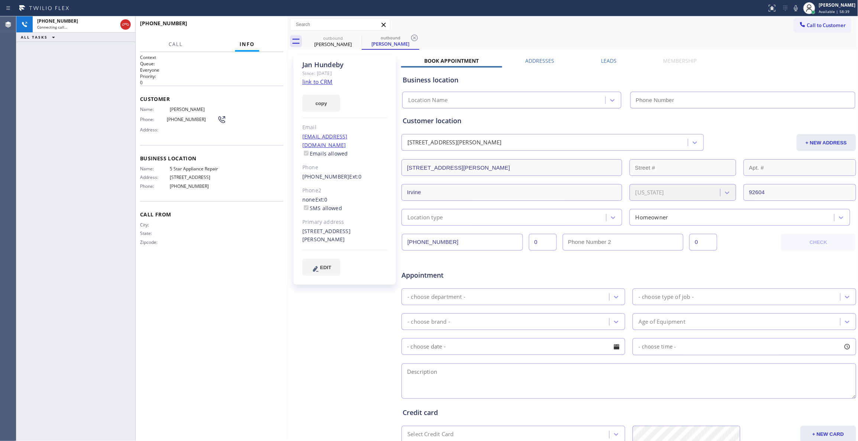
type input "[PHONE_NUMBER]"
click at [413, 38] on icon at bounding box center [414, 37] width 9 height 9
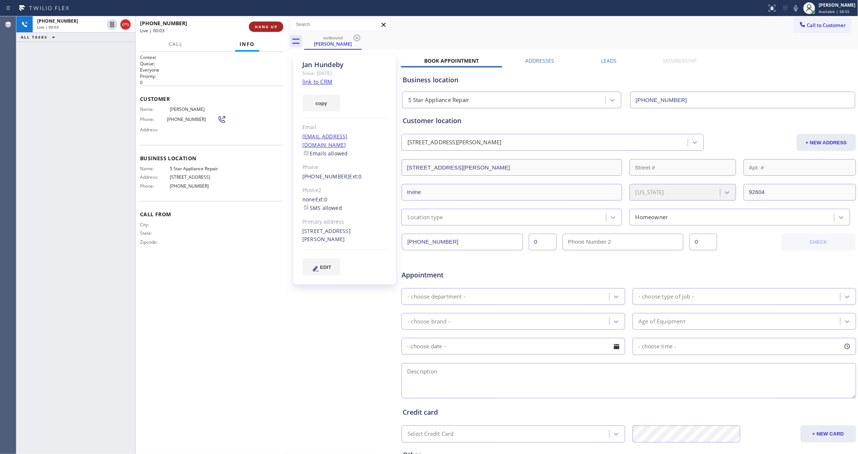
click at [269, 26] on span "HANG UP" at bounding box center [266, 26] width 23 height 5
click at [270, 26] on span "HANG UP" at bounding box center [266, 26] width 23 height 5
drag, startPoint x: 257, startPoint y: 20, endPoint x: 257, endPoint y: 24, distance: 4.1
click at [257, 24] on div "[PHONE_NUMBER] Wrap up | 00:02 COMPLETE" at bounding box center [211, 26] width 143 height 19
click at [257, 24] on button "COMPLETE" at bounding box center [264, 27] width 37 height 10
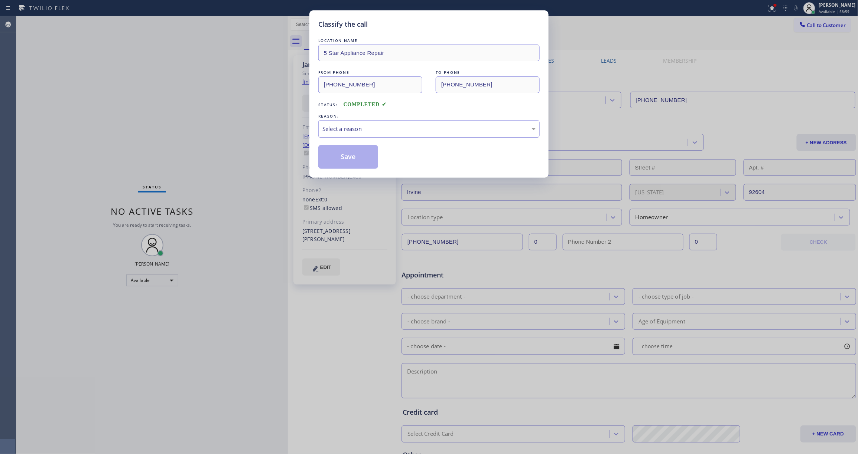
click at [370, 128] on div "Select a reason" at bounding box center [428, 129] width 213 height 9
click at [364, 158] on button "Save" at bounding box center [348, 157] width 60 height 24
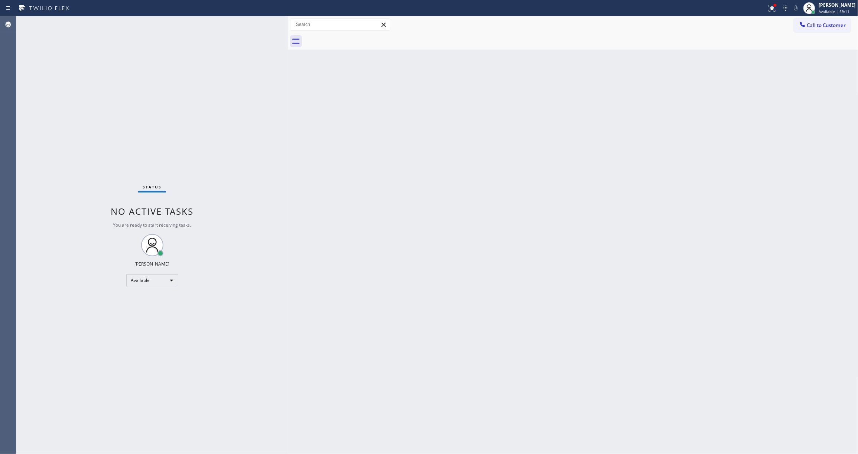
click at [155, 134] on div "Status No active tasks You are ready to start receiving tasks. [PERSON_NAME] Av…" at bounding box center [151, 235] width 271 height 438
drag, startPoint x: 826, startPoint y: 30, endPoint x: 823, endPoint y: 25, distance: 5.7
click at [823, 25] on div "Call to Customer Outbound call Location 5 Star Appliance Repair Your caller id …" at bounding box center [573, 32] width 570 height 33
drag, startPoint x: 823, startPoint y: 26, endPoint x: 809, endPoint y: 36, distance: 17.5
click at [823, 26] on span "Call to Customer" at bounding box center [826, 25] width 39 height 7
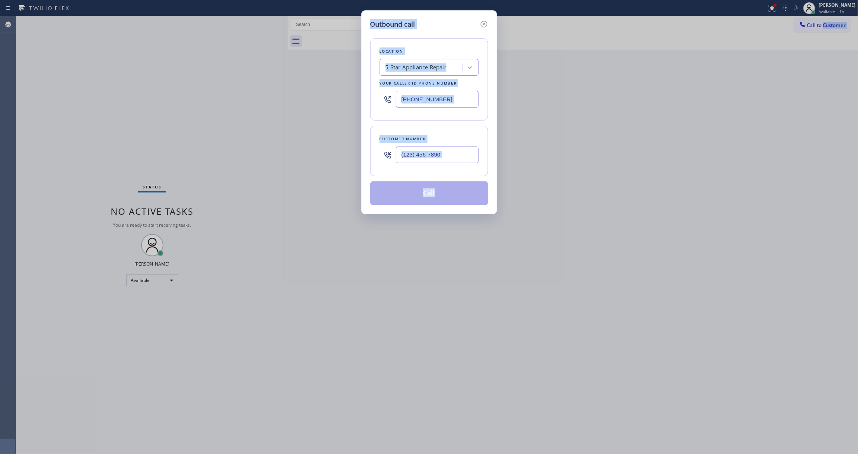
click at [451, 165] on div at bounding box center [437, 155] width 83 height 24
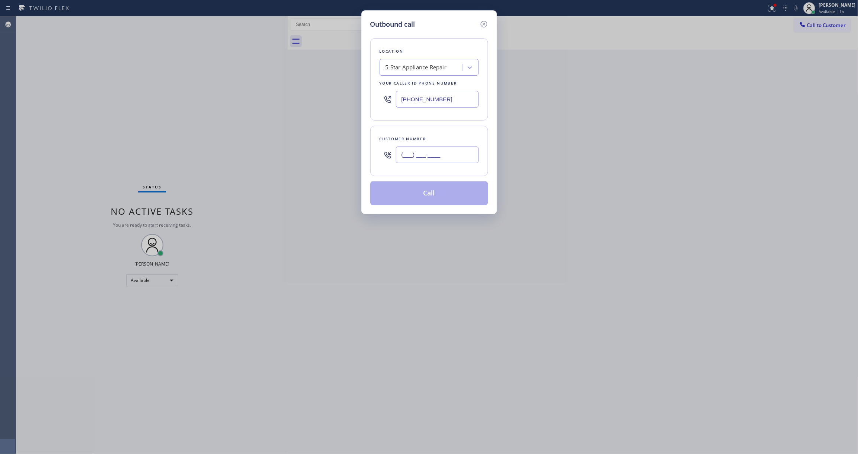
drag, startPoint x: 442, startPoint y: 156, endPoint x: 259, endPoint y: 143, distance: 183.8
click at [236, 148] on div "Outbound call Location 5 Star Appliance Repair Your caller id phone number [PHO…" at bounding box center [429, 227] width 858 height 454
paste input "815) 670-5766"
type input "[PHONE_NUMBER]"
click at [428, 197] on button "Call" at bounding box center [429, 194] width 118 height 24
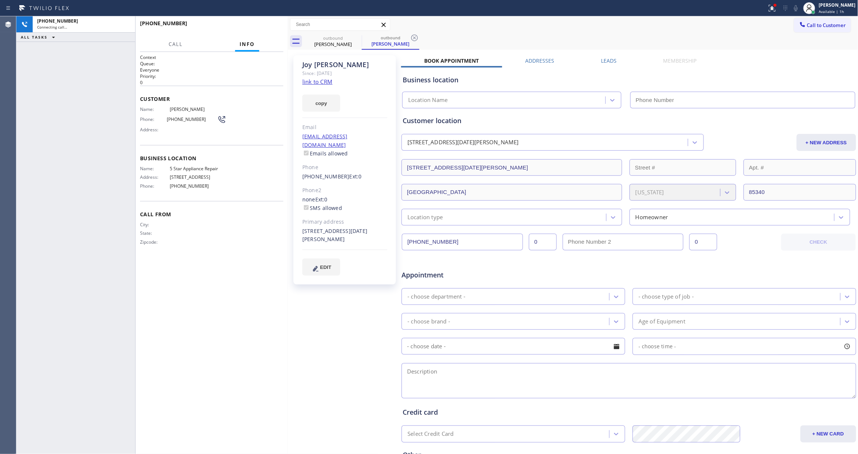
type input "[PHONE_NUMBER]"
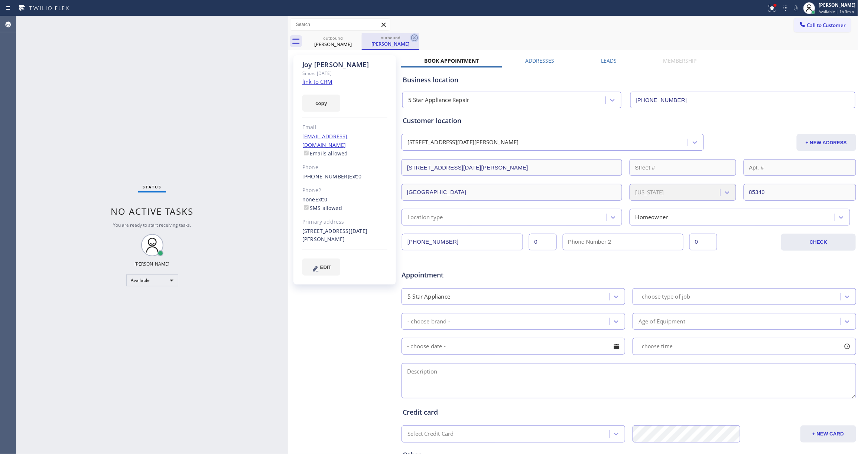
click at [413, 36] on icon at bounding box center [414, 37] width 9 height 9
click at [356, 36] on icon at bounding box center [356, 37] width 9 height 9
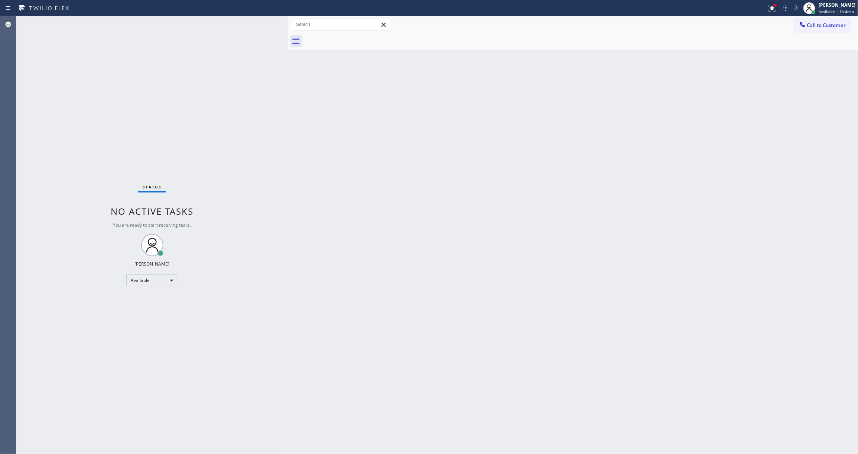
click at [820, 29] on button "Call to Customer" at bounding box center [822, 25] width 57 height 14
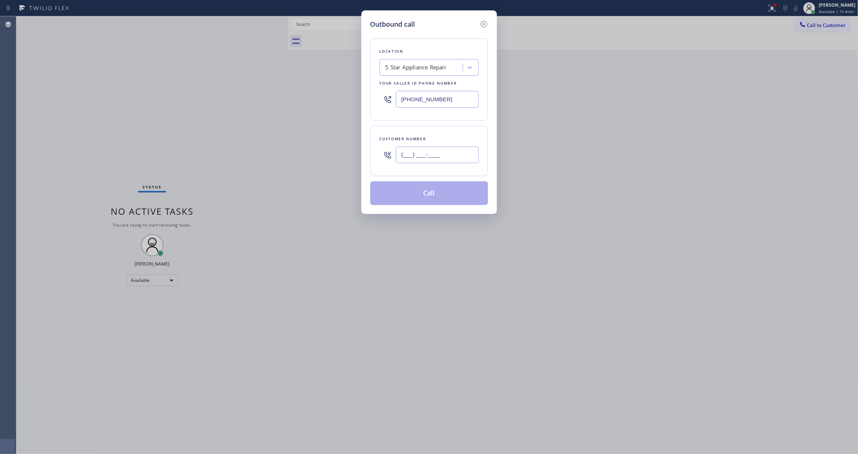
click at [412, 156] on input "(___) ___-____" at bounding box center [437, 155] width 83 height 17
paste input "914) 446-4613"
drag, startPoint x: 461, startPoint y: 156, endPoint x: 125, endPoint y: 144, distance: 336.2
click at [125, 146] on div "Outbound call Location 5 Star Appliance Repair Your caller id phone number [PHO…" at bounding box center [429, 227] width 858 height 454
paste input "7) 419-6060"
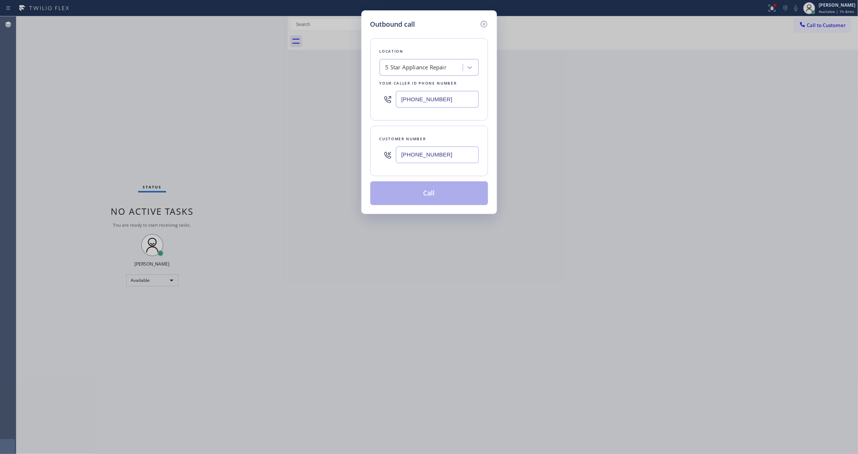
click at [387, 172] on div "Customer number [PHONE_NUMBER]" at bounding box center [429, 151] width 118 height 50
click at [386, 129] on div "Customer number [PHONE_NUMBER]" at bounding box center [429, 151] width 118 height 50
type input "[PHONE_NUMBER]"
click at [443, 201] on button "Call" at bounding box center [429, 194] width 118 height 24
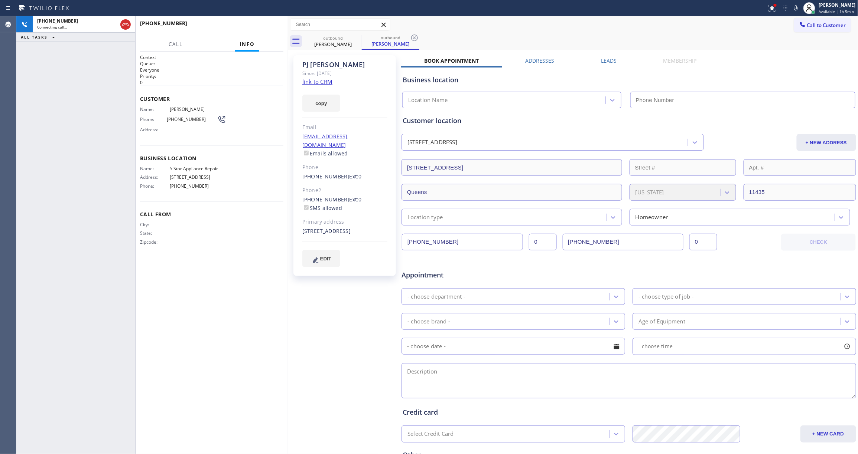
type input "[PHONE_NUMBER]"
click at [23, 187] on div "[PHONE_NUMBER] Connecting call… ALL TASKS ALL TASKS ACTIVE TASKS TASKS IN WRAP …" at bounding box center [75, 235] width 119 height 438
click at [414, 39] on icon at bounding box center [414, 37] width 9 height 9
click at [272, 30] on button "HANG UP" at bounding box center [266, 27] width 35 height 10
click at [269, 26] on span "HANG UP" at bounding box center [266, 26] width 23 height 5
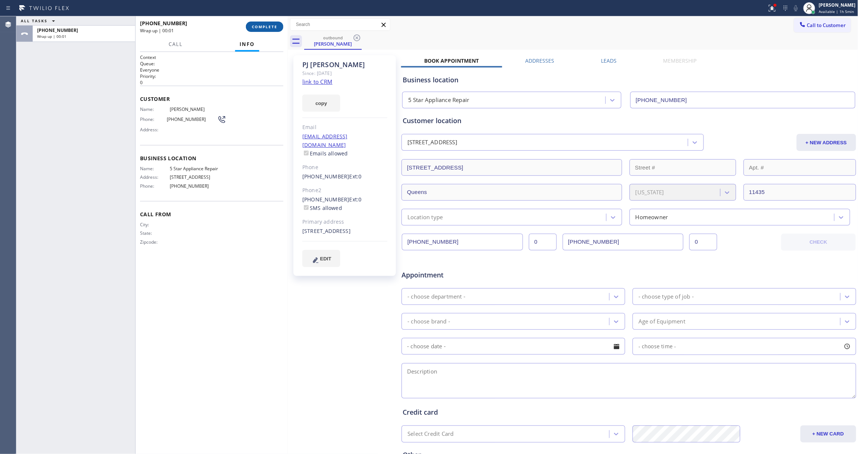
click at [269, 26] on span "COMPLETE" at bounding box center [265, 26] width 26 height 5
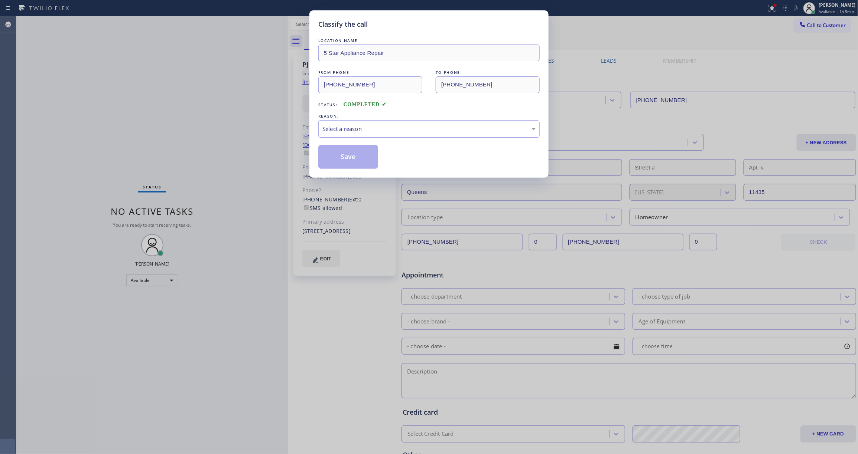
click at [357, 128] on div "Select a reason" at bounding box center [428, 129] width 213 height 9
click at [353, 161] on button "Save" at bounding box center [348, 157] width 60 height 24
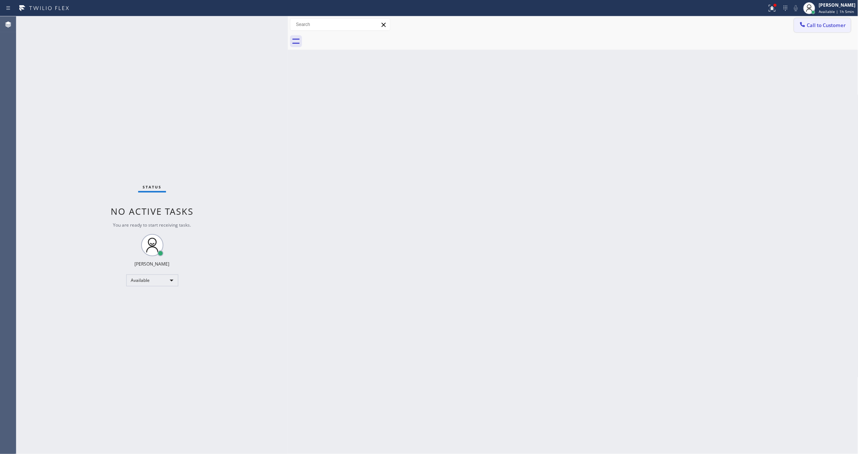
click at [817, 27] on span "Call to Customer" at bounding box center [826, 25] width 39 height 7
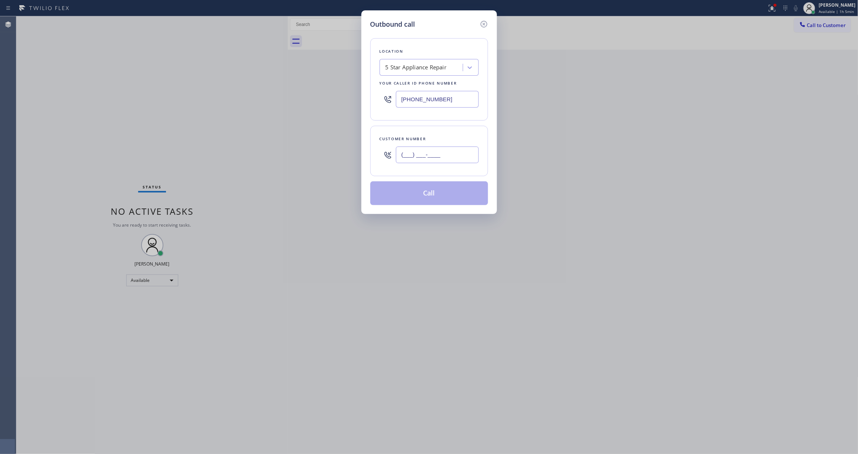
click at [430, 157] on input "(___) ___-____" at bounding box center [437, 155] width 83 height 17
paste input "914) 446-4613"
type input "[PHONE_NUMBER]"
click at [430, 201] on button "Call" at bounding box center [429, 194] width 118 height 24
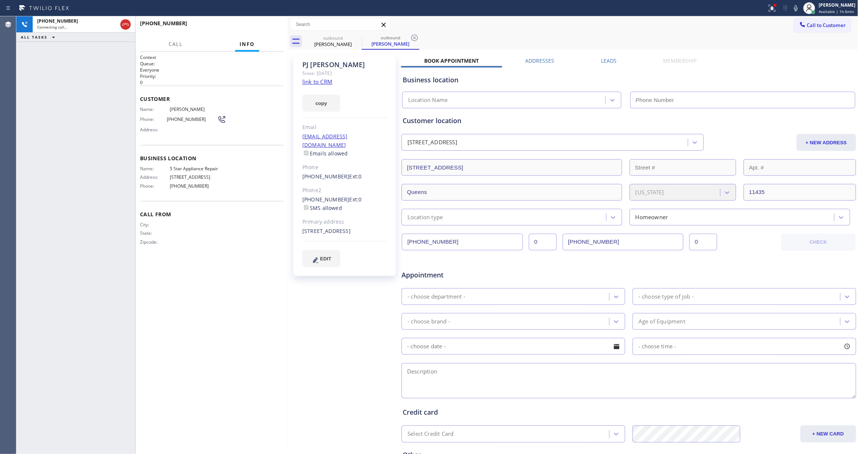
type input "[PHONE_NUMBER]"
drag, startPoint x: 16, startPoint y: 214, endPoint x: 13, endPoint y: 208, distance: 7.0
click at [15, 215] on div "Agent Desktop" at bounding box center [8, 235] width 16 height 438
click at [767, 7] on icon at bounding box center [771, 8] width 9 height 9
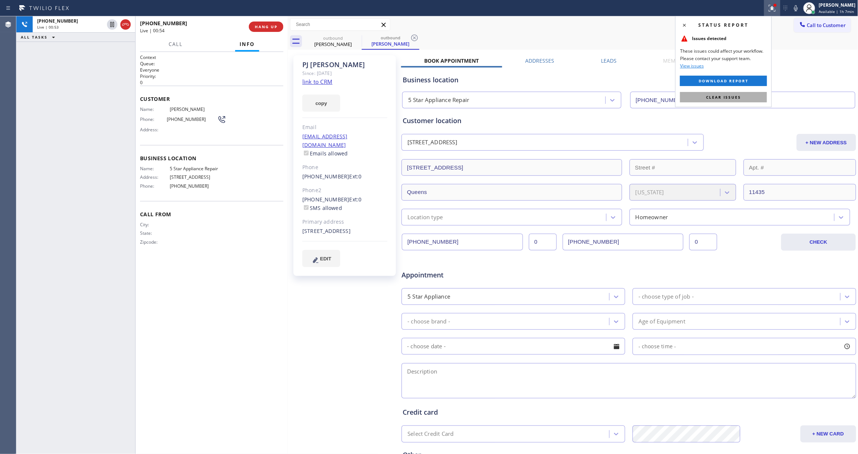
click at [720, 98] on span "Clear issues" at bounding box center [723, 97] width 35 height 5
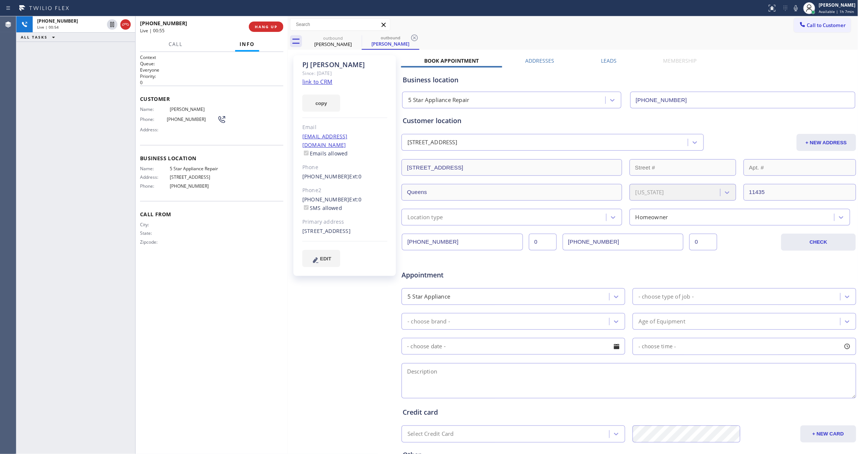
click at [222, 207] on div "Call From City: State: Zipcode:" at bounding box center [211, 229] width 143 height 56
click at [415, 39] on icon at bounding box center [414, 38] width 7 height 7
click at [270, 26] on span "HANG UP" at bounding box center [266, 26] width 23 height 5
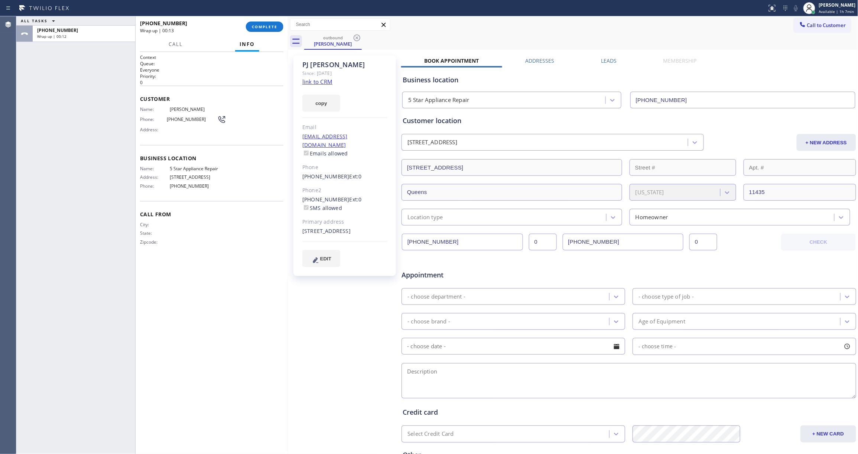
click at [265, 18] on div "[PHONE_NUMBER] Wrap up | 00:13 COMPLETE" at bounding box center [211, 26] width 143 height 19
click at [267, 27] on span "COMPLETE" at bounding box center [265, 26] width 26 height 5
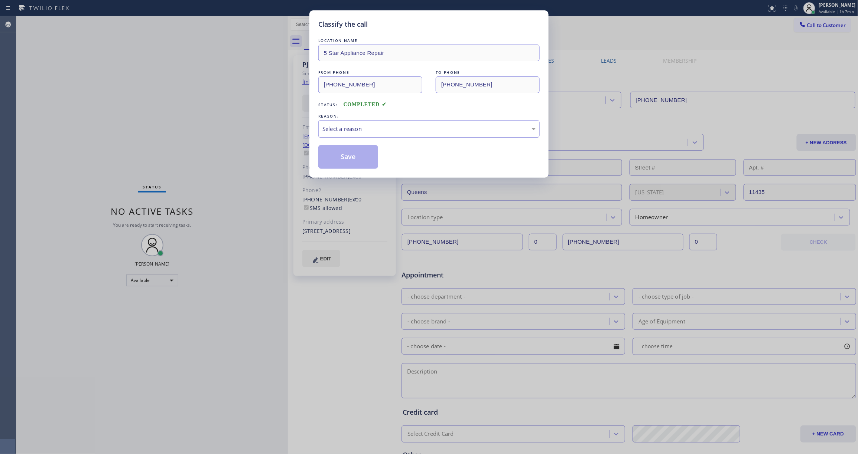
click at [357, 134] on div "Select a reason" at bounding box center [428, 128] width 221 height 17
click at [351, 155] on button "Save" at bounding box center [348, 157] width 60 height 24
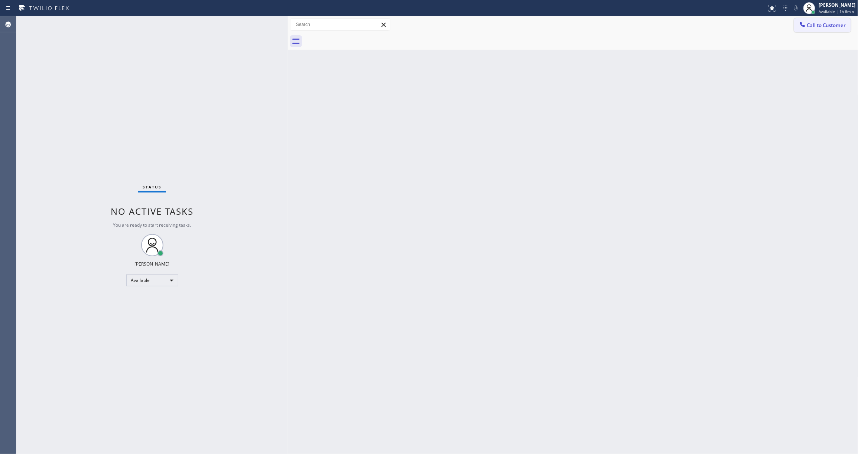
click at [836, 19] on button "Call to Customer" at bounding box center [822, 25] width 57 height 14
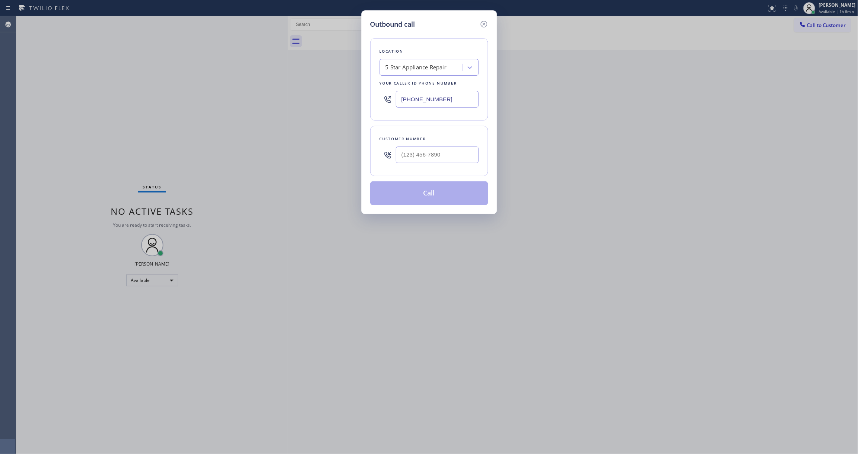
drag, startPoint x: 455, startPoint y: 100, endPoint x: 232, endPoint y: 93, distance: 223.6
click at [238, 94] on div "Outbound call Location 5 Star Appliance Repair Your caller id phone number [PHO…" at bounding box center [429, 227] width 858 height 454
paste input "760) 670-2797"
type input "[PHONE_NUMBER]"
click at [420, 162] on input "(___) ___-____" at bounding box center [437, 155] width 83 height 17
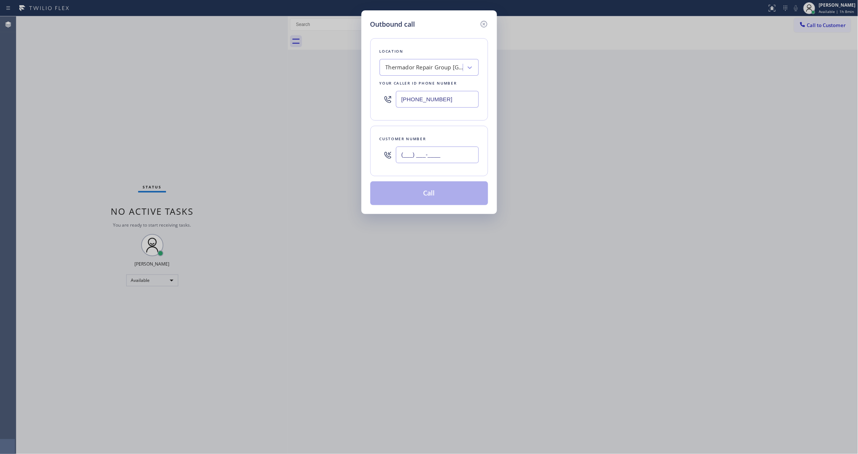
paste input "916) 812-7751"
type input "[PHONE_NUMBER]"
click at [419, 196] on button "Call" at bounding box center [429, 194] width 118 height 24
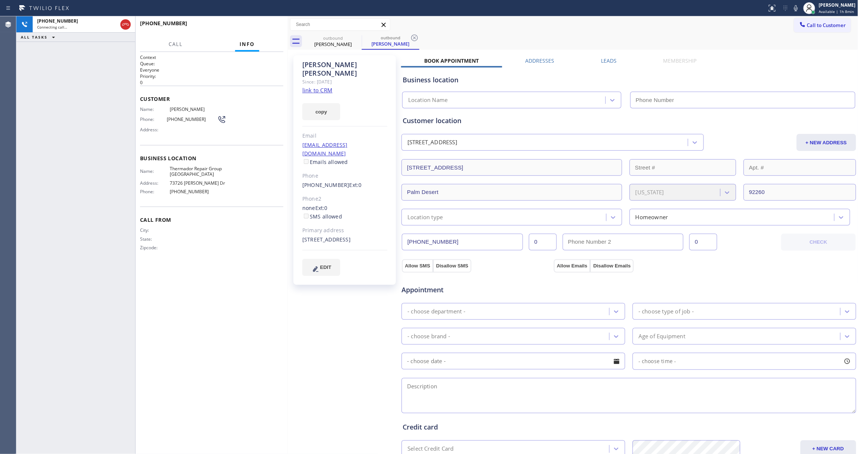
type input "[PHONE_NUMBER]"
click at [413, 40] on icon at bounding box center [414, 37] width 9 height 9
click at [172, 121] on span "[PHONE_NUMBER]" at bounding box center [192, 120] width 50 height 6
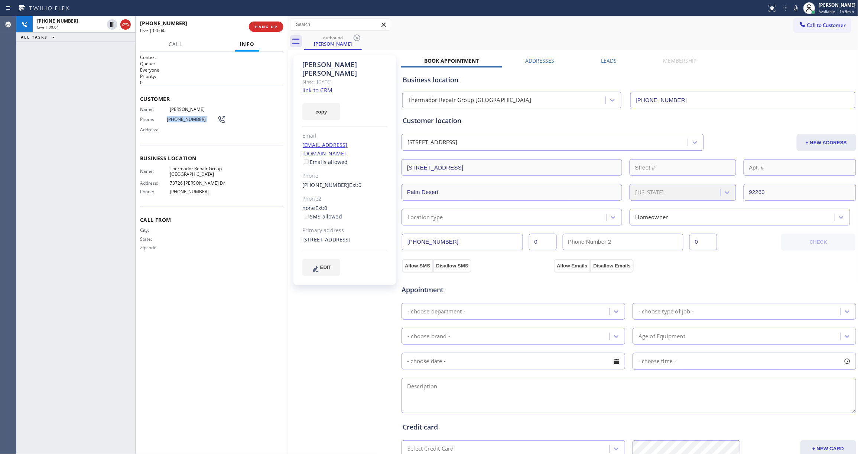
click at [172, 121] on span "[PHONE_NUMBER]" at bounding box center [192, 120] width 50 height 6
click at [263, 25] on span "HANG UP" at bounding box center [266, 26] width 23 height 5
click at [272, 37] on div "Call Info" at bounding box center [211, 44] width 143 height 15
click at [268, 25] on span "COMPLETE" at bounding box center [265, 26] width 26 height 5
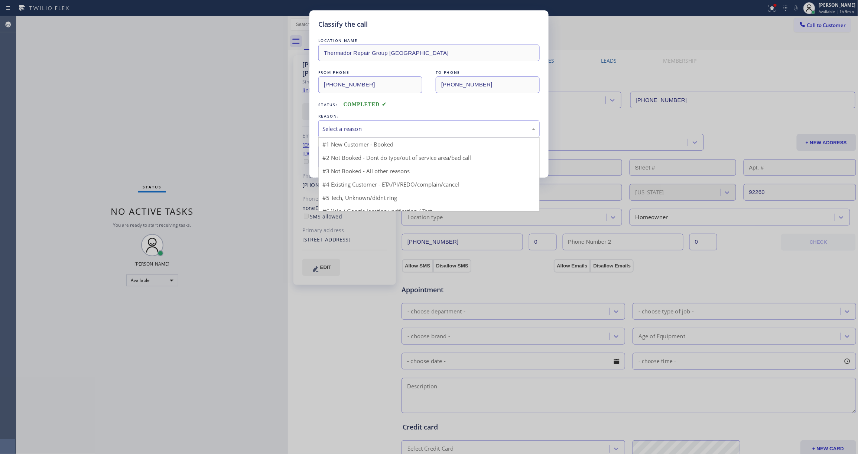
click at [395, 124] on div "Select a reason" at bounding box center [428, 128] width 221 height 17
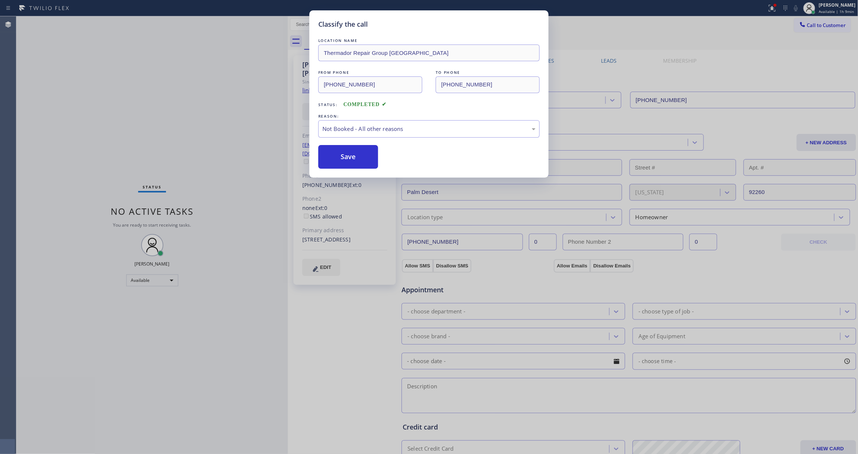
click at [336, 158] on button "Save" at bounding box center [348, 157] width 60 height 24
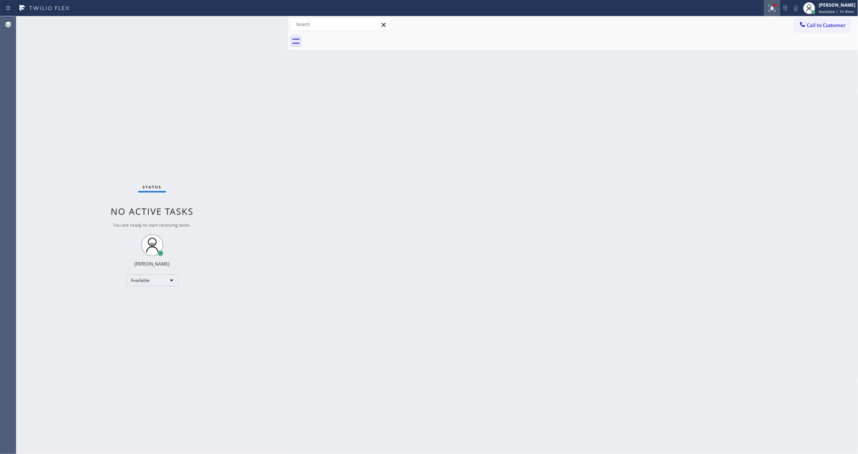
click at [768, 9] on icon at bounding box center [770, 7] width 4 height 5
click at [709, 99] on span "Clear issues" at bounding box center [723, 97] width 35 height 5
click at [836, 18] on button "Call to Customer" at bounding box center [822, 25] width 57 height 14
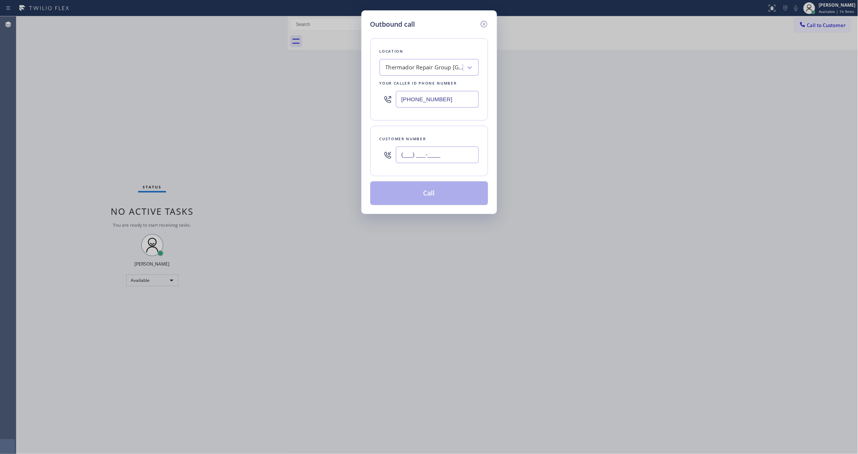
click at [441, 151] on input "(___) ___-____" at bounding box center [437, 155] width 83 height 17
paste input "916) 812-7751"
type input "[PHONE_NUMBER]"
click at [414, 197] on button "Call" at bounding box center [429, 194] width 118 height 24
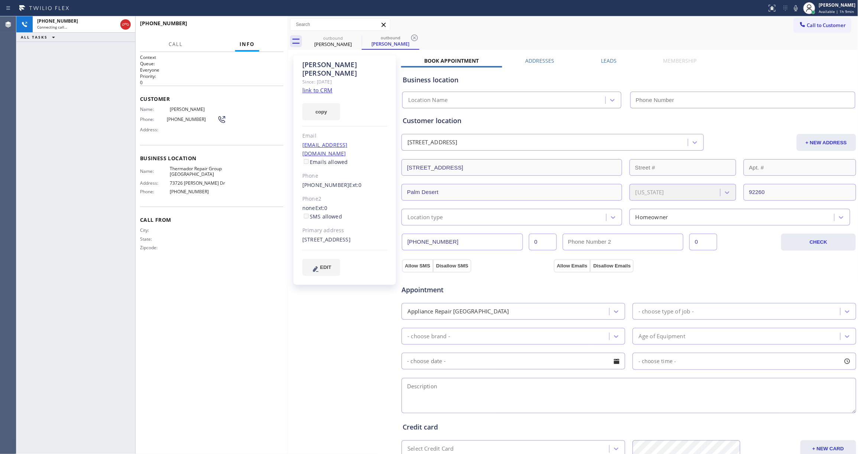
type input "[PHONE_NUMBER]"
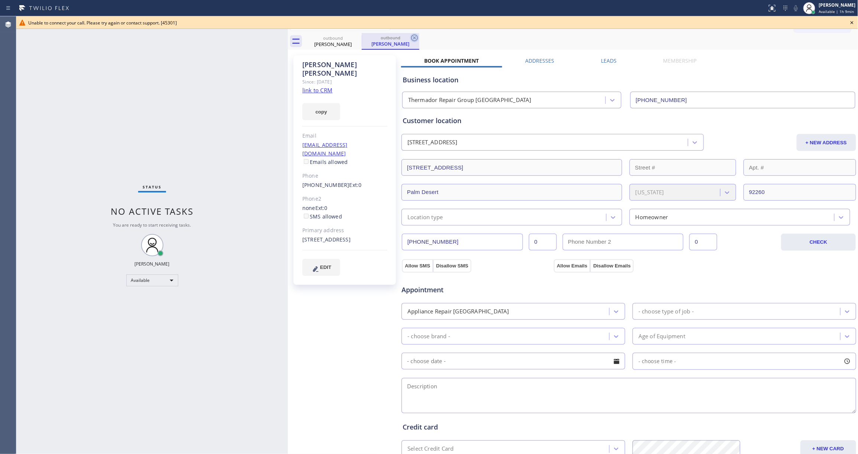
click at [412, 37] on icon at bounding box center [414, 37] width 9 height 9
click at [355, 39] on icon at bounding box center [356, 37] width 9 height 9
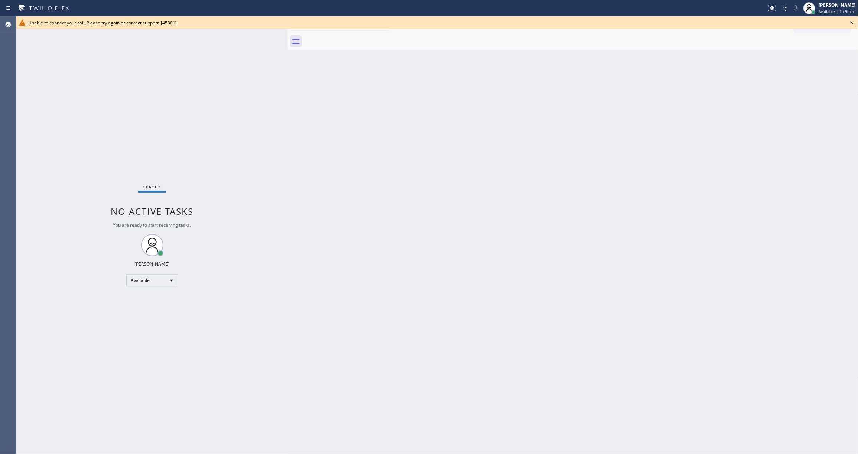
click at [852, 22] on icon at bounding box center [851, 22] width 9 height 9
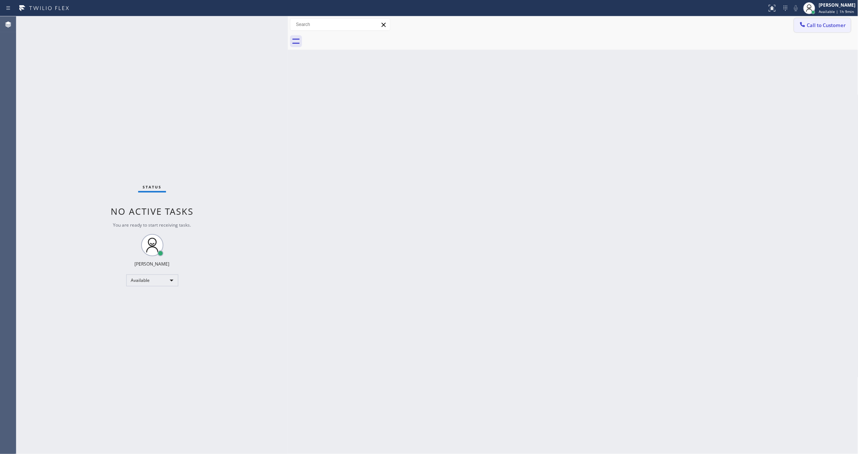
click at [850, 22] on button "Call to Customer" at bounding box center [822, 25] width 57 height 14
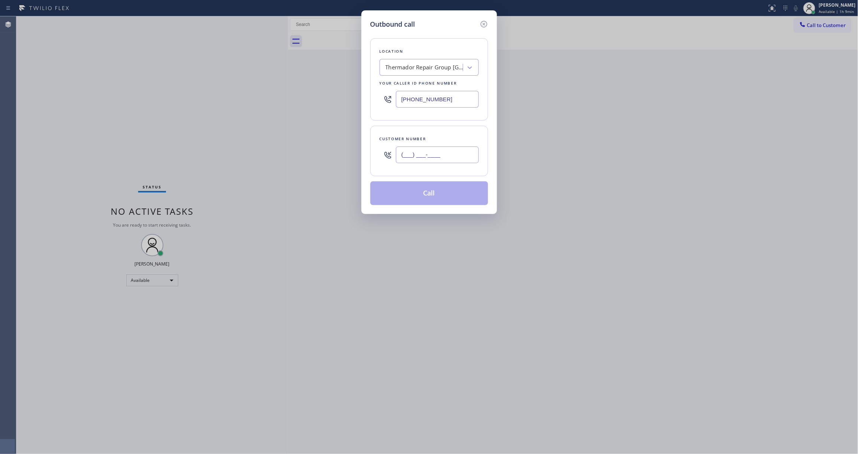
click at [433, 160] on input "(___) ___-____" at bounding box center [437, 155] width 83 height 17
paste input "916) 812-7751"
type input "[PHONE_NUMBER]"
click at [434, 198] on button "Call" at bounding box center [429, 194] width 118 height 24
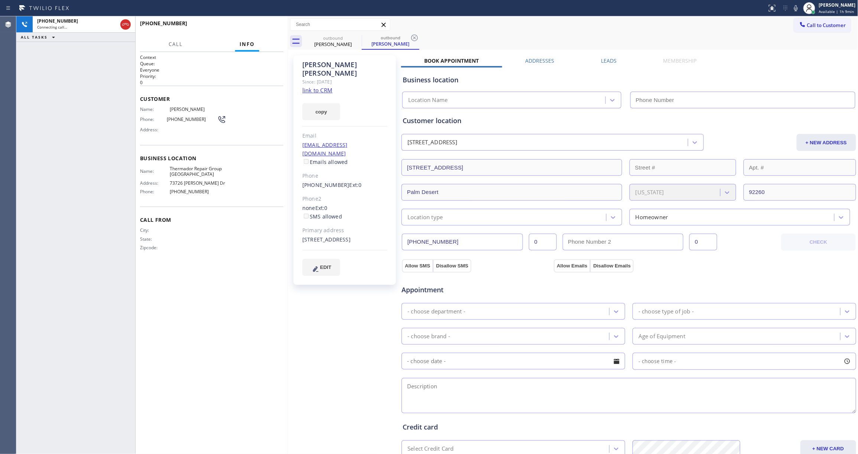
type input "[PHONE_NUMBER]"
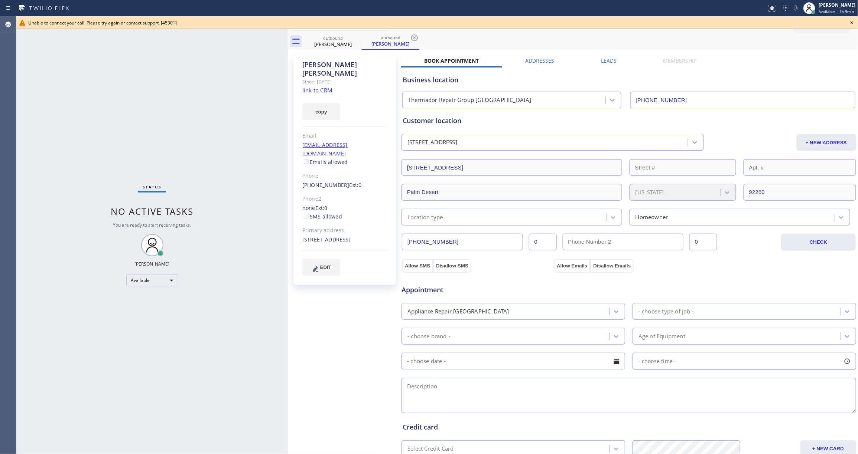
drag, startPoint x: 26, startPoint y: 83, endPoint x: 150, endPoint y: 30, distance: 135.2
click at [26, 83] on div "Status No active tasks You are ready to start receiving tasks. [PERSON_NAME] Av…" at bounding box center [151, 235] width 271 height 438
click at [854, 20] on icon at bounding box center [851, 22] width 9 height 9
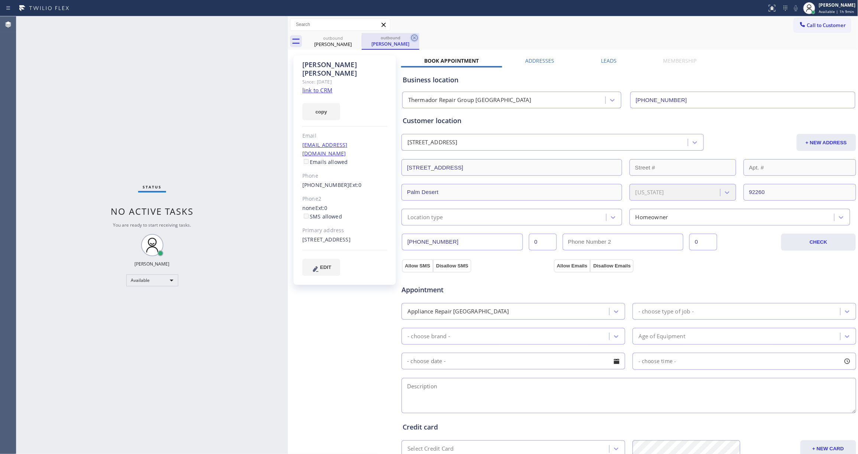
click at [417, 39] on icon at bounding box center [414, 38] width 7 height 7
click at [356, 39] on icon at bounding box center [356, 38] width 7 height 7
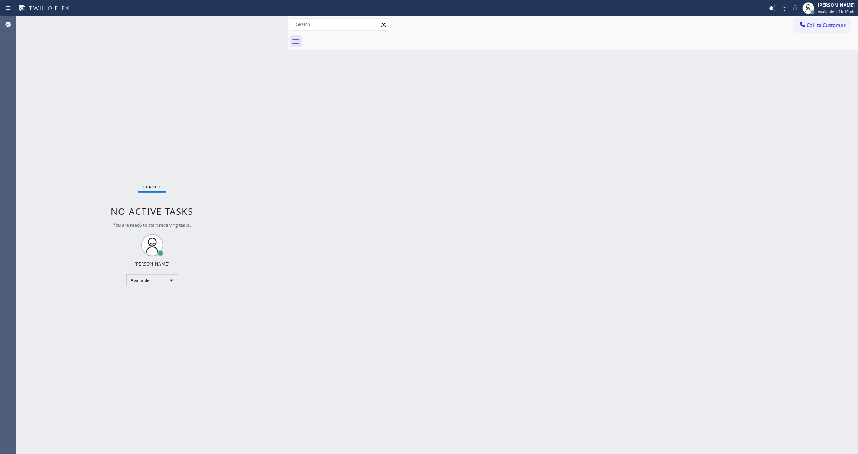
click at [25, 149] on div "Status No active tasks You are ready to start receiving tasks. [PERSON_NAME] Av…" at bounding box center [151, 235] width 271 height 438
click at [837, 22] on span "Call to Customer" at bounding box center [826, 25] width 39 height 7
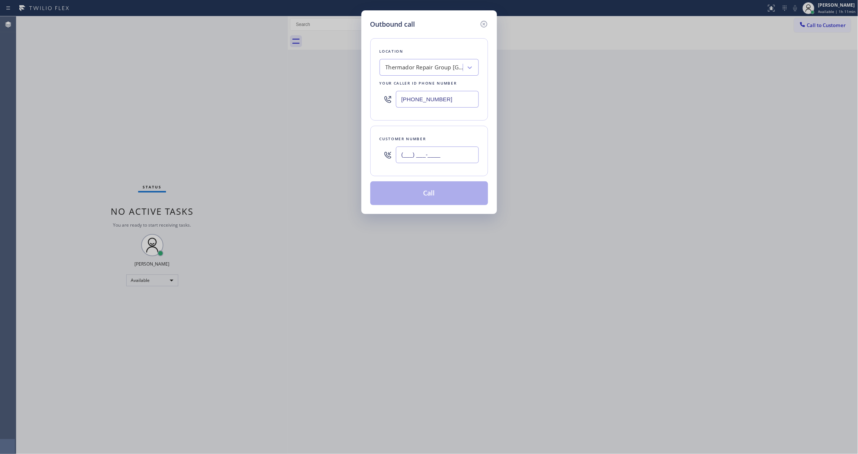
click at [444, 163] on input "(___) ___-____" at bounding box center [437, 155] width 83 height 17
paste input "917) 992-8736"
type input "[PHONE_NUMBER]"
click at [448, 196] on button "Call" at bounding box center [429, 194] width 118 height 24
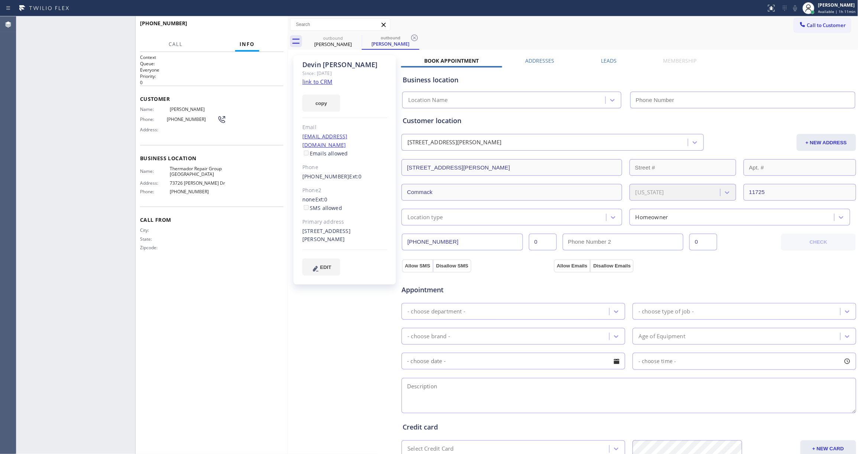
type input "[PHONE_NUMBER]"
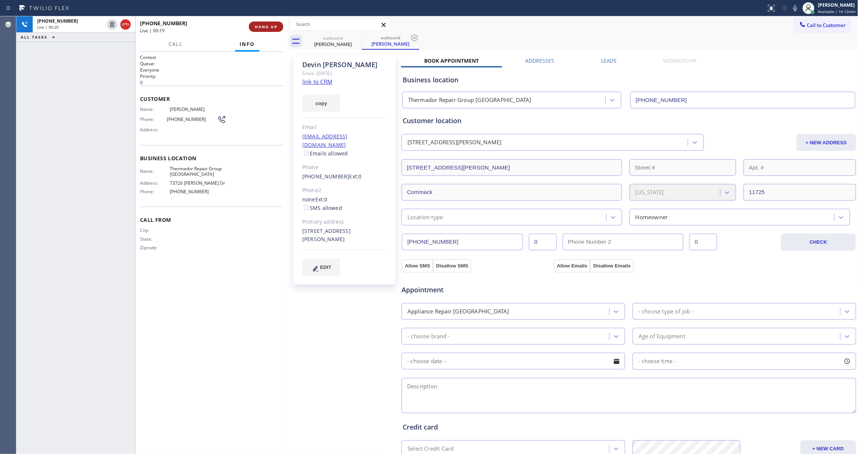
drag, startPoint x: 285, startPoint y: 33, endPoint x: 277, endPoint y: 23, distance: 13.5
click at [282, 32] on div "[PHONE_NUMBER] Live | 00:19 HANG UP" at bounding box center [211, 26] width 152 height 21
click at [274, 23] on button "HANG UP" at bounding box center [266, 27] width 35 height 10
click at [266, 27] on span "COMPLETE" at bounding box center [265, 26] width 26 height 5
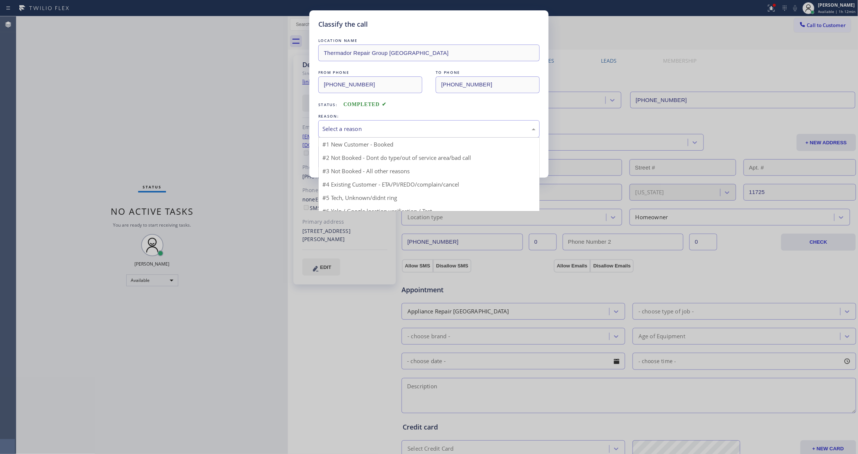
click at [336, 129] on div "Select a reason" at bounding box center [428, 129] width 213 height 9
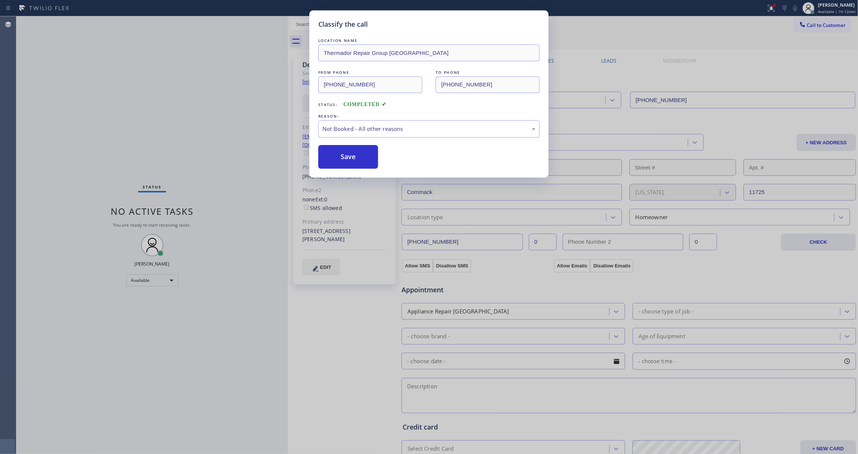
click at [339, 162] on button "Save" at bounding box center [348, 157] width 60 height 24
drag, startPoint x: 339, startPoint y: 162, endPoint x: 822, endPoint y: 30, distance: 499.9
click at [341, 159] on button "Save" at bounding box center [348, 157] width 60 height 24
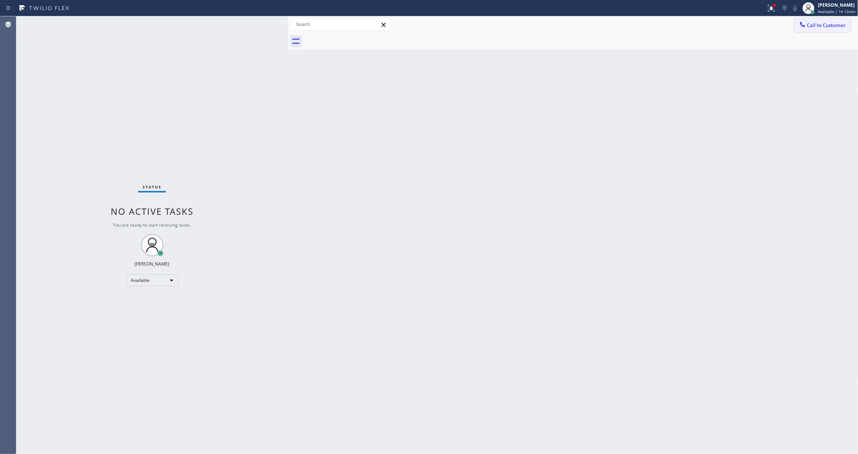
click at [816, 26] on span "Call to Customer" at bounding box center [826, 25] width 39 height 7
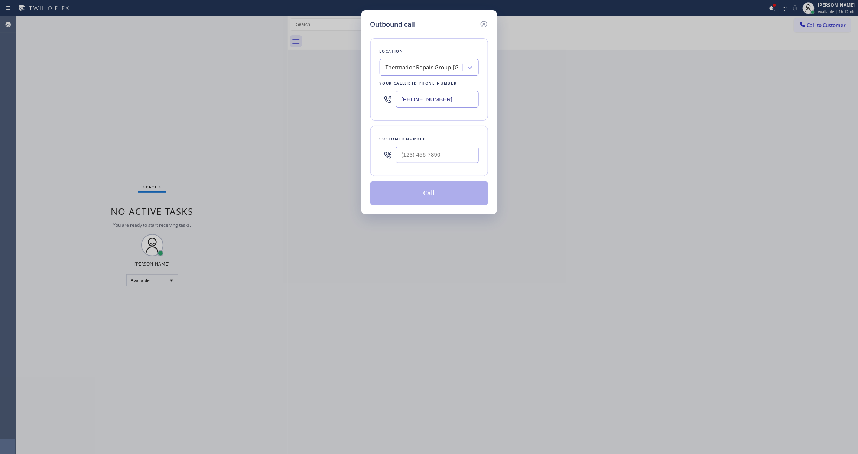
drag, startPoint x: 431, startPoint y: 140, endPoint x: 431, endPoint y: 156, distance: 16.7
click at [432, 140] on div "Customer number" at bounding box center [428, 139] width 99 height 8
click at [431, 157] on input "(___) ___-____" at bounding box center [437, 155] width 83 height 17
paste input "631) 294-2255"
type input "[PHONE_NUMBER]"
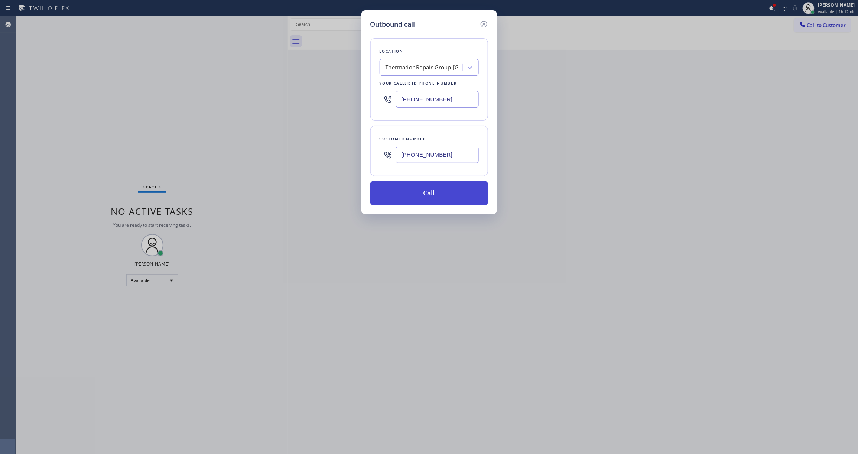
click at [418, 196] on button "Call" at bounding box center [429, 194] width 118 height 24
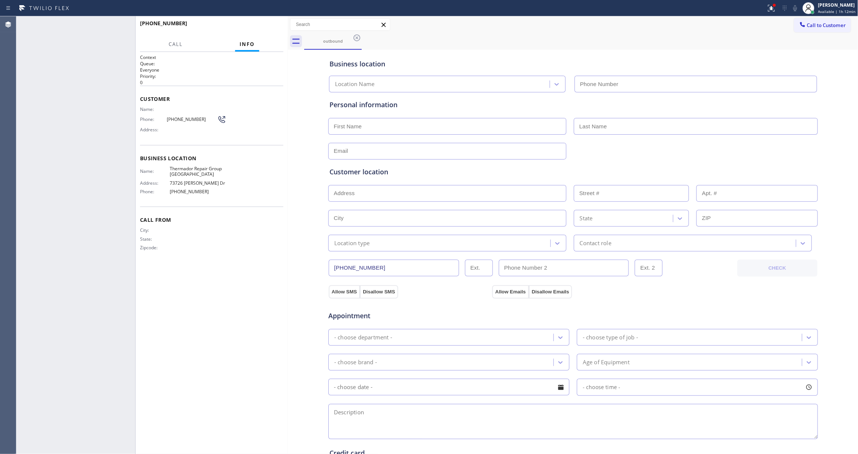
type input "[PHONE_NUMBER]"
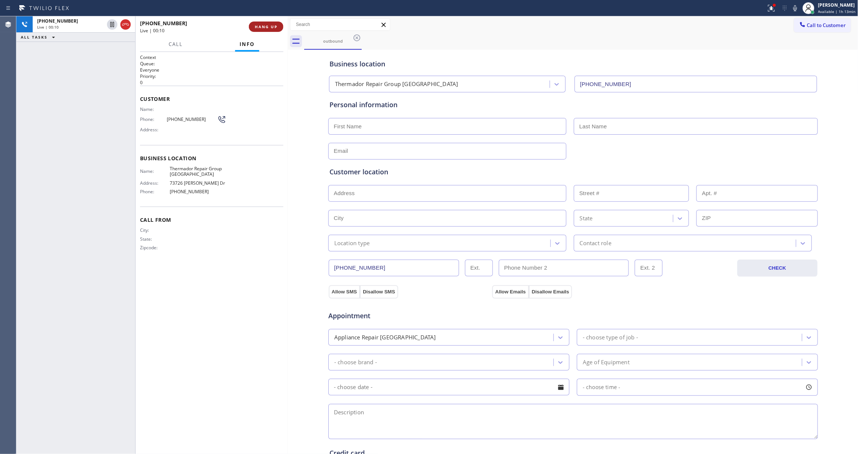
click at [269, 27] on span "HANG UP" at bounding box center [266, 26] width 23 height 5
click at [269, 27] on span "COMPLETE" at bounding box center [265, 26] width 26 height 5
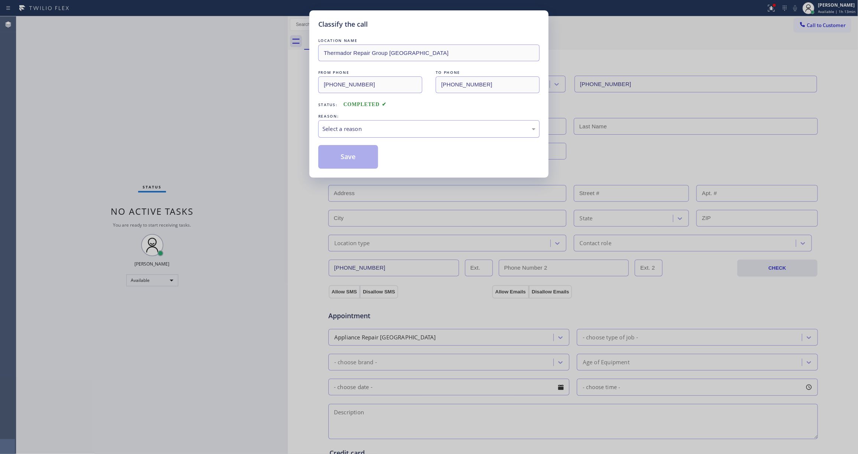
click at [333, 128] on div "Select a reason" at bounding box center [428, 129] width 213 height 9
click at [343, 156] on button "Save" at bounding box center [348, 157] width 60 height 24
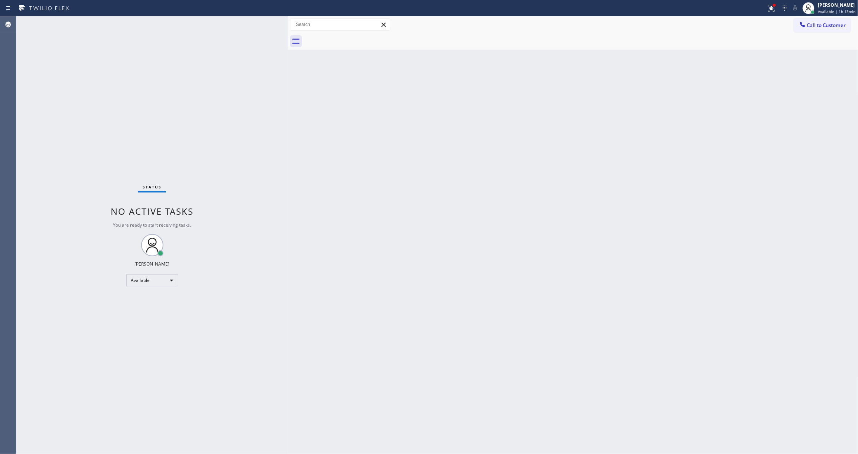
click at [29, 108] on div "Status No active tasks You are ready to start receiving tasks. [PERSON_NAME] Av…" at bounding box center [151, 235] width 271 height 438
click at [816, 23] on span "Call to Customer" at bounding box center [826, 25] width 39 height 7
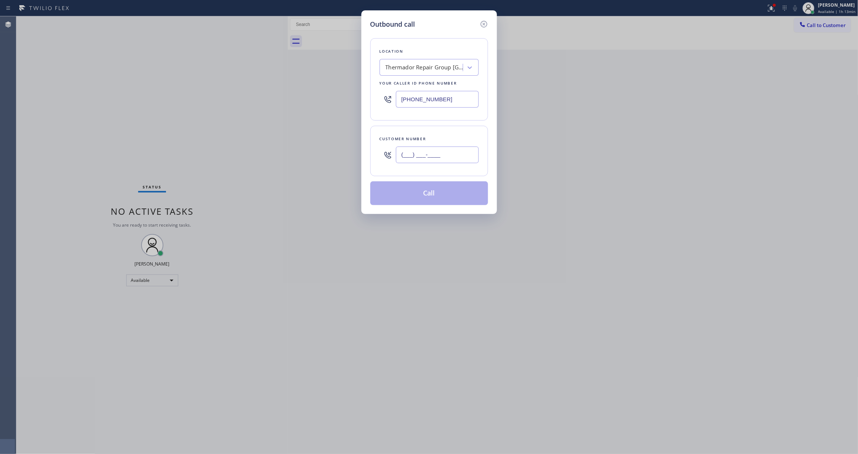
click at [417, 159] on input "(___) ___-____" at bounding box center [437, 155] width 83 height 17
paste input "773) 221-8222"
type input "[PHONE_NUMBER]"
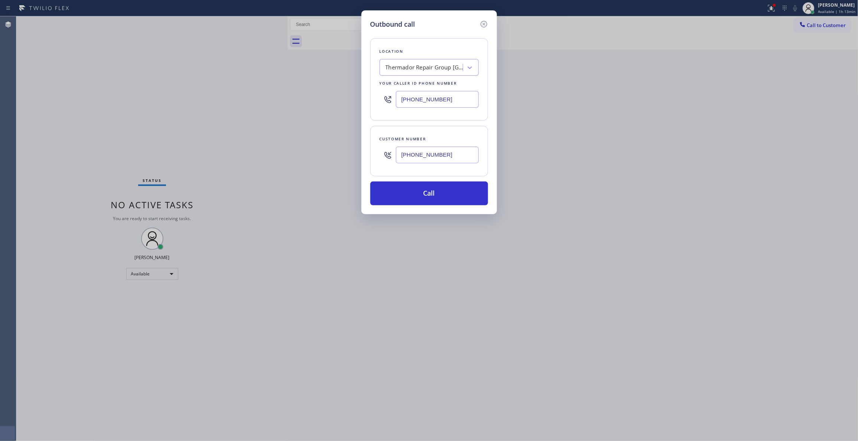
drag, startPoint x: 458, startPoint y: 101, endPoint x: 209, endPoint y: 118, distance: 248.9
click at [214, 118] on div "Outbound call Location Thermador Repair Group [GEOGRAPHIC_DATA] Your caller id …" at bounding box center [429, 220] width 858 height 441
paste input "73) 830-4668"
type input "[PHONE_NUMBER]"
click at [442, 198] on button "Call" at bounding box center [429, 194] width 118 height 24
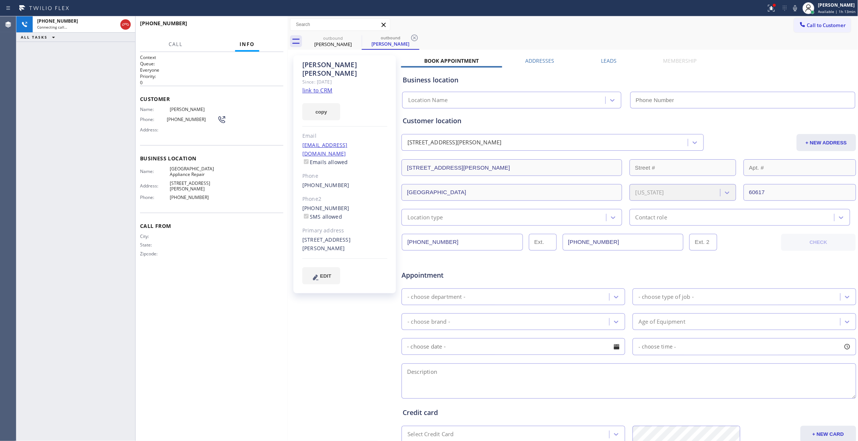
type input "[PHONE_NUMBER]"
click at [102, 138] on div "[PHONE_NUMBER] Live | 00:03 ALL TASKS ALL TASKS ACTIVE TASKS TASKS IN WRAP UP" at bounding box center [75, 228] width 119 height 425
click at [267, 27] on span "HANG UP" at bounding box center [266, 26] width 23 height 5
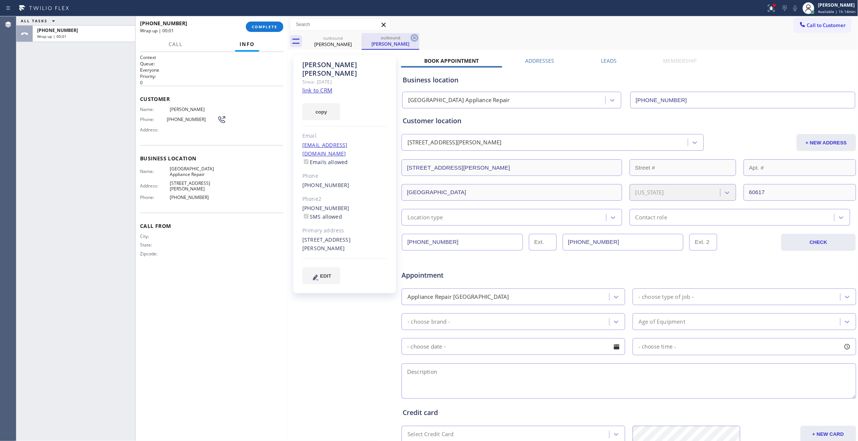
click at [412, 38] on icon at bounding box center [414, 37] width 9 height 9
click at [187, 119] on span "[PHONE_NUMBER]" at bounding box center [192, 120] width 50 height 6
click at [271, 26] on span "COMPLETE" at bounding box center [265, 26] width 26 height 5
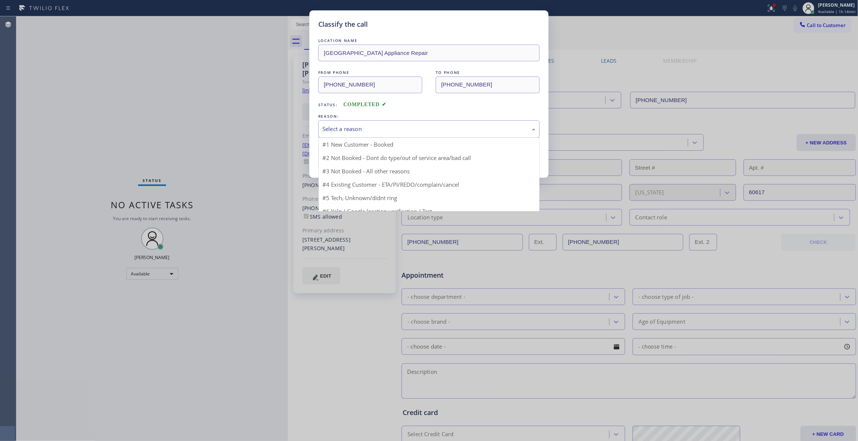
click at [336, 131] on div "Select a reason" at bounding box center [428, 129] width 213 height 9
drag, startPoint x: 349, startPoint y: 164, endPoint x: 345, endPoint y: 159, distance: 6.3
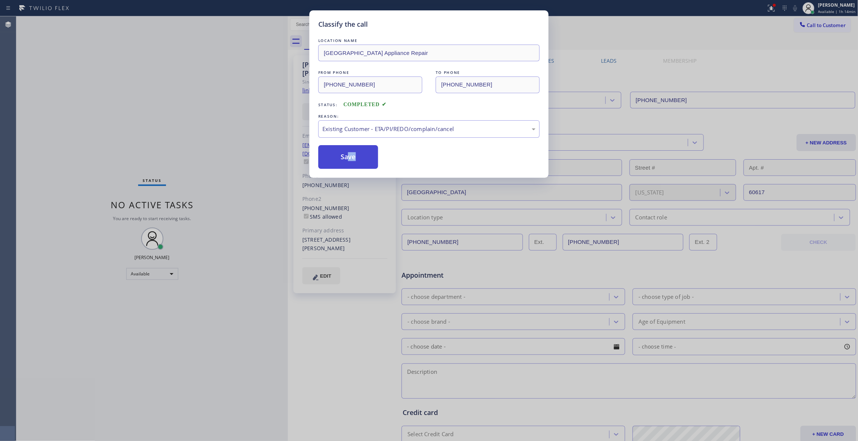
click at [345, 159] on button "Save" at bounding box center [348, 157] width 60 height 24
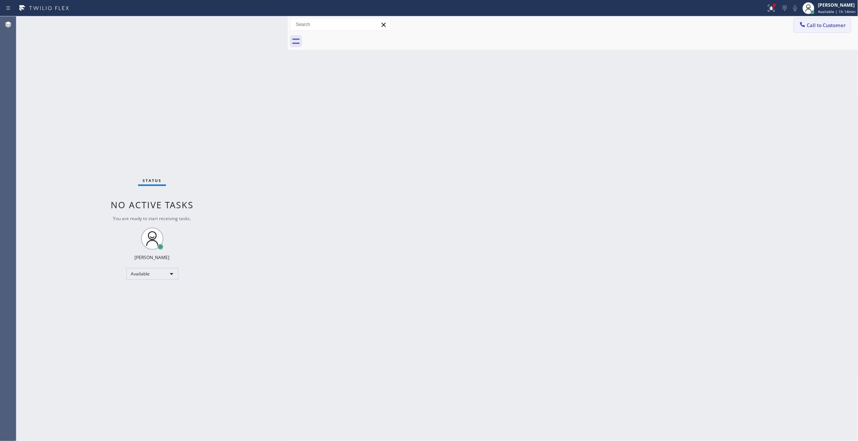
click at [824, 24] on span "Call to Customer" at bounding box center [826, 25] width 39 height 7
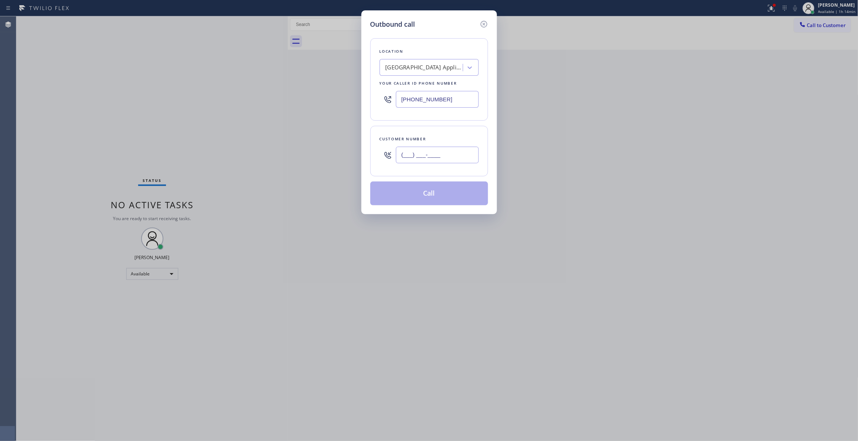
click at [430, 156] on input "(___) ___-____" at bounding box center [437, 155] width 83 height 17
paste input "773) 221-8222"
type input "[PHONE_NUMBER]"
drag, startPoint x: 440, startPoint y: 198, endPoint x: 438, endPoint y: 192, distance: 5.9
click at [440, 196] on button "Call" at bounding box center [429, 194] width 118 height 24
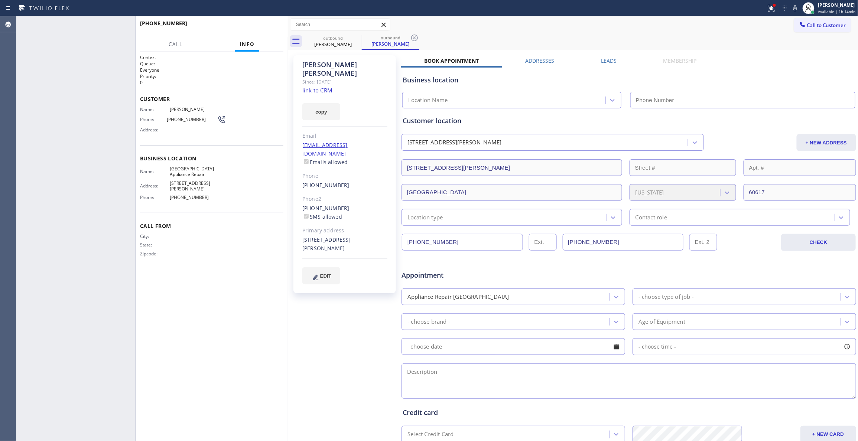
type input "[PHONE_NUMBER]"
click at [271, 23] on button "HANG UP" at bounding box center [266, 27] width 35 height 10
click at [263, 29] on button "COMPLETE" at bounding box center [264, 27] width 37 height 10
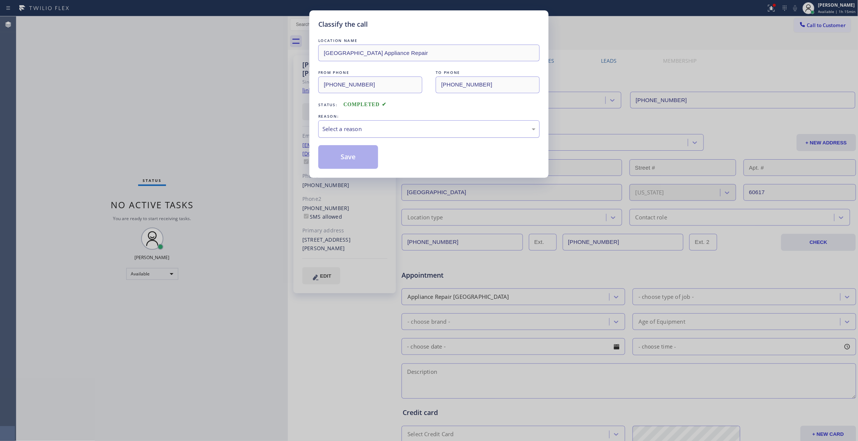
click at [361, 128] on div "Select a reason" at bounding box center [428, 129] width 213 height 9
click at [352, 160] on button "Save" at bounding box center [348, 157] width 60 height 24
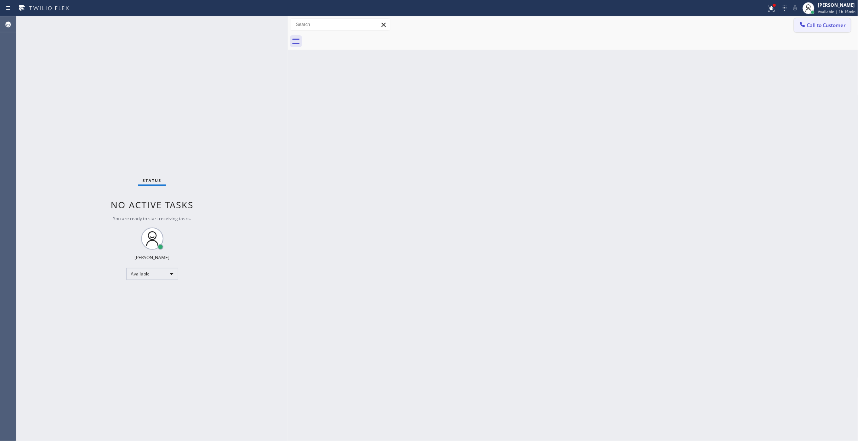
click at [835, 27] on span "Call to Customer" at bounding box center [826, 25] width 39 height 7
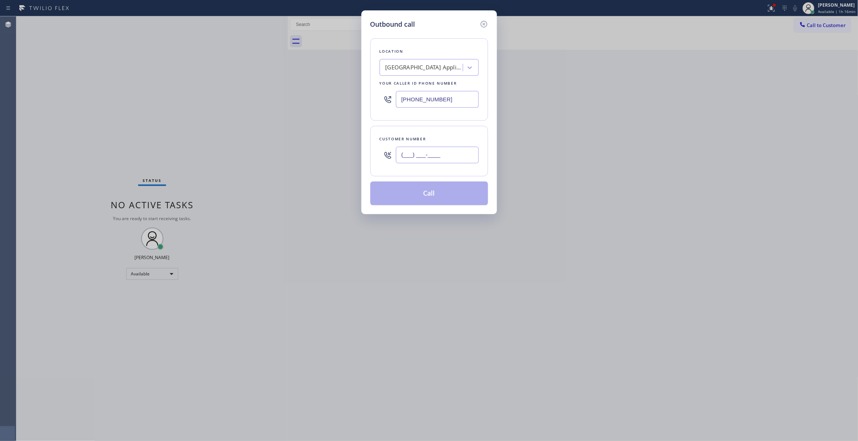
drag, startPoint x: 434, startPoint y: 152, endPoint x: 431, endPoint y: 145, distance: 7.9
click at [434, 152] on input "(___) ___-____" at bounding box center [437, 155] width 83 height 17
paste input "415) 519-8780"
type input "[PHONE_NUMBER]"
click at [412, 57] on div "Location [GEOGRAPHIC_DATA] Appliance Repair Your caller id phone number [PHONE_…" at bounding box center [429, 79] width 118 height 82
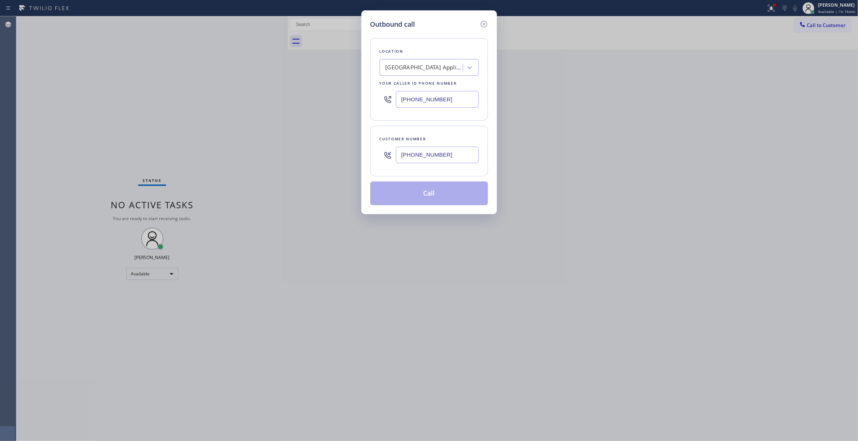
click at [413, 68] on div "[GEOGRAPHIC_DATA] Appliance Repair" at bounding box center [424, 67] width 78 height 9
type input "Home Alliance"
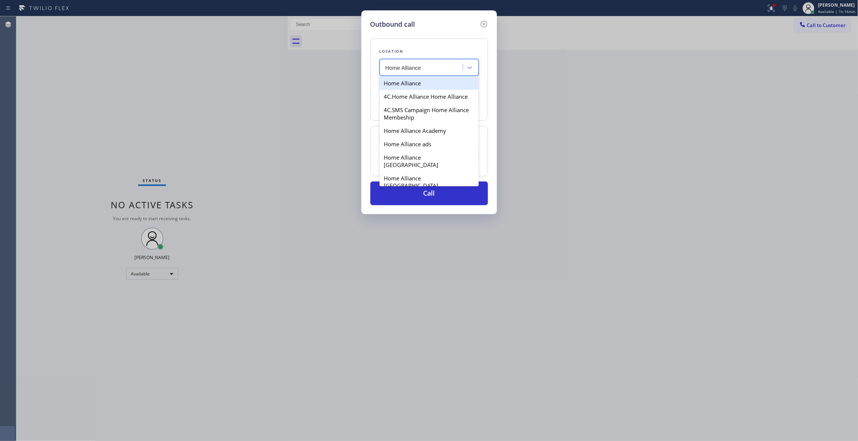
click at [414, 82] on div "Home Alliance" at bounding box center [428, 82] width 99 height 13
type input "[PHONE_NUMBER]"
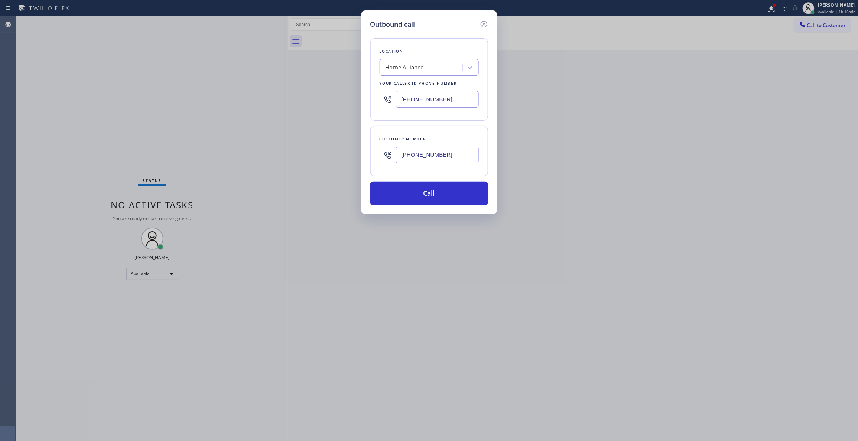
drag, startPoint x: 413, startPoint y: 159, endPoint x: 354, endPoint y: 157, distance: 59.1
click at [354, 157] on div "Outbound call Location Home Alliance Your caller id phone number [PHONE_NUMBER]…" at bounding box center [429, 220] width 858 height 441
click at [391, 184] on button "Call" at bounding box center [429, 194] width 118 height 24
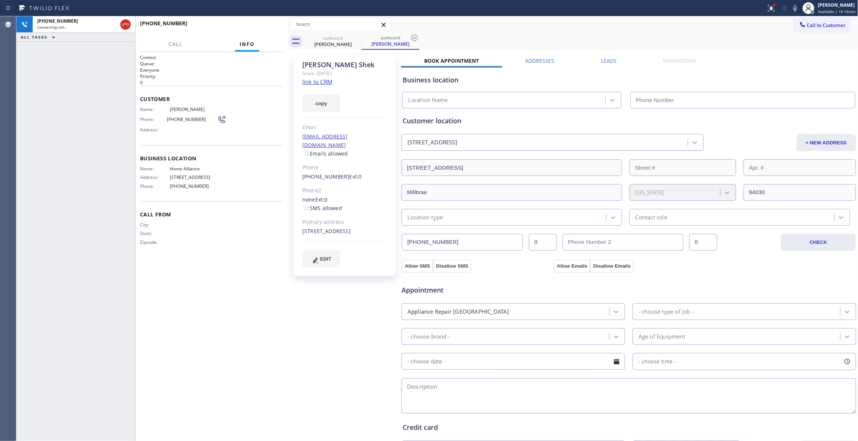
type input "[PHONE_NUMBER]"
click at [274, 27] on span "HANG UP" at bounding box center [266, 26] width 23 height 5
click at [416, 39] on icon at bounding box center [414, 37] width 9 height 9
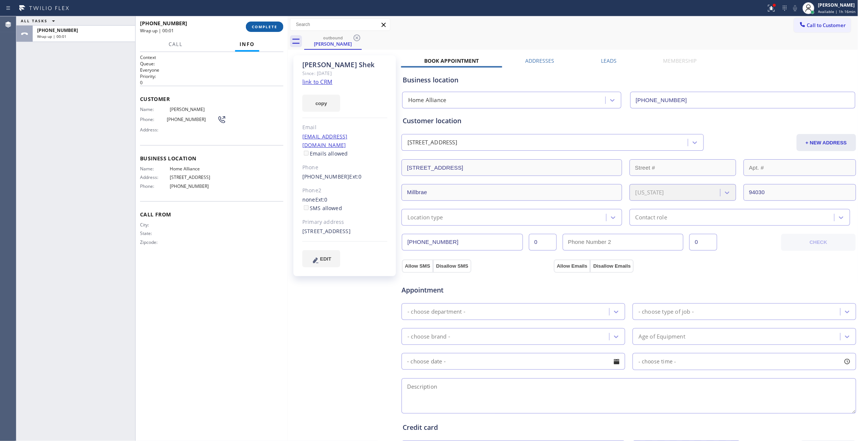
click at [259, 24] on span "COMPLETE" at bounding box center [265, 26] width 26 height 5
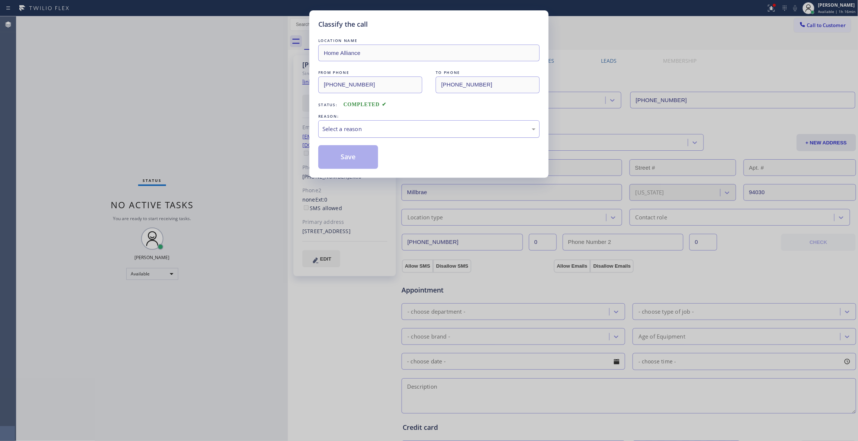
drag, startPoint x: 372, startPoint y: 138, endPoint x: 370, endPoint y: 134, distance: 4.5
click at [370, 137] on div "LOCATION NAME Home Alliance FROM PHONE [PHONE_NUMBER] TO PHONE [PHONE_NUMBER] S…" at bounding box center [428, 103] width 221 height 132
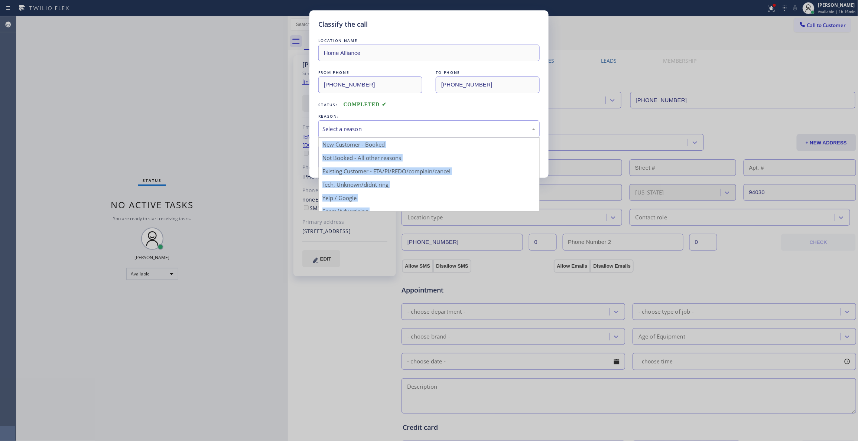
click at [370, 133] on div "Select a reason" at bounding box center [428, 129] width 213 height 9
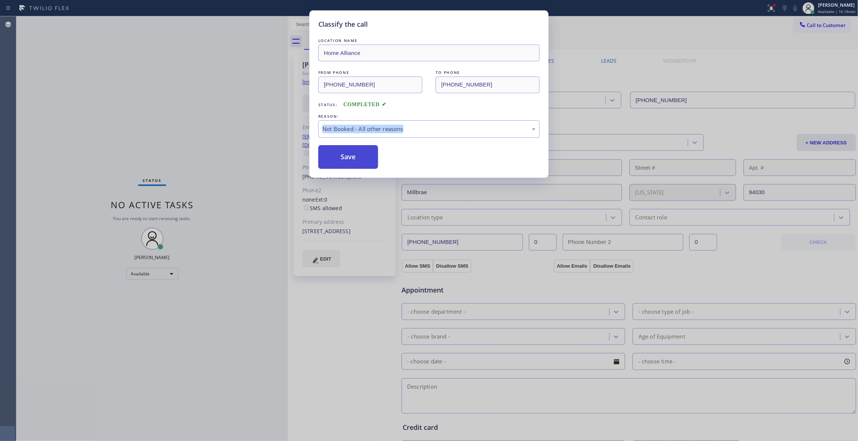
click at [353, 160] on button "Save" at bounding box center [348, 157] width 60 height 24
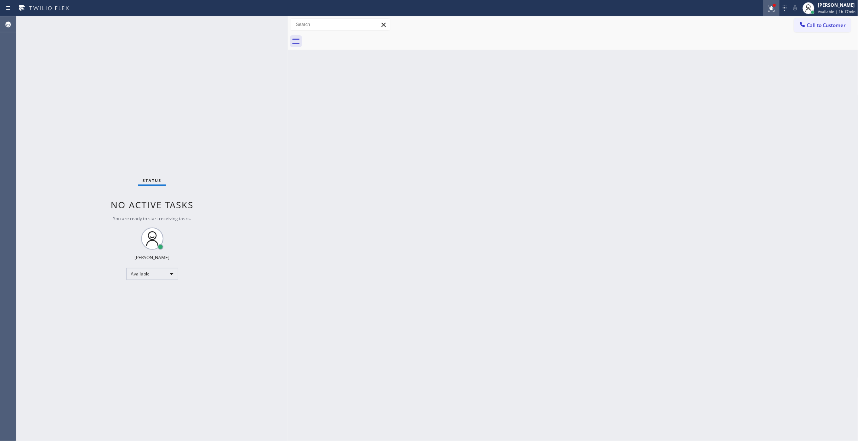
click at [763, 11] on div at bounding box center [771, 8] width 16 height 9
click at [737, 99] on span "Clear issues" at bounding box center [723, 97] width 35 height 5
drag, startPoint x: 108, startPoint y: 151, endPoint x: 94, endPoint y: 147, distance: 15.4
click at [108, 151] on div "Status No active tasks You are ready to start receiving tasks. [PERSON_NAME] Av…" at bounding box center [151, 228] width 271 height 425
click at [723, 132] on div "Back to Dashboard Change Sender ID Customers Technicians Select a contact Outbo…" at bounding box center [573, 228] width 570 height 425
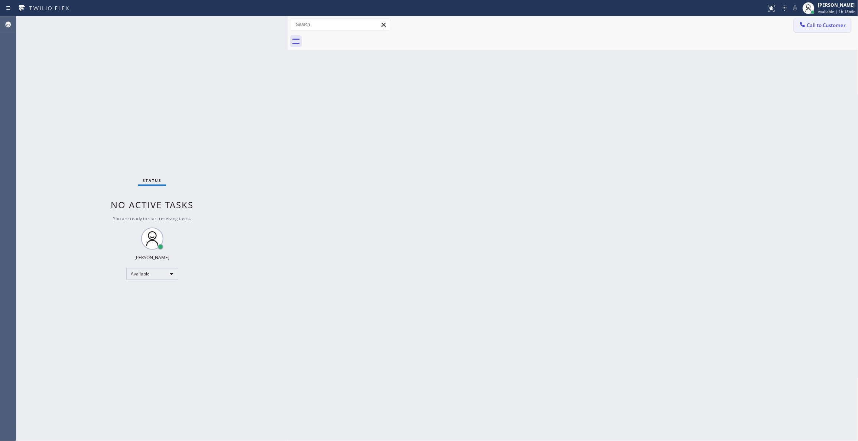
click at [834, 26] on span "Call to Customer" at bounding box center [826, 25] width 39 height 7
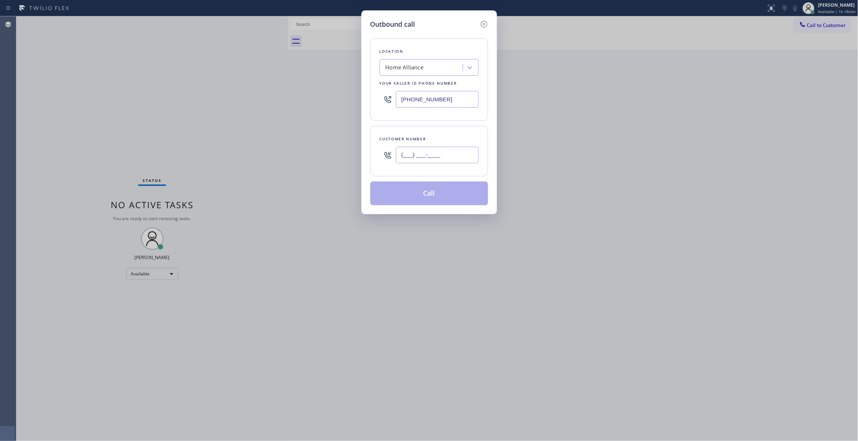
click at [416, 154] on input "(___) ___-____" at bounding box center [437, 155] width 83 height 17
paste input "303) 330-2747"
type input "[PHONE_NUMBER]"
click at [407, 191] on button "Call" at bounding box center [429, 194] width 118 height 24
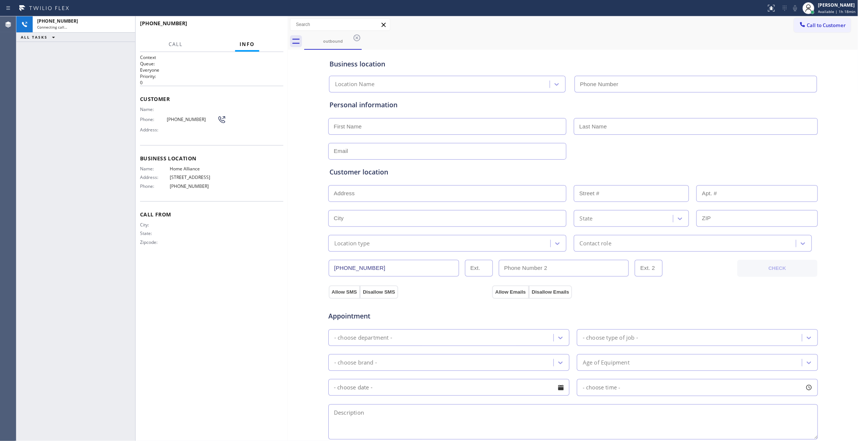
type input "[PHONE_NUMBER]"
click at [29, 362] on div "[PHONE_NUMBER] Live | 00:01 ALL TASKS ALL TASKS ACTIVE TASKS TASKS IN WRAP UP" at bounding box center [75, 228] width 119 height 425
click at [270, 27] on span "HANG UP" at bounding box center [266, 26] width 23 height 5
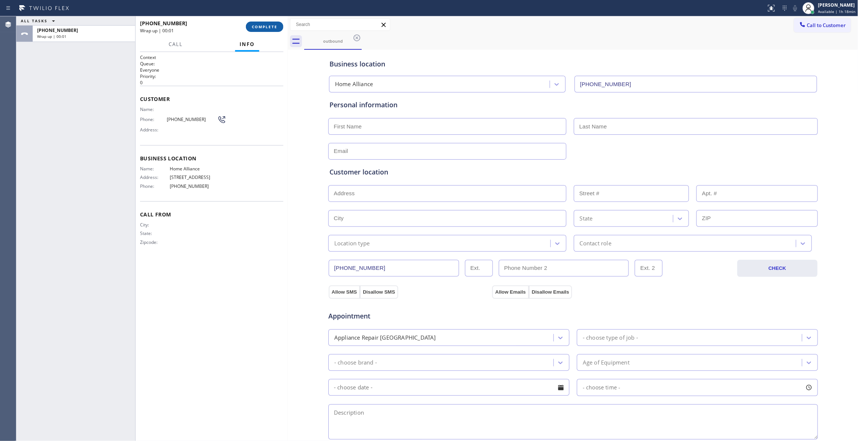
click at [270, 27] on span "COMPLETE" at bounding box center [265, 26] width 26 height 5
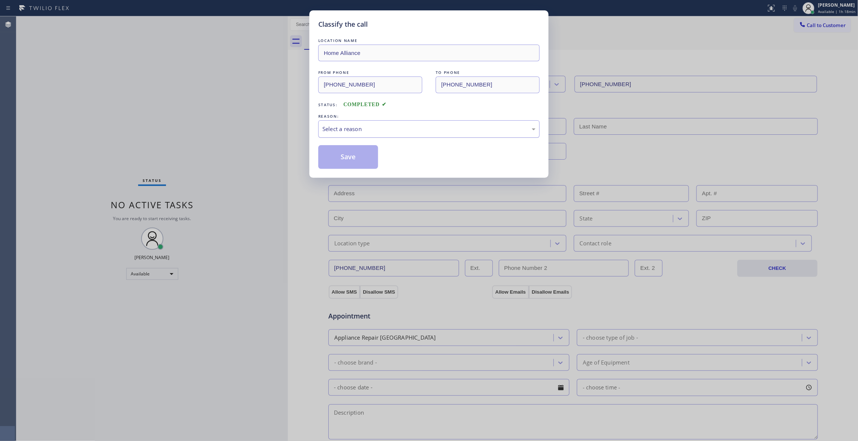
click at [367, 128] on div "Select a reason" at bounding box center [428, 129] width 213 height 9
click at [345, 157] on button "Save" at bounding box center [348, 157] width 60 height 24
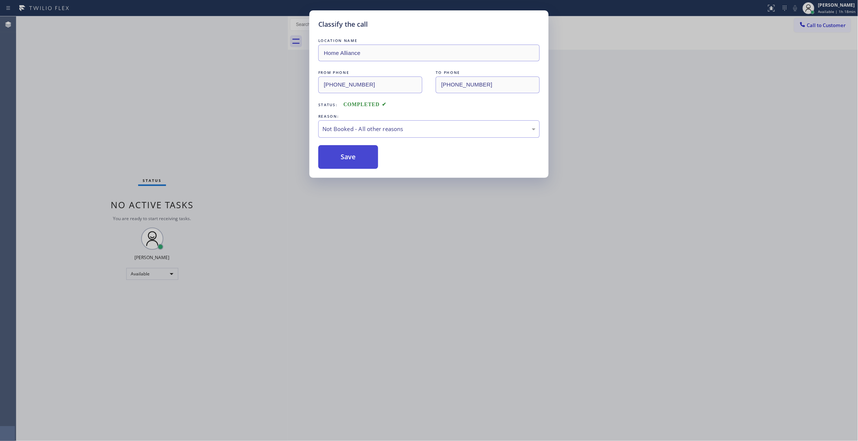
click at [345, 157] on button "Save" at bounding box center [348, 157] width 60 height 24
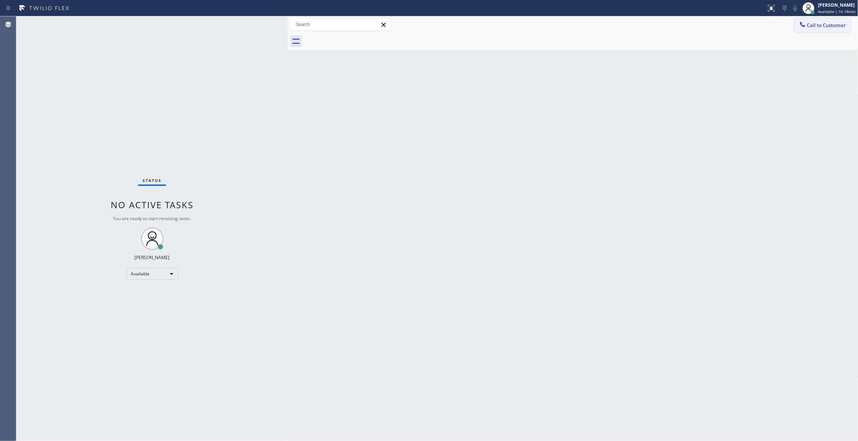
click at [826, 25] on span "Call to Customer" at bounding box center [826, 25] width 39 height 7
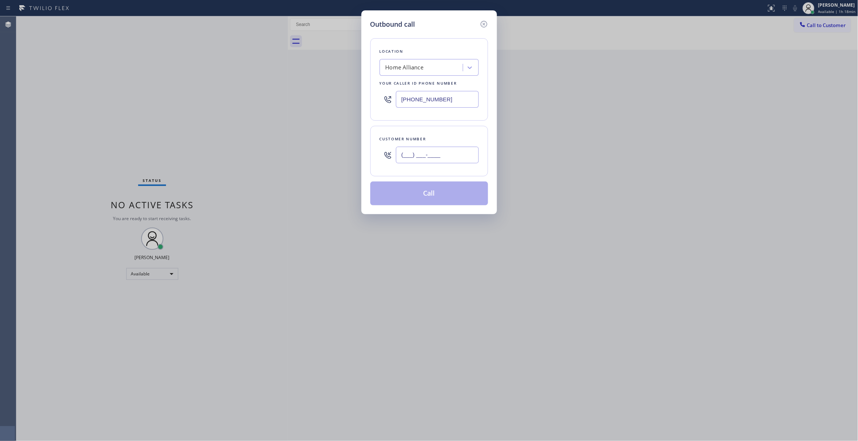
click at [445, 156] on input "(___) ___-____" at bounding box center [437, 155] width 83 height 17
paste input "303) 330-2747"
type input "[PHONE_NUMBER]"
click at [416, 196] on button "Call" at bounding box center [429, 194] width 118 height 24
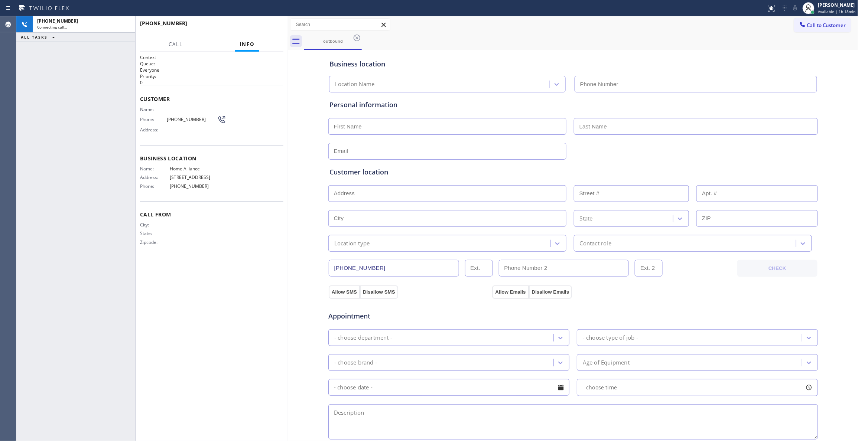
type input "[PHONE_NUMBER]"
click at [18, 184] on div "[PHONE_NUMBER] Live | 00:06 ALL TASKS ALL TASKS ACTIVE TASKS TASKS IN WRAP UP" at bounding box center [75, 228] width 119 height 425
click at [271, 27] on span "HANG UP" at bounding box center [266, 26] width 23 height 5
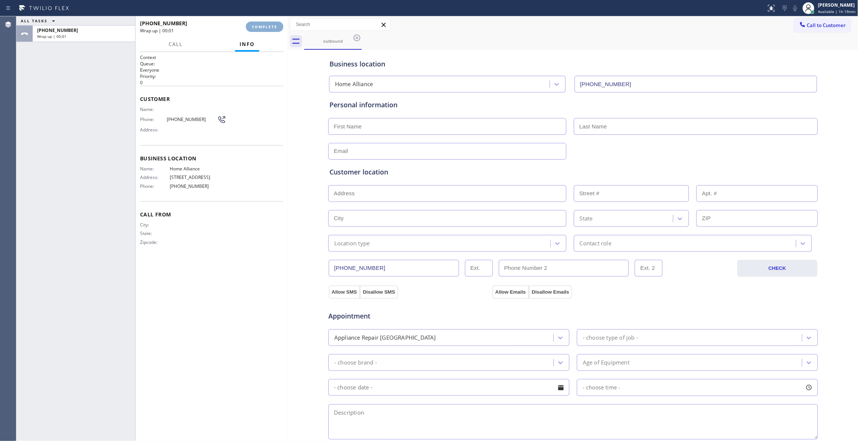
click at [271, 27] on span "COMPLETE" at bounding box center [265, 26] width 26 height 5
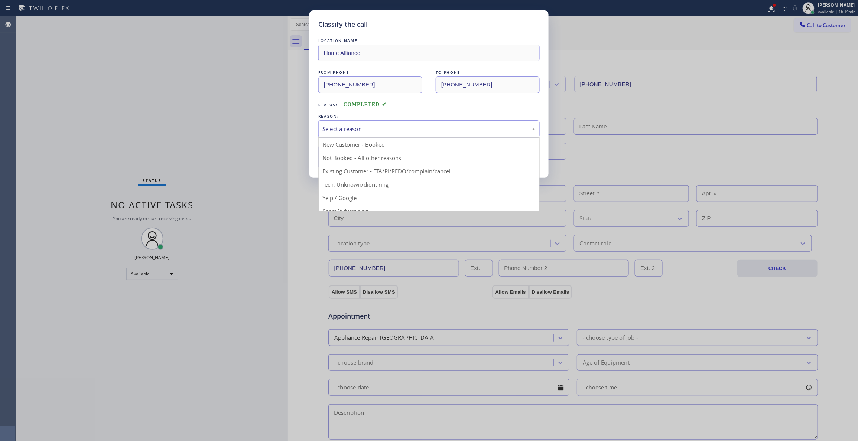
click at [337, 122] on div "Select a reason" at bounding box center [428, 128] width 221 height 17
click at [336, 158] on button "Save" at bounding box center [348, 157] width 60 height 24
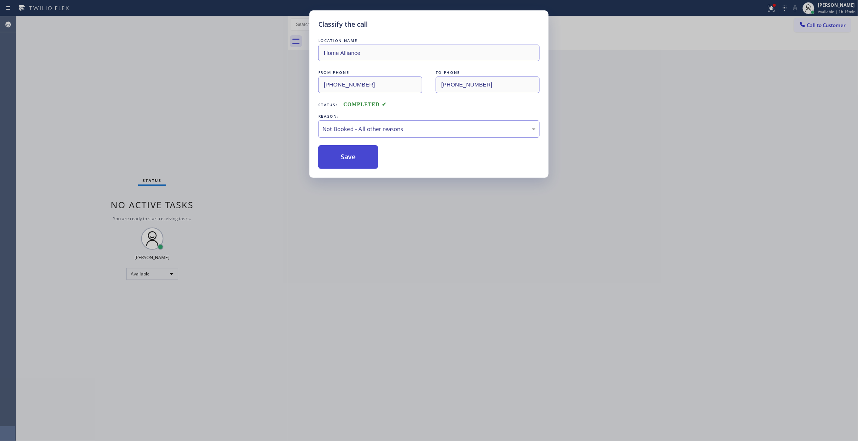
click at [341, 164] on button "Save" at bounding box center [348, 157] width 60 height 24
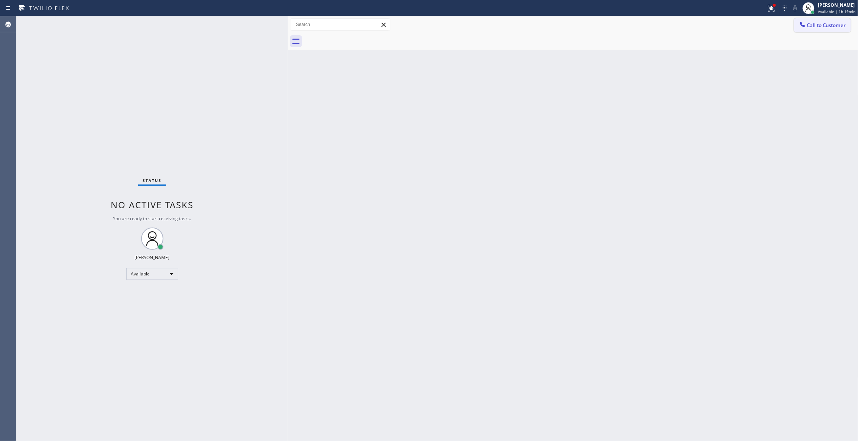
click at [829, 27] on span "Call to Customer" at bounding box center [826, 25] width 39 height 7
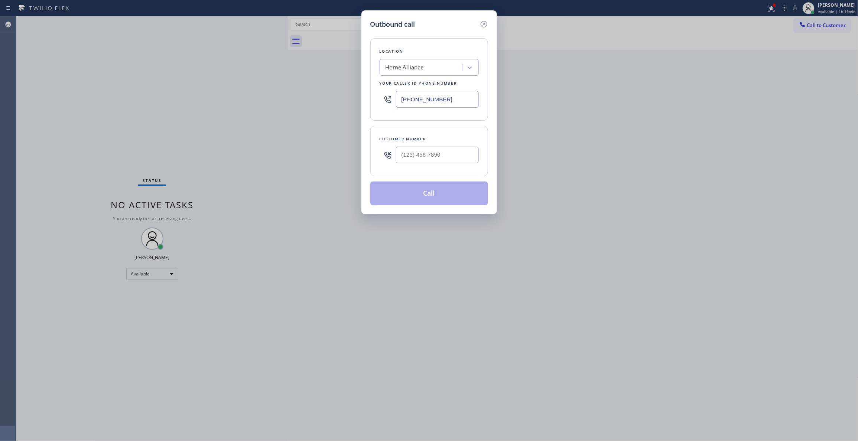
type input "(___) ___-____"
click at [442, 154] on input "(___) ___-____" at bounding box center [437, 155] width 83 height 17
click at [481, 23] on icon at bounding box center [483, 24] width 9 height 9
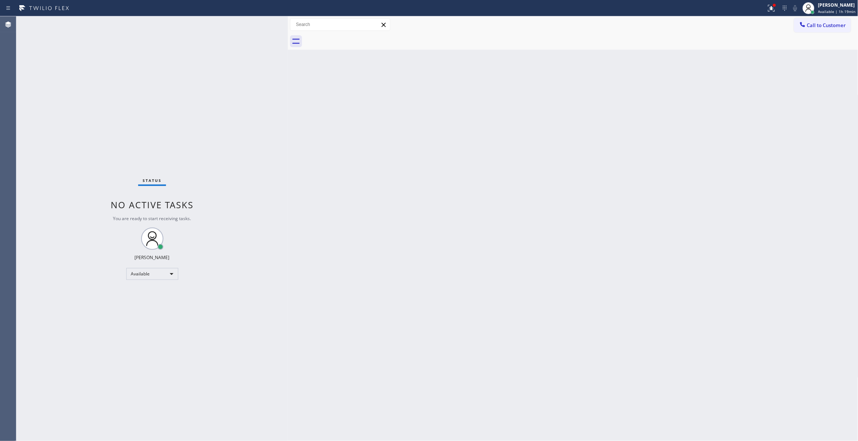
drag, startPoint x: 607, startPoint y: 104, endPoint x: 778, endPoint y: 46, distance: 180.3
click at [607, 99] on div "Back to Dashboard Change Sender ID Customers Technicians Select a contact Outbo…" at bounding box center [573, 228] width 570 height 425
click at [824, 30] on button "Call to Customer" at bounding box center [822, 25] width 57 height 14
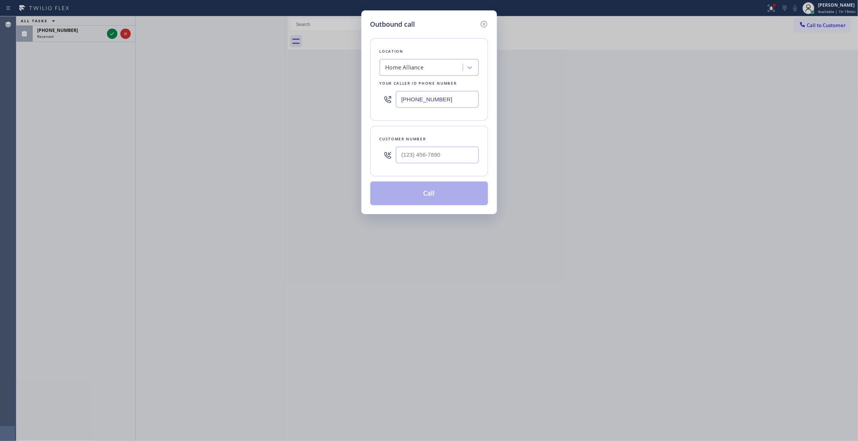
click at [114, 34] on div "Outbound call Location Home Alliance Your caller id phone number [PHONE_NUMBER]…" at bounding box center [429, 220] width 858 height 441
click at [111, 33] on div "Outbound call Location Home Alliance Your caller id phone number [PHONE_NUMBER]…" at bounding box center [429, 220] width 858 height 441
click at [483, 21] on icon at bounding box center [483, 24] width 9 height 9
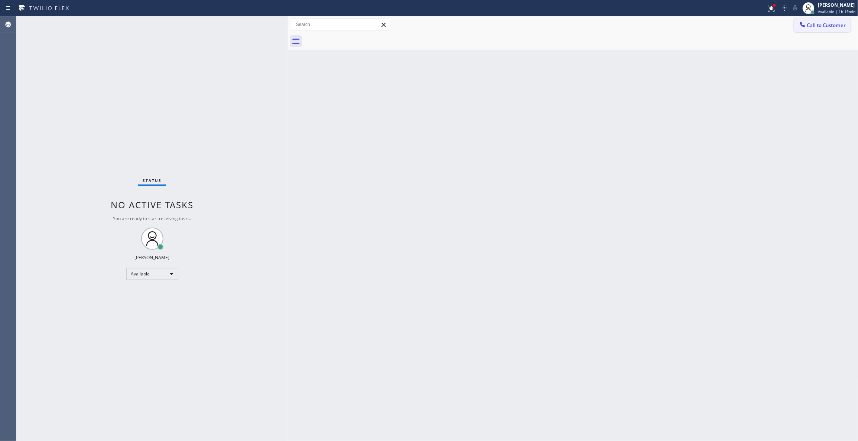
type input "[PHONE_NUMBER]"
click at [835, 27] on span "Call to Customer" at bounding box center [826, 25] width 39 height 7
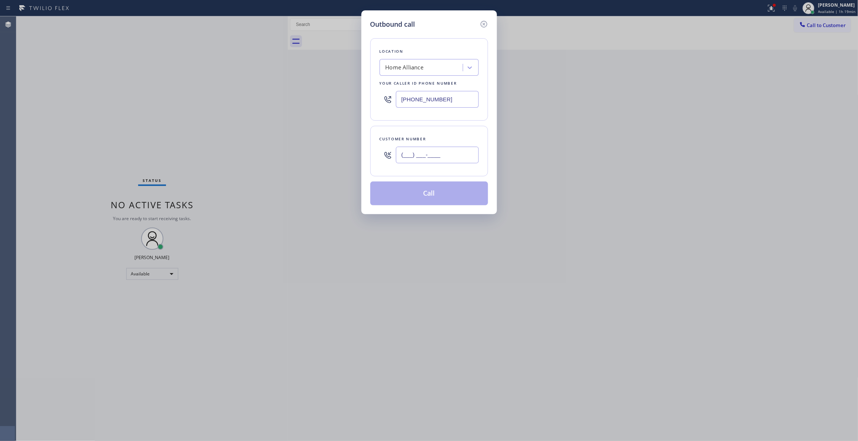
click at [419, 159] on input "(___) ___-____" at bounding box center [437, 155] width 83 height 17
paste input "408) 690-1696"
type input "[PHONE_NUMBER]"
click at [421, 195] on button "Call" at bounding box center [429, 194] width 118 height 24
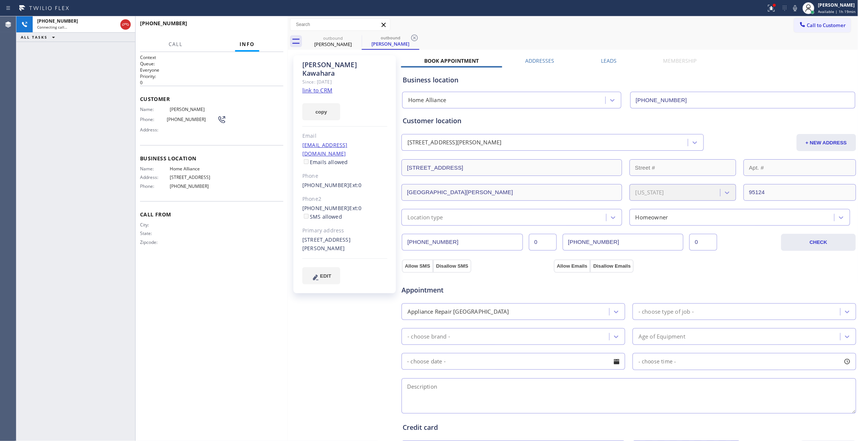
type input "[PHONE_NUMBER]"
click at [412, 38] on icon at bounding box center [414, 37] width 9 height 9
click at [211, 229] on div "City: State: Zipcode:" at bounding box center [182, 235] width 85 height 26
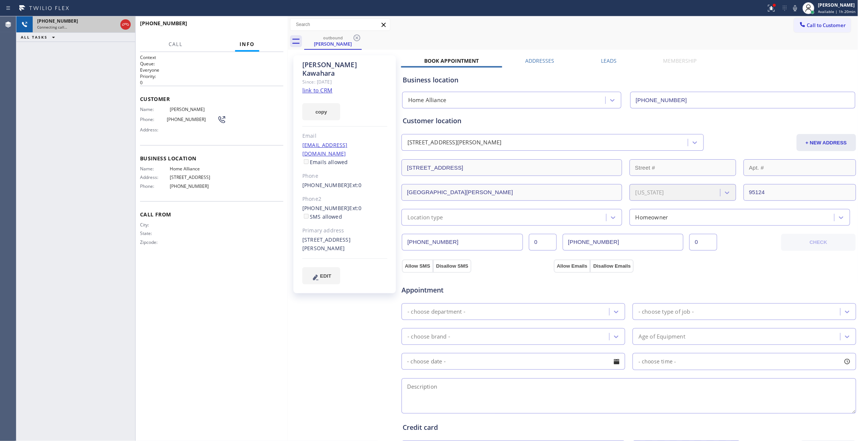
click at [92, 19] on div "[PHONE_NUMBER]" at bounding box center [77, 21] width 80 height 6
drag, startPoint x: 91, startPoint y: 23, endPoint x: 189, endPoint y: 128, distance: 143.4
click at [263, 29] on button "HANG UP" at bounding box center [266, 27] width 35 height 10
click at [177, 118] on span "[PHONE_NUMBER]" at bounding box center [192, 120] width 50 height 6
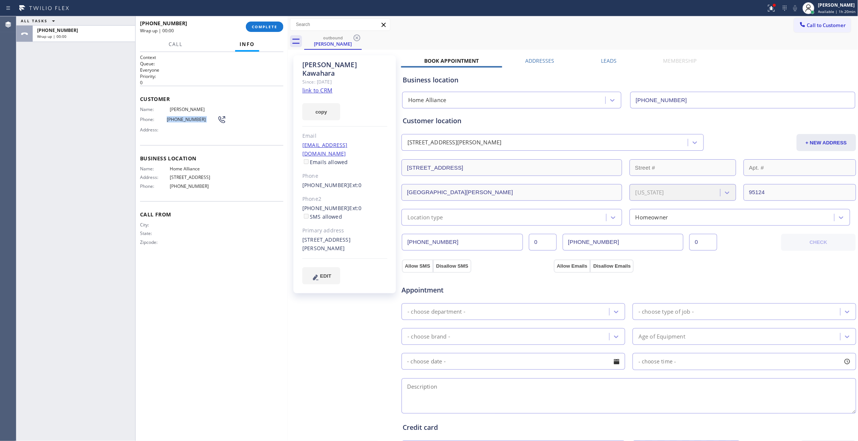
click at [177, 118] on span "[PHONE_NUMBER]" at bounding box center [192, 120] width 50 height 6
click at [265, 29] on span "COMPLETE" at bounding box center [265, 26] width 26 height 5
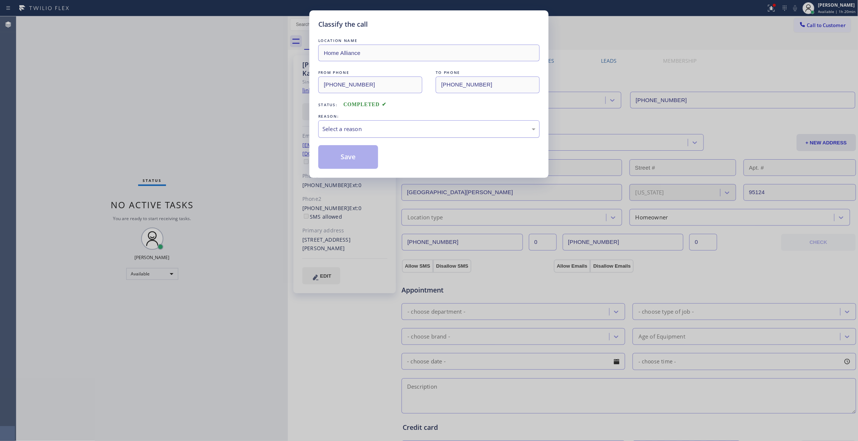
click at [382, 129] on div "Select a reason" at bounding box center [428, 129] width 213 height 9
click at [329, 161] on button "Save" at bounding box center [348, 157] width 60 height 24
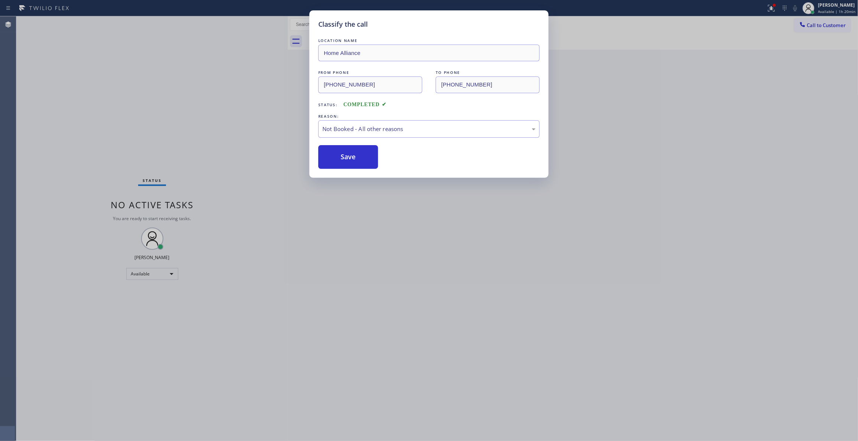
click at [329, 161] on button "Save" at bounding box center [348, 157] width 60 height 24
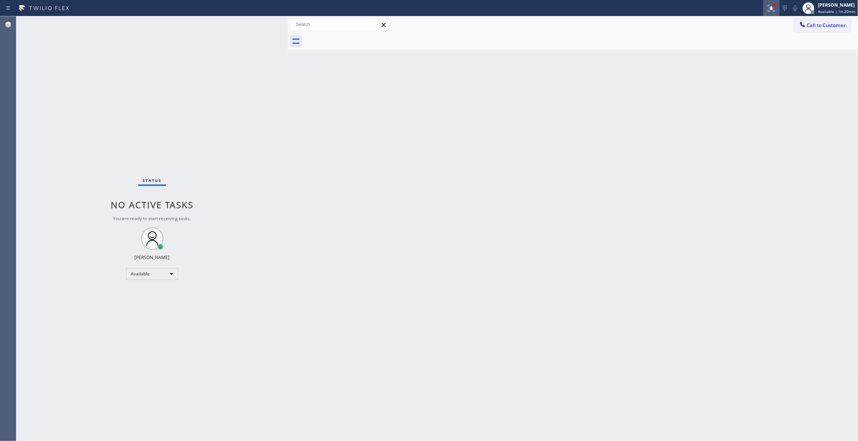
click at [763, 12] on div at bounding box center [771, 8] width 16 height 9
click at [712, 94] on button "Clear issues" at bounding box center [723, 97] width 87 height 10
click at [817, 29] on button "Call to Customer" at bounding box center [822, 25] width 57 height 14
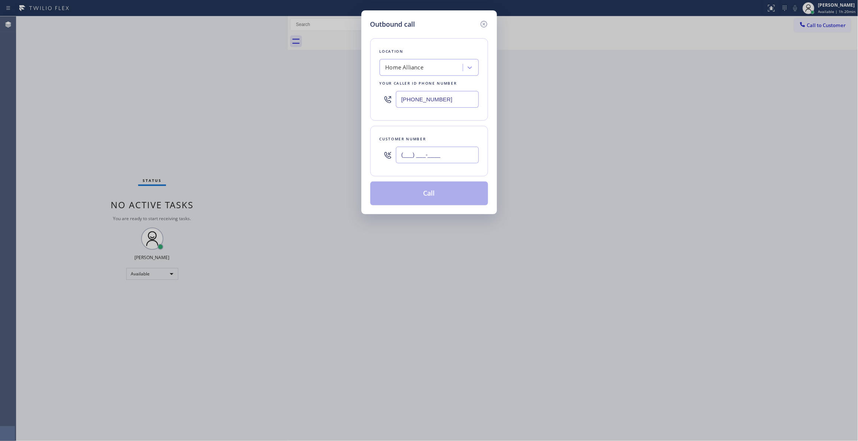
click at [415, 156] on input "(___) ___-____" at bounding box center [437, 155] width 83 height 17
paste input "408) 690-1696"
type input "[PHONE_NUMBER]"
click at [421, 200] on button "Call" at bounding box center [429, 194] width 118 height 24
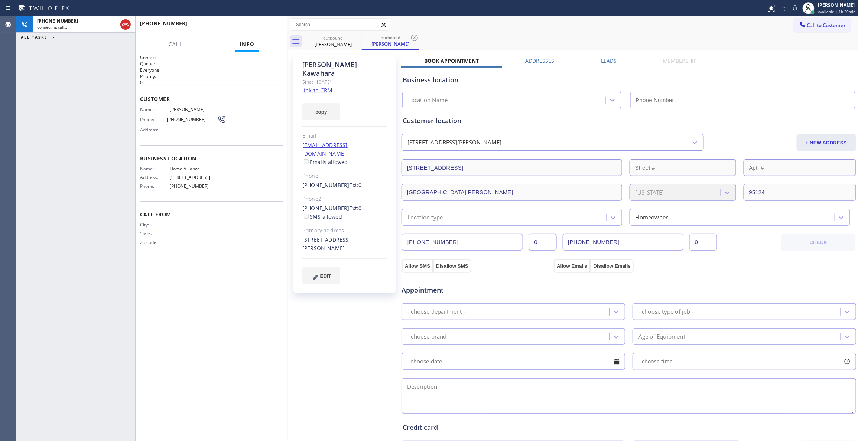
type input "[PHONE_NUMBER]"
click at [415, 39] on icon at bounding box center [414, 37] width 9 height 9
click at [224, 350] on div "Context Queue: Everyone Priority: 0 Customer Name: [PERSON_NAME] Phone: [PHONE_…" at bounding box center [211, 246] width 143 height 385
click at [125, 22] on icon at bounding box center [125, 24] width 9 height 9
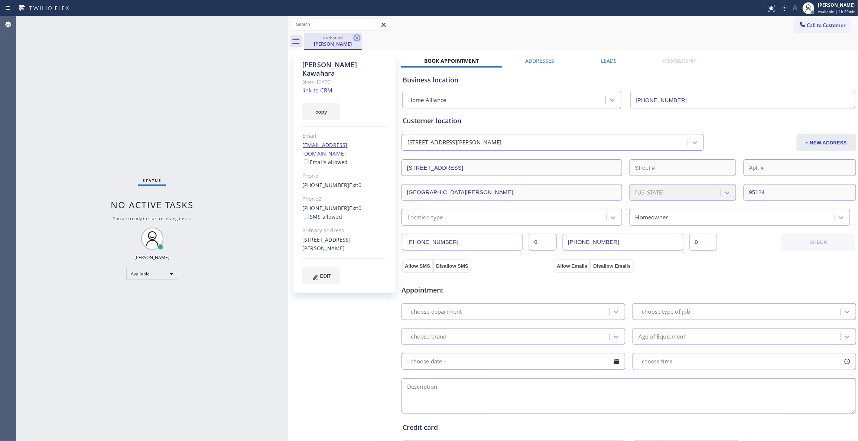
click at [358, 34] on icon at bounding box center [356, 37] width 9 height 9
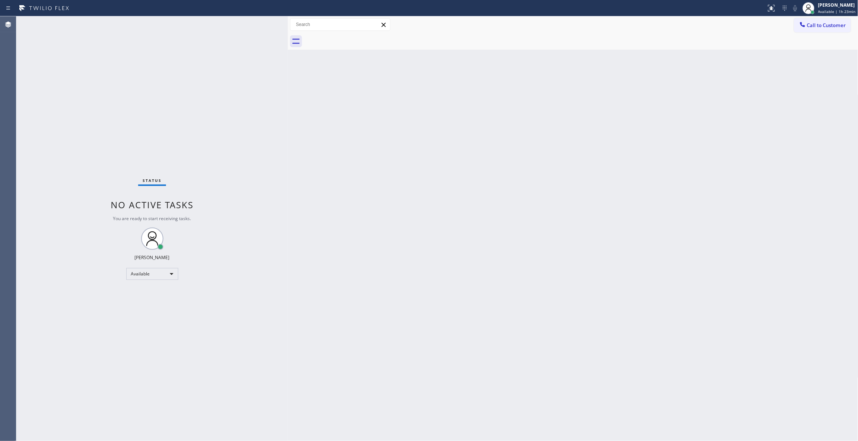
click at [331, 217] on div "Back to Dashboard Change Sender ID Customers Technicians Select a contact Outbo…" at bounding box center [573, 228] width 570 height 425
click at [811, 32] on button "Call to Customer" at bounding box center [822, 25] width 57 height 14
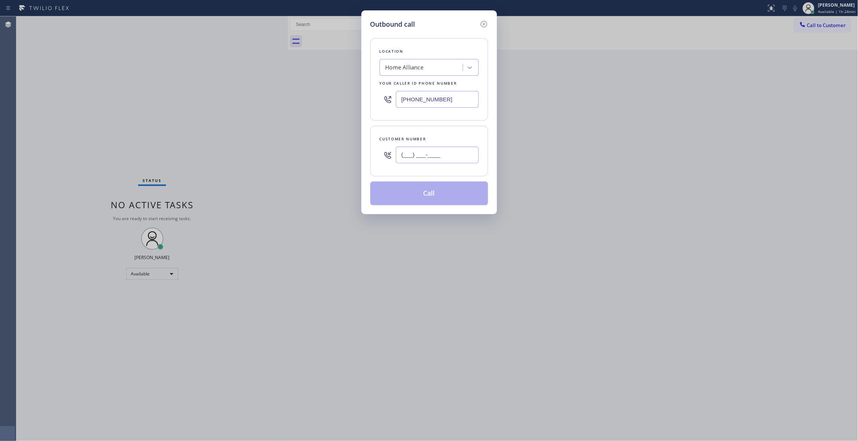
click at [412, 156] on input "(___) ___-____" at bounding box center [437, 155] width 83 height 17
paste input "206) 817-8152"
type input "[PHONE_NUMBER]"
drag, startPoint x: 458, startPoint y: 99, endPoint x: 258, endPoint y: 110, distance: 200.4
click at [259, 109] on div "Outbound call Location Home Alliance Your caller id phone number [PHONE_NUMBER]…" at bounding box center [429, 220] width 858 height 441
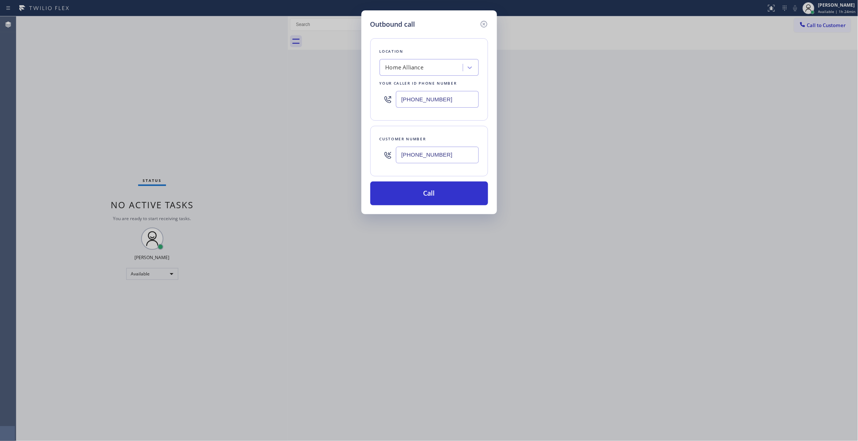
paste input "55) 731-4952"
type input "[PHONE_NUMBER]"
drag, startPoint x: 411, startPoint y: 158, endPoint x: 317, endPoint y: 158, distance: 93.9
click at [317, 158] on div "Outbound call Location 5 Star Appliance Repair Your caller id phone number [PHO…" at bounding box center [429, 220] width 858 height 441
click at [428, 194] on button "Call" at bounding box center [429, 194] width 118 height 24
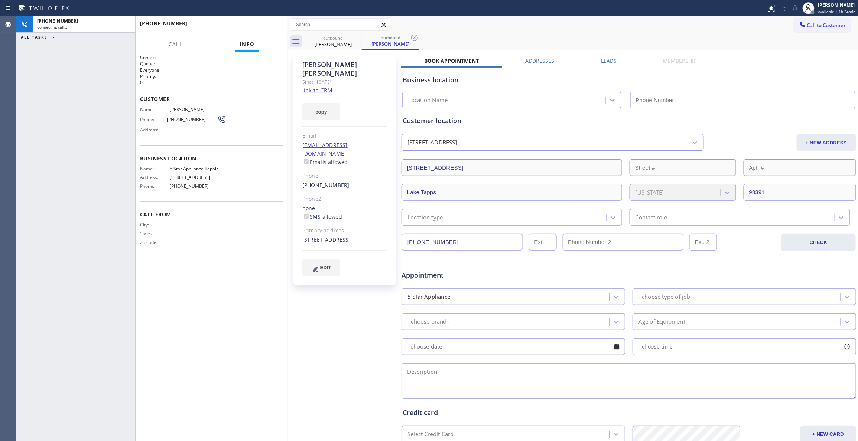
type input "[PHONE_NUMBER]"
click at [21, 94] on div "[PHONE_NUMBER] Live | 00:02 ALL TASKS ALL TASKS ACTIVE TASKS TASKS IN WRAP UP […" at bounding box center [75, 228] width 119 height 425
click at [110, 49] on icon at bounding box center [112, 50] width 9 height 9
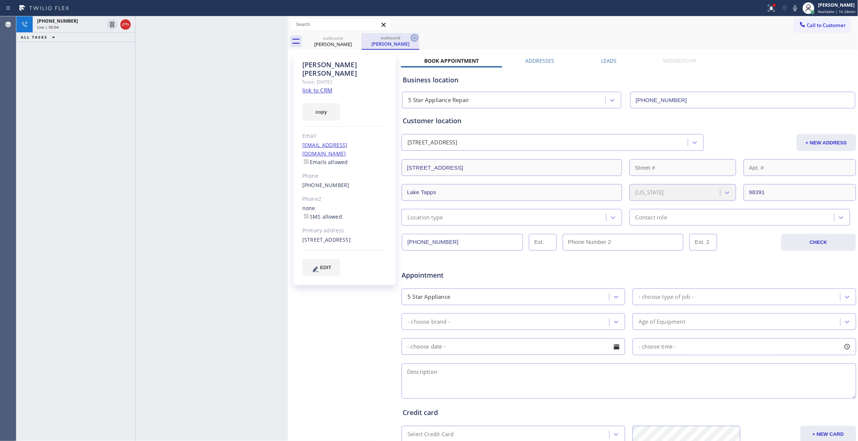
click at [414, 39] on icon at bounding box center [414, 37] width 9 height 9
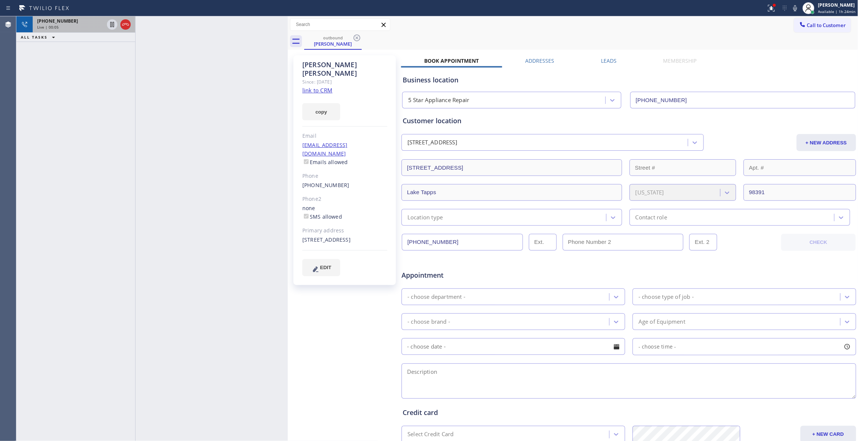
click at [85, 29] on div "Live | 00:05" at bounding box center [70, 27] width 67 height 5
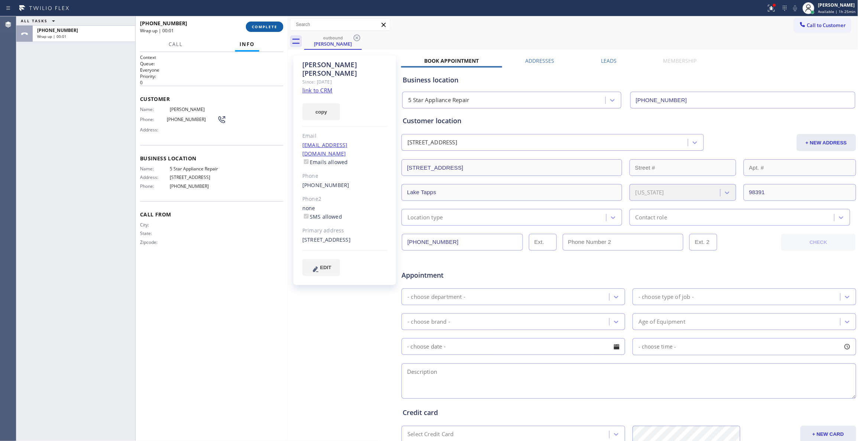
click at [263, 30] on button "COMPLETE" at bounding box center [264, 27] width 37 height 10
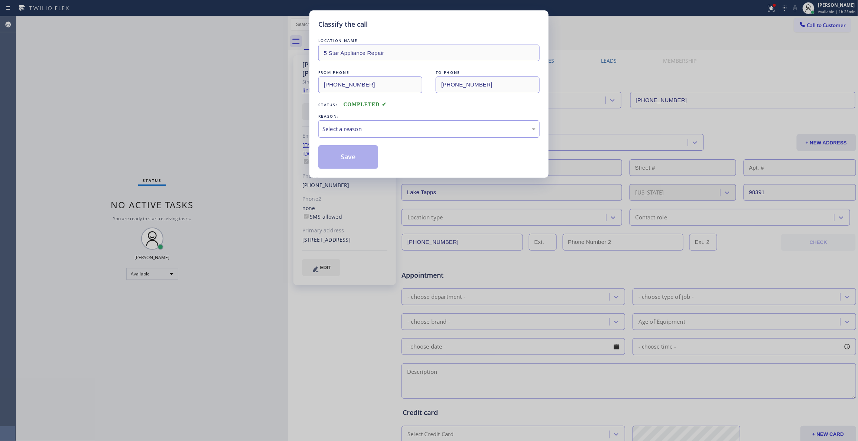
click at [327, 117] on div "REASON:" at bounding box center [428, 116] width 221 height 8
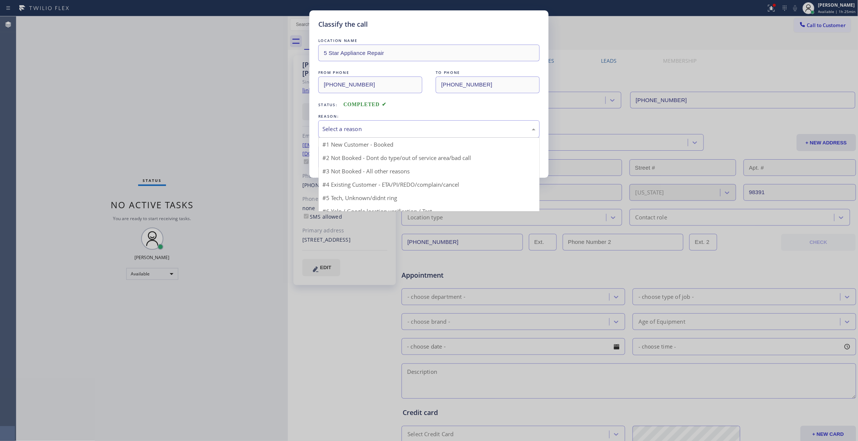
click at [334, 132] on div "Select a reason" at bounding box center [428, 129] width 213 height 9
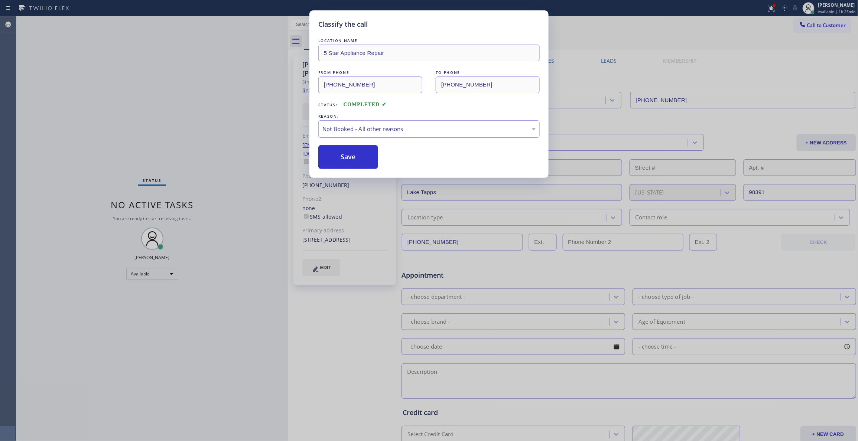
drag, startPoint x: 339, startPoint y: 156, endPoint x: 346, endPoint y: 6, distance: 150.1
click at [339, 156] on button "Save" at bounding box center [348, 157] width 60 height 24
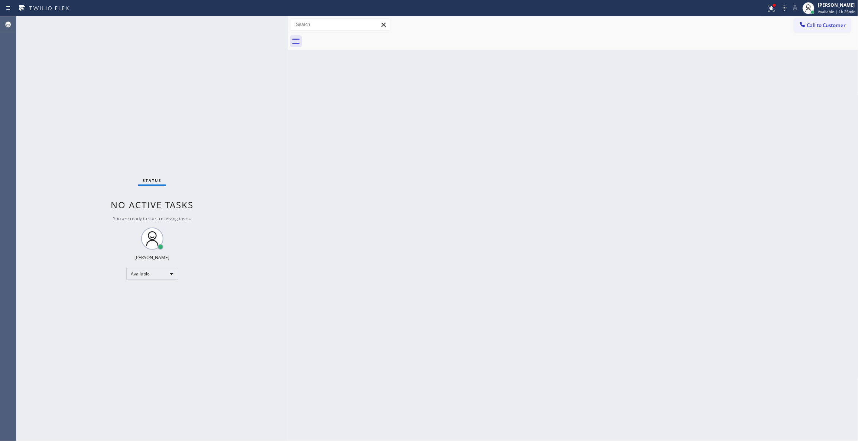
click at [818, 25] on span "Call to Customer" at bounding box center [826, 25] width 39 height 7
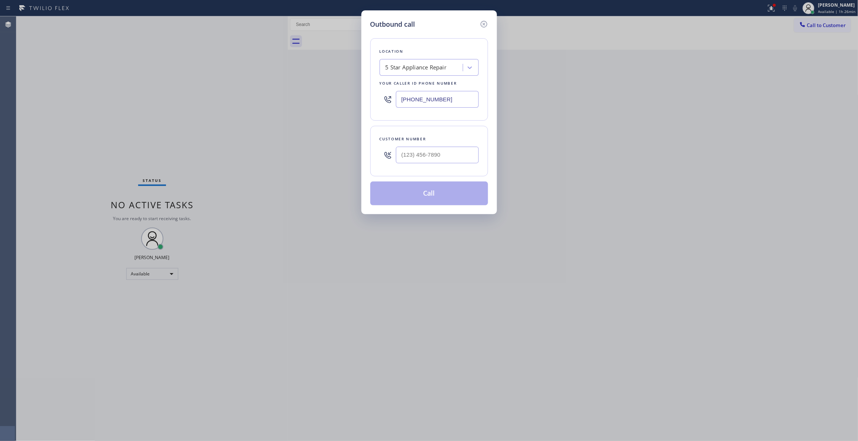
drag, startPoint x: 448, startPoint y: 100, endPoint x: 297, endPoint y: 94, distance: 150.9
click at [299, 95] on div "Outbound call Location 5 Star Appliance Repair Your caller id phone number [PHO…" at bounding box center [429, 220] width 858 height 441
paste input "760) 284-6828"
type input "[PHONE_NUMBER]"
click at [436, 161] on input "(___) ___-____" at bounding box center [437, 155] width 83 height 17
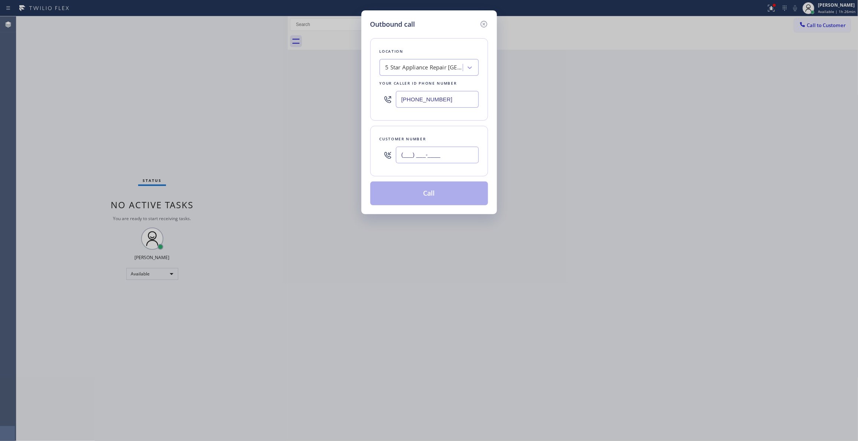
paste input "760) 578-5959"
type input "[PHONE_NUMBER]"
click at [435, 194] on button "Call" at bounding box center [429, 194] width 118 height 24
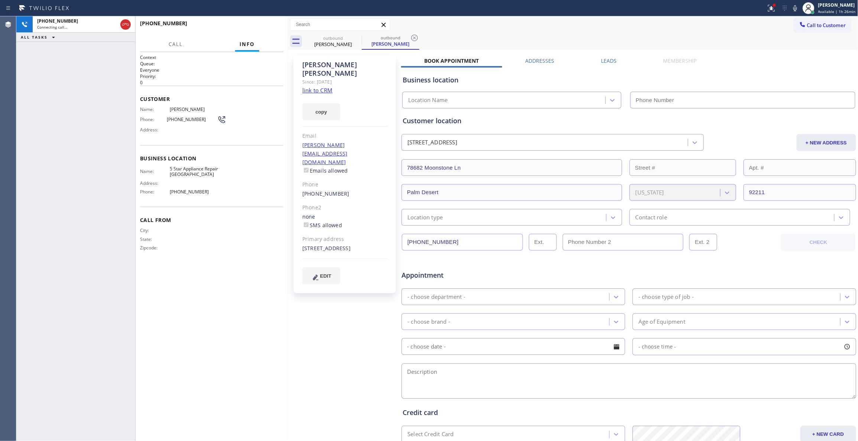
type input "[PHONE_NUMBER]"
click at [414, 36] on icon at bounding box center [414, 37] width 9 height 9
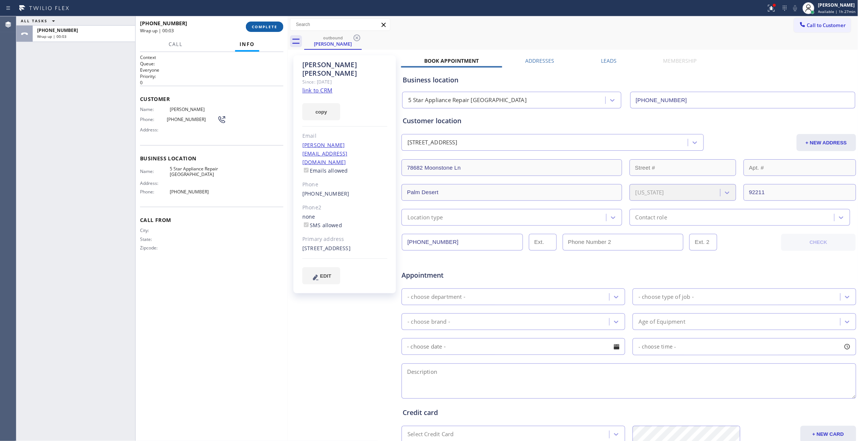
click at [266, 24] on button "COMPLETE" at bounding box center [264, 27] width 37 height 10
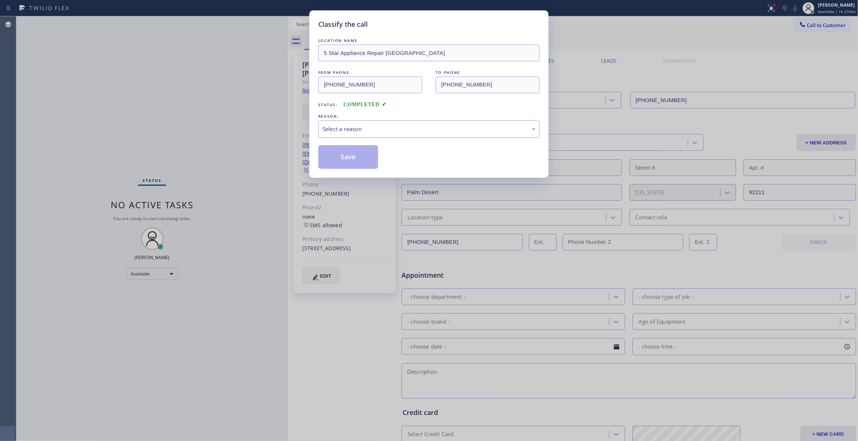
click at [353, 125] on div "Select a reason" at bounding box center [428, 129] width 213 height 9
click at [339, 158] on button "Save" at bounding box center [348, 157] width 60 height 24
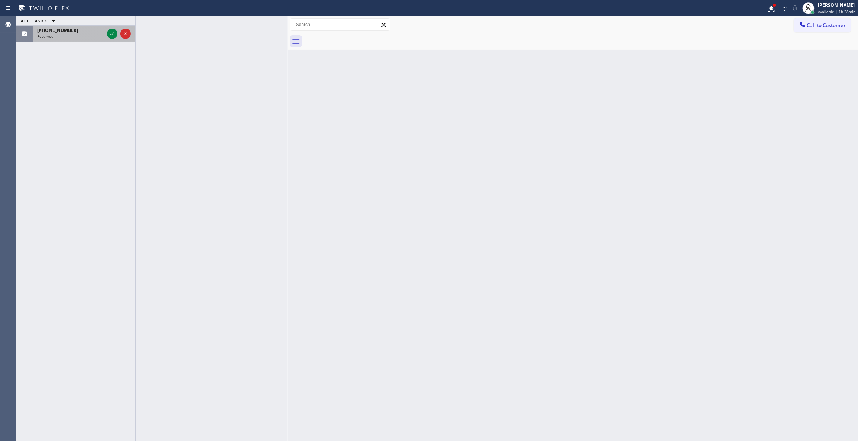
click at [105, 36] on div "[PHONE_NUMBER] Reserved" at bounding box center [69, 34] width 73 height 16
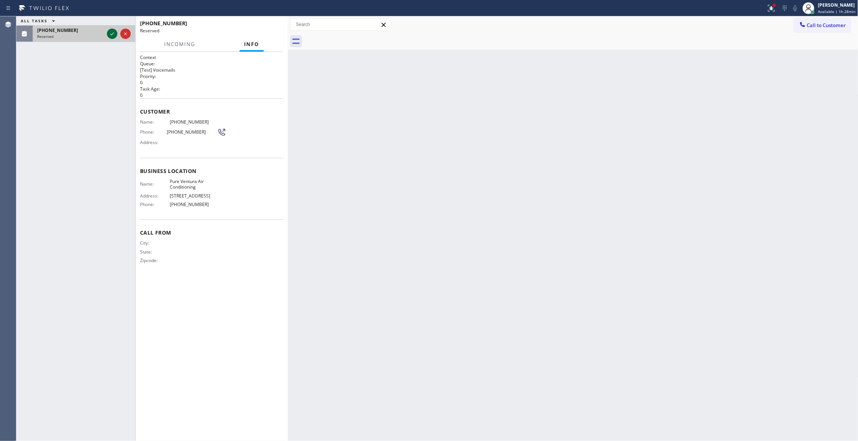
click at [109, 36] on icon at bounding box center [112, 33] width 9 height 9
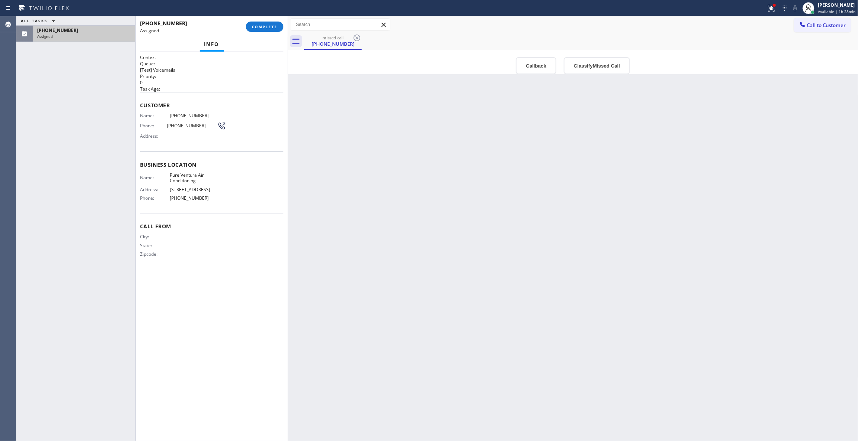
type input "[PHONE_NUMBER]"
click at [532, 66] on button "Callback" at bounding box center [536, 65] width 40 height 17
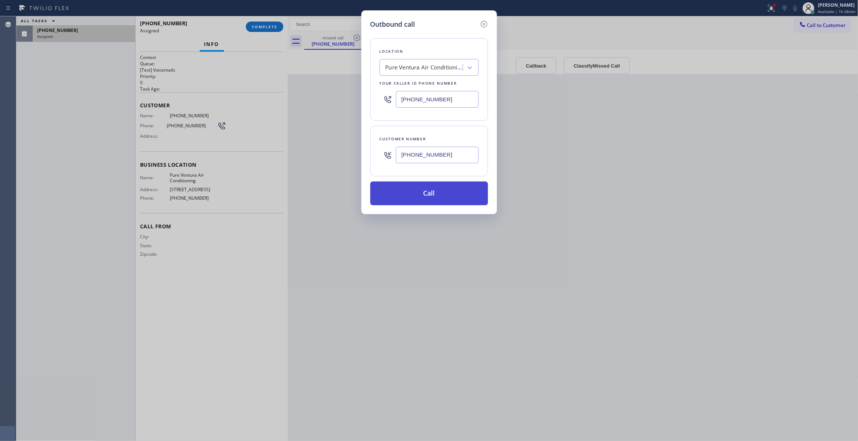
click at [451, 190] on button "Call" at bounding box center [429, 194] width 118 height 24
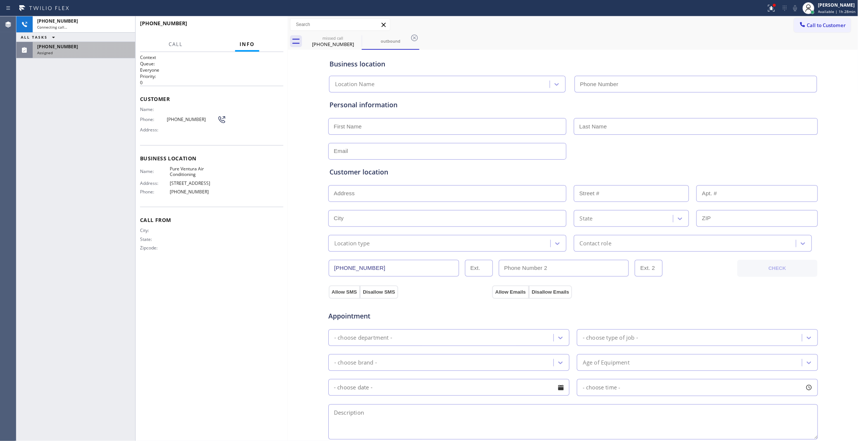
type input "[PHONE_NUMBER]"
click at [66, 53] on div "Assigned" at bounding box center [84, 52] width 94 height 5
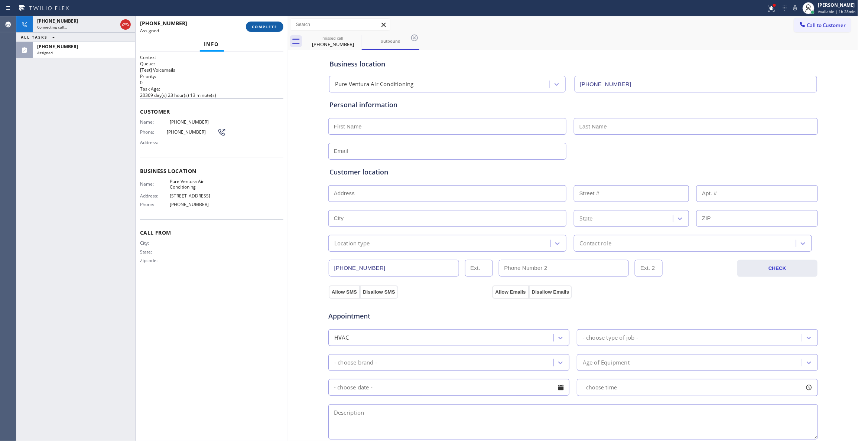
click at [260, 27] on span "COMPLETE" at bounding box center [265, 26] width 26 height 5
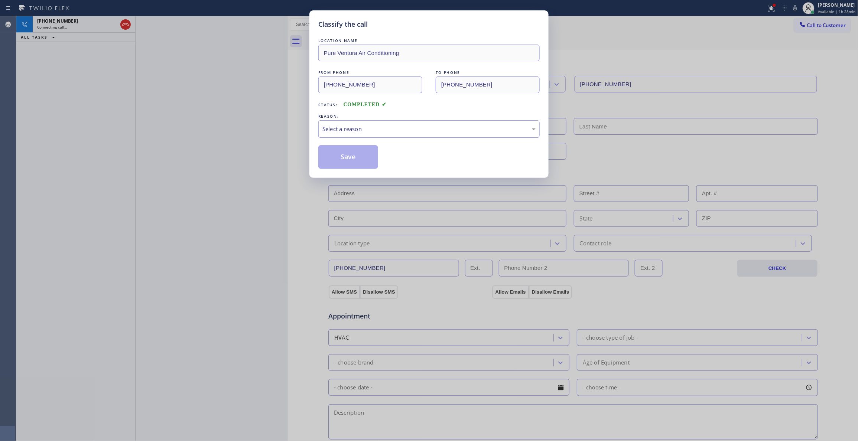
click at [373, 131] on div "Select a reason" at bounding box center [428, 129] width 213 height 9
click at [336, 160] on button "Save" at bounding box center [348, 157] width 60 height 24
click at [336, 159] on button "Save" at bounding box center [348, 157] width 60 height 24
click at [89, 30] on div "Classify the call LOCATION NAME Pure Ventura Air Conditioning FROM PHONE [PHONE…" at bounding box center [429, 220] width 858 height 441
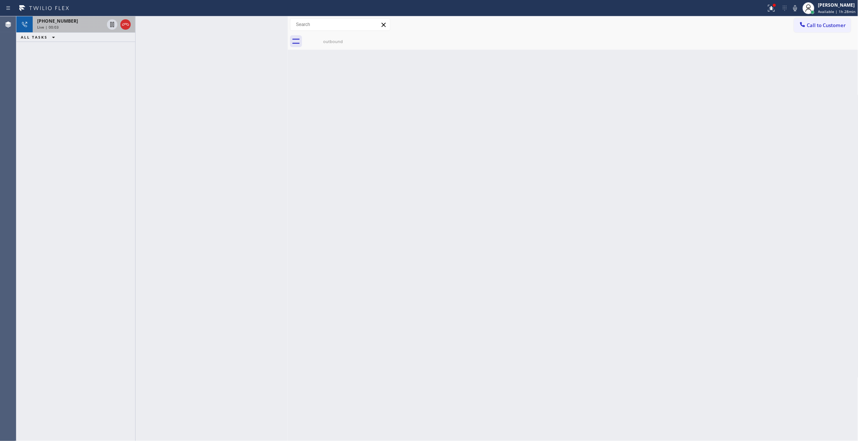
click at [88, 24] on div "[PHONE_NUMBER]" at bounding box center [70, 21] width 67 height 6
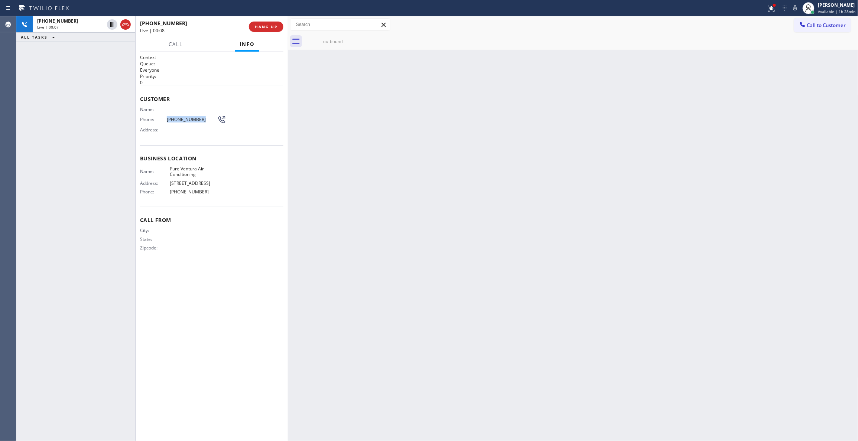
drag, startPoint x: 199, startPoint y: 122, endPoint x: 160, endPoint y: 117, distance: 40.1
click at [160, 117] on div "Phone: [PHONE_NUMBER]" at bounding box center [183, 119] width 86 height 9
click at [271, 24] on span "HANG UP" at bounding box center [266, 26] width 23 height 5
drag, startPoint x: 26, startPoint y: 106, endPoint x: 57, endPoint y: 92, distance: 34.3
click at [26, 106] on div "ALL TASKS ALL TASKS ACTIVE TASKS TASKS IN WRAP UP [PHONE_NUMBER] Wrap up | 00:04" at bounding box center [75, 228] width 119 height 425
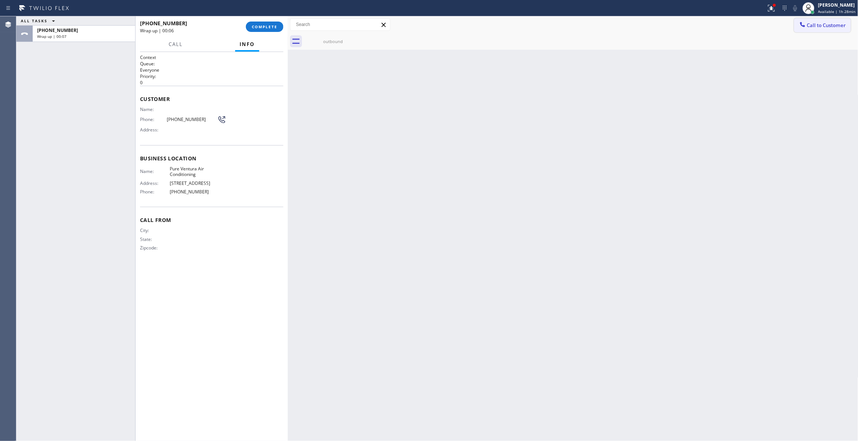
click at [820, 24] on span "Call to Customer" at bounding box center [826, 25] width 39 height 7
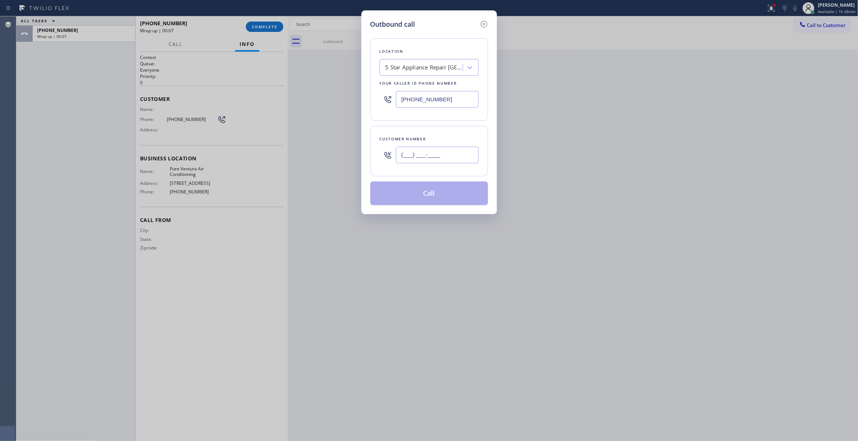
click at [436, 153] on input "(___) ___-____" at bounding box center [437, 155] width 83 height 17
paste input "951) 232-0988"
type input "[PHONE_NUMBER]"
drag, startPoint x: 205, startPoint y: 194, endPoint x: 165, endPoint y: 194, distance: 39.7
click at [165, 194] on div "Outbound call Location 5 Star Appliance Repair [GEOGRAPHIC_DATA] Your caller id…" at bounding box center [429, 220] width 858 height 441
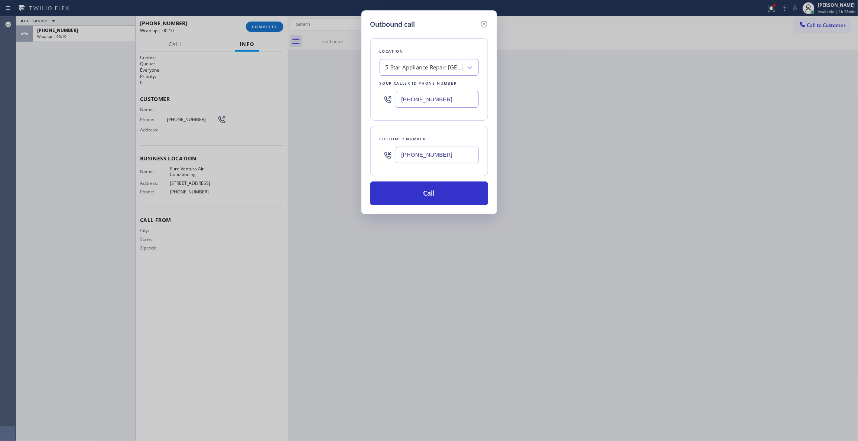
drag, startPoint x: 461, startPoint y: 101, endPoint x: 301, endPoint y: 98, distance: 159.3
click at [301, 98] on div "Outbound call Location 5 Star Appliance Repair [GEOGRAPHIC_DATA] Your caller id…" at bounding box center [429, 220] width 858 height 441
type input "[PHONE_NUMBER]"
drag, startPoint x: 449, startPoint y: 154, endPoint x: 358, endPoint y: 148, distance: 91.1
click at [358, 148] on div "Outbound call Location Pure Ventura Air Conditioning Your caller id phone numbe…" at bounding box center [429, 220] width 858 height 441
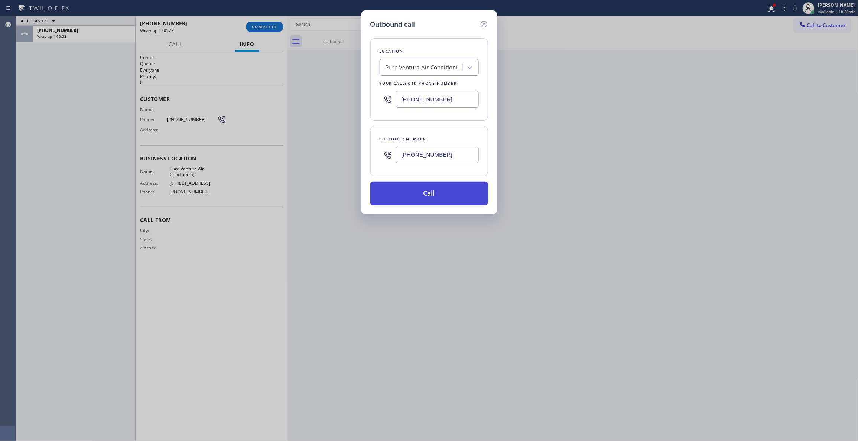
click at [415, 183] on button "Call" at bounding box center [429, 194] width 118 height 24
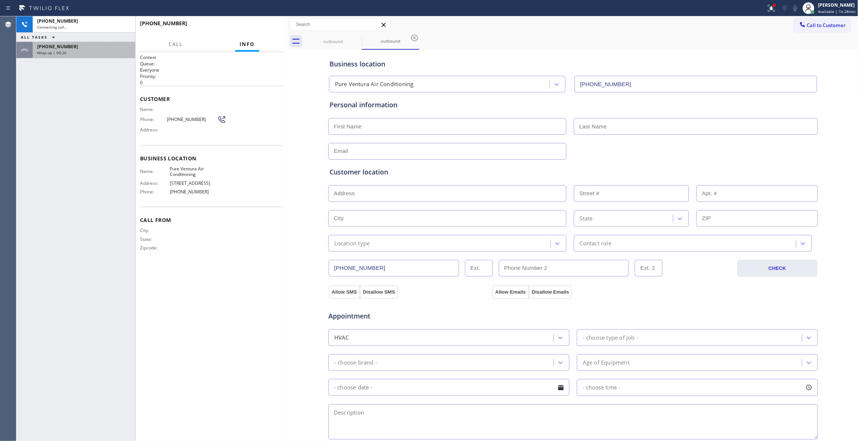
type input "[PHONE_NUMBER]"
click at [85, 54] on div "Wrap up | 00:26" at bounding box center [84, 52] width 94 height 5
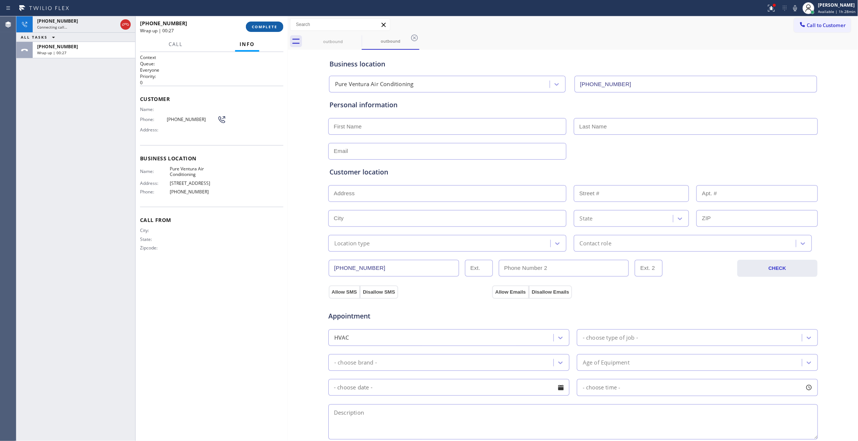
click at [273, 26] on span "COMPLETE" at bounding box center [265, 26] width 26 height 5
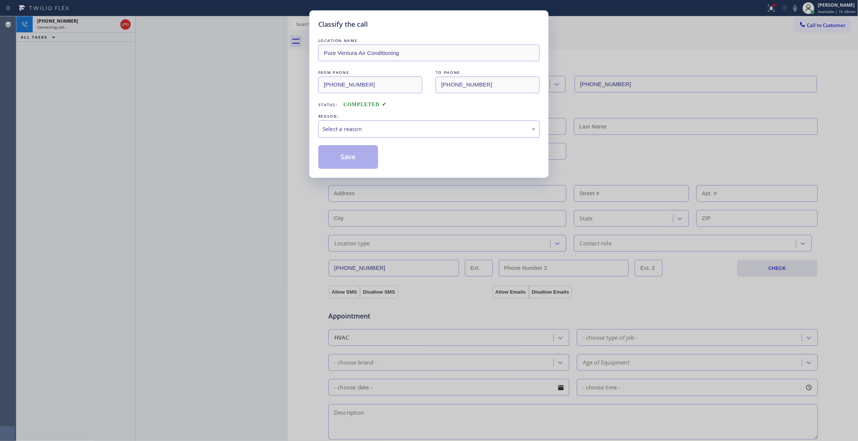
click at [358, 131] on div "Select a reason" at bounding box center [428, 129] width 213 height 9
click at [354, 160] on button "Save" at bounding box center [348, 157] width 60 height 24
click at [354, 159] on button "Save" at bounding box center [348, 157] width 60 height 24
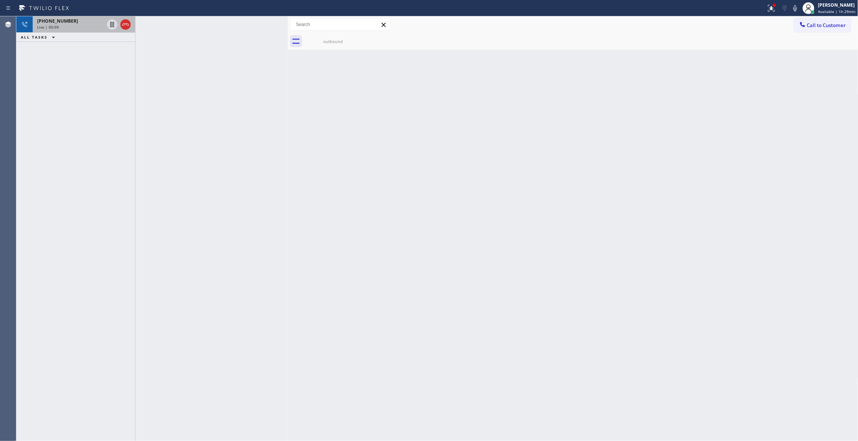
click at [82, 25] on div "Live | 00:09" at bounding box center [70, 27] width 67 height 5
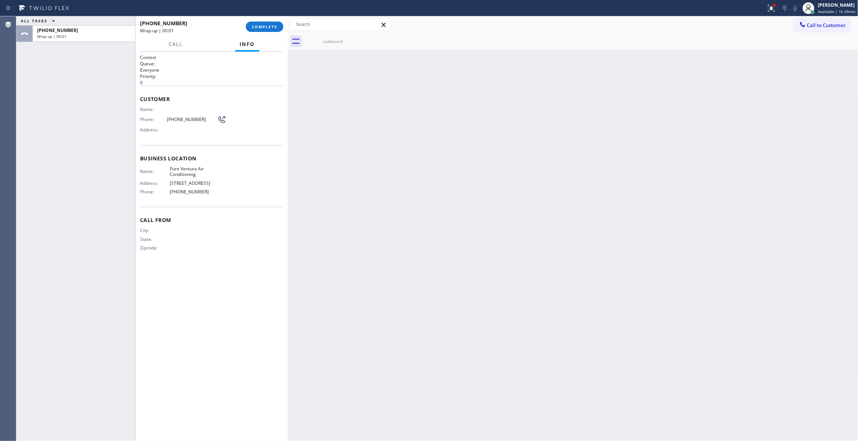
click at [177, 121] on span "[PHONE_NUMBER]" at bounding box center [192, 120] width 50 height 6
click at [253, 31] on button "COMPLETE" at bounding box center [264, 27] width 37 height 10
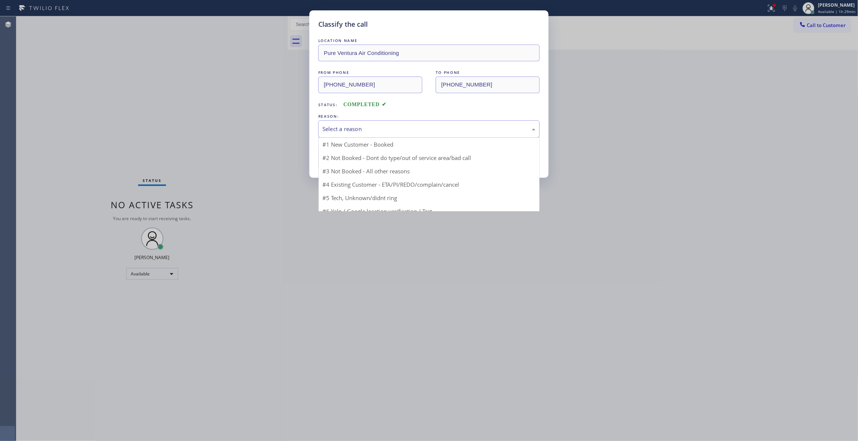
click at [358, 124] on div "Select a reason" at bounding box center [428, 128] width 221 height 17
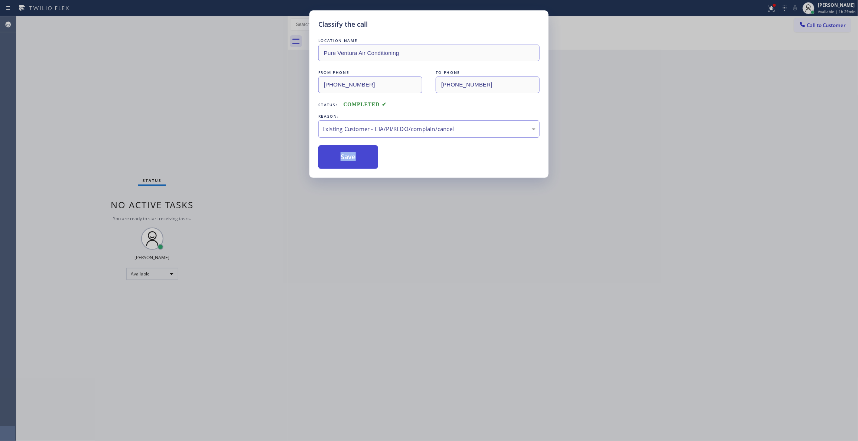
click at [353, 162] on button "Save" at bounding box center [348, 157] width 60 height 24
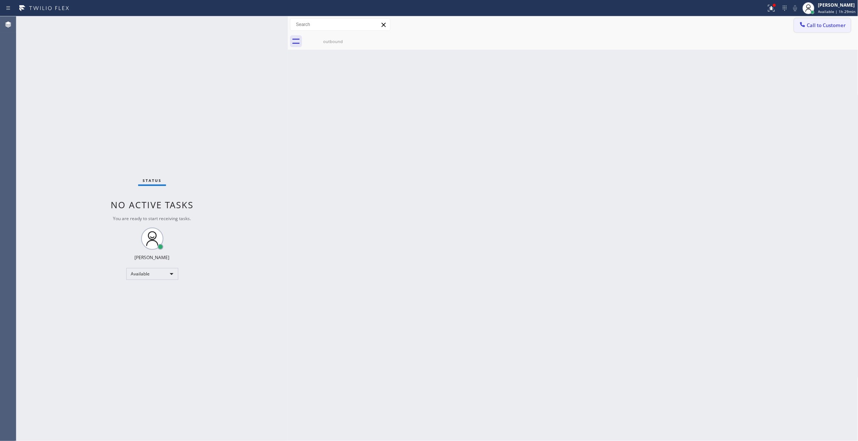
click at [833, 26] on span "Call to Customer" at bounding box center [826, 25] width 39 height 7
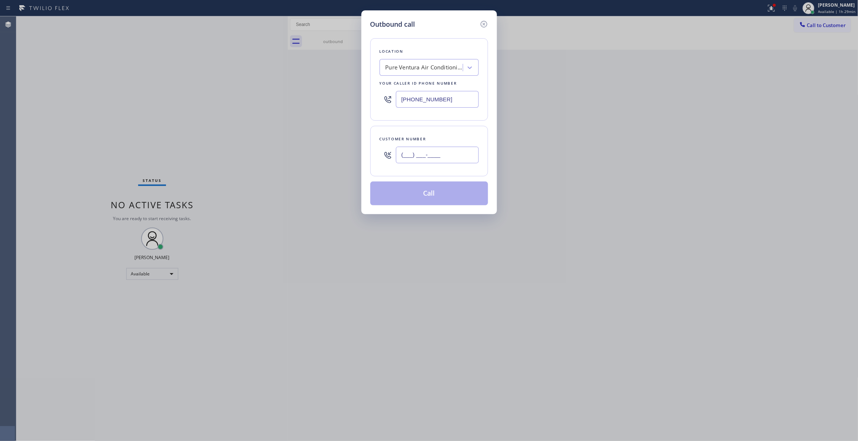
click at [412, 155] on input "(___) ___-____" at bounding box center [437, 155] width 83 height 17
paste input "951) 232-0988"
type input "[PHONE_NUMBER]"
click at [427, 195] on button "Call" at bounding box center [429, 194] width 118 height 24
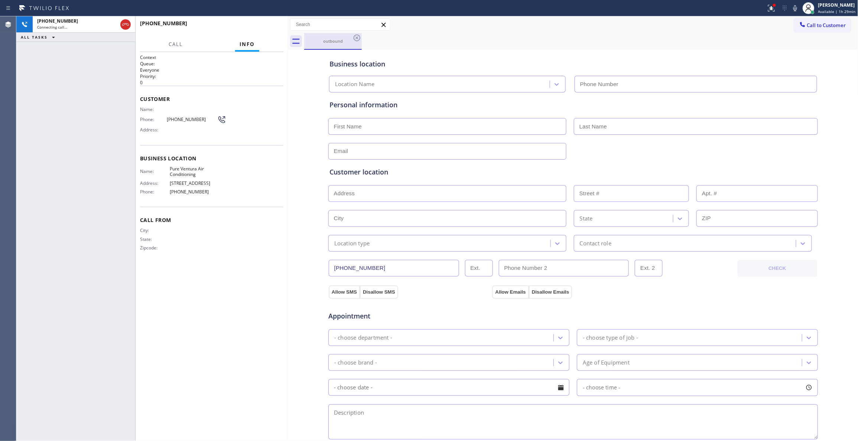
type input "[PHONE_NUMBER]"
click at [270, 23] on button "HANG UP" at bounding box center [266, 27] width 35 height 10
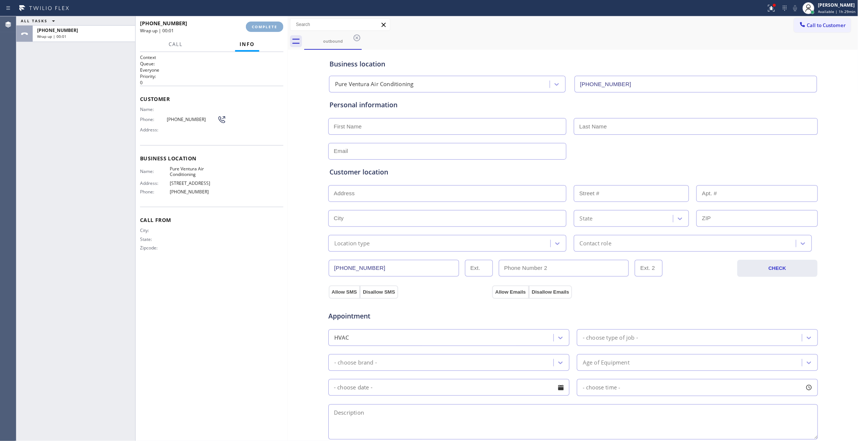
click at [270, 23] on button "COMPLETE" at bounding box center [264, 27] width 37 height 10
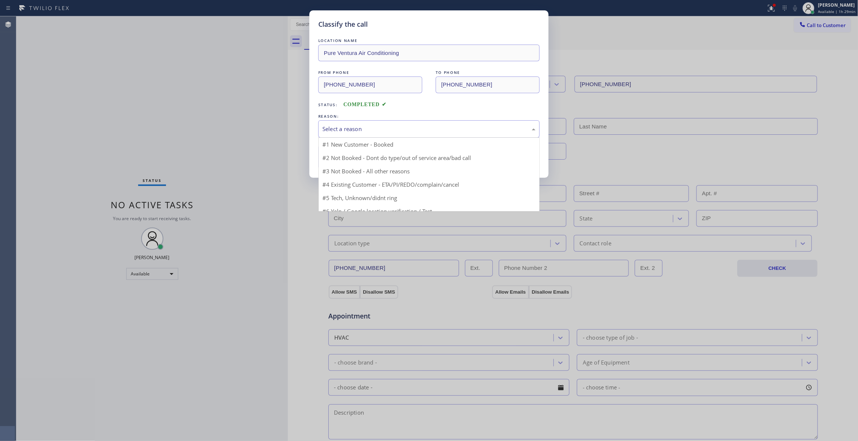
click at [369, 125] on div "Select a reason" at bounding box center [428, 129] width 213 height 9
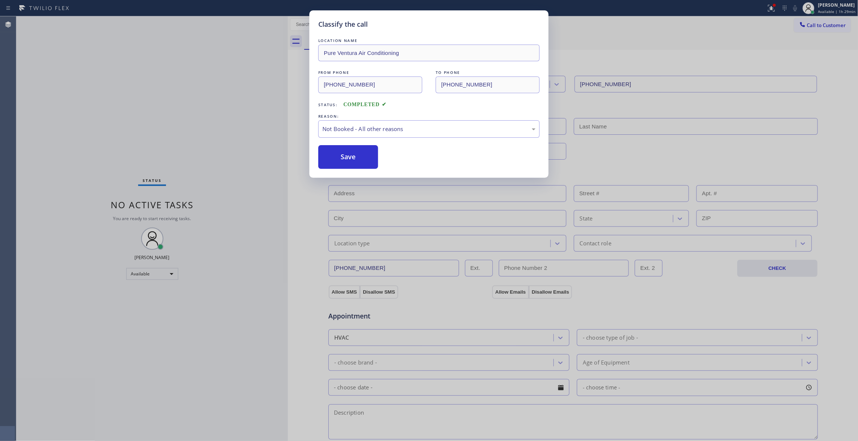
click at [343, 156] on button "Save" at bounding box center [348, 157] width 60 height 24
drag, startPoint x: 343, startPoint y: 156, endPoint x: 333, endPoint y: 82, distance: 75.3
click at [343, 155] on button "Save" at bounding box center [348, 157] width 60 height 24
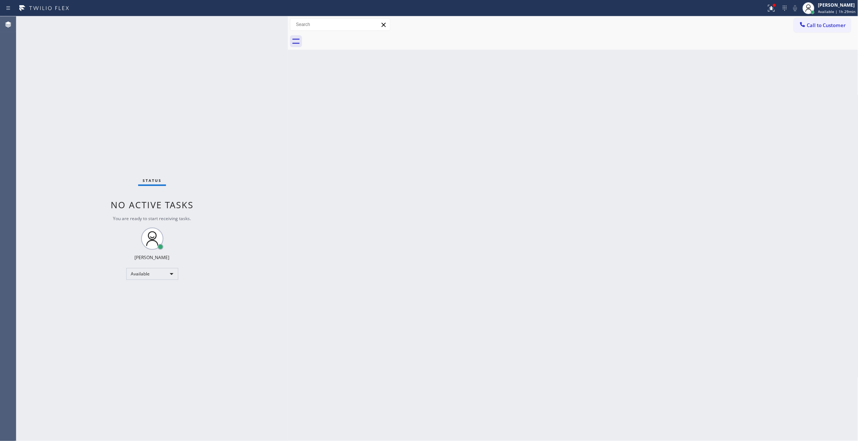
click at [842, 24] on span "Call to Customer" at bounding box center [826, 25] width 39 height 7
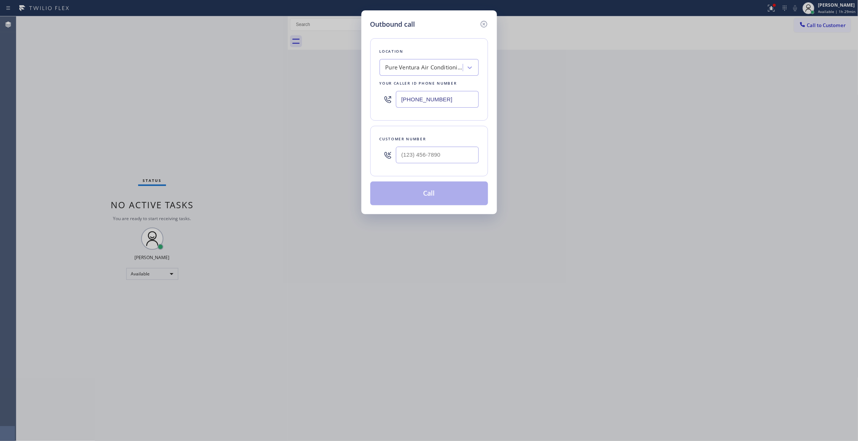
drag, startPoint x: 373, startPoint y: 97, endPoint x: 89, endPoint y: 92, distance: 283.6
click at [97, 91] on div "Outbound call Location Pure Ventura Air Conditioning Your caller id phone numbe…" at bounding box center [429, 220] width 858 height 441
paste input "949) 536-9698"
type input "[PHONE_NUMBER]"
drag, startPoint x: 451, startPoint y: 153, endPoint x: 196, endPoint y: 171, distance: 254.9
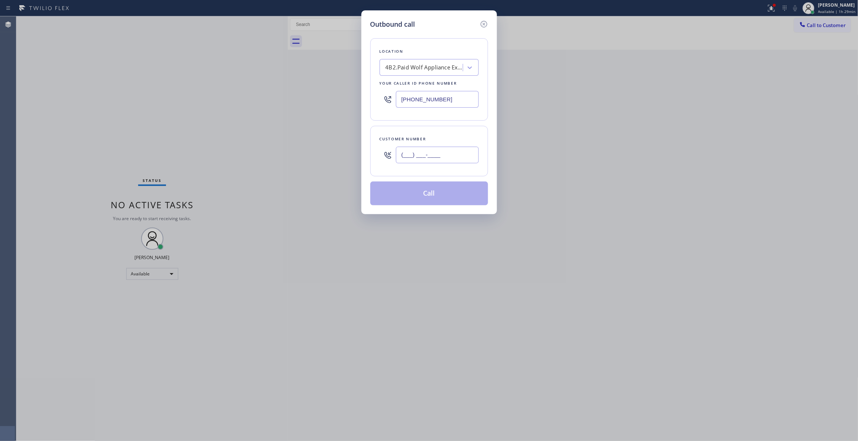
click at [196, 171] on div "Outbound call Location 4B2.Paid Wolf Appliance Expert Your caller id phone numb…" at bounding box center [429, 220] width 858 height 441
paste input "949) 402-3338"
type input "[PHONE_NUMBER]"
drag, startPoint x: 458, startPoint y: 101, endPoint x: 158, endPoint y: 88, distance: 300.2
click at [151, 89] on div "Outbound call Location 4B2.Paid Wolf Appliance Expert Your caller id phone numb…" at bounding box center [429, 220] width 858 height 441
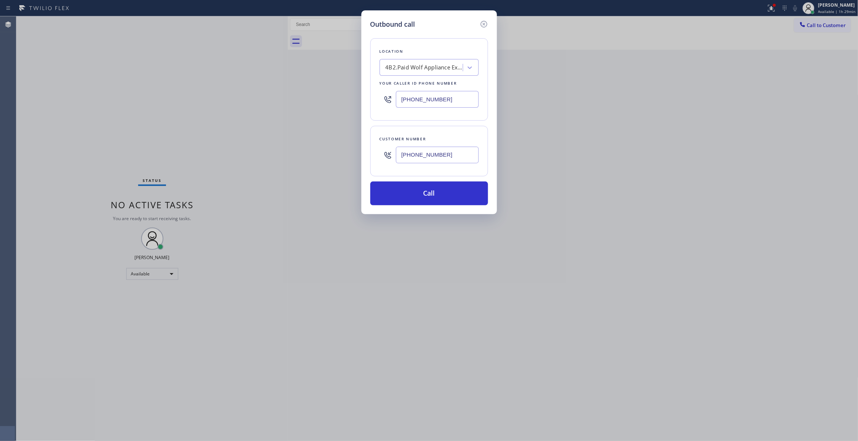
paste input "855) 731-4952"
type input "[PHONE_NUMBER]"
drag, startPoint x: 461, startPoint y: 160, endPoint x: 316, endPoint y: 148, distance: 145.2
click at [315, 147] on div "Outbound call Location 5 Star Appliance Repair Your caller id phone number [PHO…" at bounding box center [429, 220] width 858 height 441
click at [390, 197] on button "Call" at bounding box center [429, 194] width 118 height 24
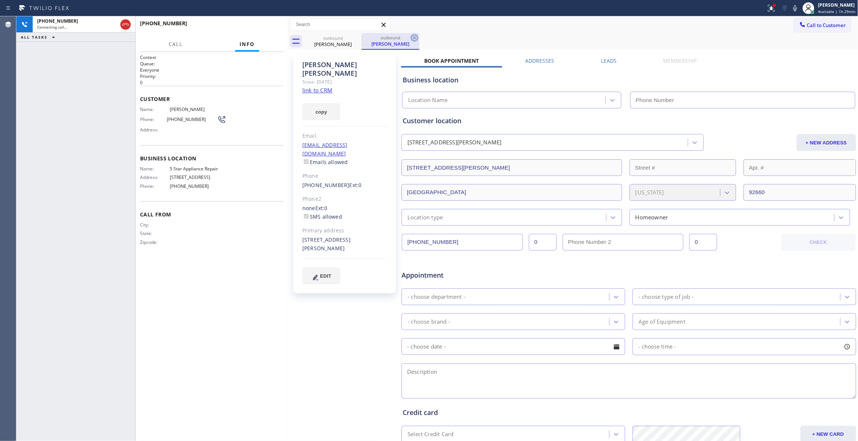
click at [417, 37] on icon at bounding box center [414, 38] width 7 height 7
type input "[PHONE_NUMBER]"
click at [272, 27] on span "HANG UP" at bounding box center [266, 26] width 23 height 5
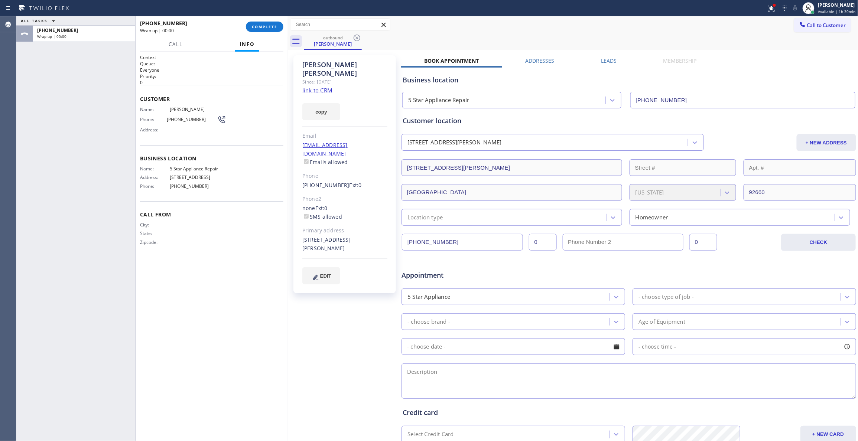
click at [174, 121] on span "[PHONE_NUMBER]" at bounding box center [192, 120] width 50 height 6
click at [269, 35] on div "[PHONE_NUMBER] Wrap up | 00:01 COMPLETE" at bounding box center [211, 26] width 143 height 19
click at [256, 27] on span "COMPLETE" at bounding box center [265, 26] width 26 height 5
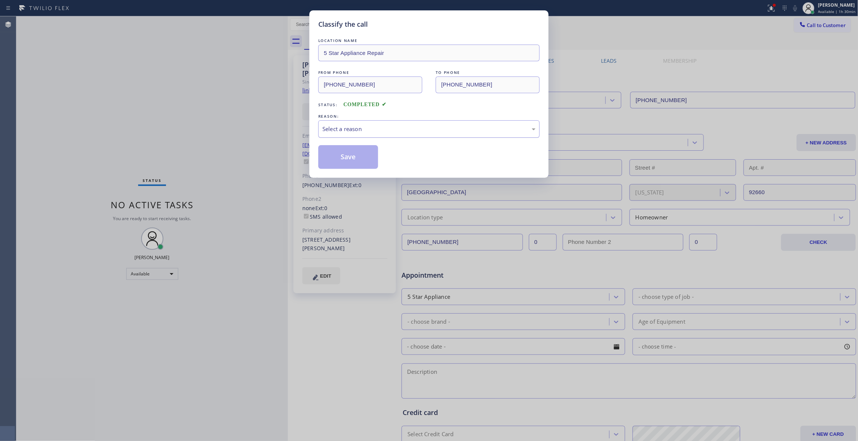
click at [362, 127] on div "Select a reason" at bounding box center [428, 129] width 213 height 9
click at [353, 156] on button "Save" at bounding box center [348, 157] width 60 height 24
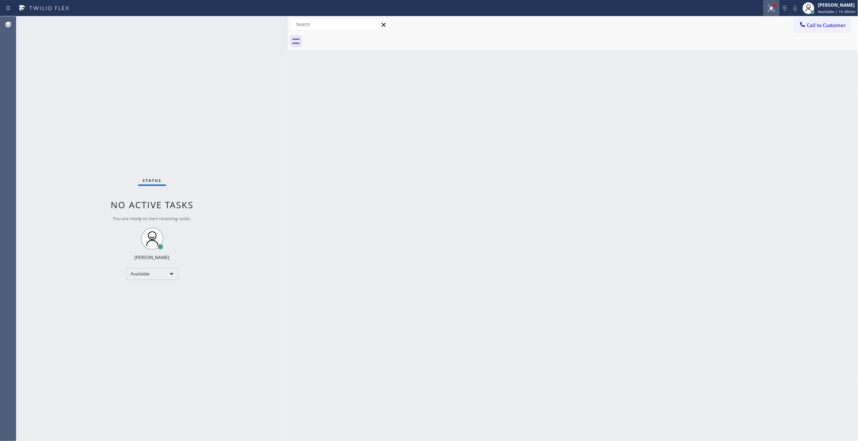
click at [768, 8] on icon at bounding box center [770, 7] width 4 height 5
click at [742, 94] on button "Clear issues" at bounding box center [723, 97] width 87 height 10
click at [824, 26] on span "Call to Customer" at bounding box center [826, 25] width 39 height 7
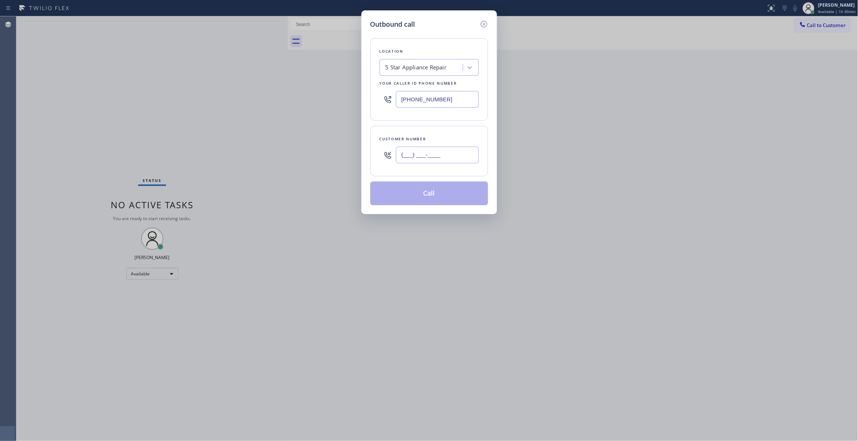
click at [411, 155] on input "(___) ___-____" at bounding box center [437, 155] width 83 height 17
paste input "949) 402-3338"
type input "[PHONE_NUMBER]"
click at [437, 198] on button "Call" at bounding box center [429, 194] width 118 height 24
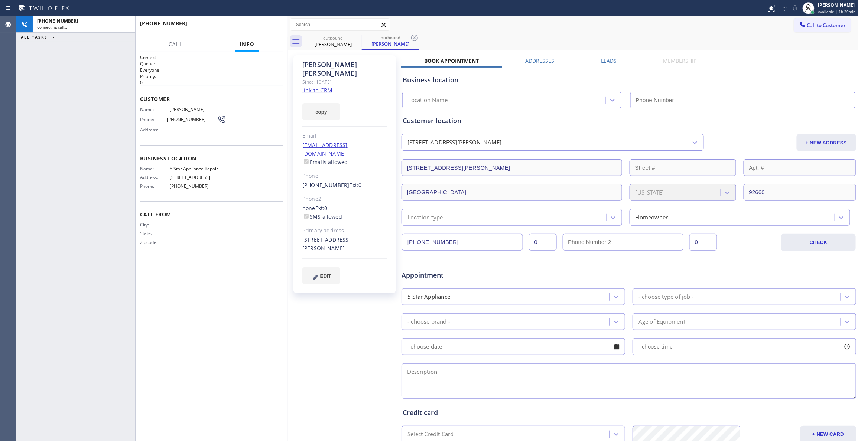
type input "[PHONE_NUMBER]"
click at [24, 148] on div "[PHONE_NUMBER] Connecting call… ALL TASKS ALL TASKS ACTIVE TASKS TASKS IN WRAP …" at bounding box center [75, 228] width 119 height 425
click at [413, 37] on icon at bounding box center [414, 37] width 9 height 9
click at [228, 411] on div "Context Queue: Everyone Priority: 0 Customer Name: [PERSON_NAME] Phone: [PHONE_…" at bounding box center [211, 246] width 143 height 385
click at [277, 29] on button "HANG UP" at bounding box center [266, 27] width 35 height 10
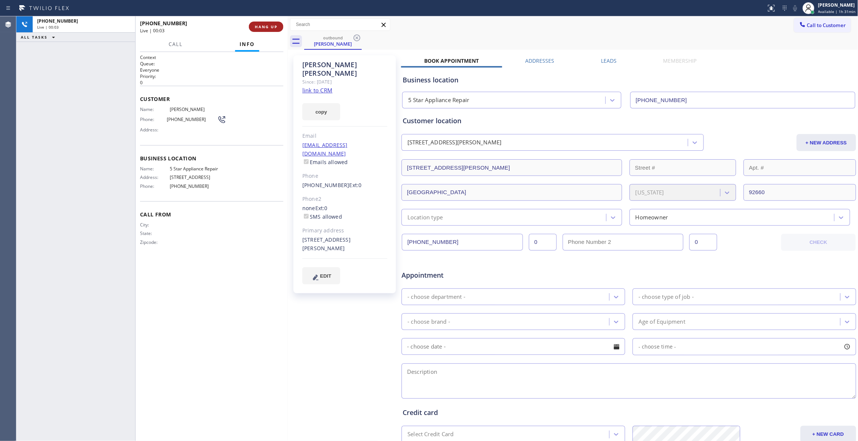
click at [275, 27] on span "HANG UP" at bounding box center [266, 26] width 23 height 5
click at [276, 28] on span "COMPLETE" at bounding box center [265, 26] width 26 height 5
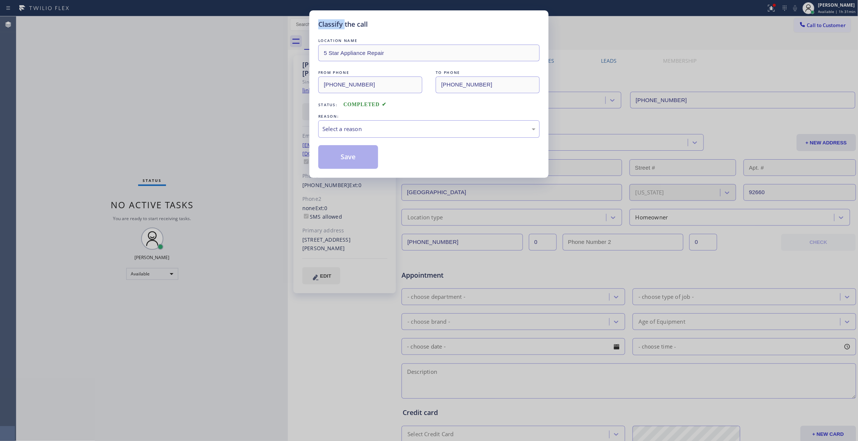
click at [272, 26] on div "Classify the call LOCATION NAME 5 Star Appliance Repair FROM PHONE [PHONE_NUMBE…" at bounding box center [429, 220] width 858 height 441
click at [339, 134] on div "Select a reason" at bounding box center [428, 128] width 221 height 17
click at [347, 156] on button "Save" at bounding box center [348, 157] width 60 height 24
drag, startPoint x: 347, startPoint y: 156, endPoint x: 342, endPoint y: 36, distance: 120.7
click at [347, 149] on button "Save" at bounding box center [348, 157] width 60 height 24
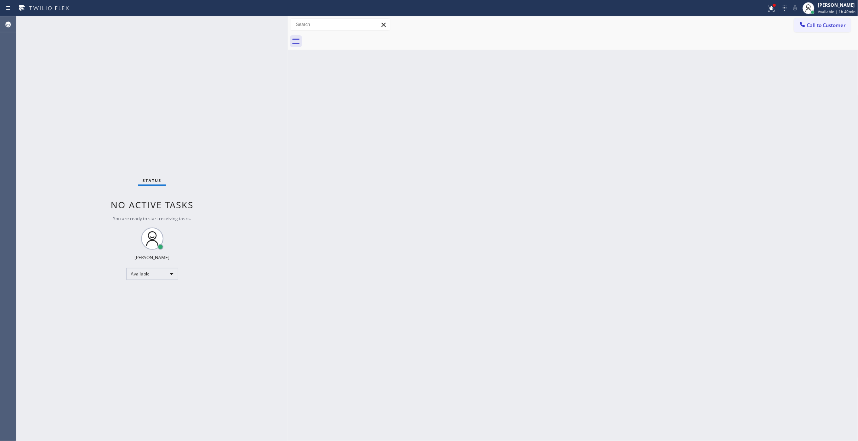
click at [138, 138] on div "Status No active tasks You are ready to start receiving tasks. [PERSON_NAME] Av…" at bounding box center [151, 228] width 271 height 425
click at [28, 303] on div "Status No active tasks You are ready to start receiving tasks. [PERSON_NAME] Av…" at bounding box center [151, 228] width 271 height 425
click at [833, 27] on span "Call to Customer" at bounding box center [826, 25] width 39 height 7
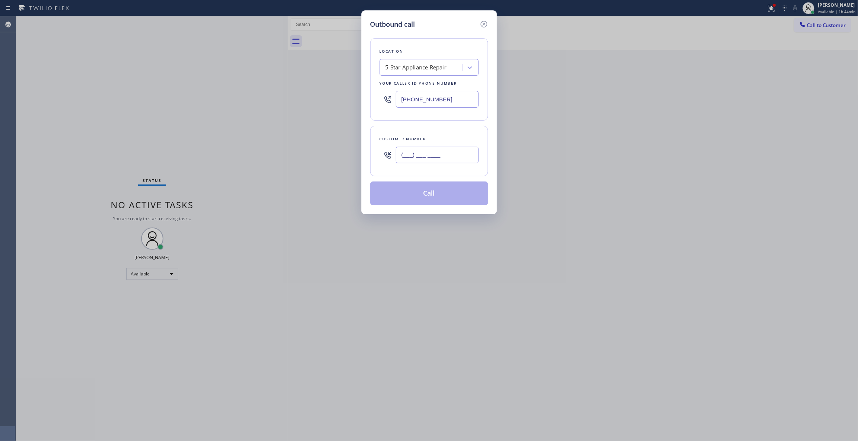
click at [462, 163] on input "(___) ___-____" at bounding box center [437, 155] width 83 height 17
paste input "480) 273-5618"
type input "[PHONE_NUMBER]"
click at [428, 196] on button "Call" at bounding box center [429, 194] width 118 height 24
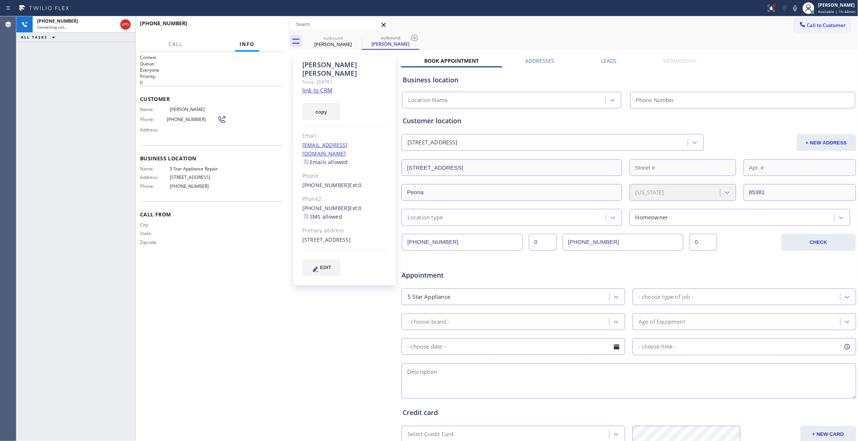
type input "[PHONE_NUMBER]"
click at [266, 27] on span "HANG UP" at bounding box center [266, 26] width 23 height 5
click at [415, 37] on icon at bounding box center [414, 38] width 7 height 7
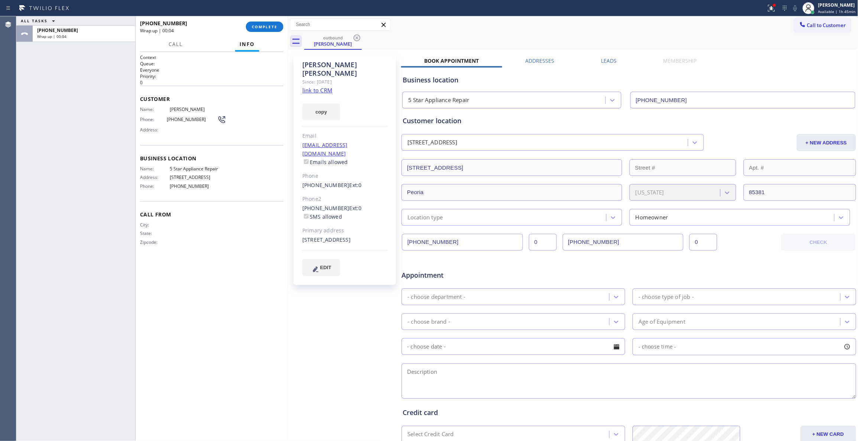
click at [186, 120] on span "[PHONE_NUMBER]" at bounding box center [192, 120] width 50 height 6
click at [262, 28] on span "COMPLETE" at bounding box center [265, 26] width 26 height 5
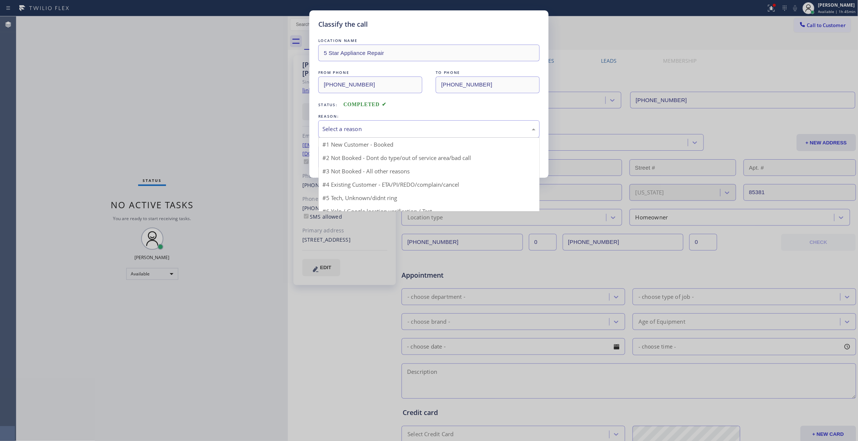
click at [376, 125] on div "Select a reason" at bounding box center [428, 129] width 213 height 9
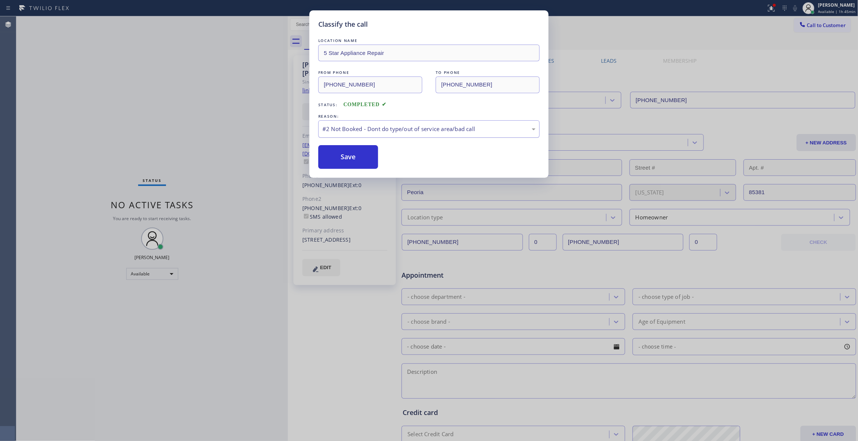
drag, startPoint x: 358, startPoint y: 156, endPoint x: 378, endPoint y: 135, distance: 28.9
click at [357, 156] on button "Save" at bounding box center [348, 157] width 60 height 24
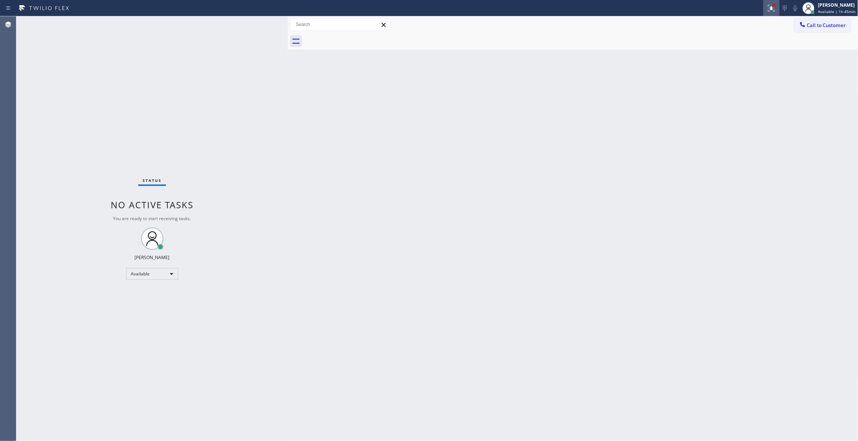
click at [767, 6] on icon at bounding box center [771, 8] width 9 height 9
click at [709, 95] on span "Clear issues" at bounding box center [723, 97] width 35 height 5
click at [830, 25] on span "Call to Customer" at bounding box center [826, 25] width 39 height 7
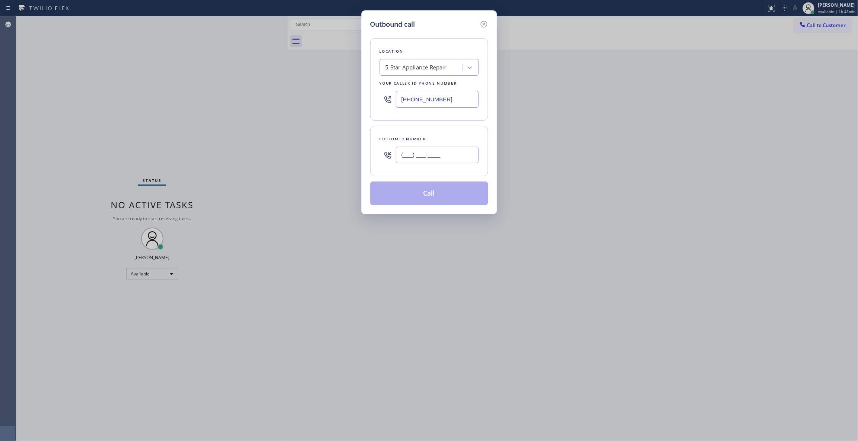
click at [445, 155] on input "(___) ___-____" at bounding box center [437, 155] width 83 height 17
paste input "480) 273-5618"
type input "[PHONE_NUMBER]"
click at [421, 195] on button "Call" at bounding box center [429, 194] width 118 height 24
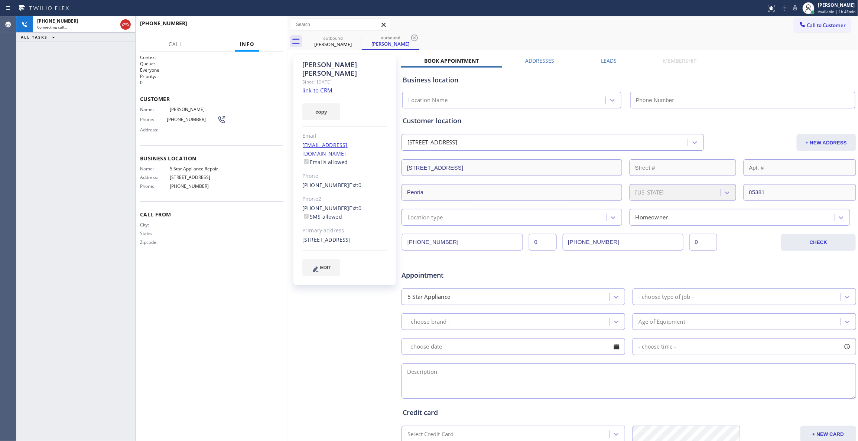
type input "[PHONE_NUMBER]"
click at [21, 63] on div "[PHONE_NUMBER] Live | 00:02 ALL TASKS ALL TASKS ACTIVE TASKS TASKS IN WRAP UP" at bounding box center [75, 228] width 119 height 425
click at [266, 26] on span "HANG UP" at bounding box center [266, 26] width 23 height 5
click at [415, 37] on icon at bounding box center [414, 38] width 7 height 7
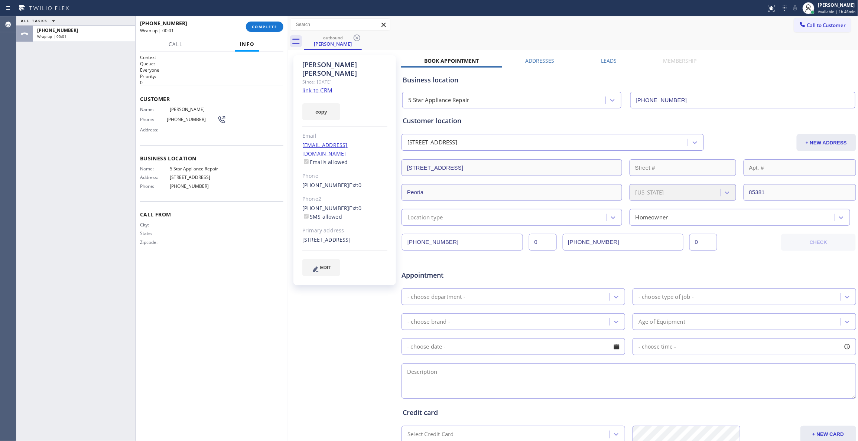
click at [184, 118] on span "[PHONE_NUMBER]" at bounding box center [192, 120] width 50 height 6
click at [263, 28] on span "COMPLETE" at bounding box center [265, 26] width 26 height 5
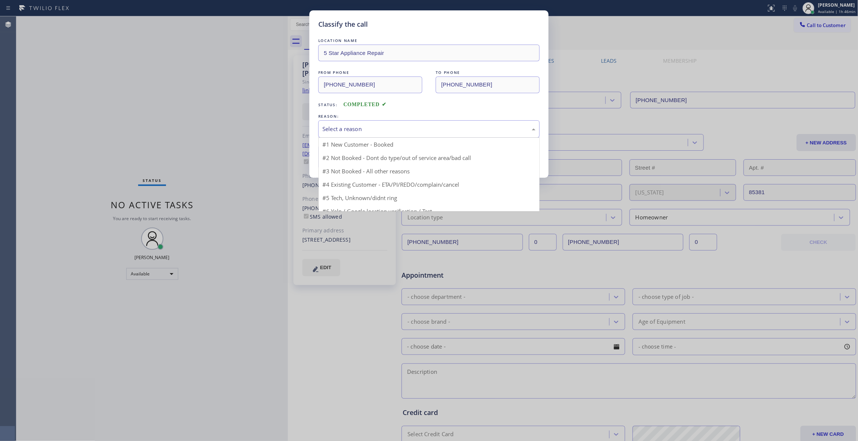
click at [347, 126] on div "Select a reason" at bounding box center [428, 129] width 213 height 9
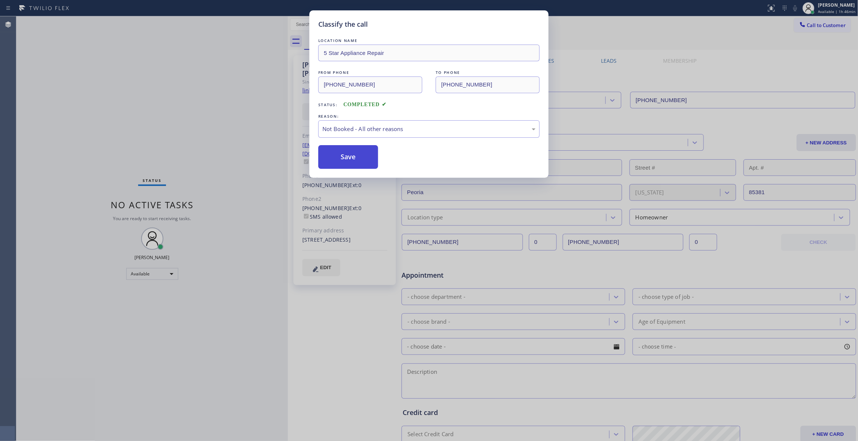
click at [342, 156] on button "Save" at bounding box center [348, 157] width 60 height 24
drag, startPoint x: 342, startPoint y: 156, endPoint x: 350, endPoint y: 84, distance: 72.8
click at [342, 153] on button "Save" at bounding box center [348, 157] width 60 height 24
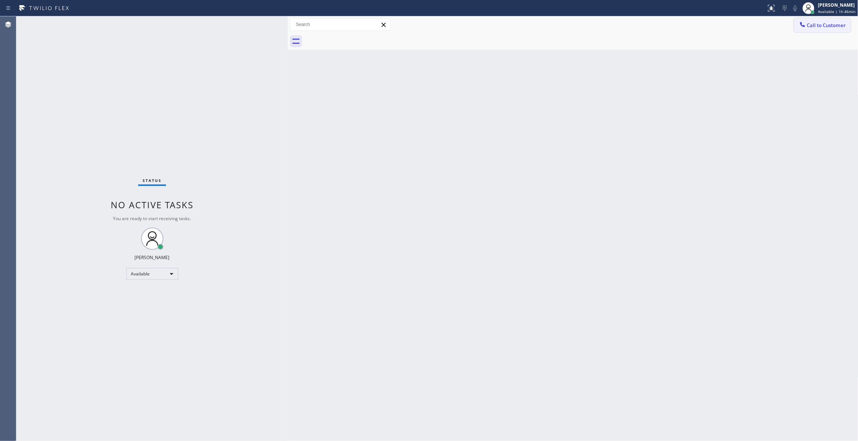
click at [821, 26] on span "Call to Customer" at bounding box center [826, 25] width 39 height 7
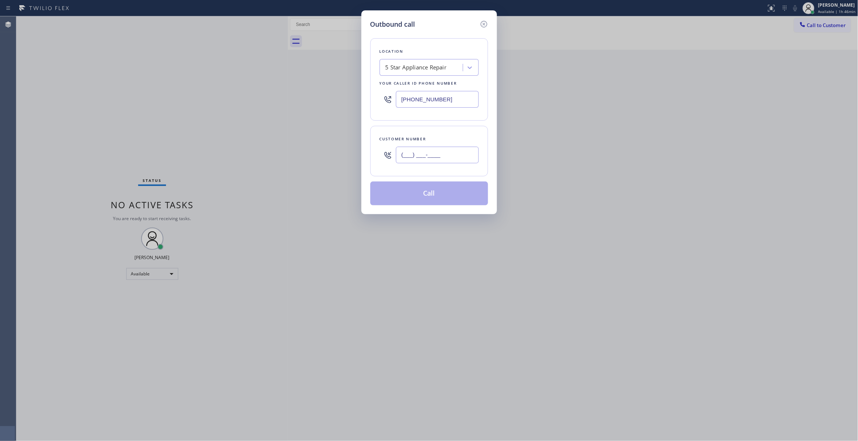
click at [429, 155] on input "(___) ___-____" at bounding box center [437, 155] width 83 height 17
paste input "602) 791-3662"
type input "[PHONE_NUMBER]"
click at [426, 196] on button "Call" at bounding box center [429, 194] width 118 height 24
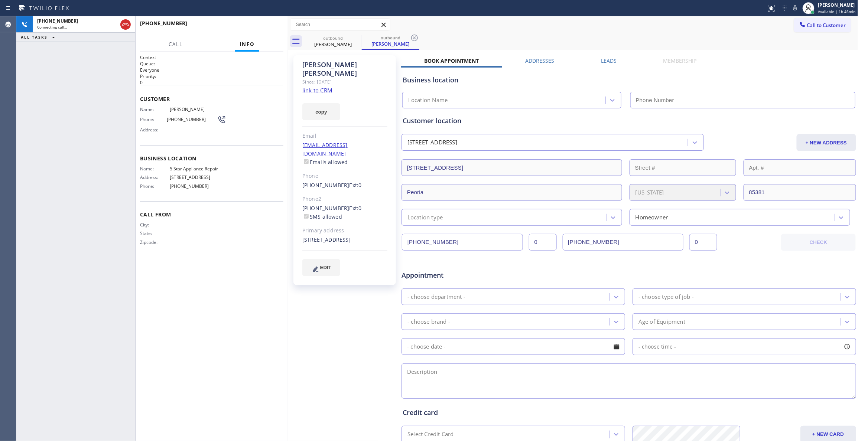
type input "[PHONE_NUMBER]"
click at [24, 79] on div "[PHONE_NUMBER] Live | 00:02 ALL TASKS ALL TASKS ACTIVE TASKS TASKS IN WRAP UP" at bounding box center [75, 228] width 119 height 425
click at [266, 301] on div "Context Queue: Everyone Priority: 0 Customer Name: [PERSON_NAME] Phone: [PHONE_…" at bounding box center [211, 246] width 143 height 385
click at [270, 25] on span "HANG UP" at bounding box center [266, 26] width 23 height 5
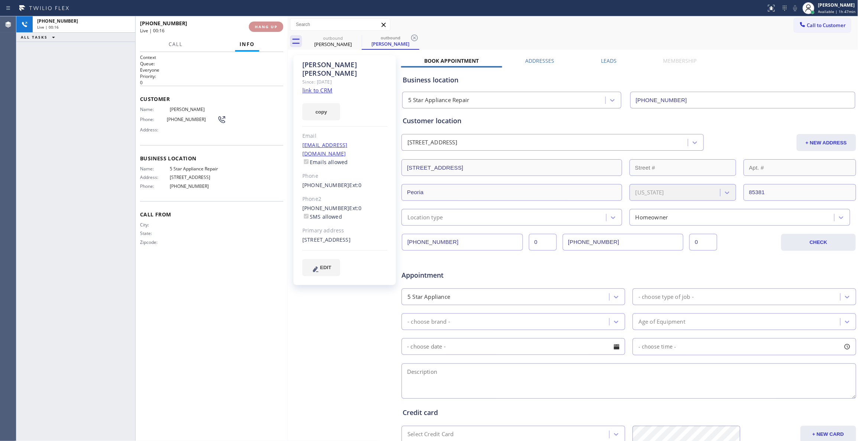
click at [270, 25] on span "HANG UP" at bounding box center [266, 26] width 23 height 5
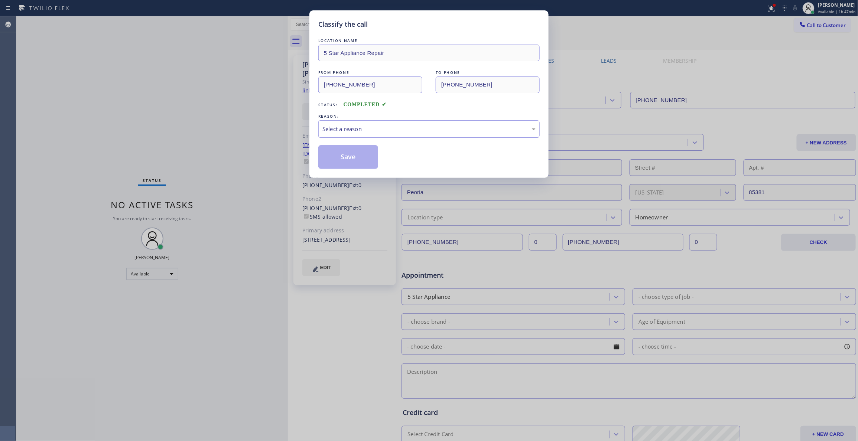
click at [340, 122] on div "Select a reason" at bounding box center [428, 128] width 221 height 17
click at [345, 158] on button "Save" at bounding box center [348, 157] width 60 height 24
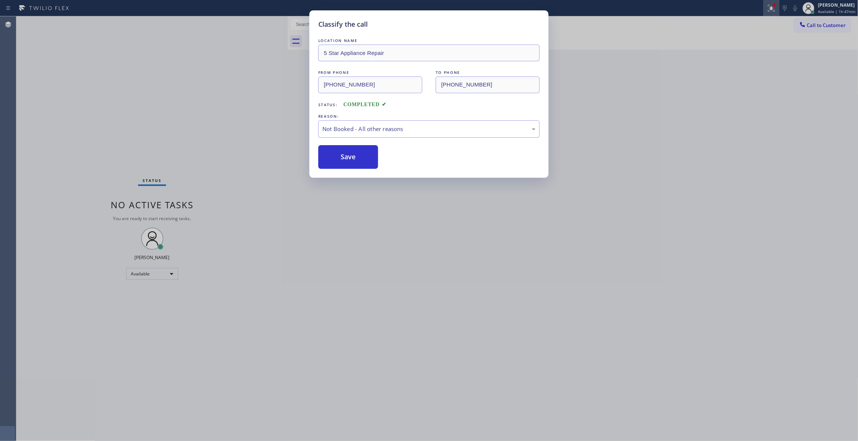
click at [763, 13] on button at bounding box center [771, 8] width 16 height 16
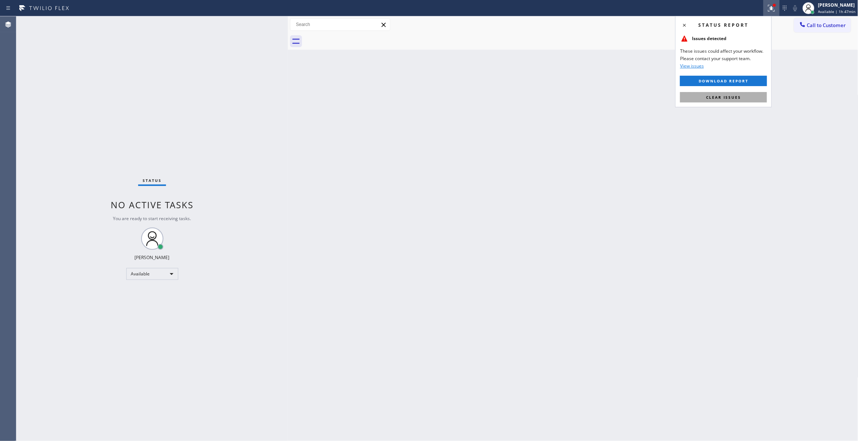
drag, startPoint x: 737, startPoint y: 97, endPoint x: 789, endPoint y: 52, distance: 69.2
click at [737, 98] on span "Clear issues" at bounding box center [723, 97] width 35 height 5
click at [815, 23] on span "Call to Customer" at bounding box center [826, 25] width 39 height 7
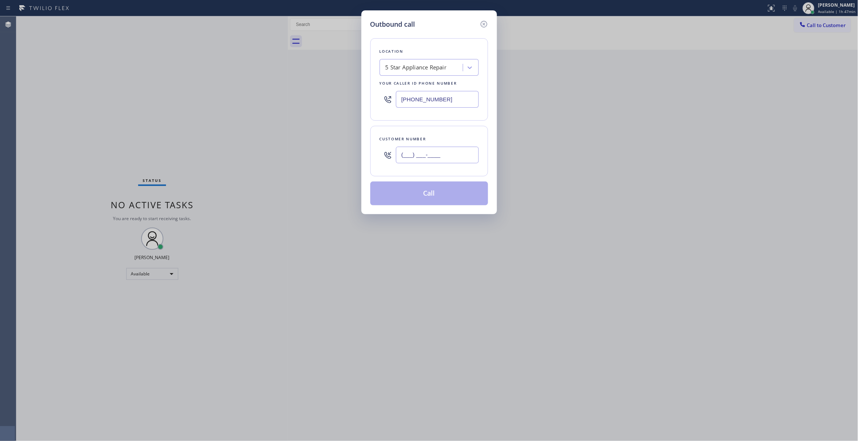
click at [444, 157] on input "(___) ___-____" at bounding box center [437, 155] width 83 height 17
paste input "602) 791-3662"
type input "[PHONE_NUMBER]"
click at [435, 190] on button "Call" at bounding box center [429, 194] width 118 height 24
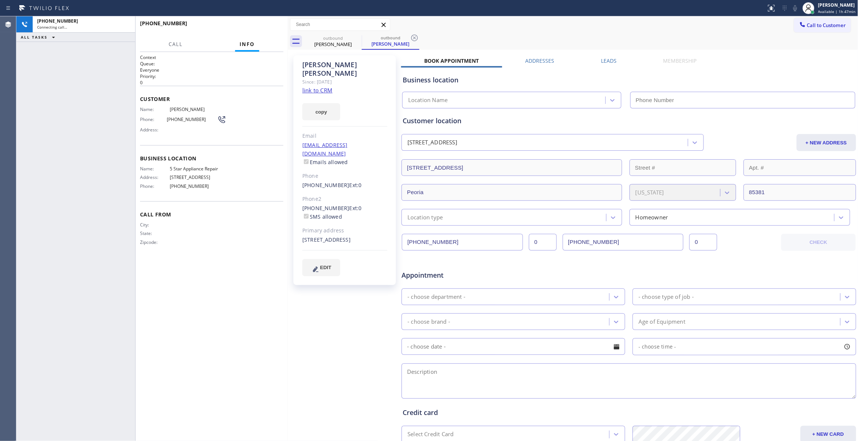
type input "[PHONE_NUMBER]"
click at [233, 293] on div "Context Queue: Everyone Priority: 0 Customer Name: [PERSON_NAME] Phone: [PHONE_…" at bounding box center [211, 246] width 143 height 385
drag, startPoint x: 208, startPoint y: 290, endPoint x: 224, endPoint y: 201, distance: 90.2
click at [215, 271] on div "Context Queue: Everyone Priority: 0 Customer Name: [PERSON_NAME] Phone: [PHONE_…" at bounding box center [211, 246] width 143 height 385
click at [266, 27] on span "HANG UP" at bounding box center [266, 26] width 23 height 5
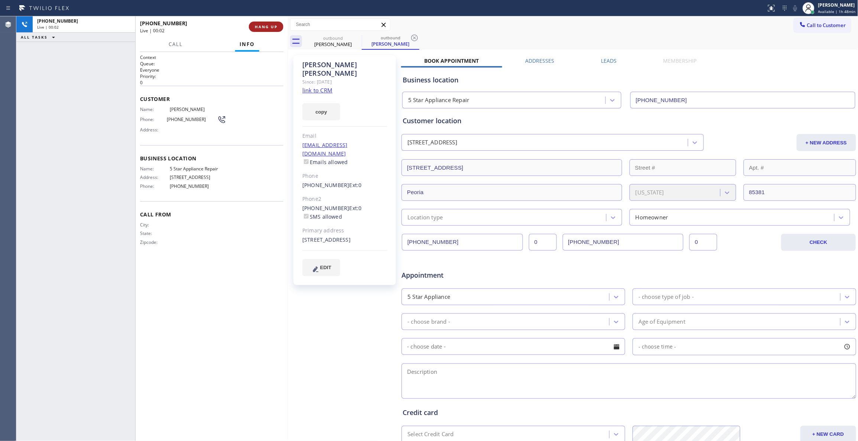
click at [264, 27] on span "HANG UP" at bounding box center [266, 26] width 23 height 5
click at [415, 36] on icon at bounding box center [414, 37] width 9 height 9
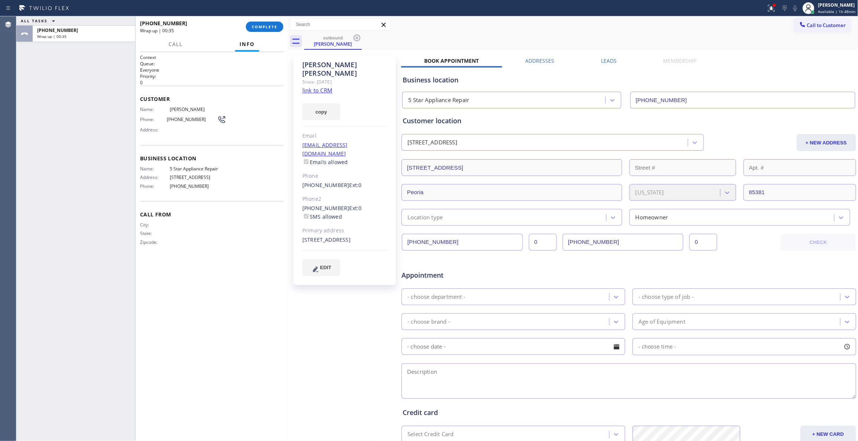
drag, startPoint x: 19, startPoint y: 140, endPoint x: 19, endPoint y: 135, distance: 4.1
click at [19, 138] on div "ALL TASKS ALL TASKS ACTIVE TASKS TASKS IN WRAP UP [PHONE_NUMBER] Wrap up | 00:35" at bounding box center [75, 228] width 119 height 425
click at [257, 25] on span "COMPLETE" at bounding box center [265, 26] width 26 height 5
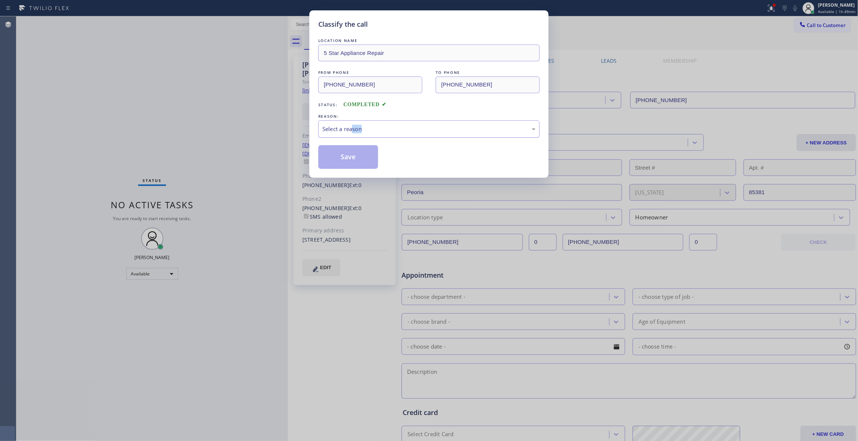
drag, startPoint x: 353, startPoint y: 139, endPoint x: 350, endPoint y: 133, distance: 6.6
click at [351, 136] on div "LOCATION NAME 5 Star Appliance Repair FROM PHONE [PHONE_NUMBER] TO PHONE [PHONE…" at bounding box center [428, 103] width 221 height 132
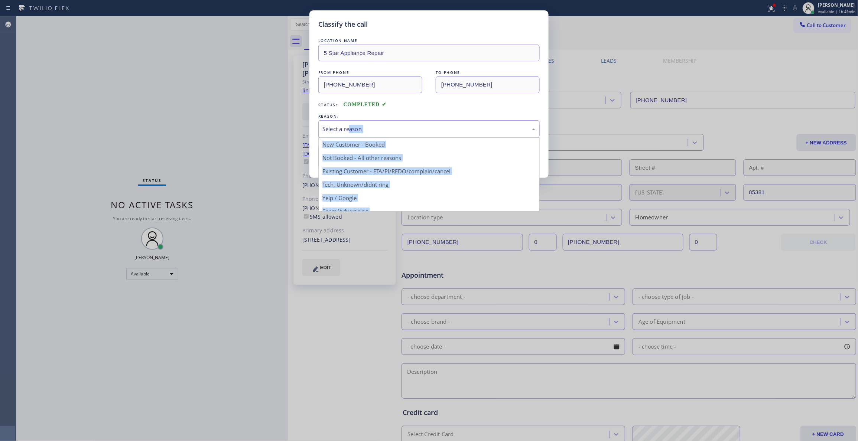
click at [346, 128] on div "Select a reason" at bounding box center [428, 129] width 213 height 9
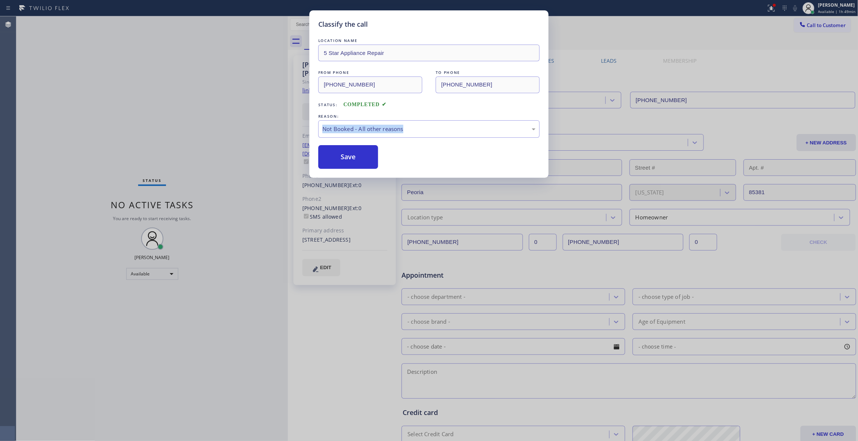
click at [340, 161] on button "Save" at bounding box center [348, 157] width 60 height 24
click at [339, 160] on button "Save" at bounding box center [348, 157] width 60 height 24
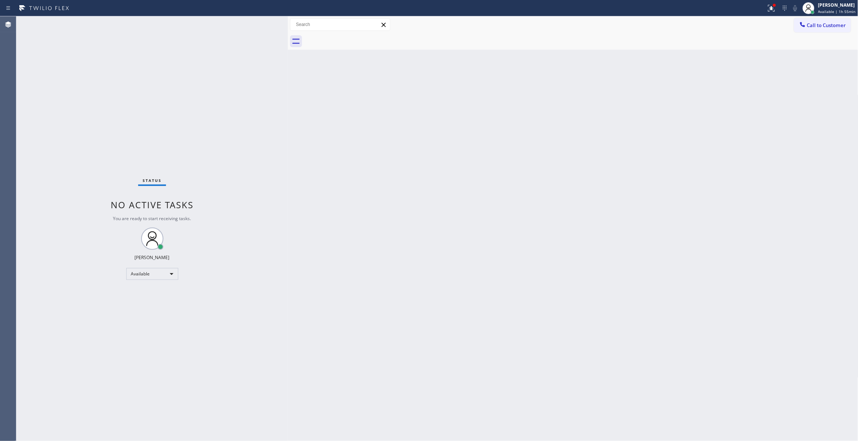
click at [110, 106] on div "Status No active tasks You are ready to start receiving tasks. [PERSON_NAME] Av…" at bounding box center [151, 228] width 271 height 425
click at [833, 25] on span "Call to Customer" at bounding box center [826, 25] width 39 height 7
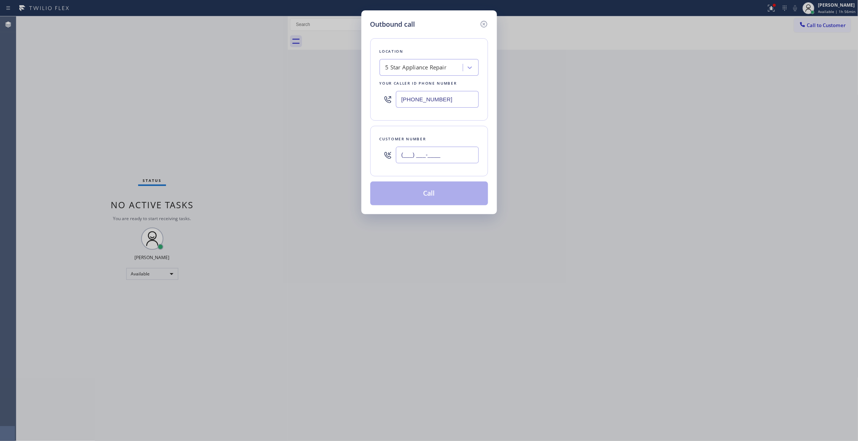
click at [412, 158] on input "(___) ___-____" at bounding box center [437, 155] width 83 height 17
paste input "305) 331-8126"
type input "[PHONE_NUMBER]"
click at [400, 203] on button "Call" at bounding box center [429, 194] width 118 height 24
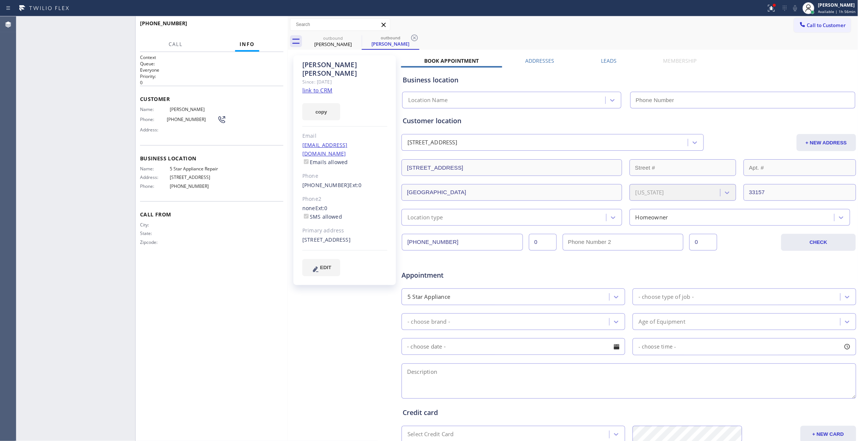
type input "[PHONE_NUMBER]"
click at [414, 39] on icon at bounding box center [414, 37] width 9 height 9
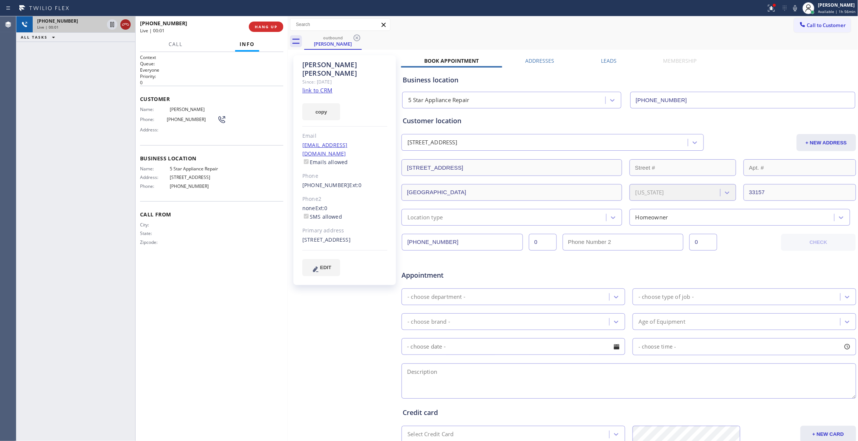
click at [124, 25] on icon at bounding box center [125, 24] width 7 height 2
click at [263, 27] on span "HANG UP" at bounding box center [266, 26] width 23 height 5
click at [272, 26] on span "COMPLETE" at bounding box center [265, 26] width 26 height 5
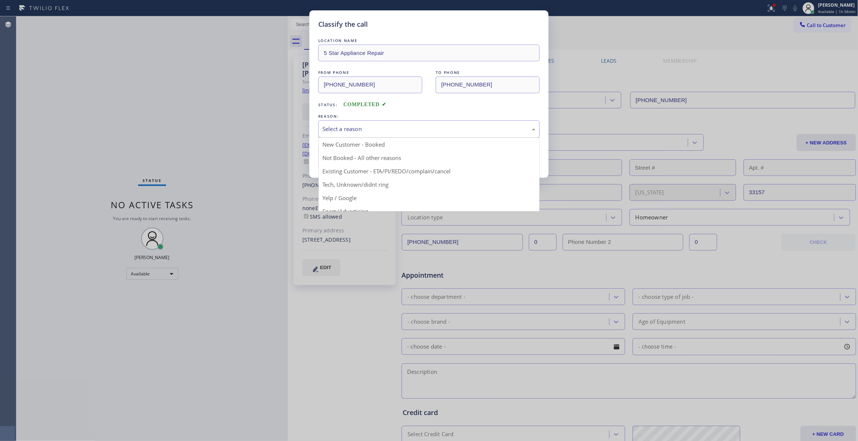
click at [379, 128] on div "Select a reason" at bounding box center [428, 129] width 213 height 9
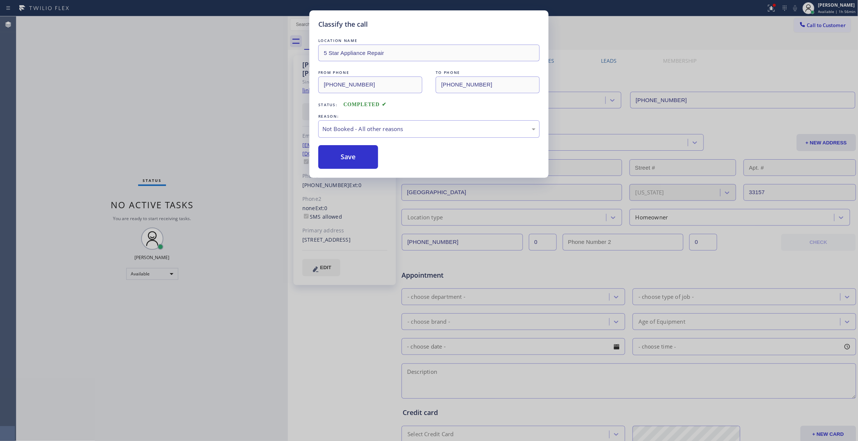
click at [352, 157] on button "Save" at bounding box center [348, 157] width 60 height 24
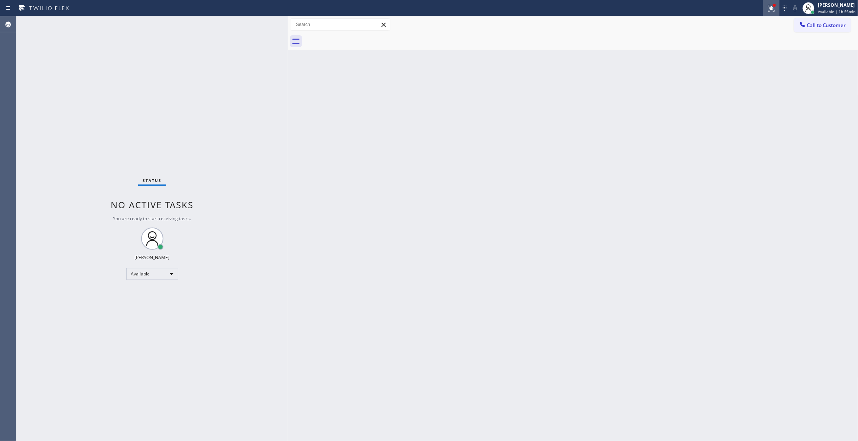
click at [767, 10] on icon at bounding box center [771, 8] width 9 height 9
click at [698, 98] on button "Clear issues" at bounding box center [723, 97] width 87 height 10
click at [826, 29] on button "Call to Customer" at bounding box center [822, 25] width 57 height 14
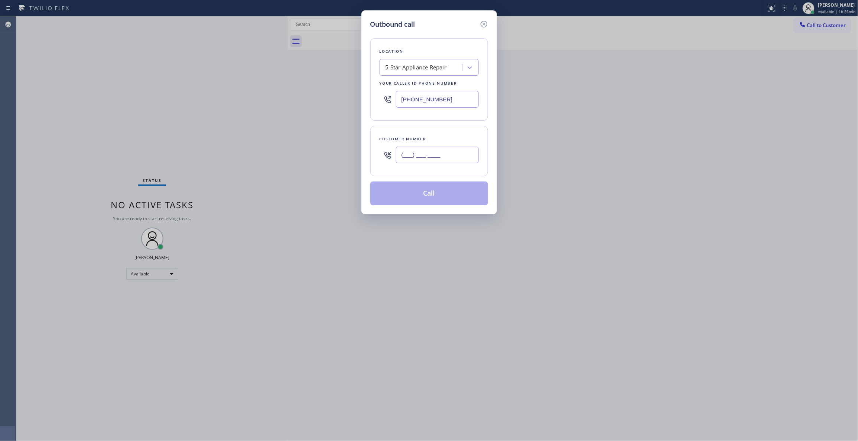
click at [452, 156] on input "(___) ___-____" at bounding box center [437, 155] width 83 height 17
paste input "305) 331-8126"
type input "[PHONE_NUMBER]"
click at [442, 198] on button "Call" at bounding box center [429, 194] width 118 height 24
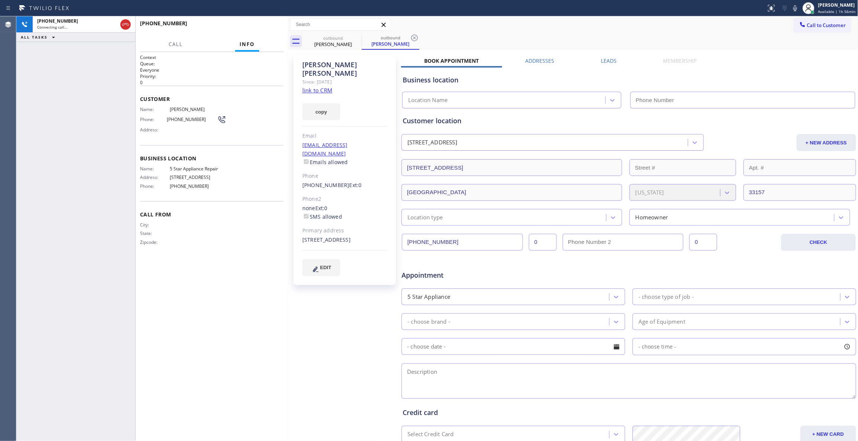
type input "[PHONE_NUMBER]"
click at [20, 125] on div "[PHONE_NUMBER] Connecting call… ALL TASKS ALL TASKS ACTIVE TASKS TASKS IN WRAP …" at bounding box center [75, 228] width 119 height 425
click at [415, 39] on icon at bounding box center [414, 37] width 9 height 9
click at [100, 163] on div "[PHONE_NUMBER] Connecting call… ALL TASKS ALL TASKS ACTIVE TASKS TASKS IN WRAP …" at bounding box center [75, 228] width 119 height 425
click at [269, 27] on span "HANG UP" at bounding box center [266, 26] width 23 height 5
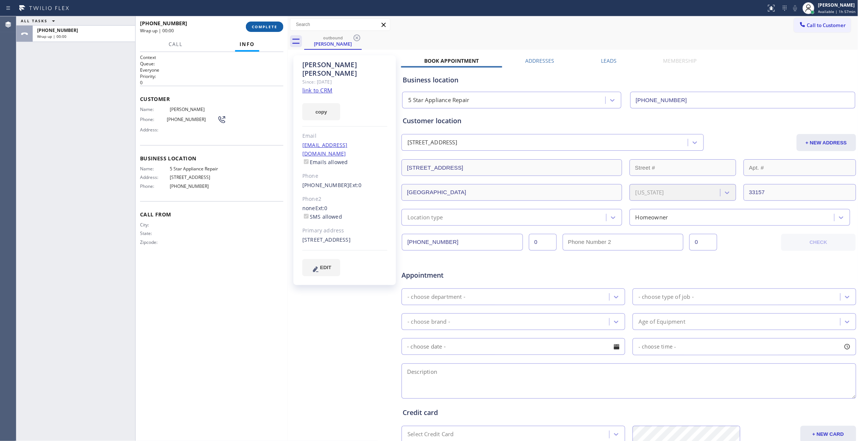
click at [269, 27] on span "COMPLETE" at bounding box center [265, 26] width 26 height 5
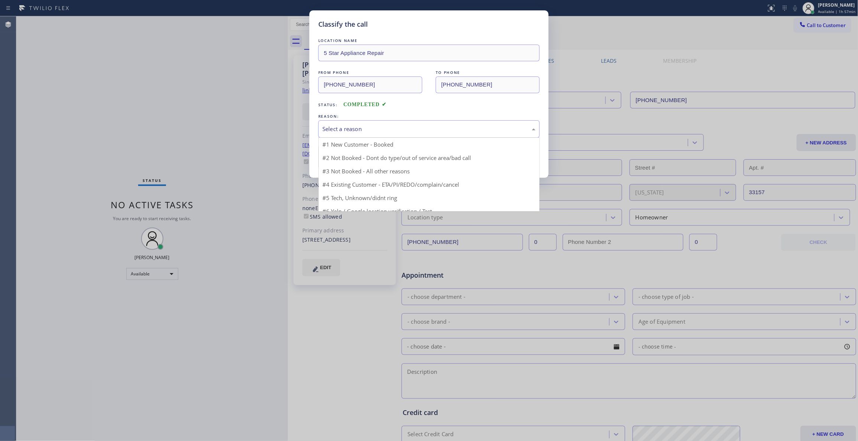
click at [357, 131] on div "Select a reason" at bounding box center [428, 129] width 213 height 9
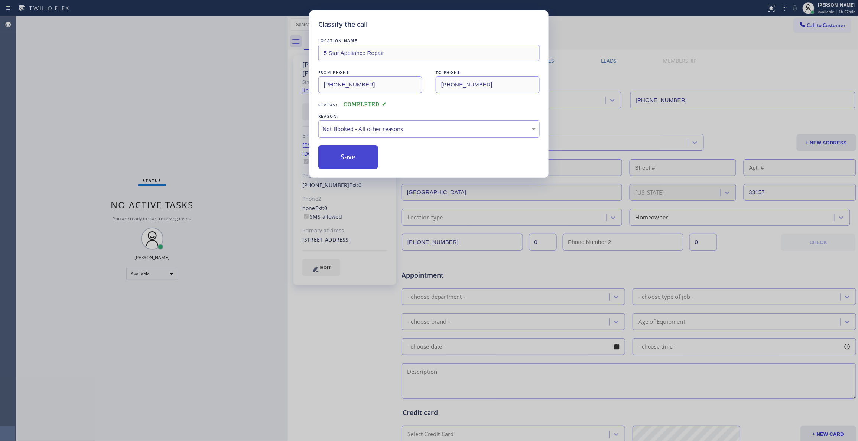
click at [354, 164] on button "Save" at bounding box center [348, 157] width 60 height 24
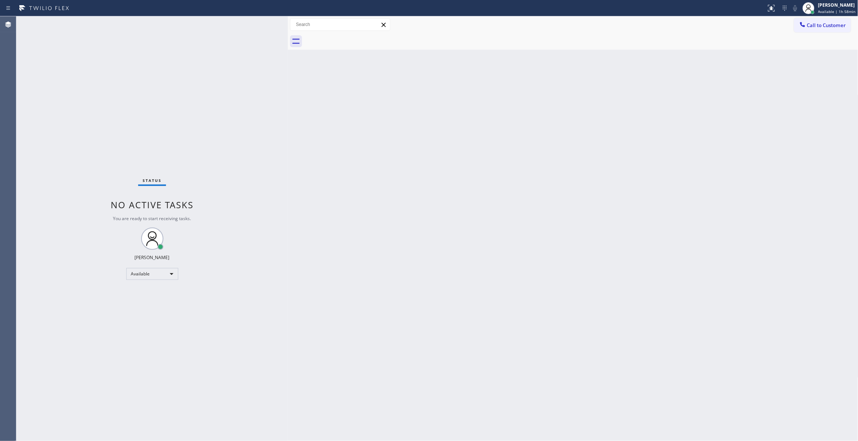
click at [130, 127] on div "Status No active tasks You are ready to start receiving tasks. [PERSON_NAME] Av…" at bounding box center [151, 228] width 271 height 425
click at [825, 35] on div at bounding box center [581, 41] width 554 height 17
click at [824, 32] on button "Call to Customer" at bounding box center [822, 25] width 57 height 14
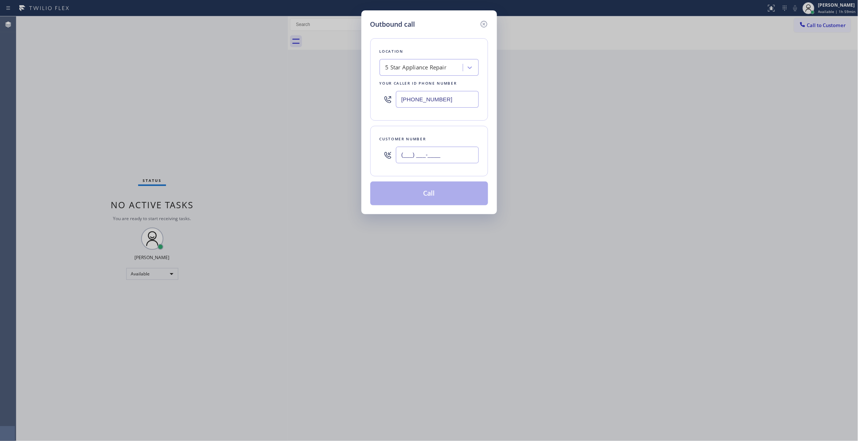
click at [432, 155] on input "(___) ___-____" at bounding box center [437, 155] width 83 height 17
paste input "516) 304-2803"
type input "[PHONE_NUMBER]"
click at [415, 195] on button "Call" at bounding box center [429, 194] width 118 height 24
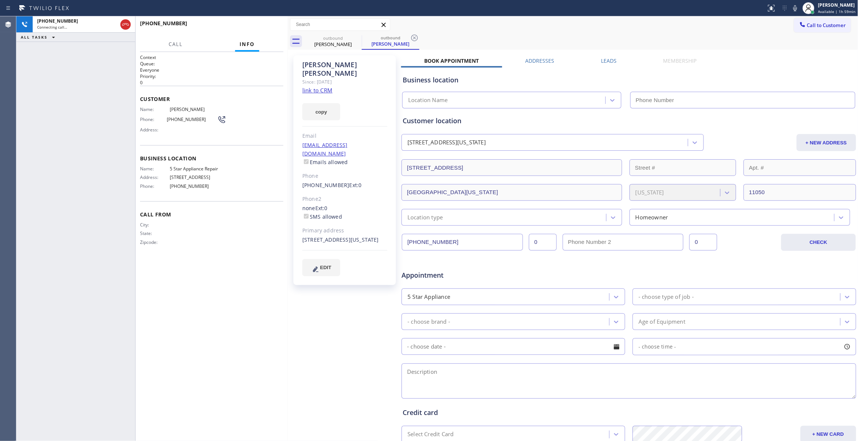
type input "[PHONE_NUMBER]"
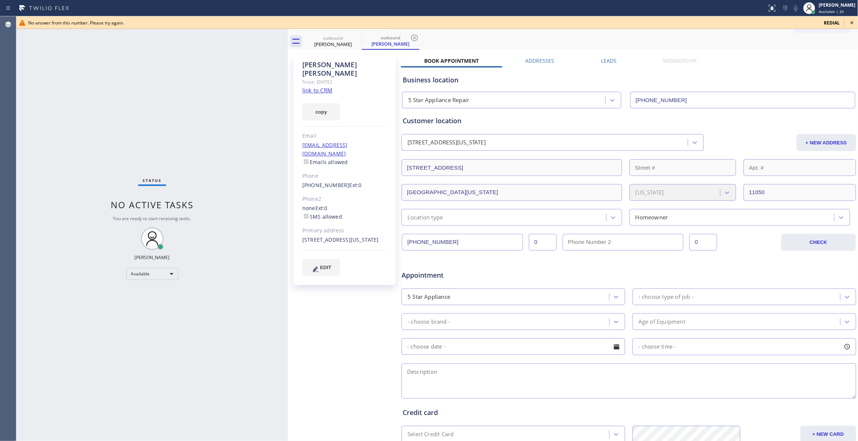
click at [25, 58] on div "Status No active tasks You are ready to start receiving tasks. [PERSON_NAME] Av…" at bounding box center [151, 228] width 271 height 425
click at [851, 22] on icon at bounding box center [851, 22] width 3 height 3
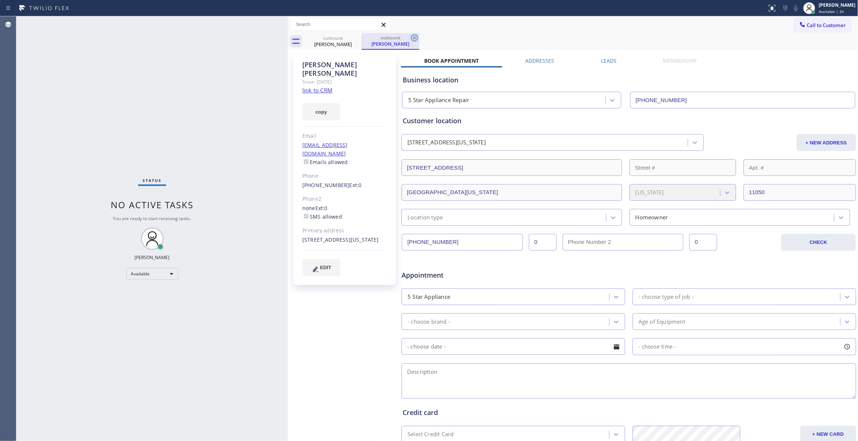
click at [414, 36] on icon at bounding box center [414, 37] width 9 height 9
click at [359, 35] on icon at bounding box center [356, 37] width 9 height 9
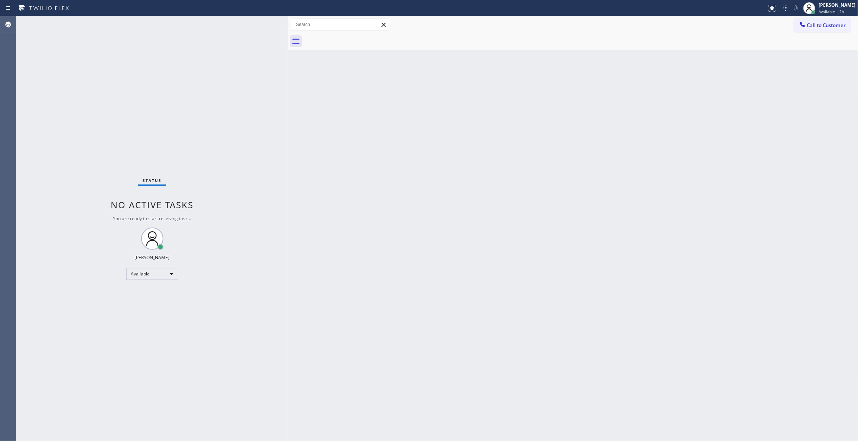
click at [628, 154] on div "Back to Dashboard Change Sender ID Customers Technicians Select a contact Outbo…" at bounding box center [573, 228] width 570 height 425
click at [839, 29] on button "Call to Customer" at bounding box center [822, 25] width 57 height 14
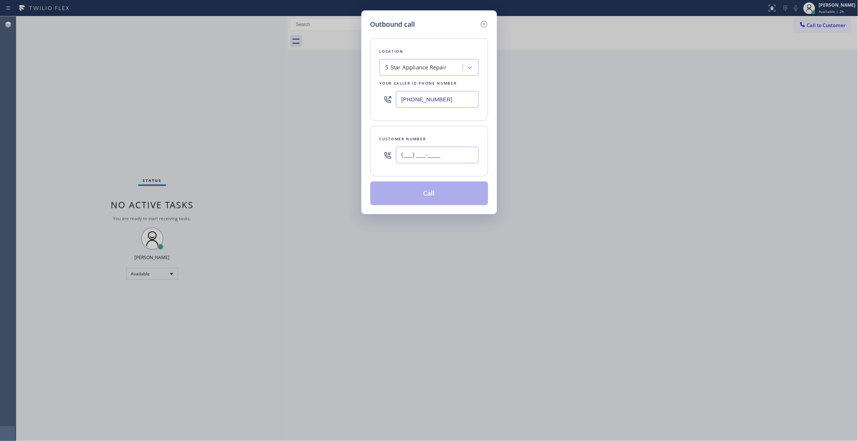
click at [451, 156] on input "(___) ___-____" at bounding box center [437, 155] width 83 height 17
paste input "516) 304-2803"
click at [409, 72] on div "5 Star Appliance Repair" at bounding box center [422, 67] width 81 height 13
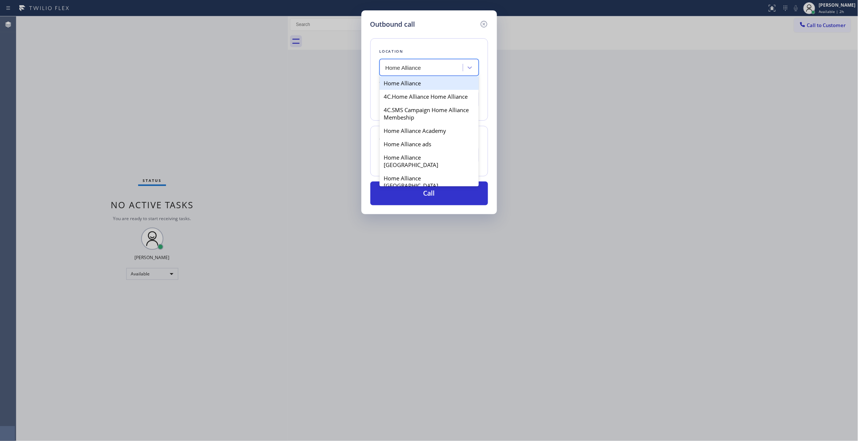
click at [430, 82] on div "Home Alliance" at bounding box center [428, 82] width 99 height 13
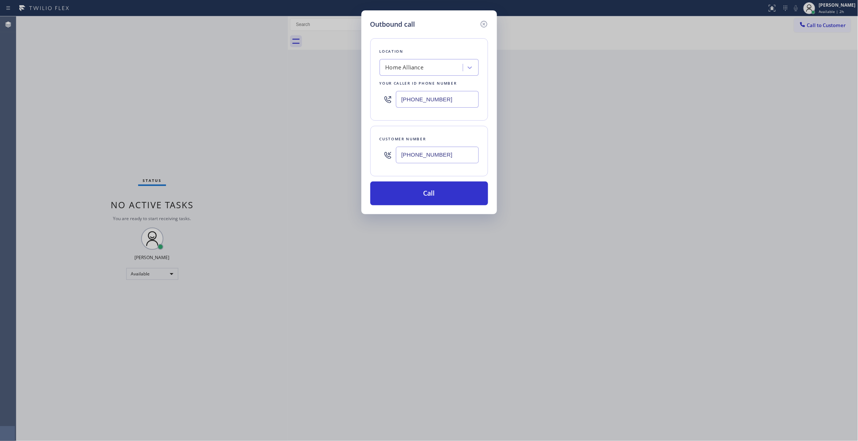
drag, startPoint x: 454, startPoint y: 156, endPoint x: 351, endPoint y: 156, distance: 102.8
click at [351, 156] on div "Outbound call Location Home Alliance Your caller id phone number [PHONE_NUMBER]…" at bounding box center [429, 220] width 858 height 441
click at [393, 192] on button "Call" at bounding box center [429, 194] width 118 height 24
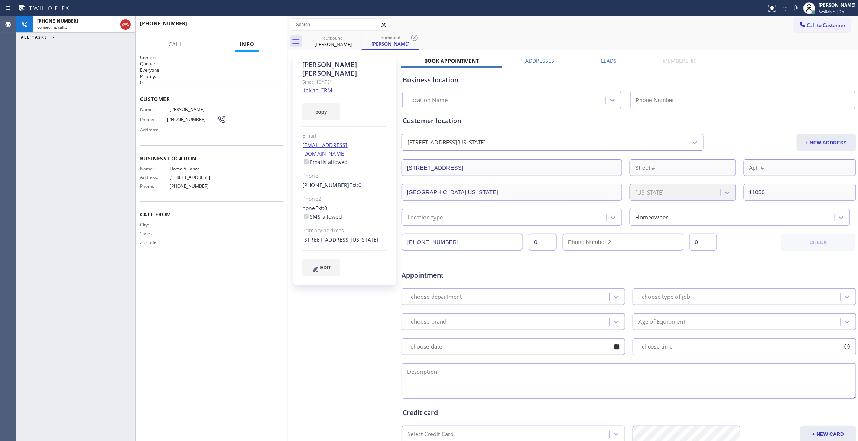
click at [155, 309] on div "Context Queue: Everyone Priority: 0 Customer Name: [PERSON_NAME] Phone: [PHONE_…" at bounding box center [211, 246] width 143 height 385
click at [412, 37] on icon at bounding box center [414, 37] width 9 height 9
click at [162, 289] on div "Context Queue: Everyone Priority: 0 Customer Name: [PERSON_NAME] Phone: [PHONE_…" at bounding box center [211, 246] width 143 height 385
click at [87, 25] on div "Connecting call…" at bounding box center [77, 27] width 80 height 5
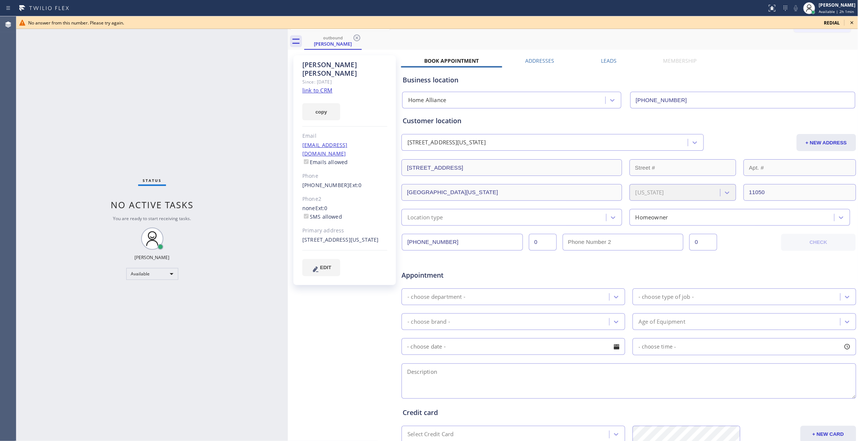
click at [853, 25] on icon at bounding box center [851, 22] width 9 height 9
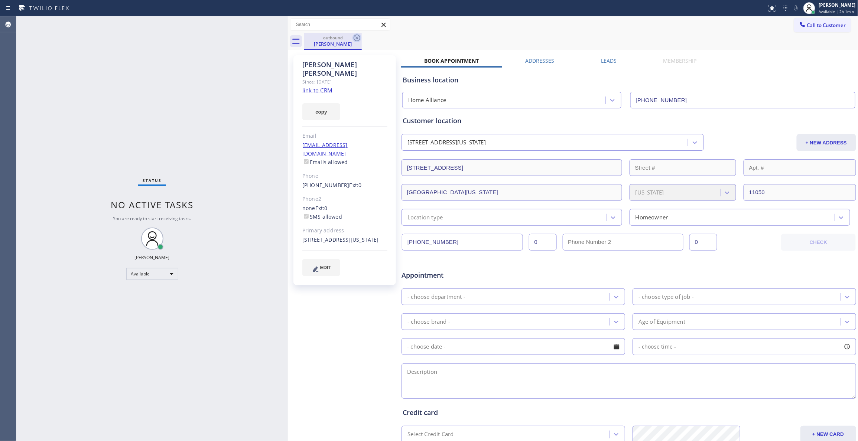
click at [359, 38] on icon at bounding box center [356, 37] width 9 height 9
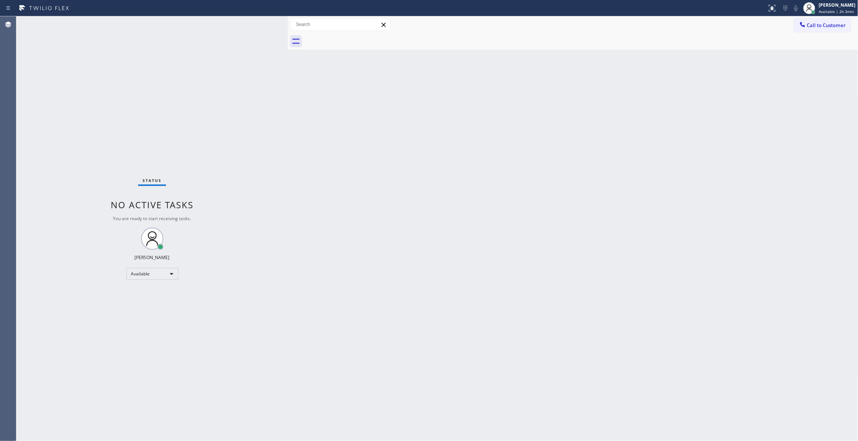
drag, startPoint x: 136, startPoint y: 114, endPoint x: 151, endPoint y: 6, distance: 108.4
click at [136, 114] on div "Status No active tasks You are ready to start receiving tasks. [PERSON_NAME] Av…" at bounding box center [151, 228] width 271 height 425
click at [99, 119] on div "Status No active tasks You are ready to start receiving tasks. [PERSON_NAME] Av…" at bounding box center [151, 228] width 271 height 425
click at [22, 76] on div "Status No active tasks You are ready to start receiving tasks. [PERSON_NAME] Av…" at bounding box center [151, 228] width 271 height 425
click at [829, 27] on span "Call to Customer" at bounding box center [826, 25] width 39 height 7
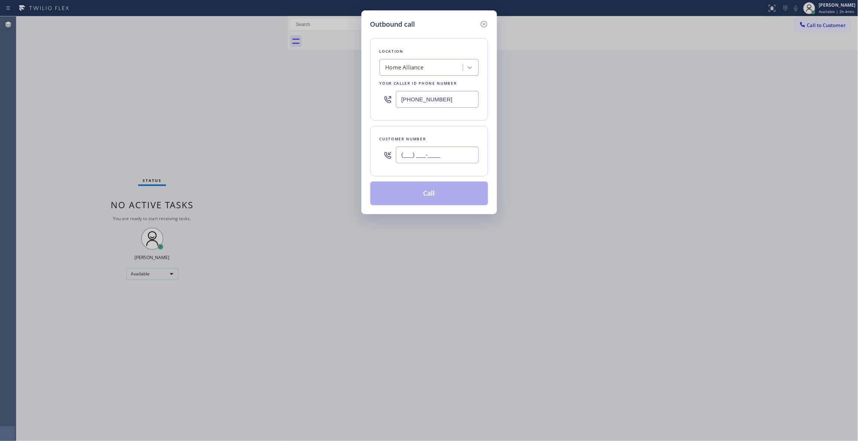
click at [410, 155] on input "(___) ___-____" at bounding box center [437, 155] width 83 height 17
paste
click at [404, 195] on button "Call" at bounding box center [429, 194] width 118 height 24
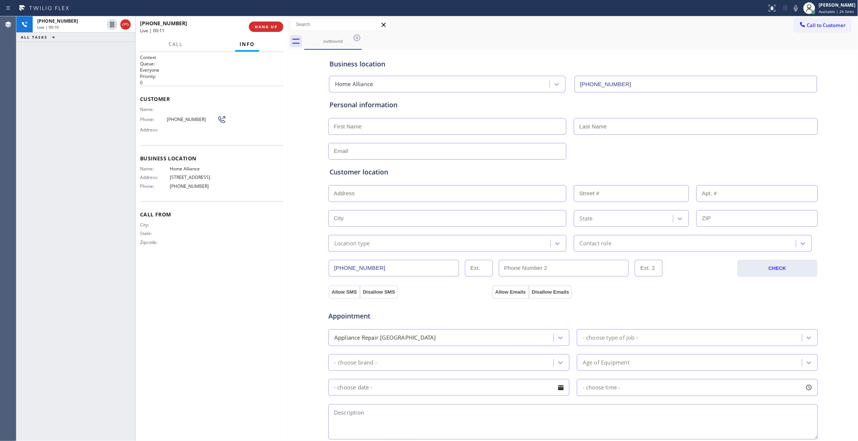
click at [25, 373] on div "[PHONE_NUMBER] Live | 00:10 ALL TASKS ALL TASKS ACTIVE TASKS TASKS IN WRAP UP" at bounding box center [75, 228] width 119 height 425
click at [276, 24] on button "HANG UP" at bounding box center [266, 27] width 35 height 10
click at [20, 108] on div "ALL TASKS ALL TASKS ACTIVE TASKS TASKS IN WRAP UP [PHONE_NUMBER] Wrap up | 00:40" at bounding box center [75, 228] width 119 height 425
click at [261, 24] on button "COMPLETE" at bounding box center [264, 27] width 37 height 10
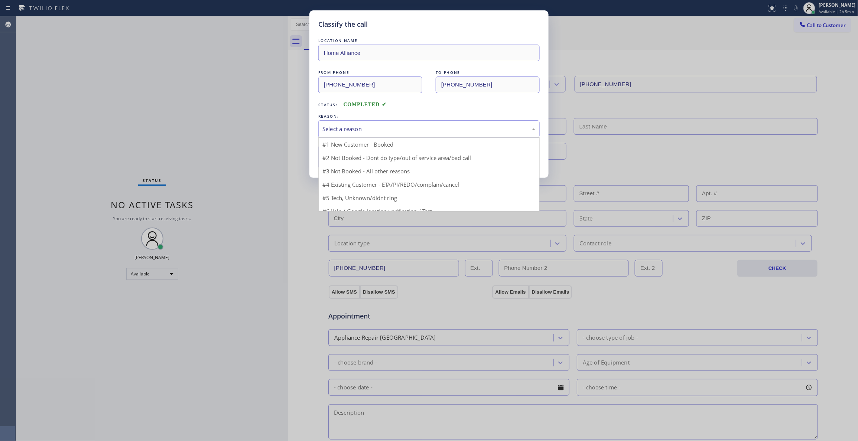
click at [345, 127] on div "Select a reason" at bounding box center [428, 129] width 213 height 9
click at [348, 159] on button "Save" at bounding box center [348, 157] width 60 height 24
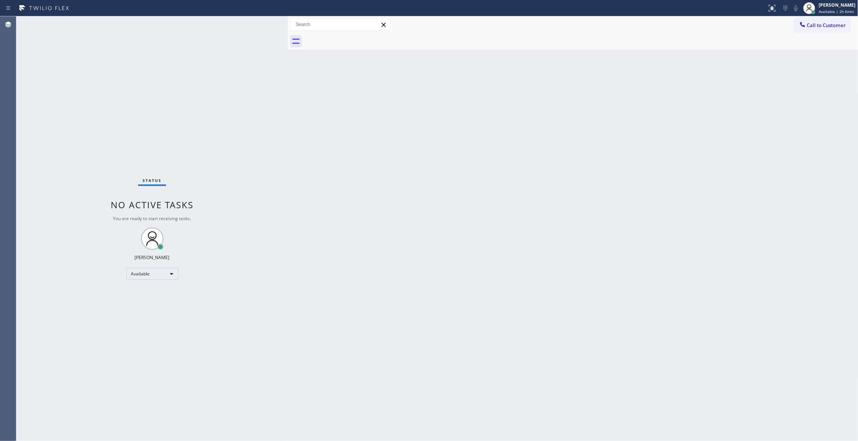
drag, startPoint x: 122, startPoint y: 400, endPoint x: 122, endPoint y: 370, distance: 30.4
click at [122, 396] on div "Status No active tasks You are ready to start receiving tasks. [PERSON_NAME] Av…" at bounding box center [151, 228] width 271 height 425
click at [826, 30] on button "Call to Customer" at bounding box center [822, 25] width 57 height 14
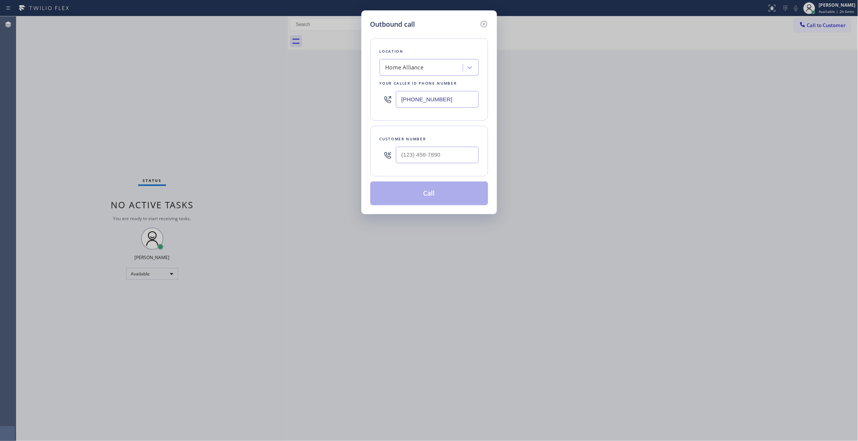
drag, startPoint x: 456, startPoint y: 100, endPoint x: 12, endPoint y: 104, distance: 443.6
click at [16, 100] on div "Outbound call Location Home Alliance Your caller id phone number [PHONE_NUMBER]…" at bounding box center [429, 220] width 858 height 441
click at [423, 150] on input "(___) ___-____" at bounding box center [437, 155] width 83 height 17
click at [425, 197] on button "Call" at bounding box center [429, 194] width 118 height 24
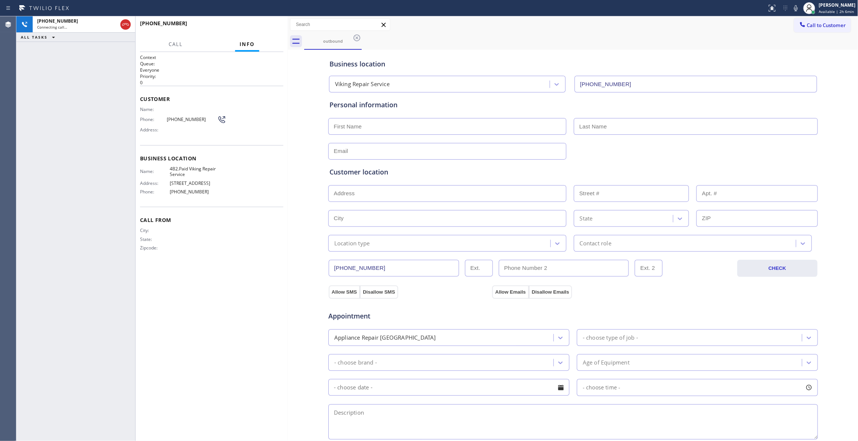
click at [232, 172] on div "Name: 4B2.Paid Viking Repair Service Address: [STREET_ADDRESS] Phone: [PHONE_NU…" at bounding box center [211, 182] width 143 height 32
click at [278, 271] on div "Context Queue: Everyone Priority: 0 Customer Name: Phone: [PHONE_NUMBER] Addres…" at bounding box center [211, 246] width 143 height 385
drag, startPoint x: 182, startPoint y: 174, endPoint x: 164, endPoint y: 123, distance: 54.2
click at [164, 123] on div "Context Queue: Everyone Priority: 0 Customer Name: Phone: [PHONE_NUMBER] Addres…" at bounding box center [211, 158] width 143 height 209
drag, startPoint x: 249, startPoint y: 337, endPoint x: 244, endPoint y: 124, distance: 213.5
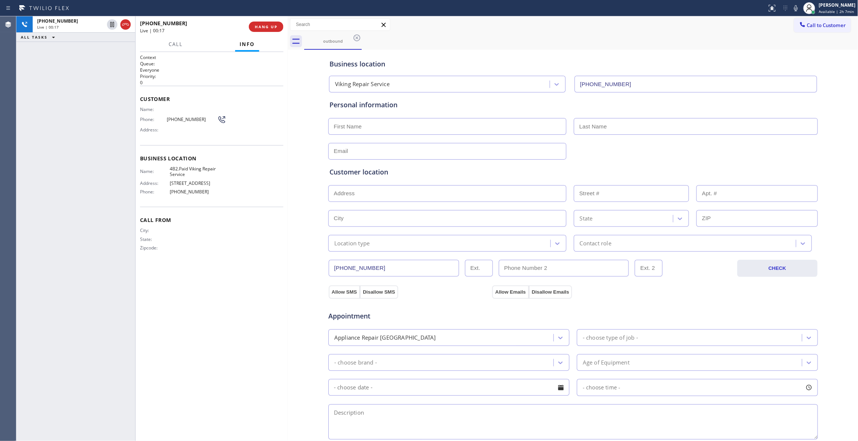
click at [250, 320] on div "Context Queue: Everyone Priority: 0 Customer Name: Phone: [PHONE_NUMBER] Addres…" at bounding box center [211, 246] width 143 height 385
click at [264, 27] on span "HANG UP" at bounding box center [266, 26] width 23 height 5
click at [100, 199] on div "ALL TASKS ALL TASKS ACTIVE TASKS TASKS IN WRAP UP [PHONE_NUMBER] Wrap up | 00:13" at bounding box center [75, 228] width 119 height 425
click at [268, 27] on span "COMPLETE" at bounding box center [265, 26] width 26 height 5
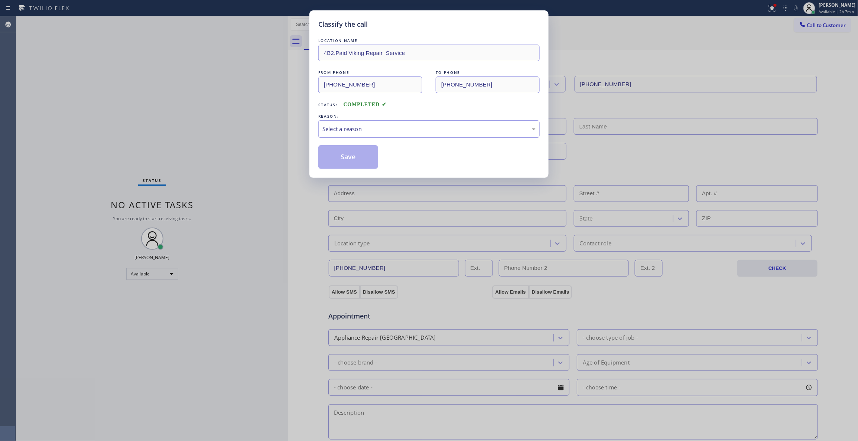
click at [359, 132] on div "Select a reason" at bounding box center [428, 129] width 213 height 9
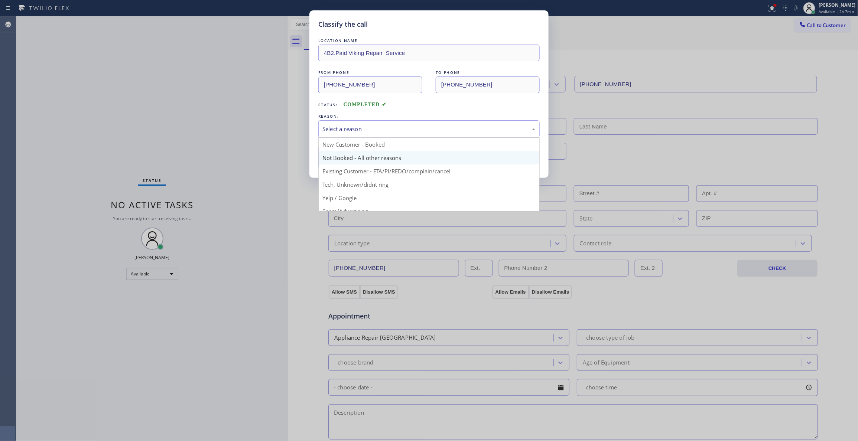
click at [335, 158] on button "Save" at bounding box center [348, 157] width 60 height 24
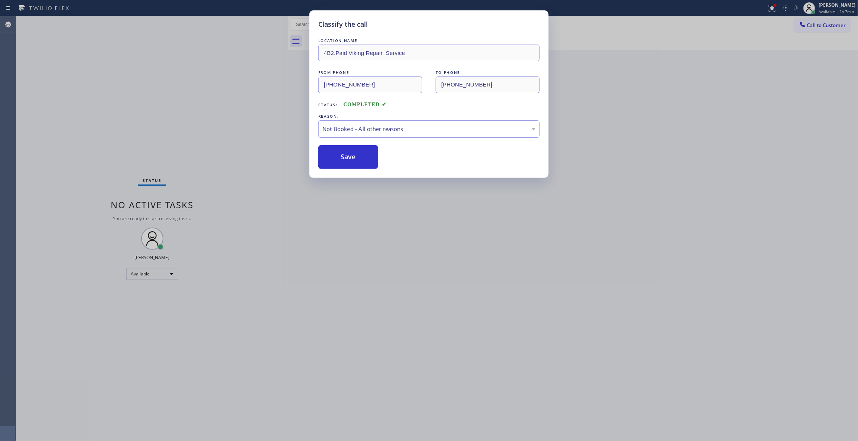
click at [202, 342] on div "Classify the call LOCATION NAME 4B2.Paid Viking Repair Service FROM PHONE [PHON…" at bounding box center [429, 220] width 858 height 441
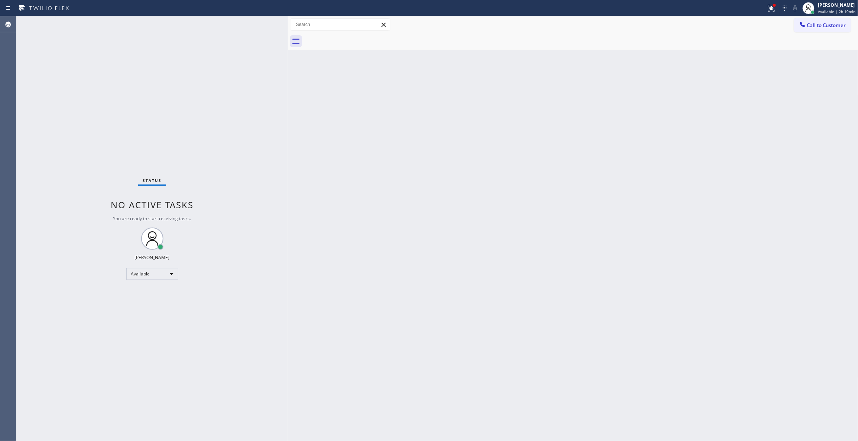
click at [830, 33] on div at bounding box center [581, 41] width 554 height 17
click at [822, 34] on div at bounding box center [581, 41] width 554 height 17
click at [820, 27] on span "Call to Customer" at bounding box center [826, 25] width 39 height 7
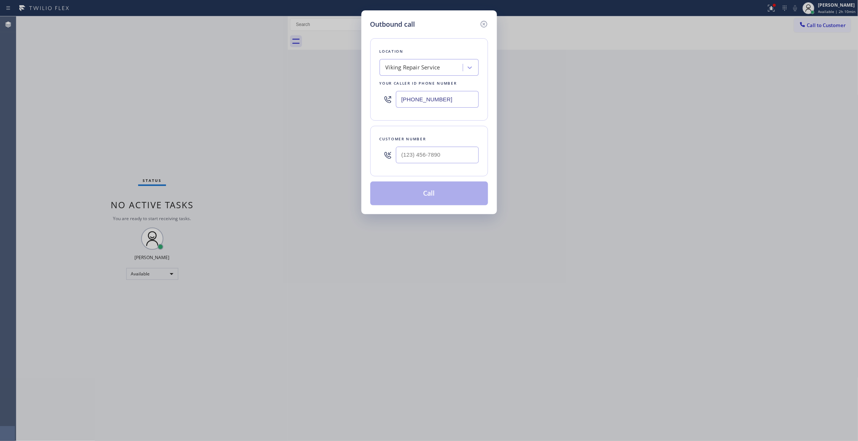
drag, startPoint x: 457, startPoint y: 102, endPoint x: 156, endPoint y: 99, distance: 300.7
click at [156, 99] on div "Outbound call Location Viking Repair Service Your caller id phone number [PHONE…" at bounding box center [429, 220] width 858 height 441
click at [434, 154] on input "(___) ___-____" at bounding box center [437, 155] width 83 height 17
click at [417, 197] on button "Call" at bounding box center [429, 194] width 118 height 24
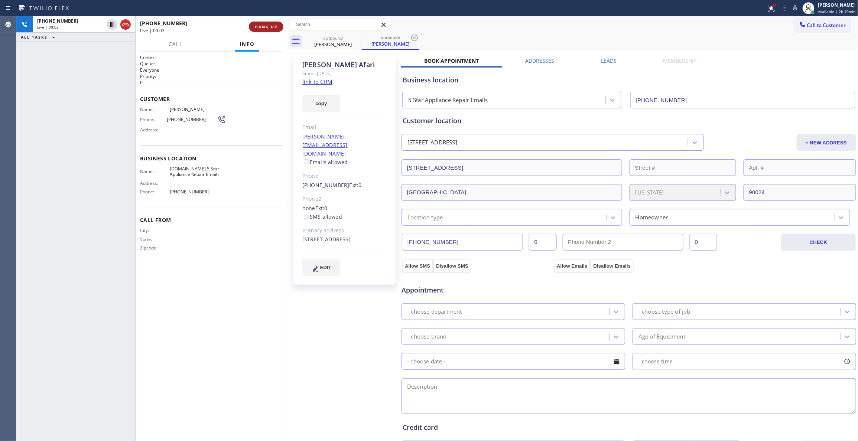
click at [267, 24] on span "HANG UP" at bounding box center [266, 26] width 23 height 5
click at [267, 24] on span "COMPLETE" at bounding box center [265, 26] width 26 height 5
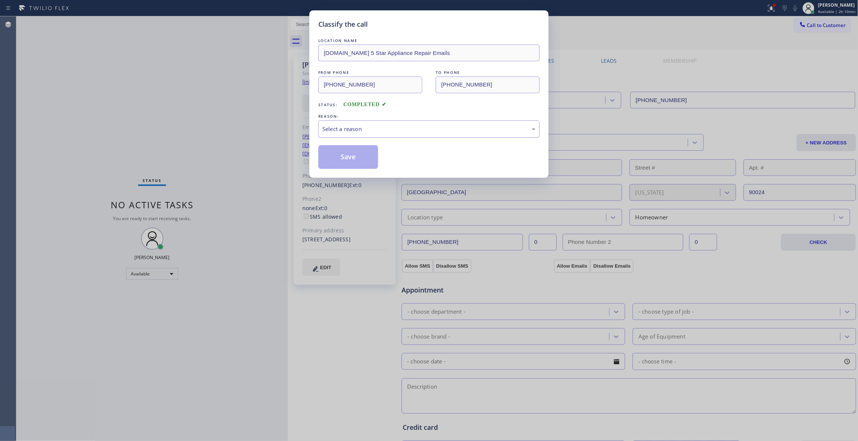
click at [348, 123] on div "Select a reason" at bounding box center [428, 128] width 221 height 17
click at [345, 159] on button "Save" at bounding box center [348, 157] width 60 height 24
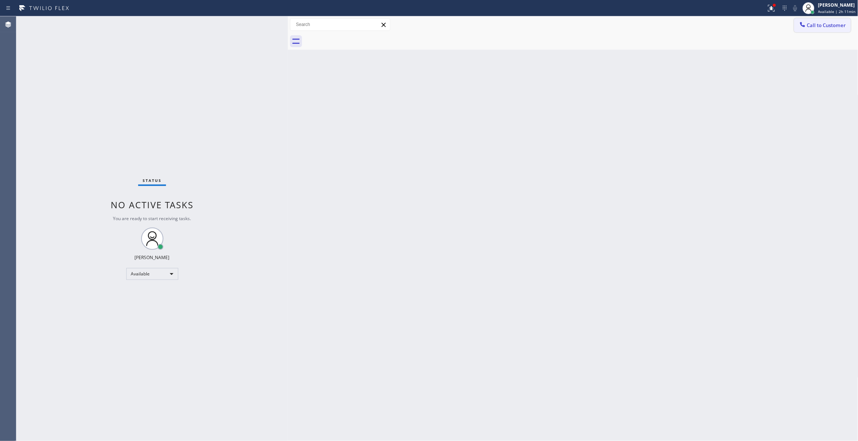
click at [814, 25] on span "Call to Customer" at bounding box center [826, 25] width 39 height 7
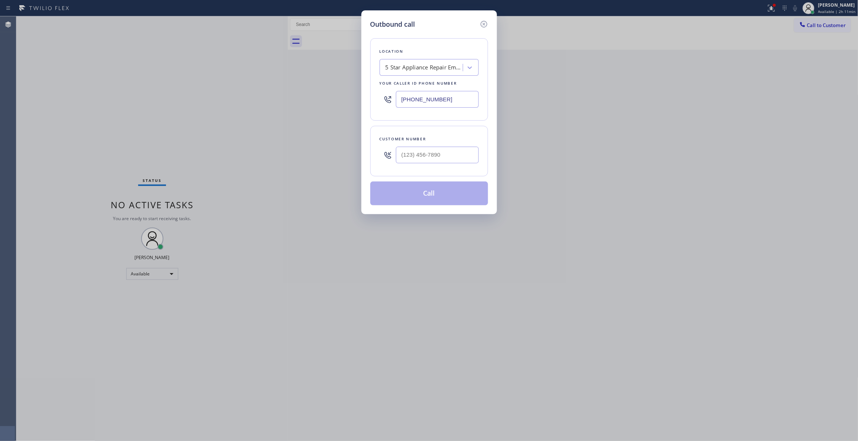
click at [438, 143] on div "Customer number" at bounding box center [428, 139] width 99 height 8
click at [438, 146] on div at bounding box center [437, 155] width 83 height 24
click at [440, 154] on input "(___) ___-____" at bounding box center [437, 155] width 83 height 17
drag, startPoint x: 462, startPoint y: 97, endPoint x: 236, endPoint y: 117, distance: 226.2
click at [275, 109] on div "Outbound call Location 5 Star Appliance Repair Emails Your caller id phone numb…" at bounding box center [429, 220] width 858 height 441
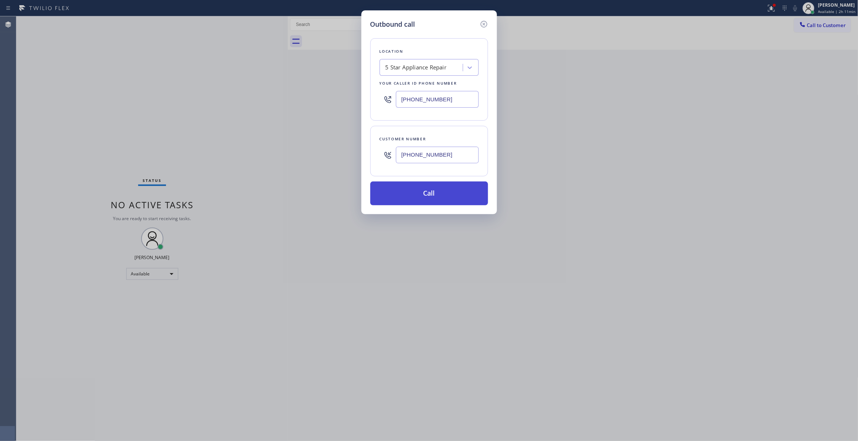
click at [446, 192] on button "Call" at bounding box center [429, 194] width 118 height 24
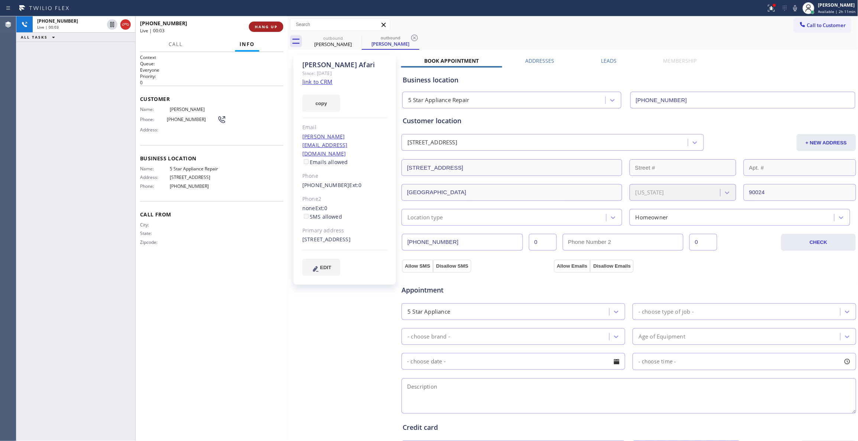
click at [261, 30] on button "HANG UP" at bounding box center [266, 27] width 35 height 10
click at [261, 29] on button "HANG UP" at bounding box center [266, 27] width 35 height 10
click at [413, 36] on icon at bounding box center [414, 37] width 9 height 9
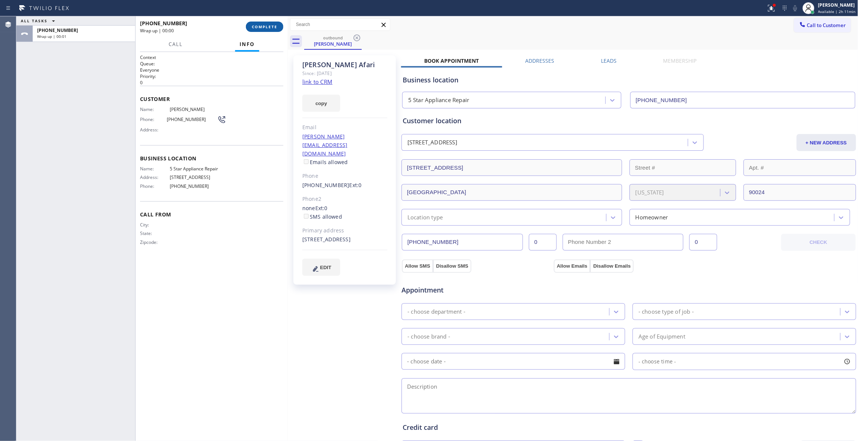
click at [254, 30] on button "COMPLETE" at bounding box center [264, 27] width 37 height 10
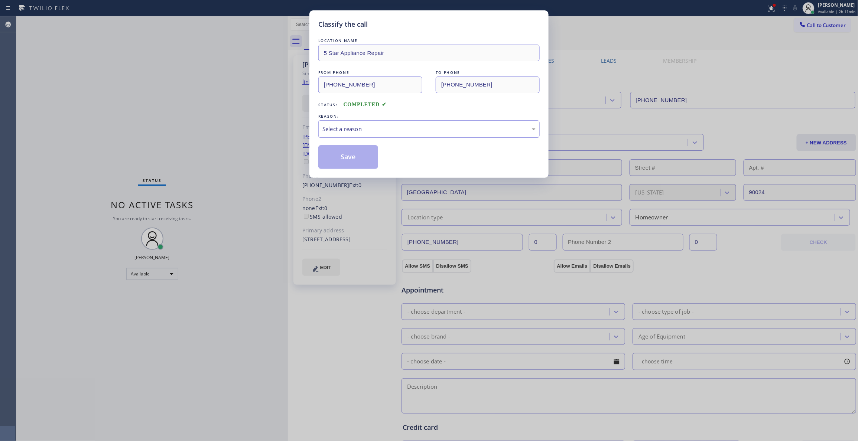
click at [346, 130] on div "Select a reason" at bounding box center [428, 129] width 213 height 9
click at [348, 154] on button "Save" at bounding box center [348, 157] width 60 height 24
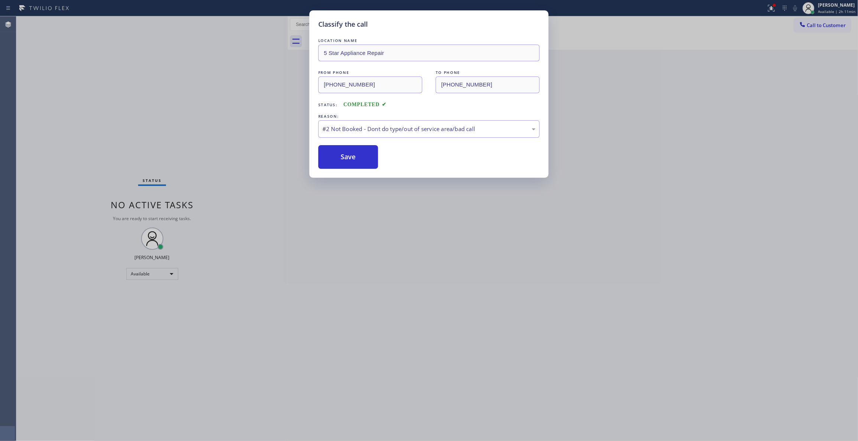
click at [348, 154] on button "Save" at bounding box center [348, 157] width 60 height 24
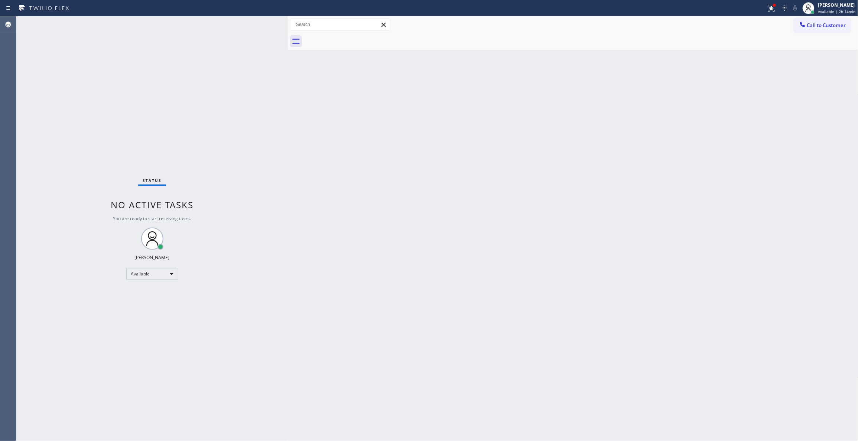
click at [141, 136] on div "Status No active tasks You are ready to start receiving tasks. [PERSON_NAME] Av…" at bounding box center [151, 228] width 271 height 425
click at [97, 124] on div "Status No active tasks You are ready to start receiving tasks. [PERSON_NAME] Av…" at bounding box center [151, 228] width 271 height 425
click at [767, 11] on icon at bounding box center [771, 8] width 9 height 9
click at [711, 97] on span "Clear issues" at bounding box center [723, 97] width 35 height 5
click at [114, 119] on div "Status No active tasks You are ready to start receiving tasks. [PERSON_NAME] Av…" at bounding box center [151, 228] width 271 height 425
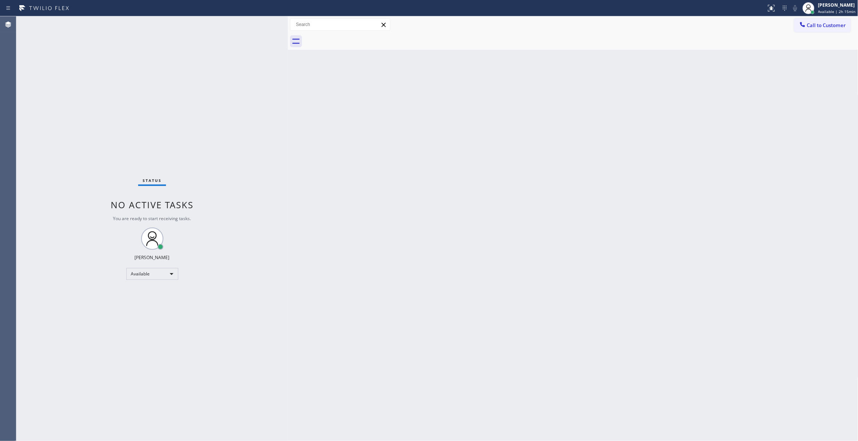
drag, startPoint x: 437, startPoint y: 245, endPoint x: 390, endPoint y: 315, distance: 83.7
click at [437, 245] on div "Back to Dashboard Change Sender ID Customers Technicians Select a contact Outbo…" at bounding box center [573, 228] width 570 height 425
click at [24, 143] on div "Status No active tasks You are ready to start receiving tasks. [PERSON_NAME] Av…" at bounding box center [151, 228] width 271 height 425
click at [154, 126] on div "Status No active tasks You are ready to start receiving tasks. [PERSON_NAME] Av…" at bounding box center [151, 228] width 271 height 425
click at [112, 92] on div "Status No active tasks You are ready to start receiving tasks. [PERSON_NAME] Av…" at bounding box center [151, 228] width 271 height 425
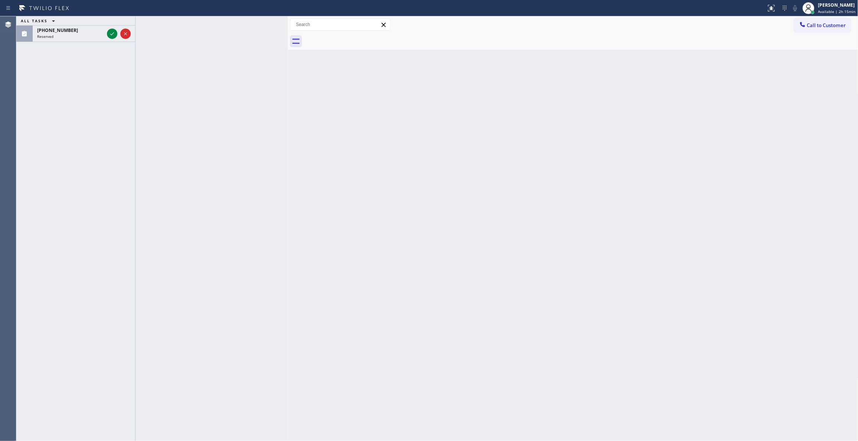
click at [32, 130] on div "ALL TASKS ALL TASKS ACTIVE TASKS TASKS IN WRAP UP [PHONE_NUMBER] Reserved" at bounding box center [75, 228] width 119 height 425
click at [110, 33] on icon at bounding box center [112, 33] width 9 height 9
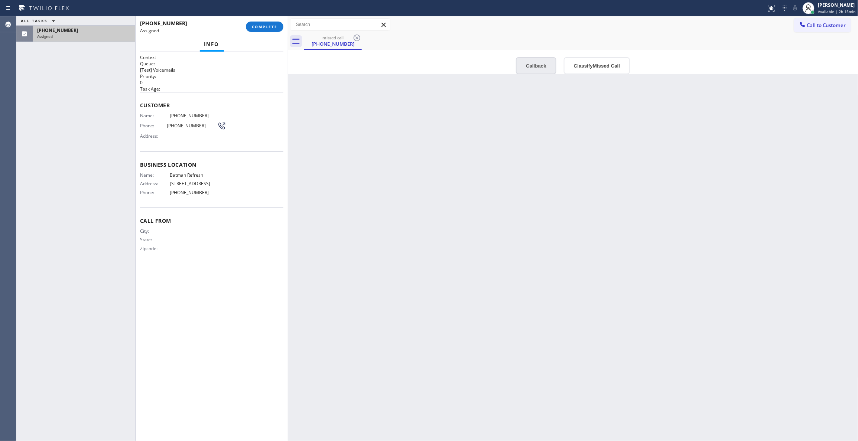
click at [545, 61] on button "Callback" at bounding box center [536, 65] width 40 height 17
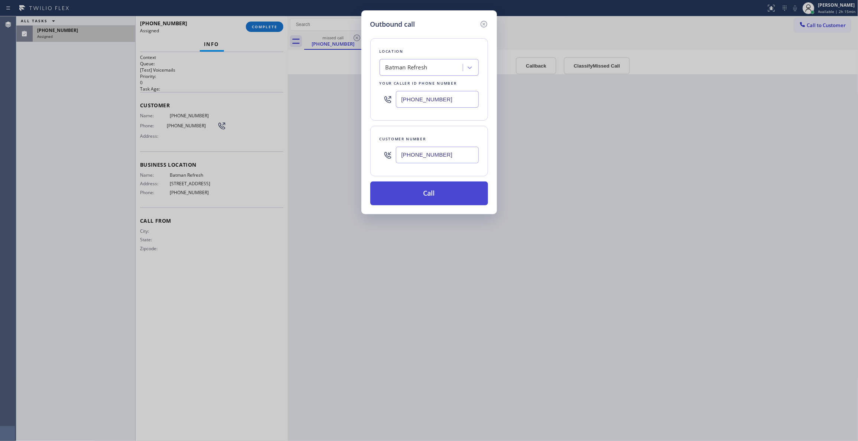
click at [433, 197] on button "Call" at bounding box center [429, 194] width 118 height 24
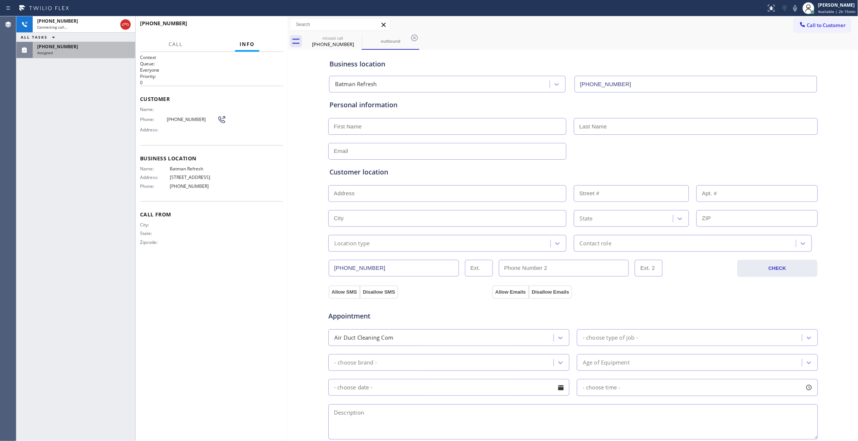
click at [69, 50] on div "Assigned" at bounding box center [84, 52] width 94 height 5
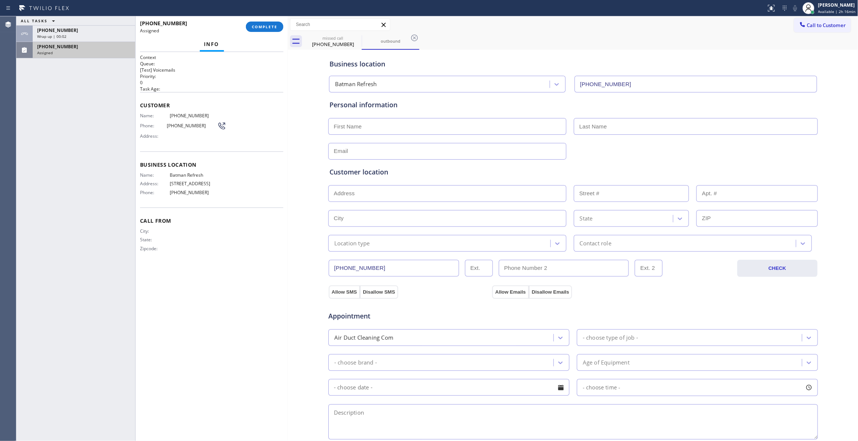
click at [553, 49] on div "Business location Batman Refresh [PHONE_NUMBER]" at bounding box center [573, 71] width 490 height 44
click at [260, 27] on span "COMPLETE" at bounding box center [265, 26] width 26 height 5
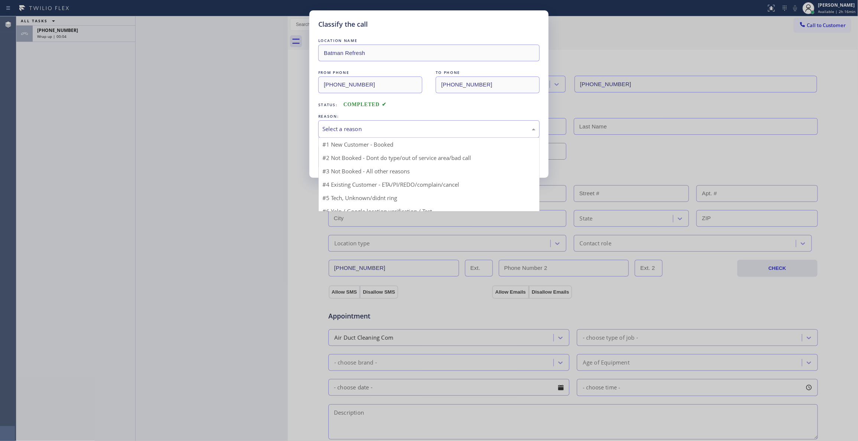
click at [364, 127] on div "Select a reason" at bounding box center [428, 129] width 213 height 9
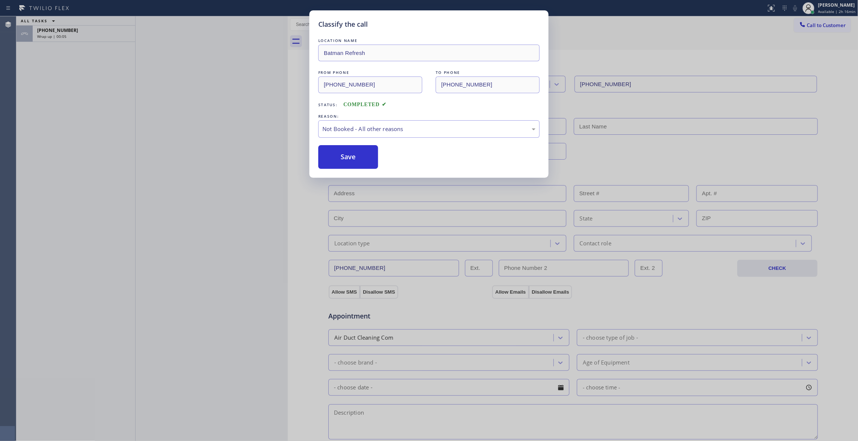
click at [366, 159] on button "Save" at bounding box center [348, 157] width 60 height 24
click at [365, 159] on button "Save" at bounding box center [348, 157] width 60 height 24
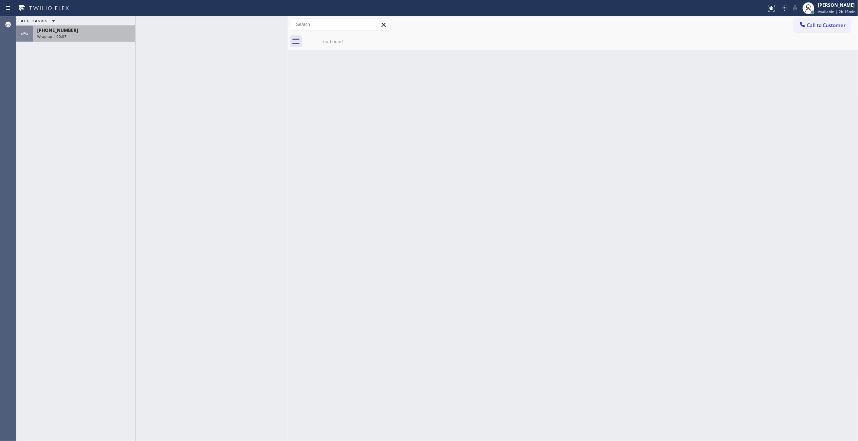
click at [87, 30] on div "[PHONE_NUMBER]" at bounding box center [84, 30] width 94 height 6
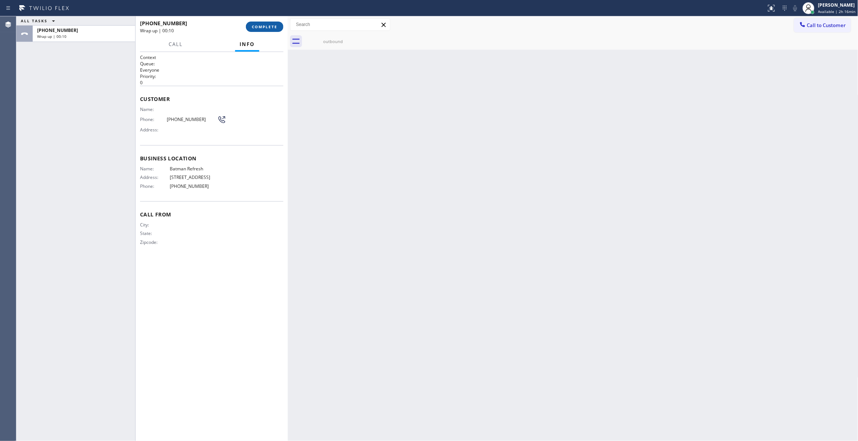
click at [256, 27] on span "COMPLETE" at bounding box center [265, 26] width 26 height 5
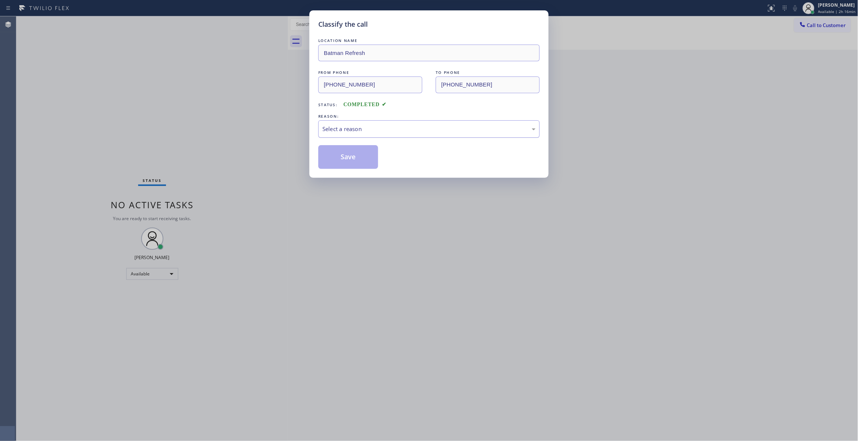
click at [344, 124] on div "Select a reason" at bounding box center [428, 128] width 221 height 17
click at [356, 161] on button "Save" at bounding box center [348, 157] width 60 height 24
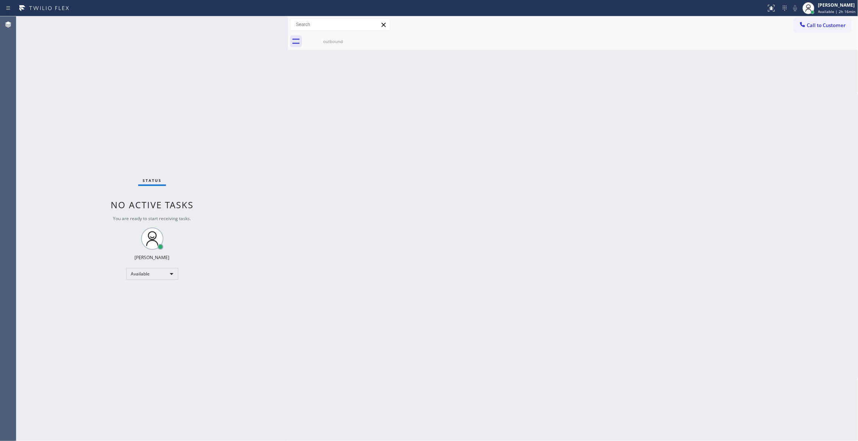
click at [641, 163] on div "Back to Dashboard Change Sender ID Customers Technicians Select a contact Outbo…" at bounding box center [573, 228] width 570 height 425
click at [682, 191] on div "Back to Dashboard Change Sender ID Customers Technicians Select a contact Outbo…" at bounding box center [573, 228] width 570 height 425
click at [91, 146] on div "Status No active tasks You are ready to start receiving tasks. [PERSON_NAME] Av…" at bounding box center [151, 228] width 271 height 425
click at [268, 328] on div "Status No active tasks You are ready to start receiving tasks. [PERSON_NAME] Av…" at bounding box center [151, 228] width 271 height 425
drag, startPoint x: 73, startPoint y: 148, endPoint x: 11, endPoint y: 106, distance: 75.0
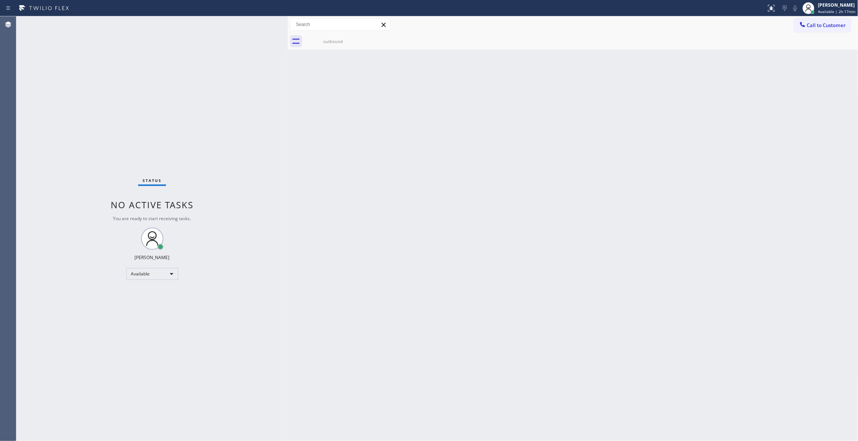
click at [73, 146] on div "Status No active tasks You are ready to start receiving tasks. [PERSON_NAME] Av…" at bounding box center [151, 228] width 271 height 425
click at [613, 190] on div "Back to Dashboard Change Sender ID Customers Technicians Select a contact Outbo…" at bounding box center [573, 228] width 570 height 425
click at [826, 13] on span "Available | 2h 18min" at bounding box center [836, 11] width 37 height 5
click at [808, 76] on button "Log out" at bounding box center [821, 72] width 74 height 16
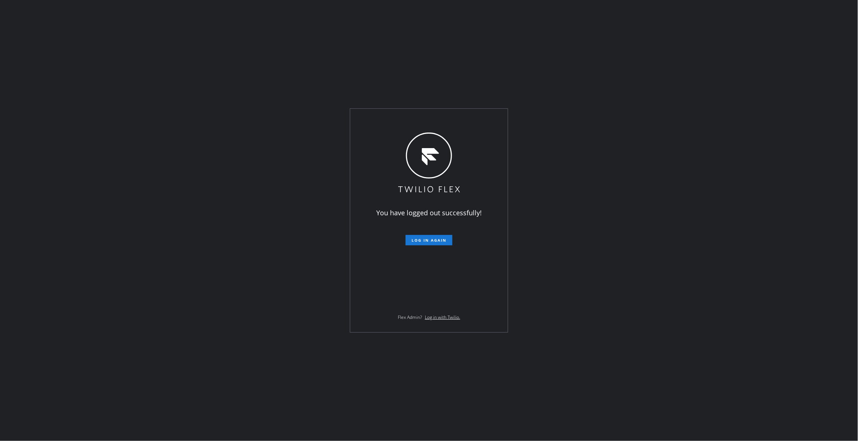
drag, startPoint x: 101, startPoint y: 223, endPoint x: 101, endPoint y: 208, distance: 14.5
click at [101, 223] on div "You have logged out successfully! Log in again Flex Admin? Log in with Twilio." at bounding box center [429, 220] width 858 height 441
